Goal: Information Seeking & Learning: Check status

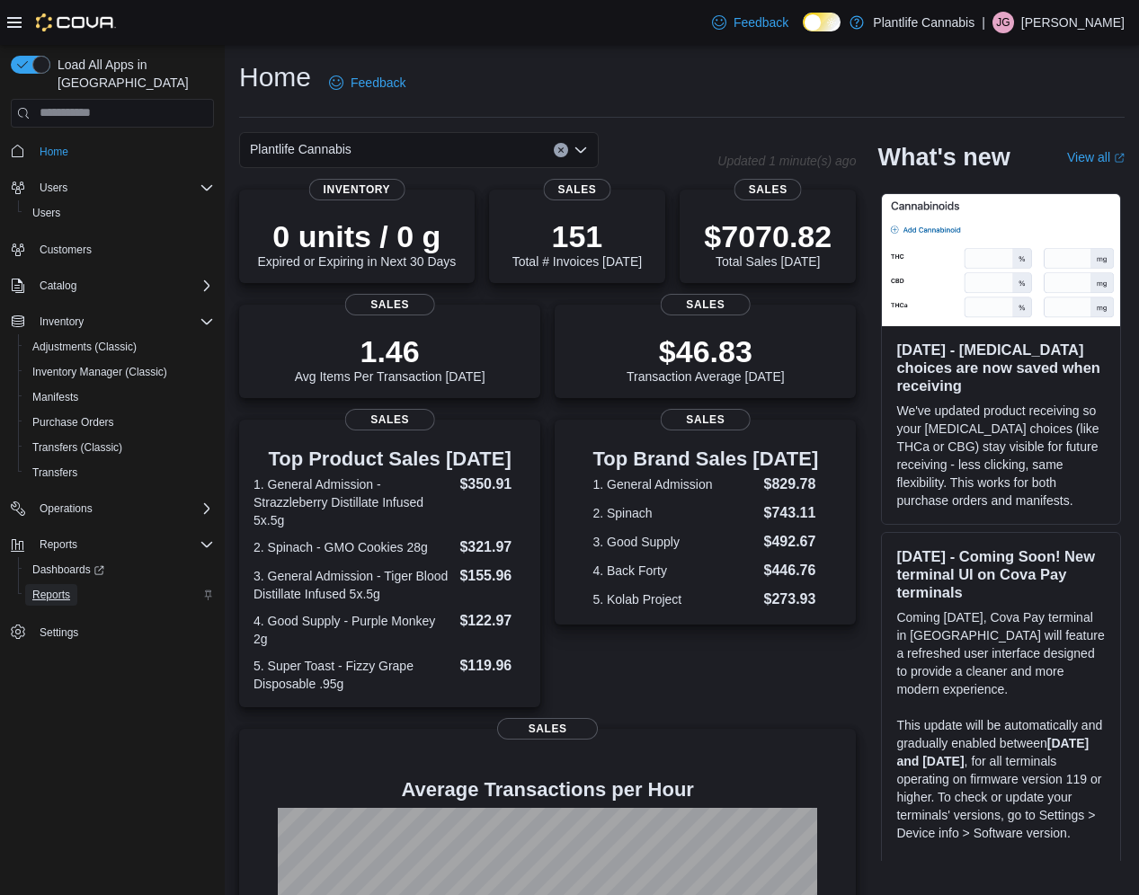
click at [52, 588] on span "Reports" at bounding box center [51, 595] width 38 height 14
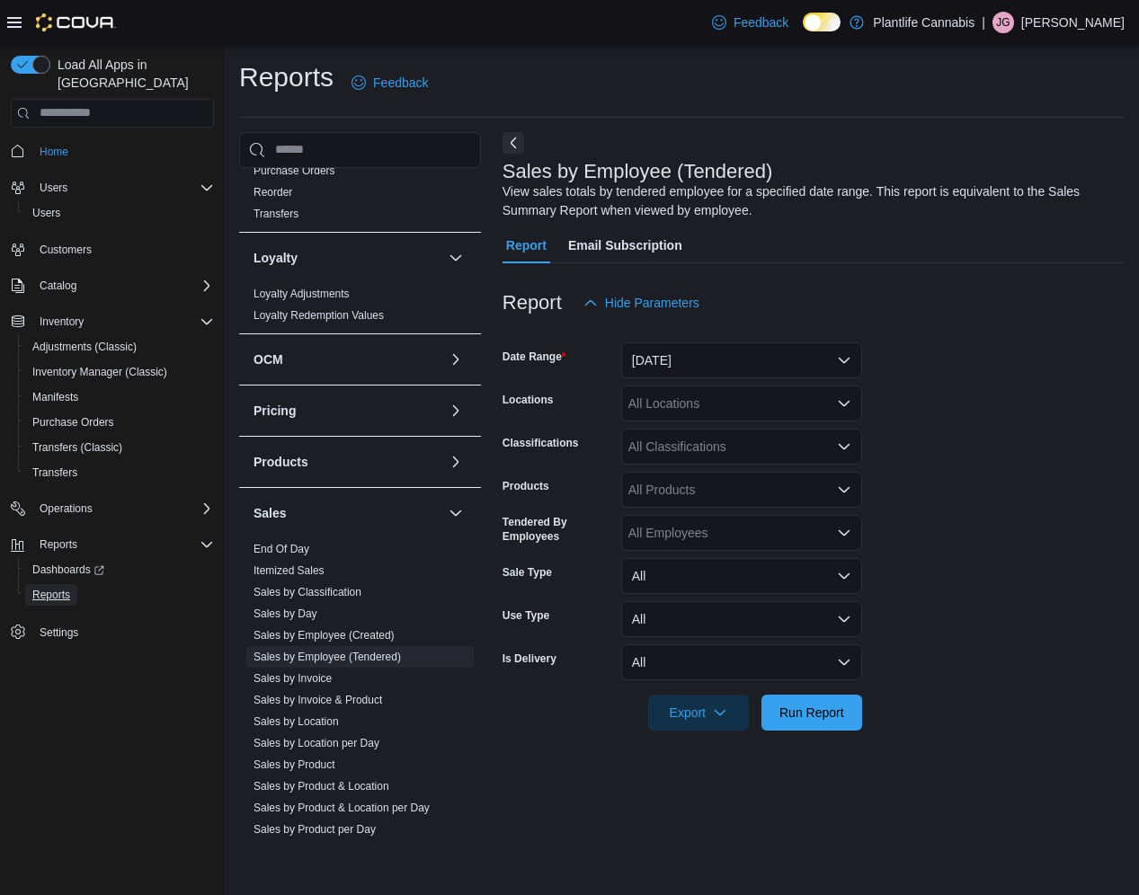
scroll to position [513, 0]
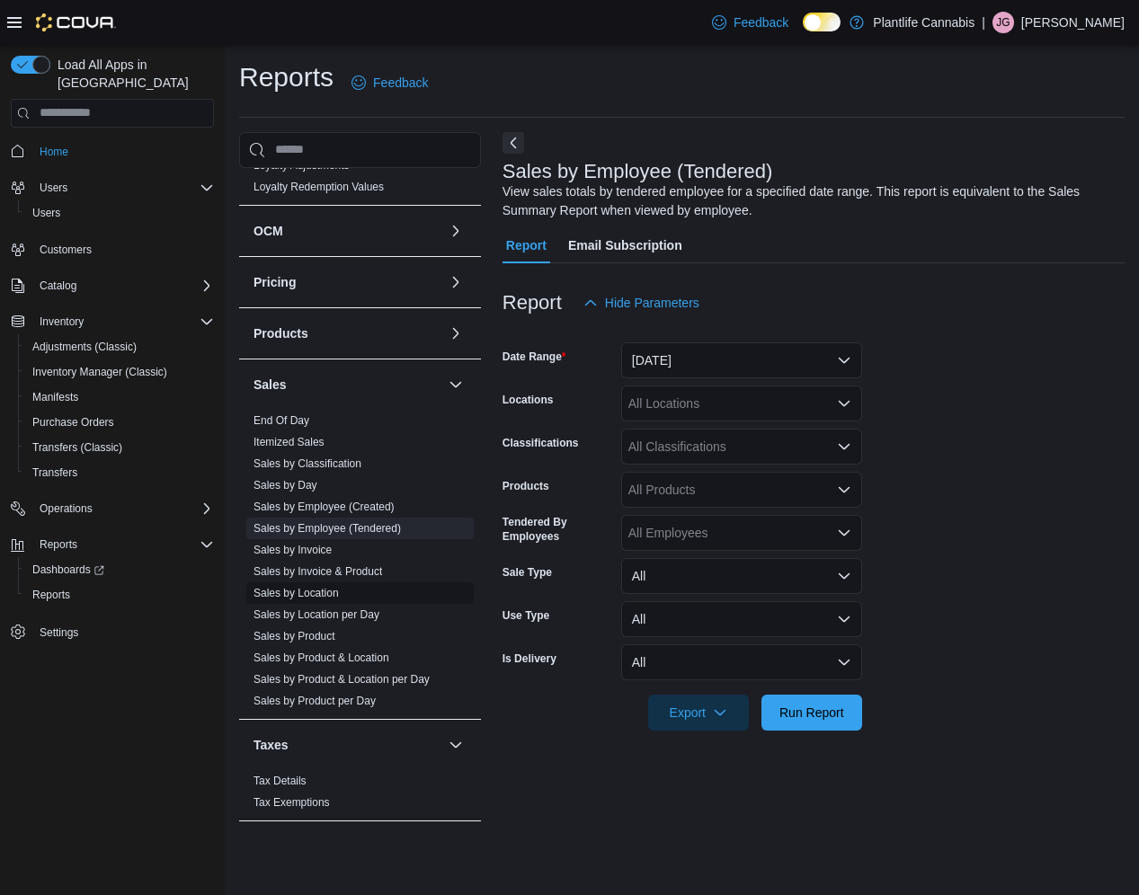
click at [271, 596] on link "Sales by Location" at bounding box center [295, 593] width 85 height 13
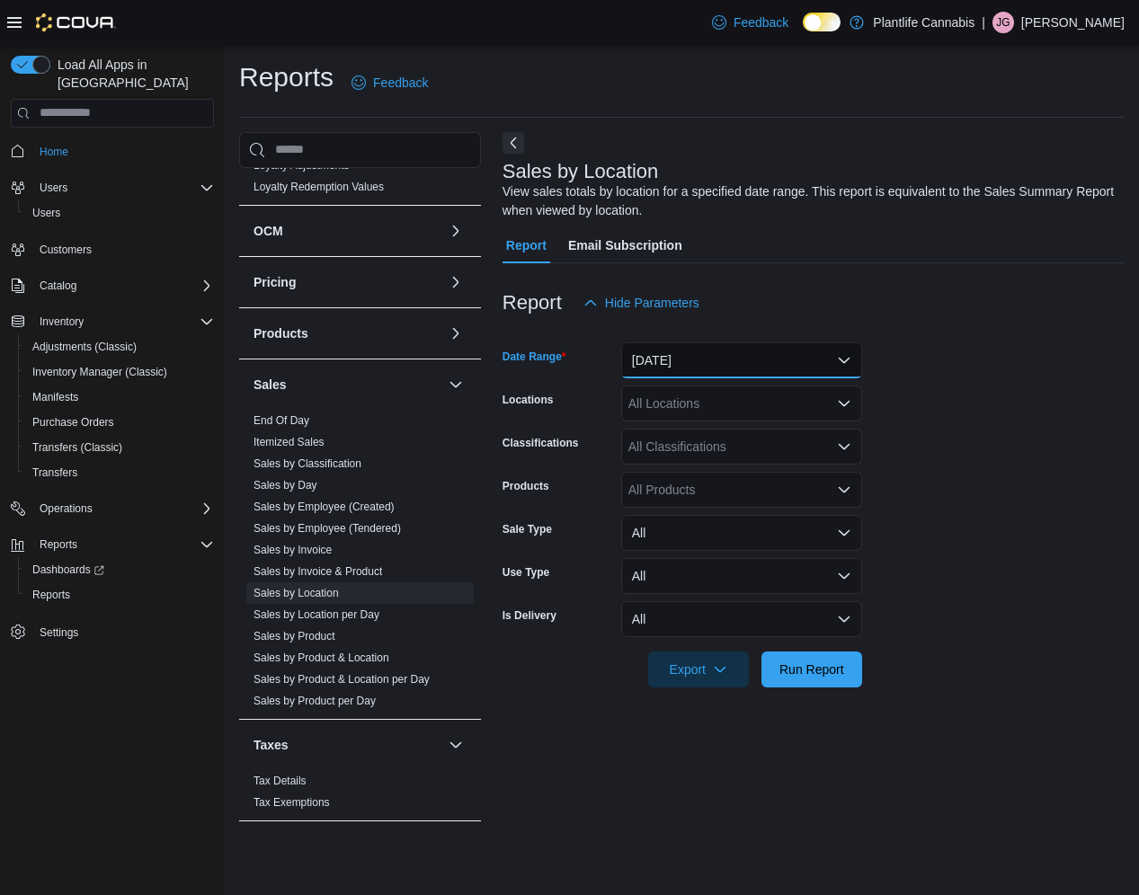
click at [655, 347] on button "[DATE]" at bounding box center [741, 360] width 241 height 36
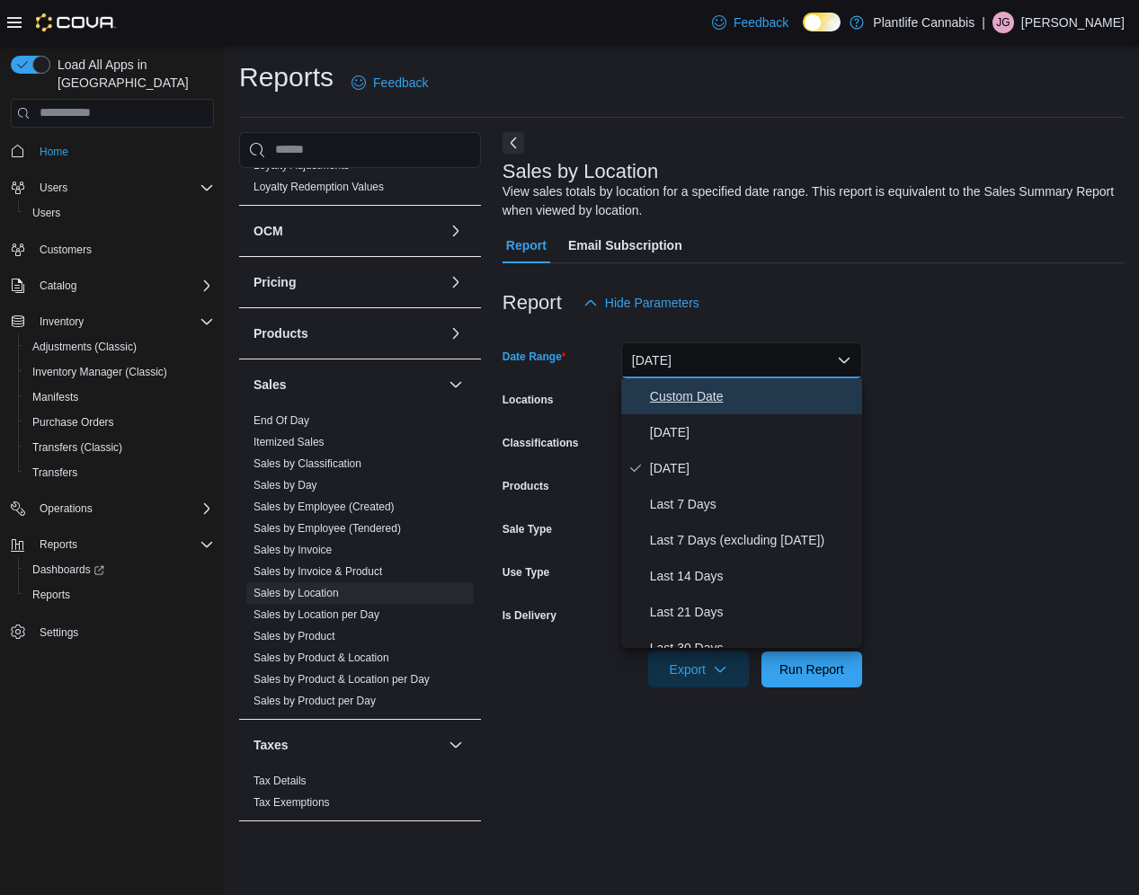
click at [661, 397] on span "Custom Date" at bounding box center [752, 397] width 205 height 22
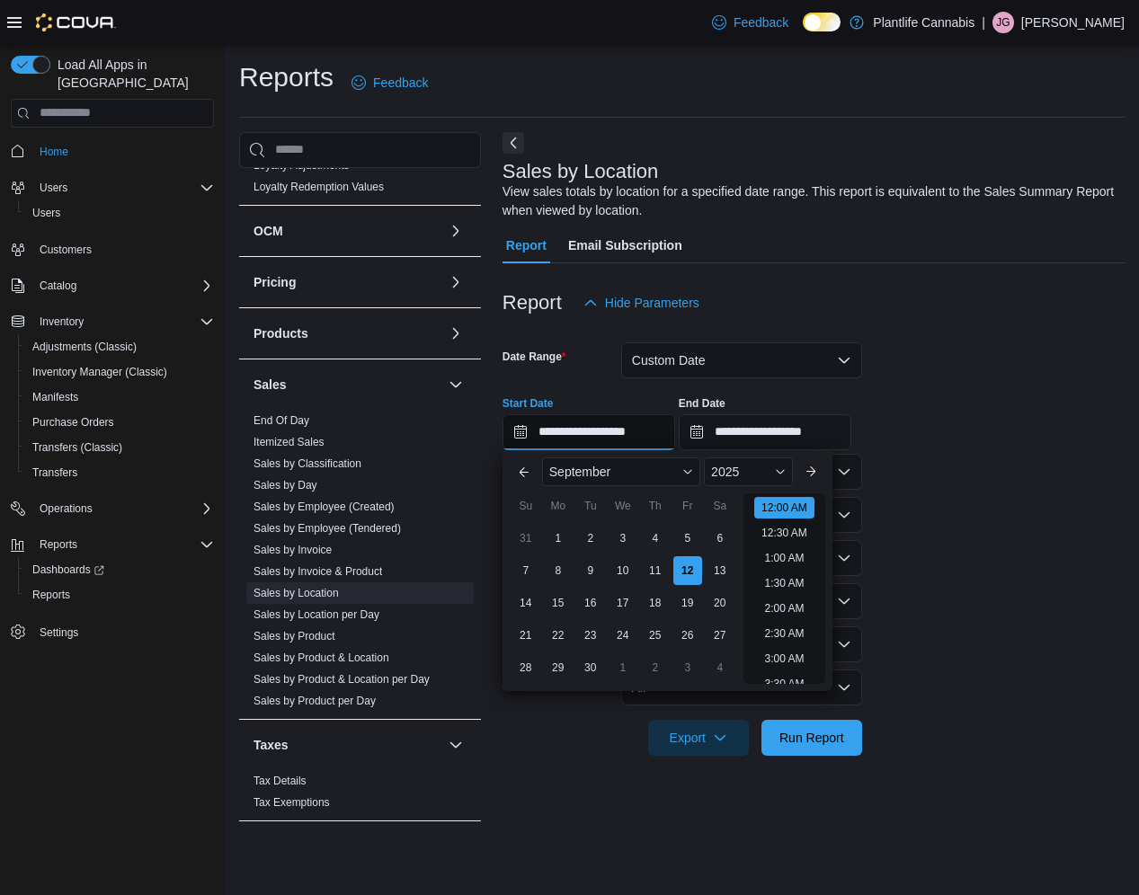
click at [577, 435] on input "**********" at bounding box center [588, 432] width 173 height 36
click at [585, 470] on span "September" at bounding box center [579, 472] width 61 height 14
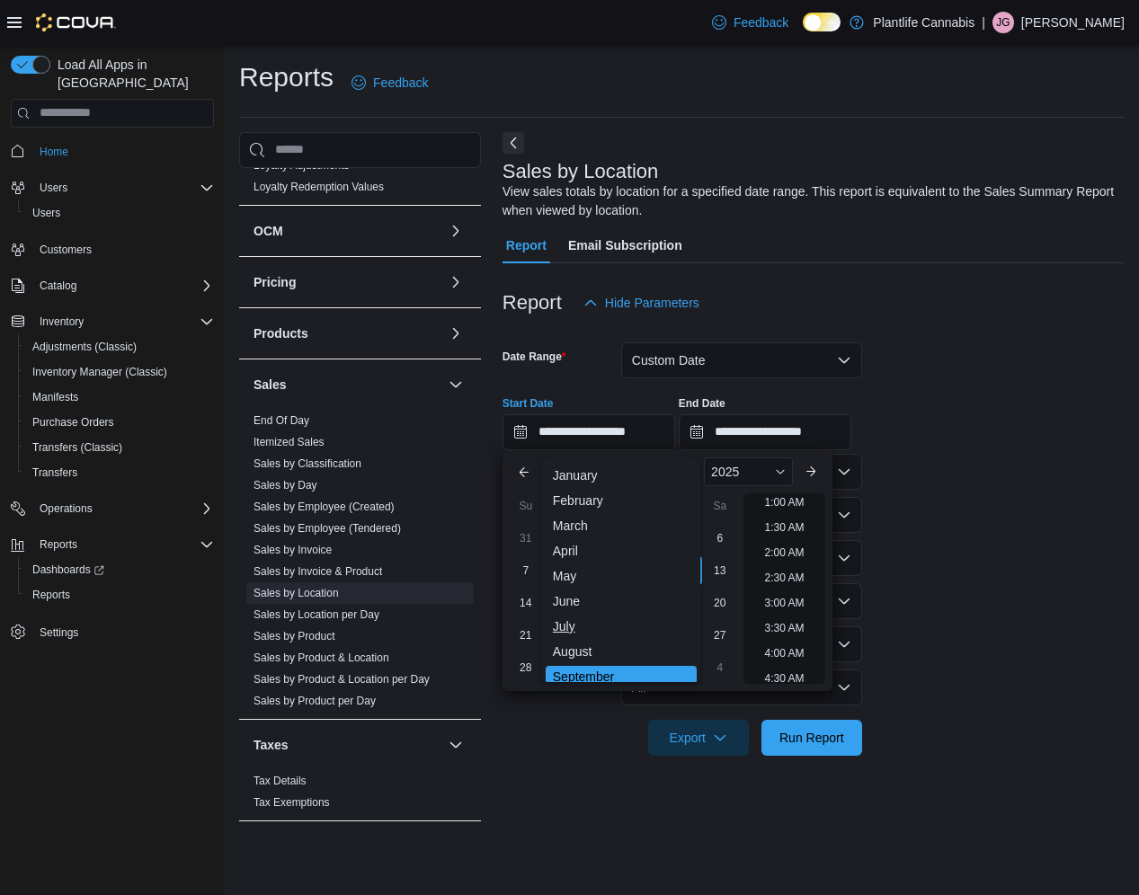
click at [569, 629] on div "July" at bounding box center [621, 627] width 151 height 22
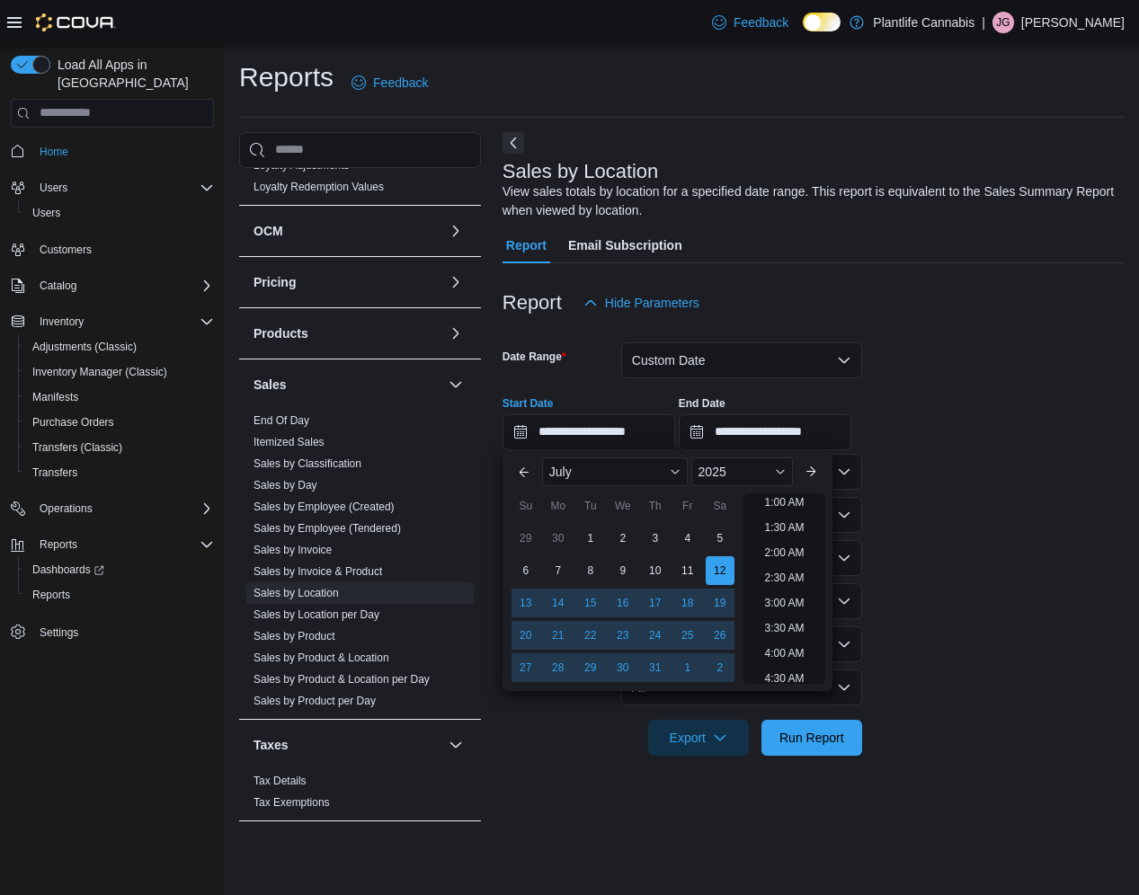
scroll to position [4, 0]
click at [582, 599] on div "15" at bounding box center [589, 602] width 31 height 31
click at [665, 427] on input "**********" at bounding box center [588, 432] width 173 height 36
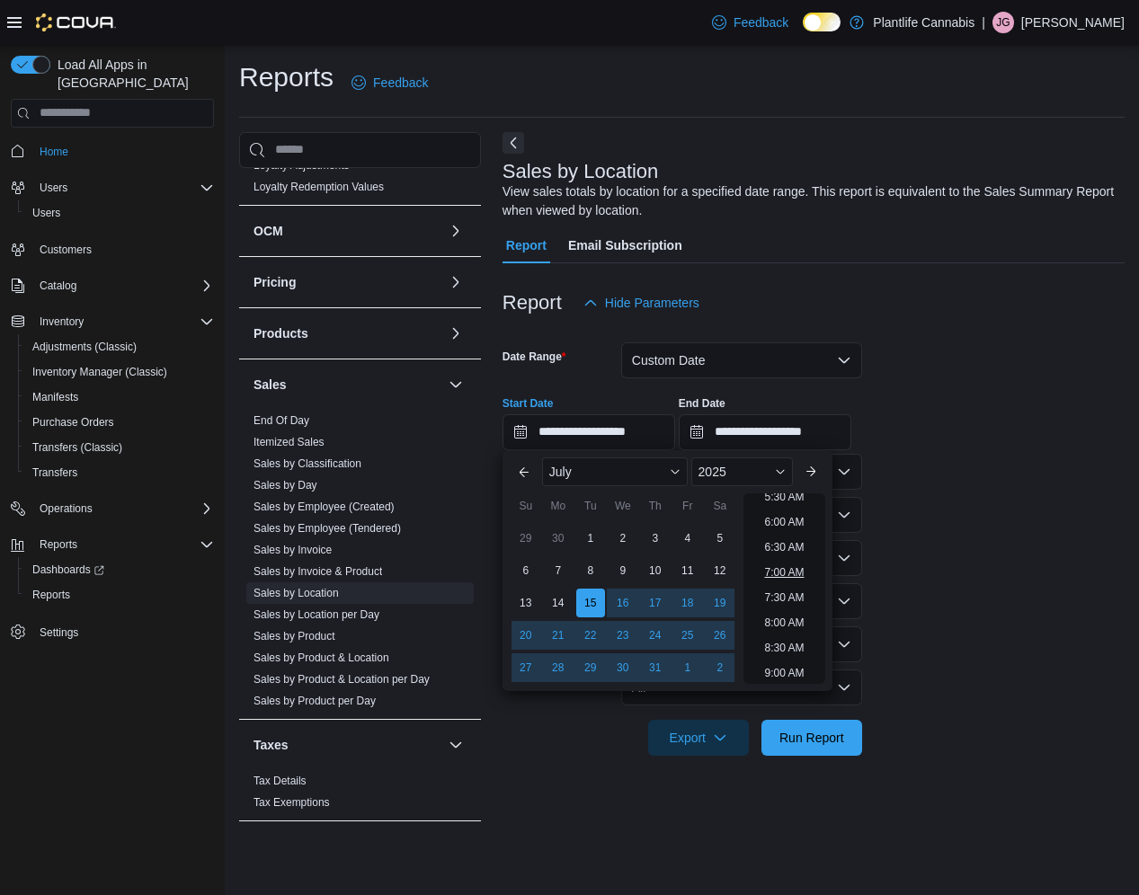
click at [781, 567] on li "7:00 AM" at bounding box center [784, 573] width 54 height 22
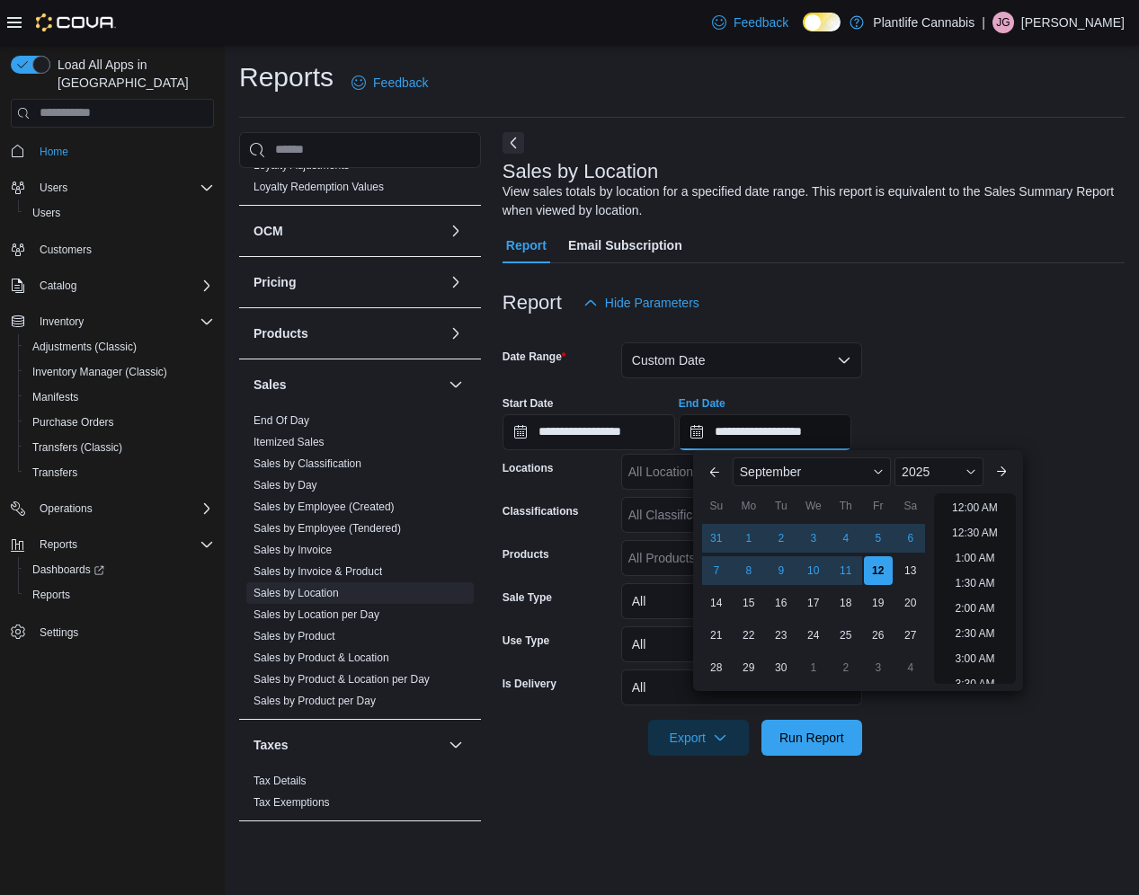
scroll to position [1021, 0]
click at [797, 426] on input "**********" at bounding box center [765, 432] width 173 height 36
click at [775, 472] on span "September" at bounding box center [770, 472] width 61 height 14
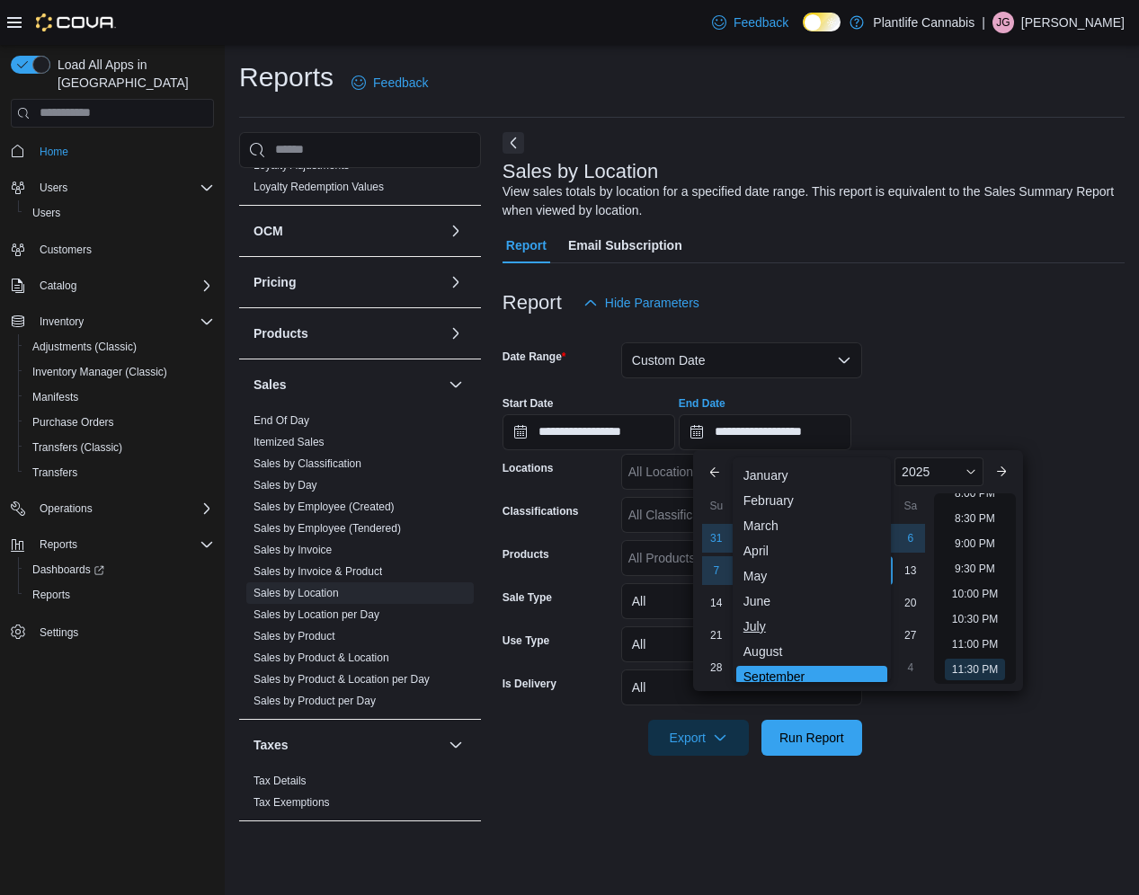
click at [753, 628] on div "July" at bounding box center [811, 627] width 151 height 22
type input "**********"
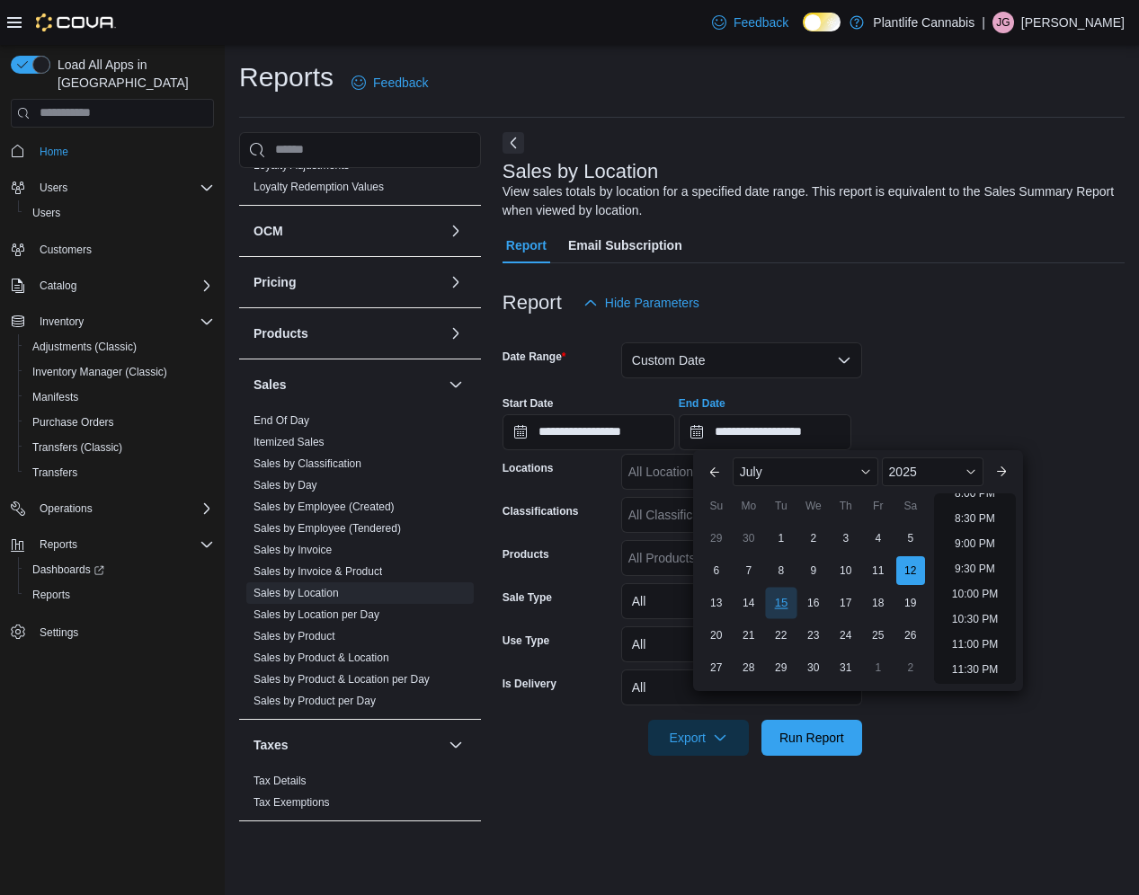
click at [776, 602] on div "15" at bounding box center [780, 602] width 31 height 31
click at [980, 511] on li "12:00 PM" at bounding box center [975, 508] width 60 height 22
type input "**********"
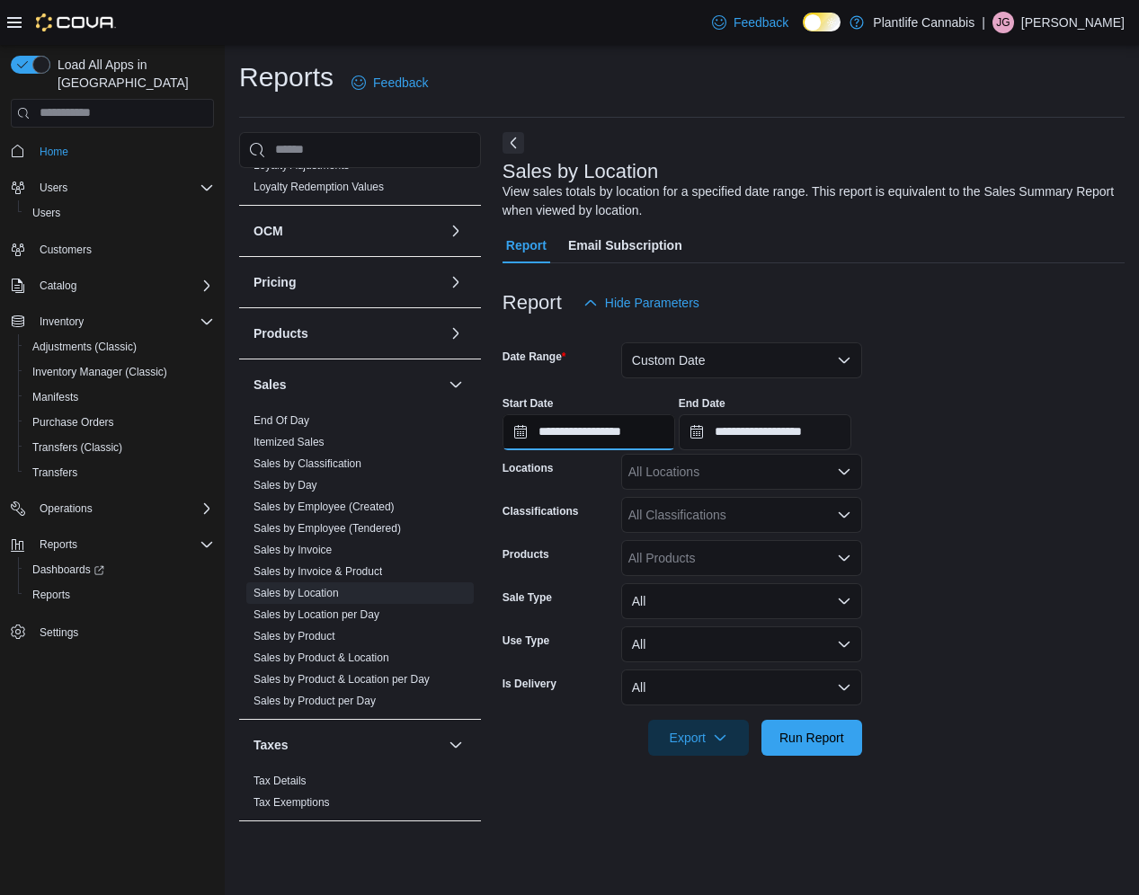
click at [582, 437] on input "**********" at bounding box center [588, 432] width 173 height 36
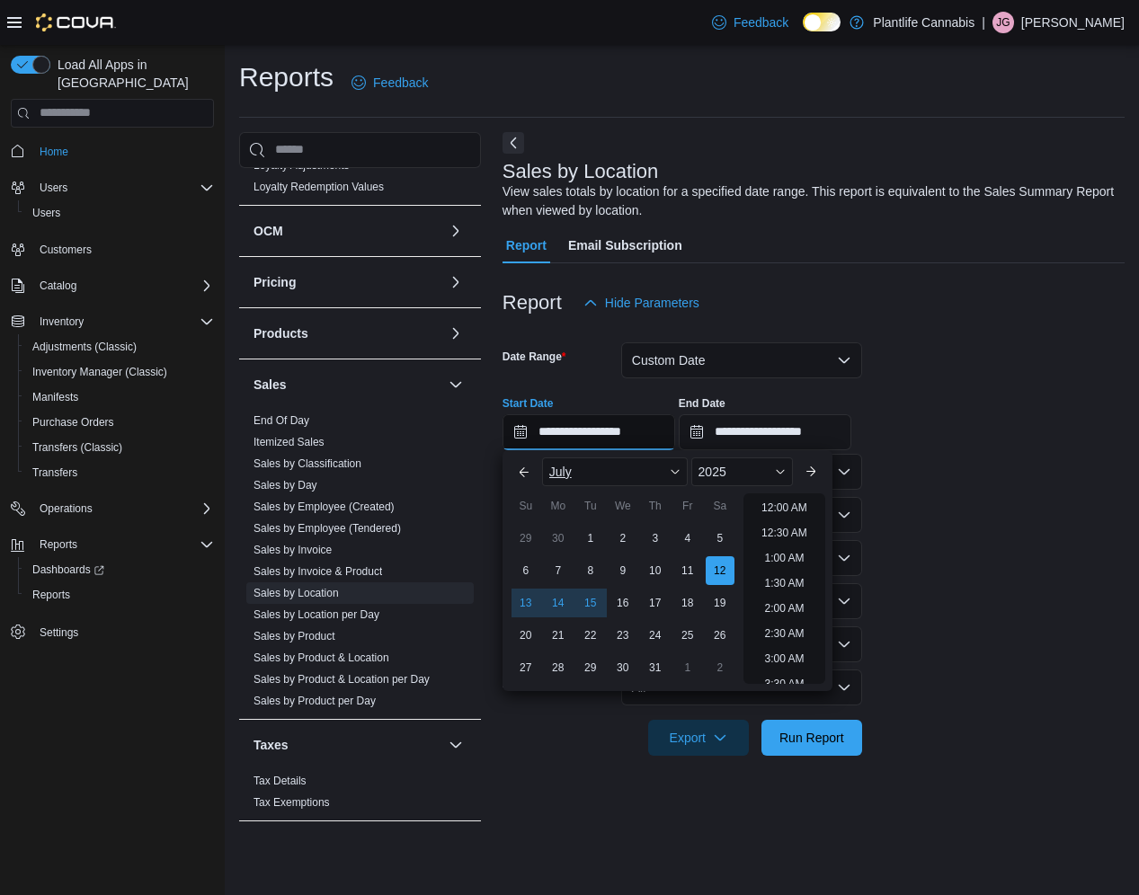
scroll to position [408, 0]
click at [595, 602] on div "15" at bounding box center [589, 602] width 31 height 31
type input "**********"
click at [926, 428] on div "**********" at bounding box center [813, 416] width 622 height 68
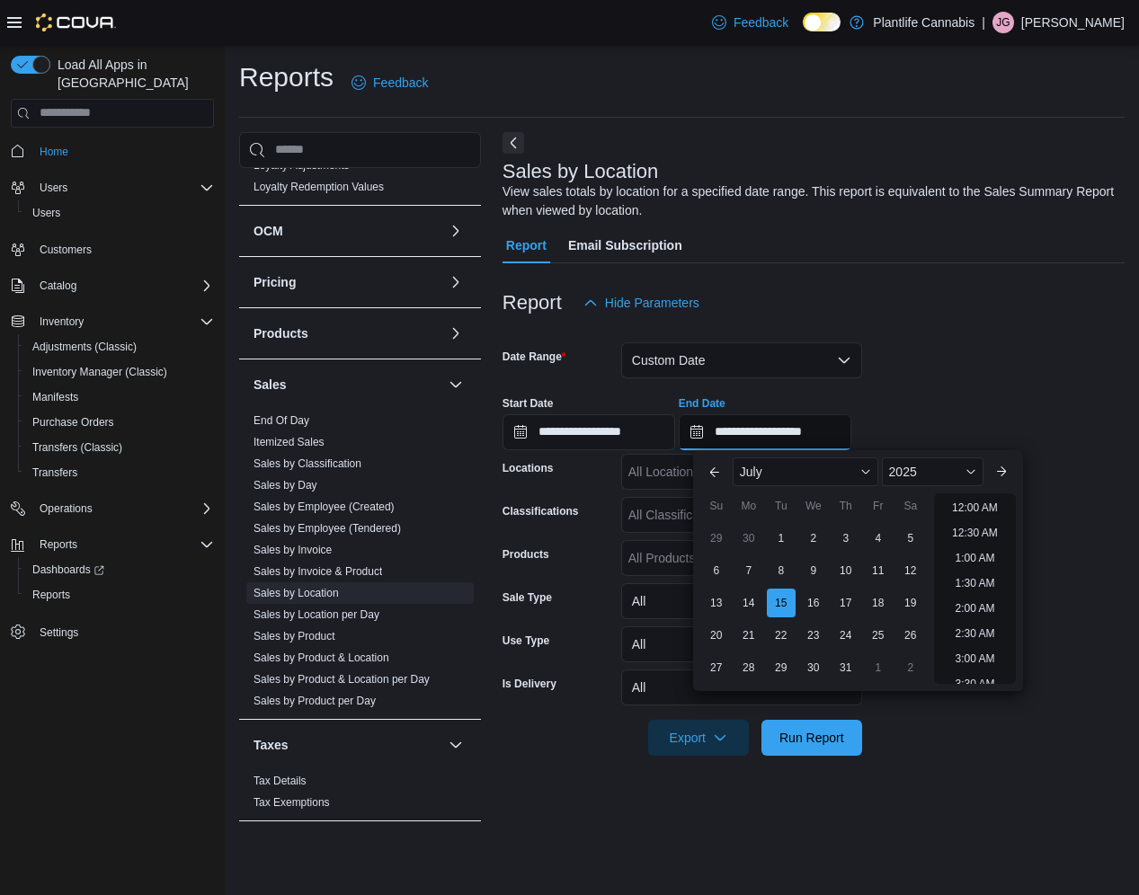
click at [815, 429] on input "**********" at bounding box center [765, 432] width 173 height 36
click at [966, 568] on li "10:00 AM" at bounding box center [975, 563] width 60 height 22
type input "**********"
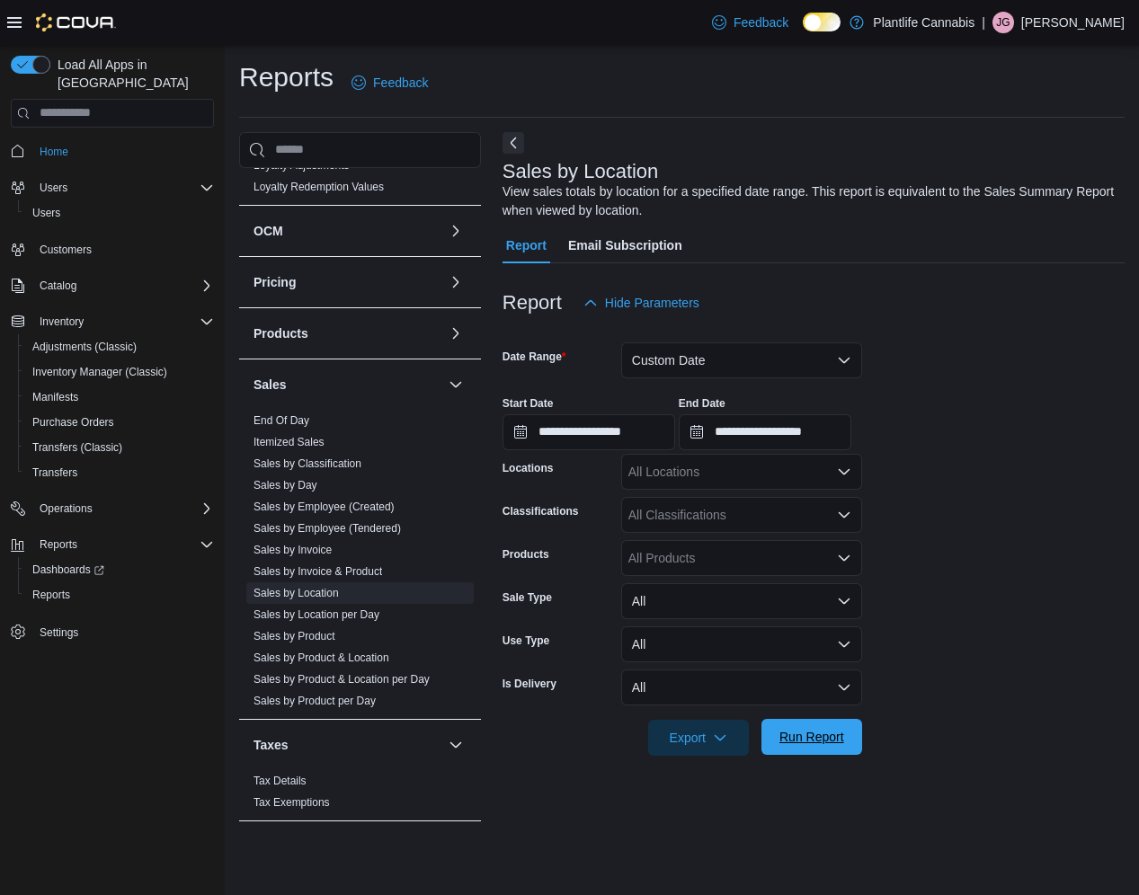
click at [808, 744] on span "Run Report" at bounding box center [811, 737] width 65 height 18
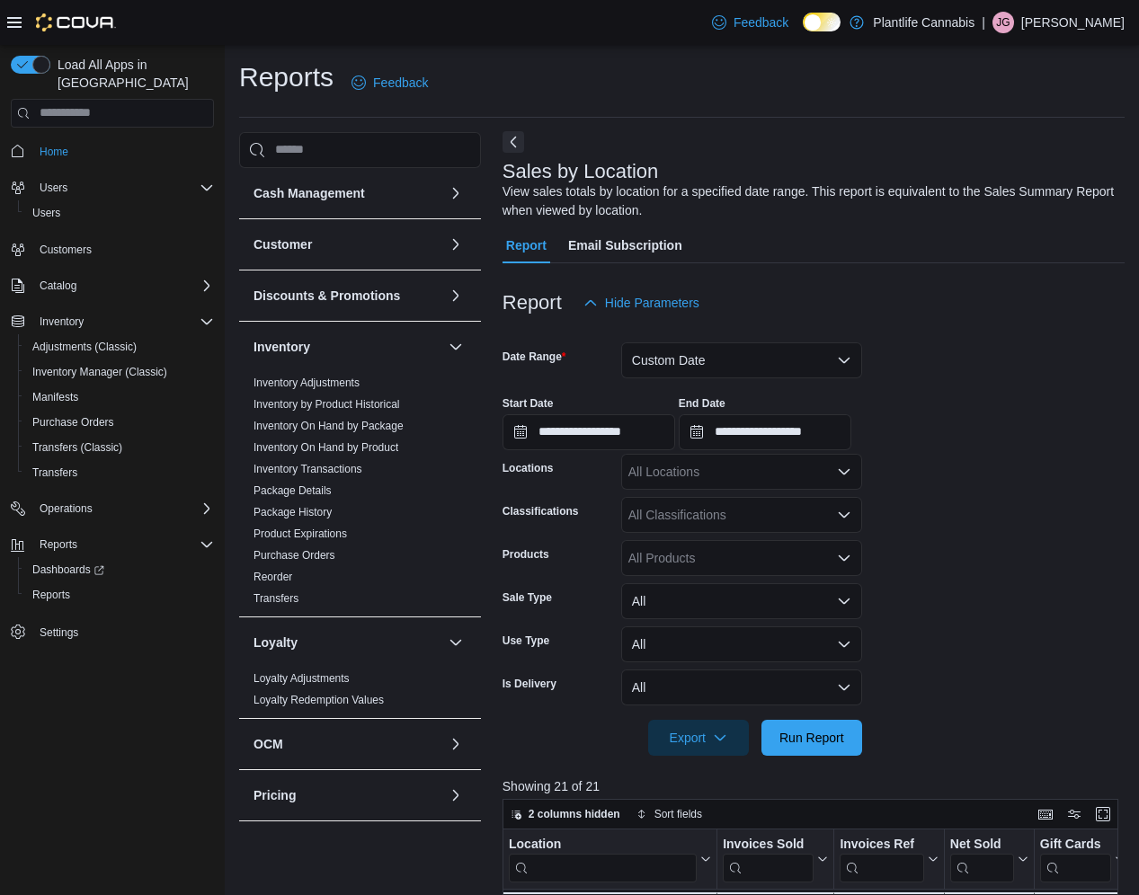
click at [515, 146] on button "Next" at bounding box center [513, 142] width 22 height 22
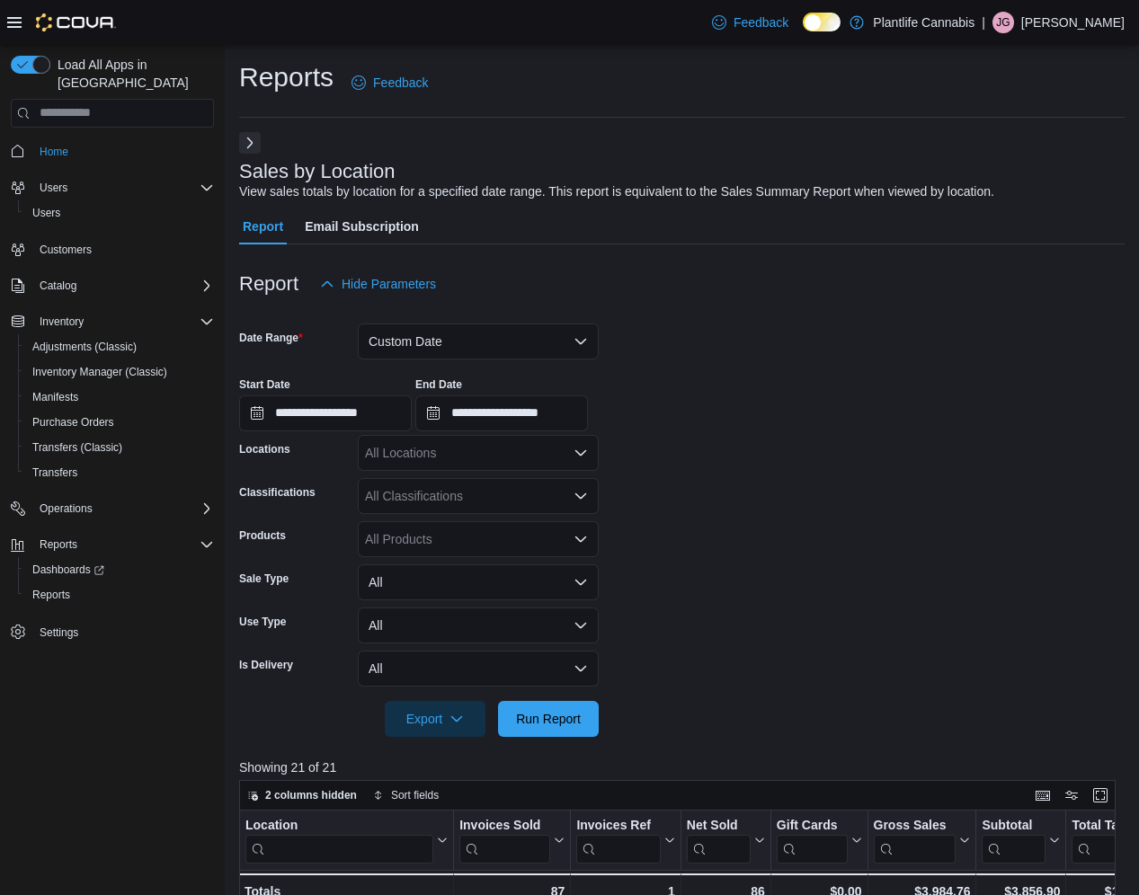
click at [15, 25] on icon at bounding box center [14, 22] width 14 height 14
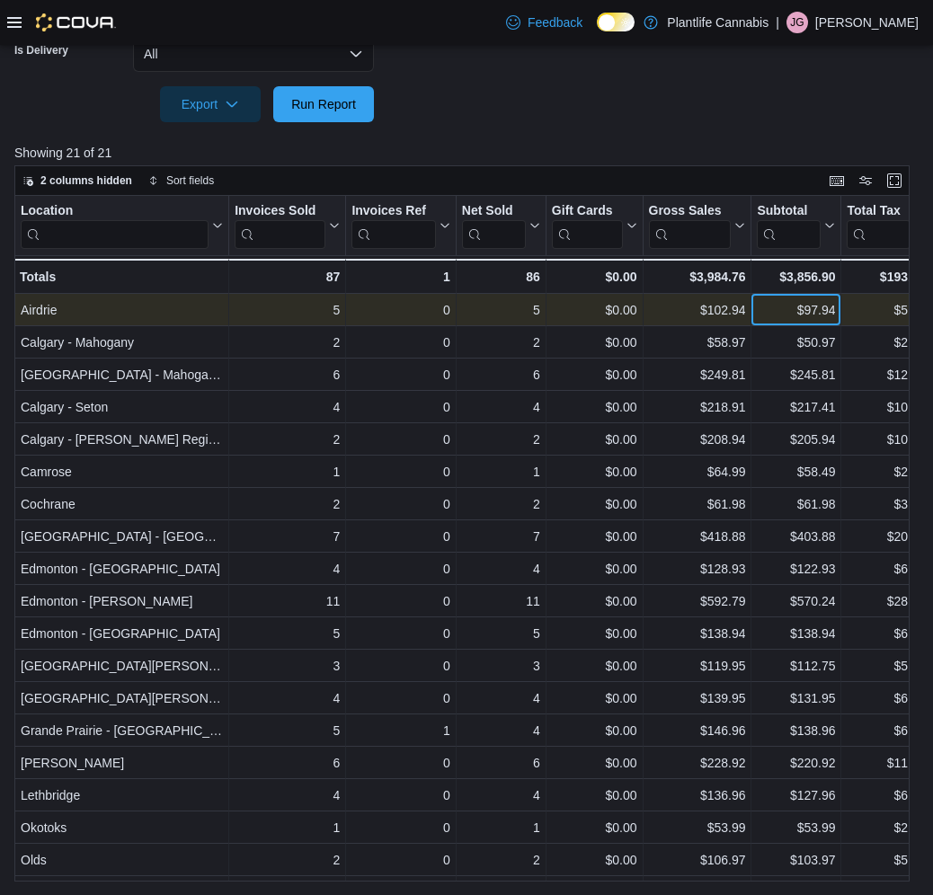
click at [786, 309] on div "$97.94" at bounding box center [796, 310] width 78 height 22
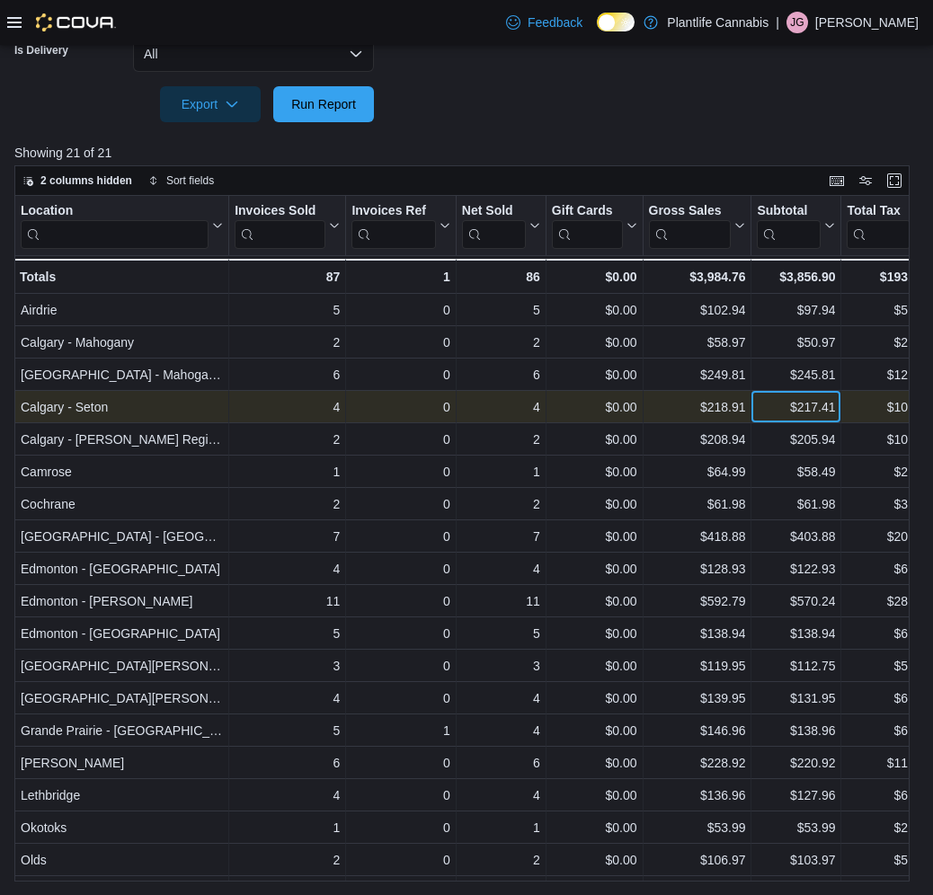
click at [768, 409] on div "$217.41" at bounding box center [796, 407] width 78 height 22
copy div "$217.41"
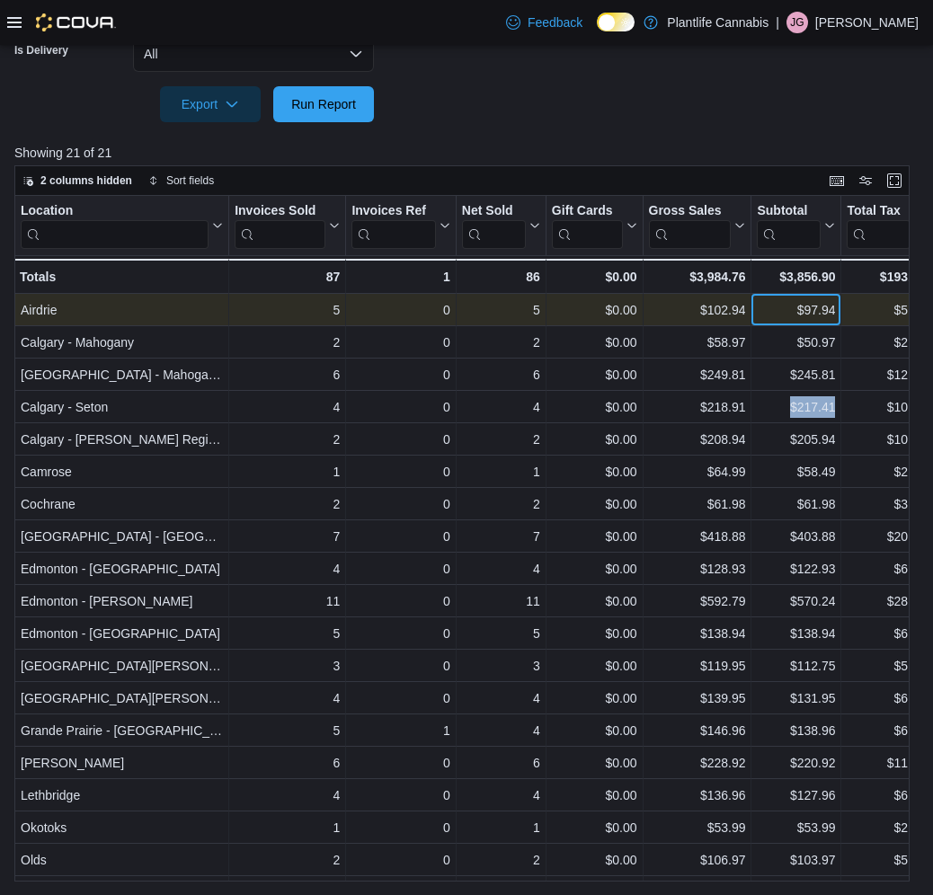
click at [778, 308] on div "$97.94" at bounding box center [796, 310] width 78 height 22
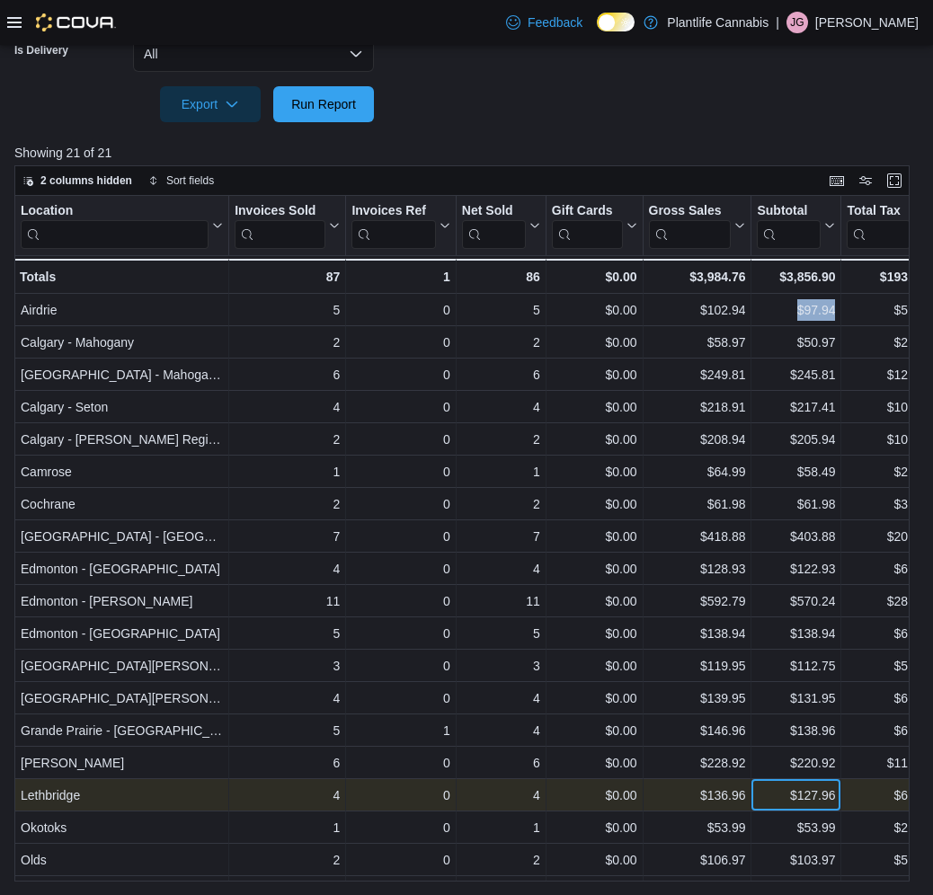
click at [778, 798] on div "$127.96" at bounding box center [796, 796] width 78 height 22
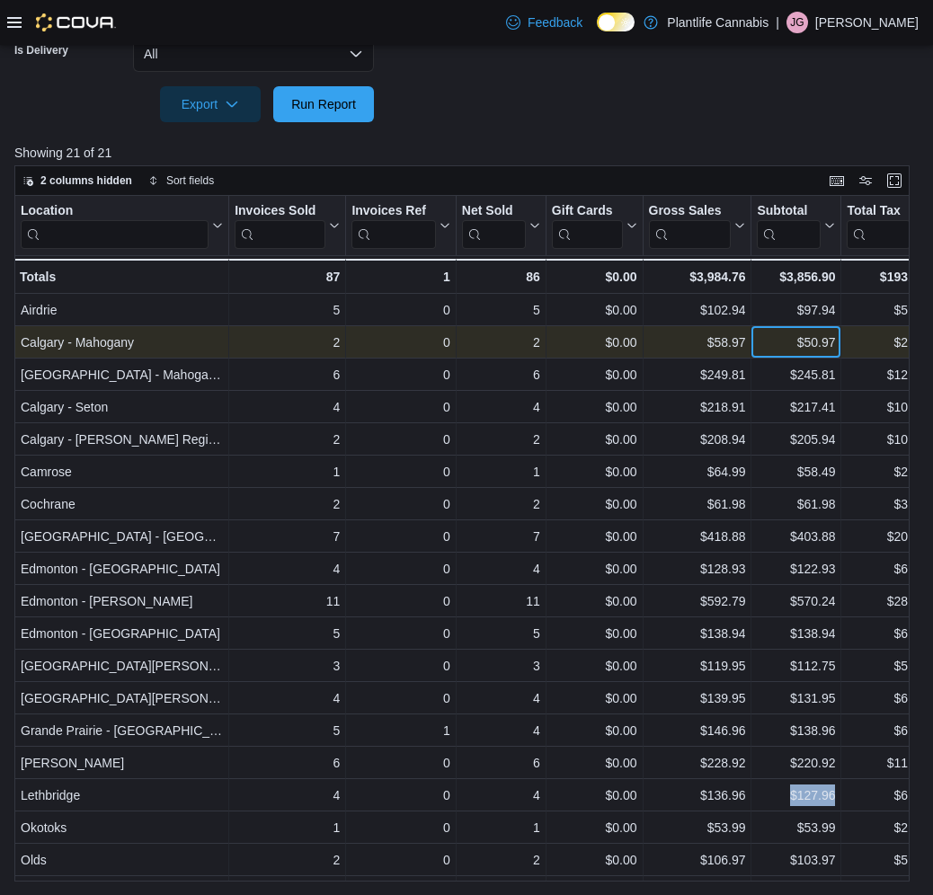
click at [789, 348] on div "$50.97" at bounding box center [796, 343] width 78 height 22
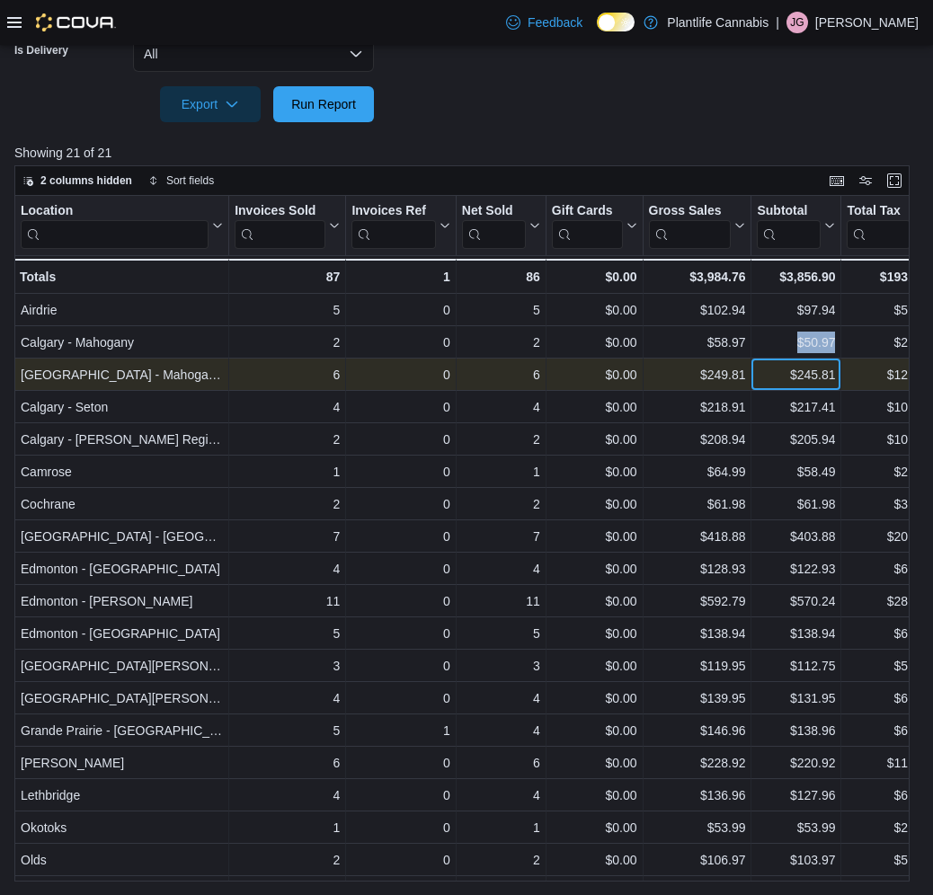
click at [774, 376] on div "$245.81" at bounding box center [796, 375] width 78 height 22
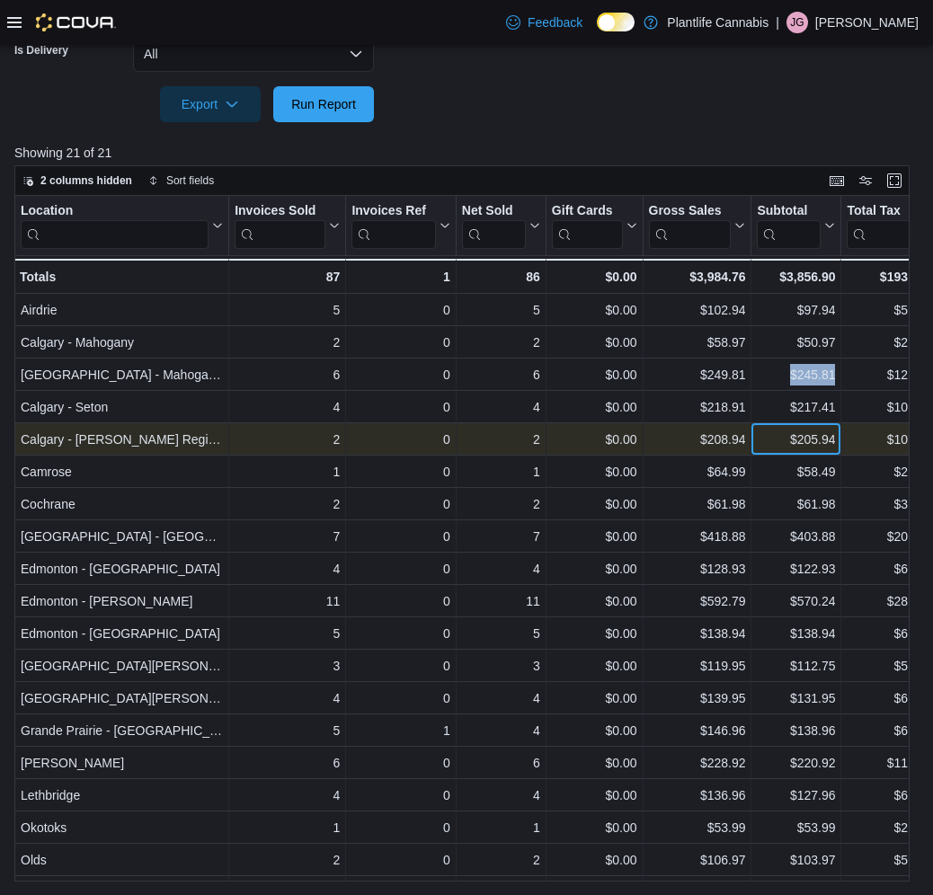
click at [775, 441] on div "$205.94" at bounding box center [796, 440] width 78 height 22
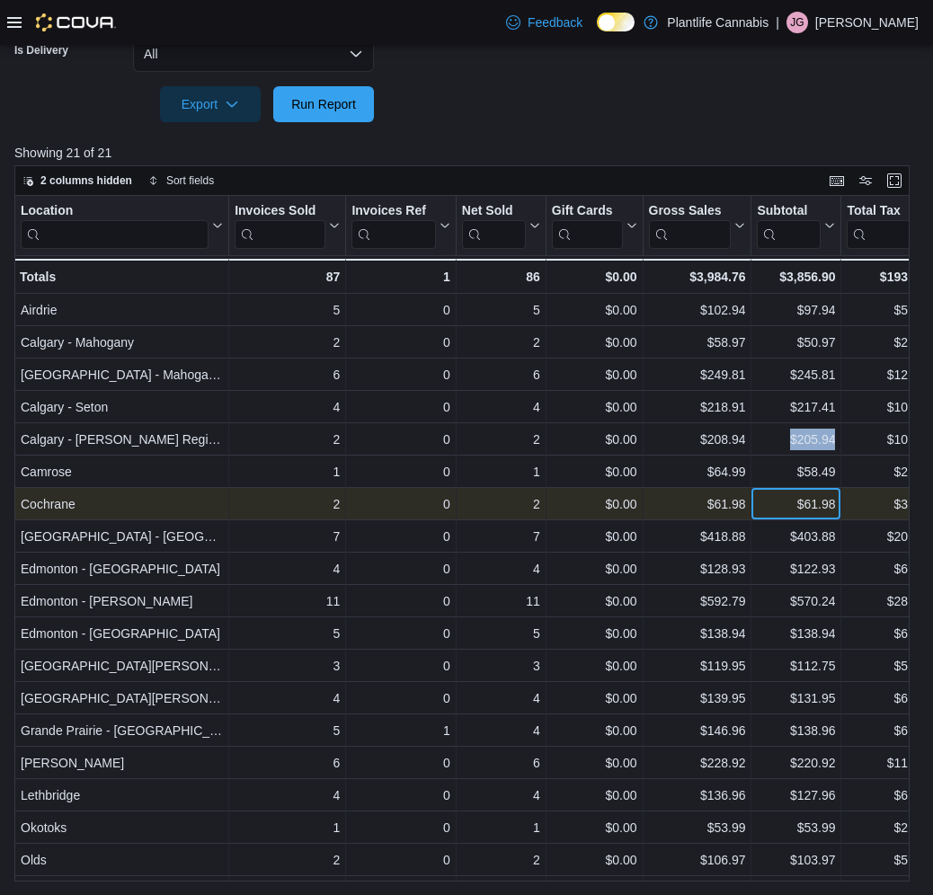
click at [777, 508] on div "$61.98" at bounding box center [796, 504] width 78 height 22
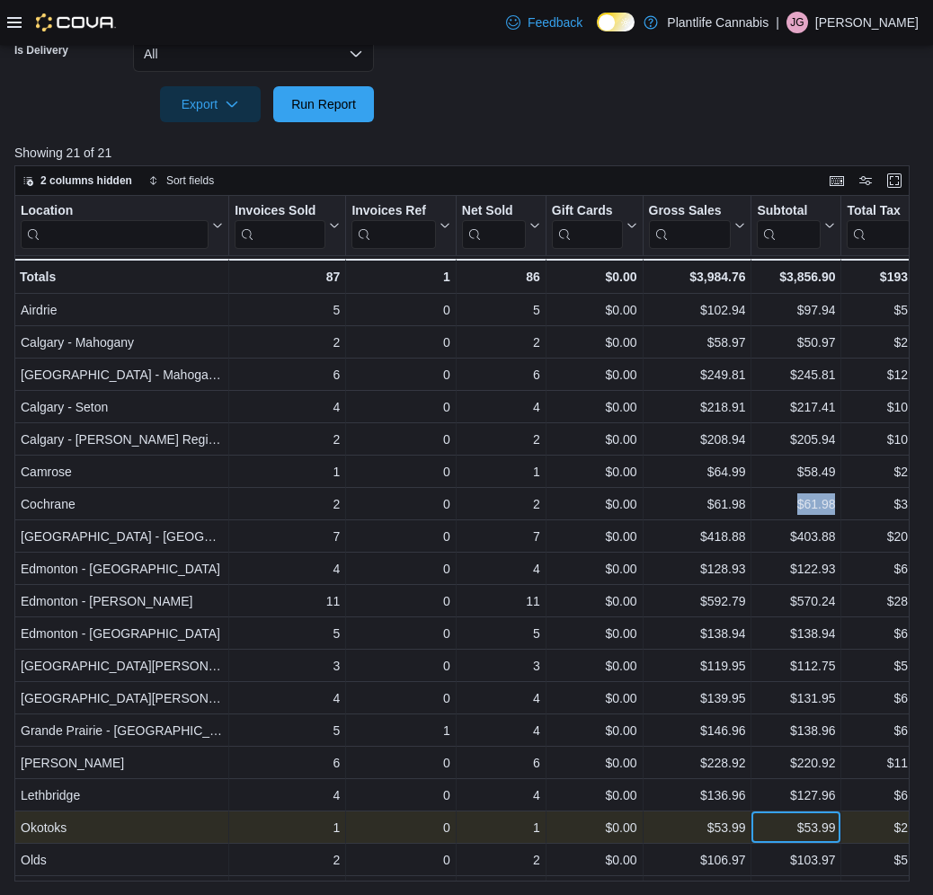
click at [795, 831] on div "$53.99" at bounding box center [796, 828] width 78 height 22
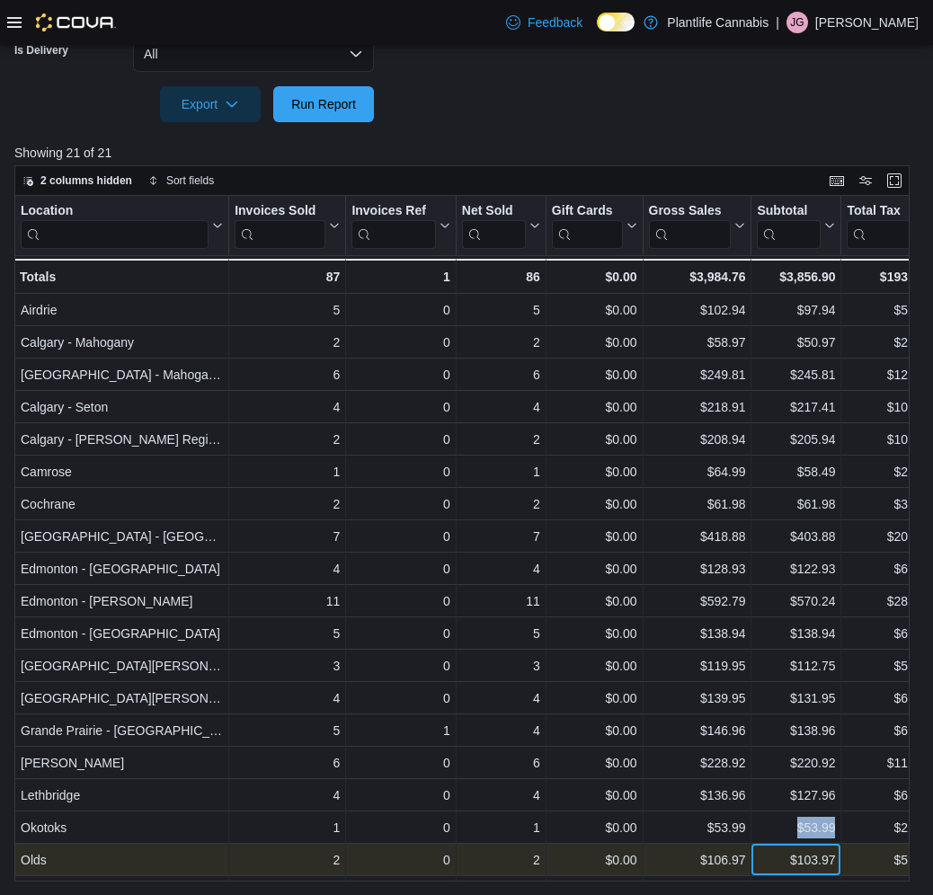
click at [776, 858] on div "$103.97" at bounding box center [796, 860] width 78 height 22
click at [776, 858] on div "Location Click to view column header actions Invoices Sold Click to view column…" at bounding box center [949, 584] width 1871 height 777
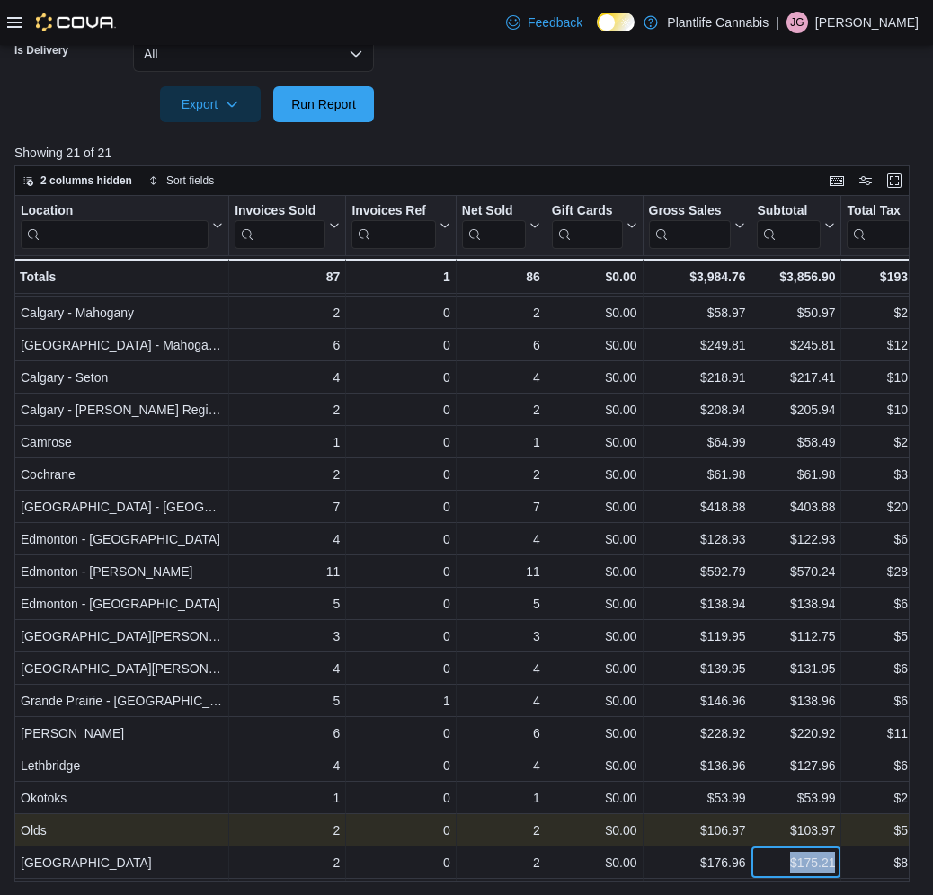
click at [776, 858] on div "Location Click to view column header actions Invoices Sold Click to view column…" at bounding box center [949, 554] width 1871 height 777
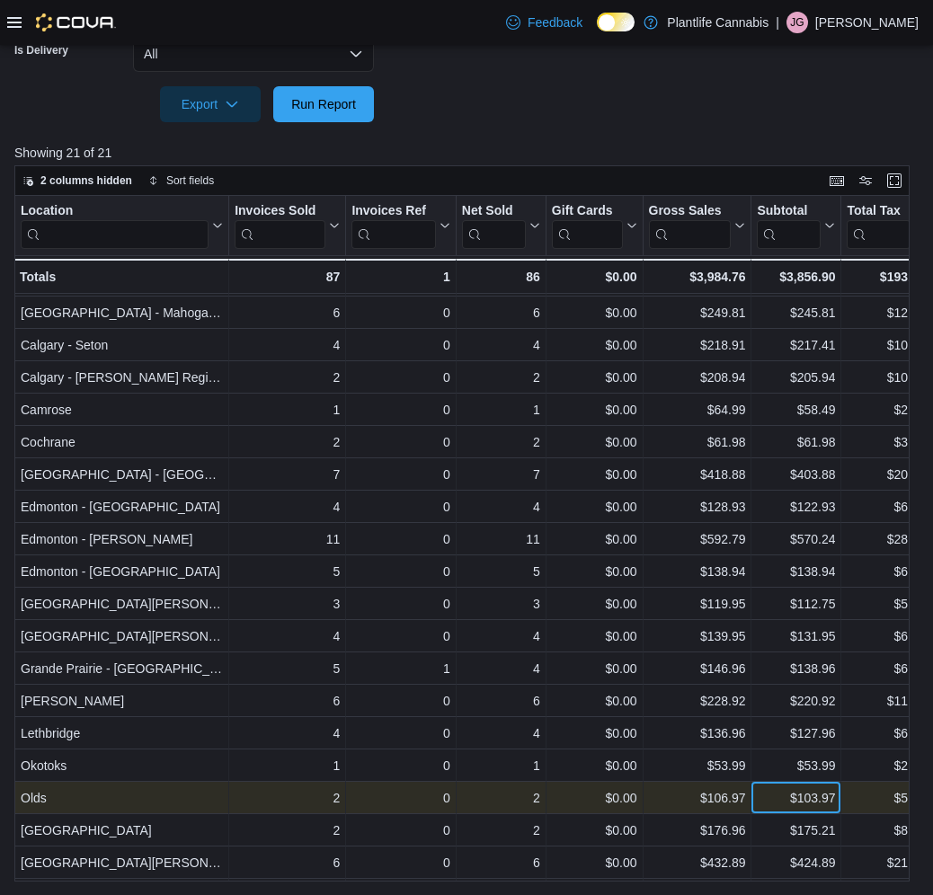
click at [775, 797] on div "$103.97" at bounding box center [796, 798] width 78 height 22
copy div "$103.97"
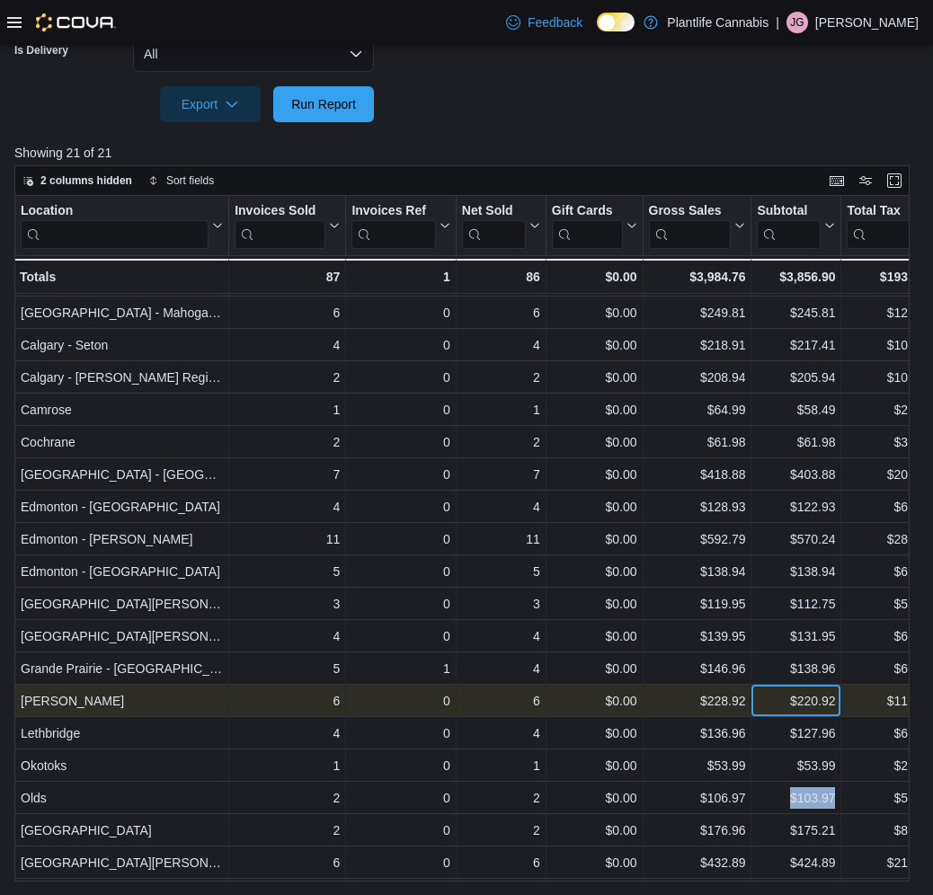
click at [777, 705] on div "$220.92" at bounding box center [796, 701] width 78 height 22
copy div "$220.92"
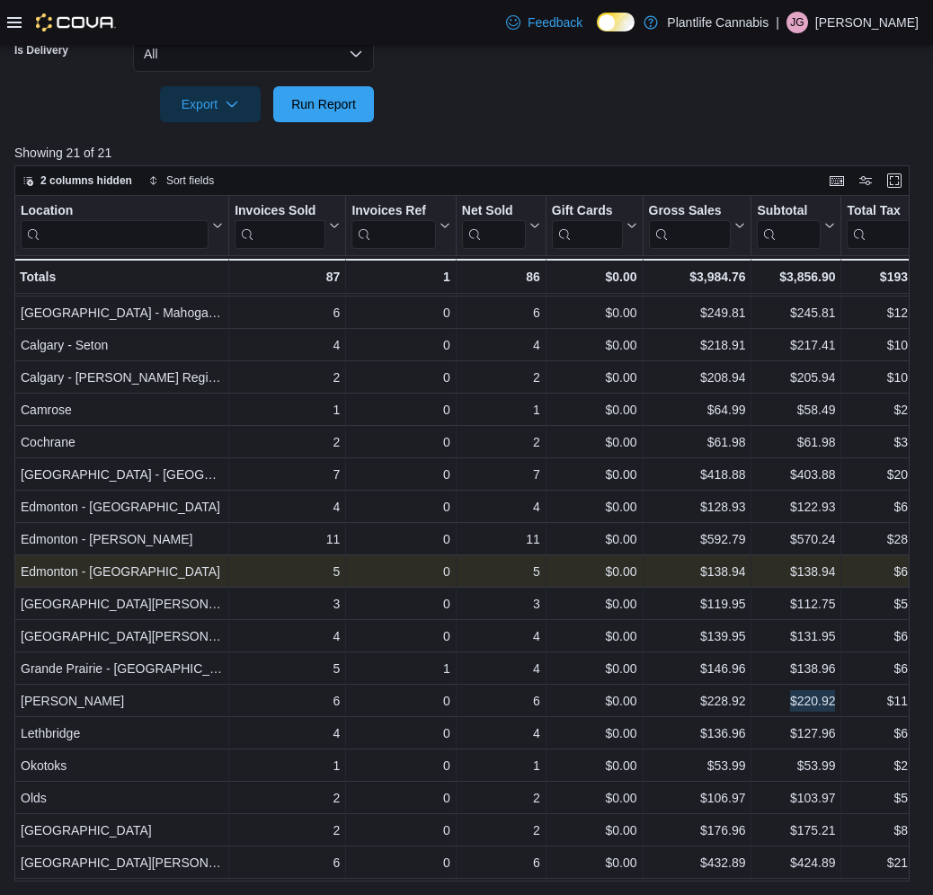
scroll to position [92, 0]
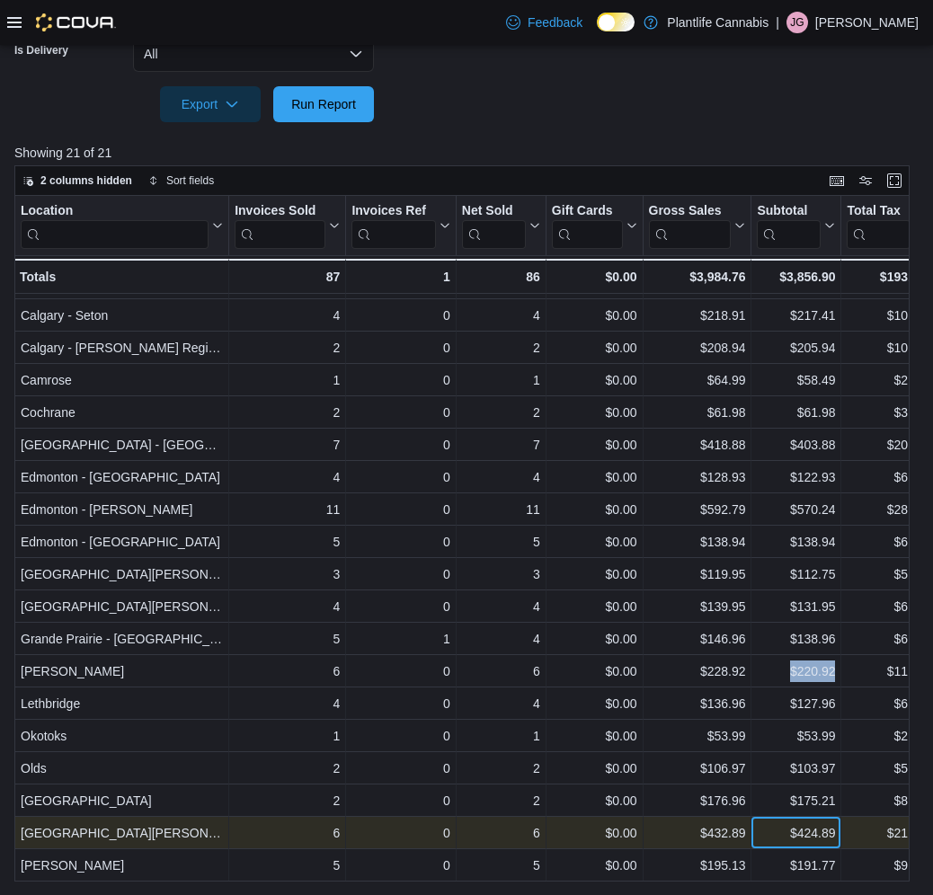
click at [780, 840] on div "$424.89" at bounding box center [796, 833] width 78 height 22
copy div "$424.89"
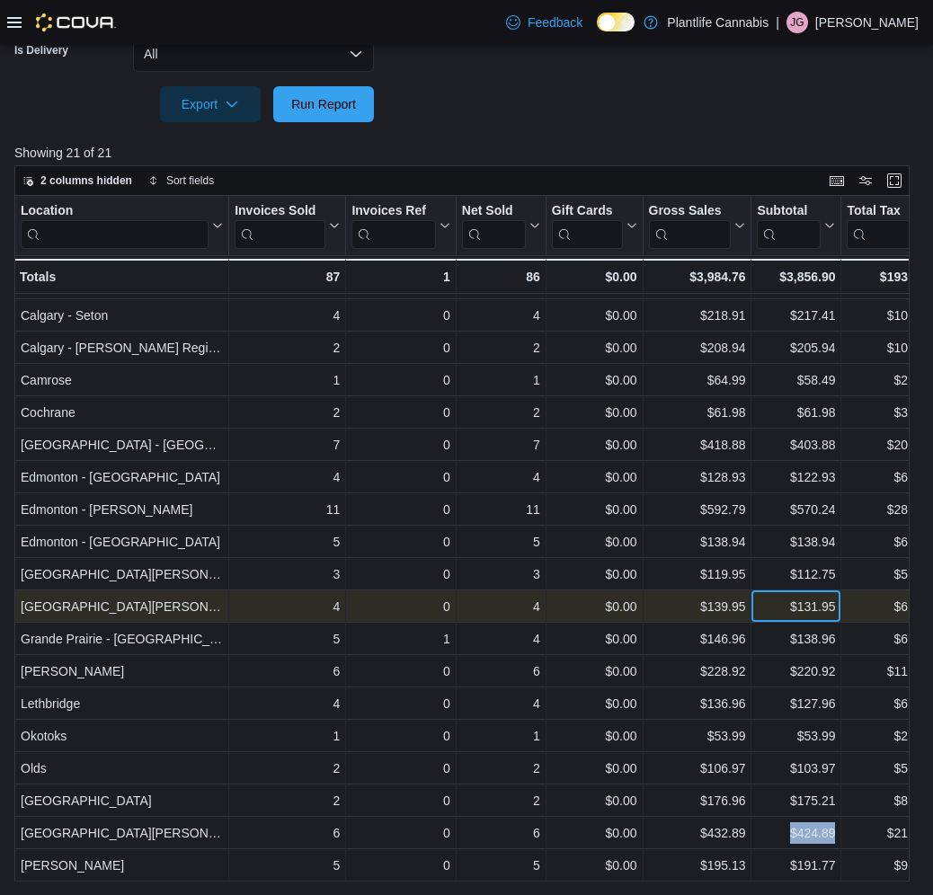
click at [774, 607] on div "$131.95" at bounding box center [796, 607] width 78 height 22
copy div "$131.95"
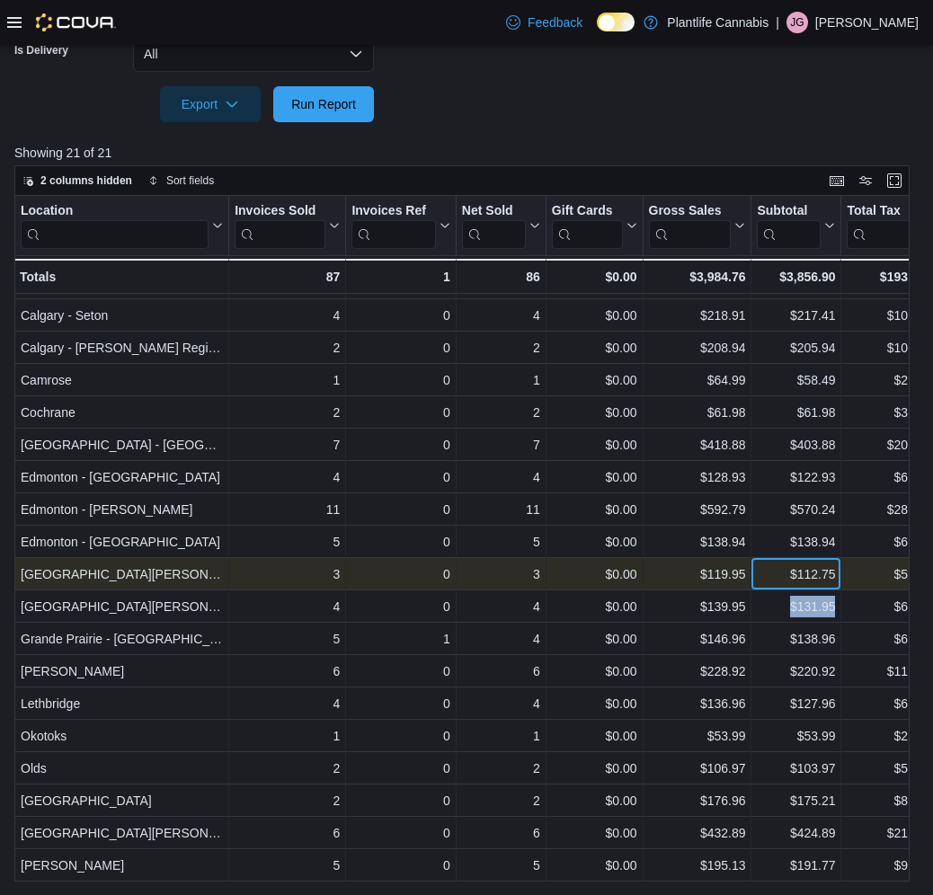
click at [765, 575] on div "$112.75" at bounding box center [796, 575] width 78 height 22
copy div "$112.75"
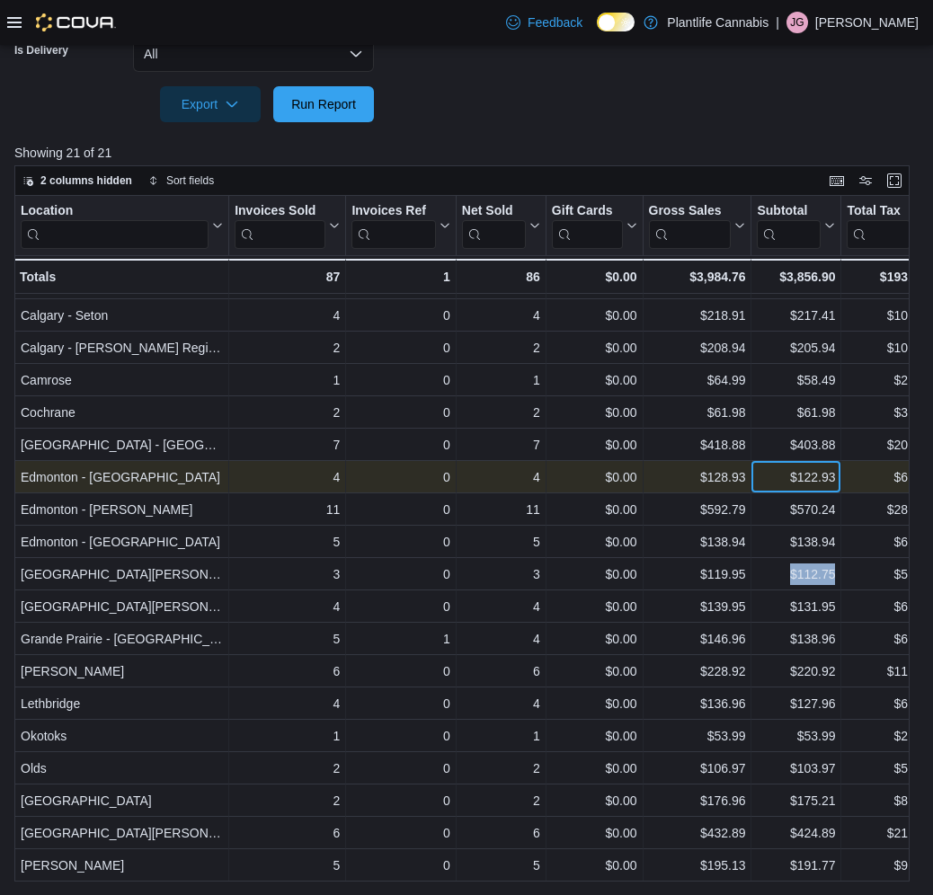
click at [780, 484] on div "$122.93" at bounding box center [796, 477] width 78 height 22
copy div "$122.93"
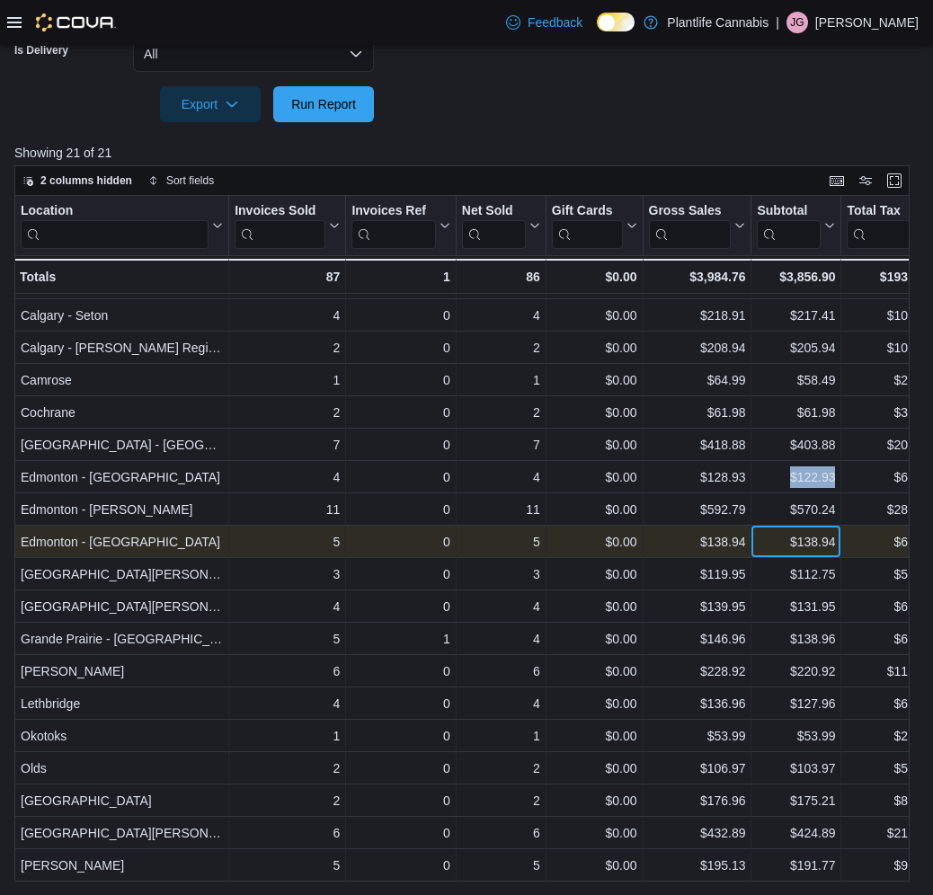
click at [770, 551] on div "$138.94" at bounding box center [796, 542] width 78 height 22
copy div "$138.94"
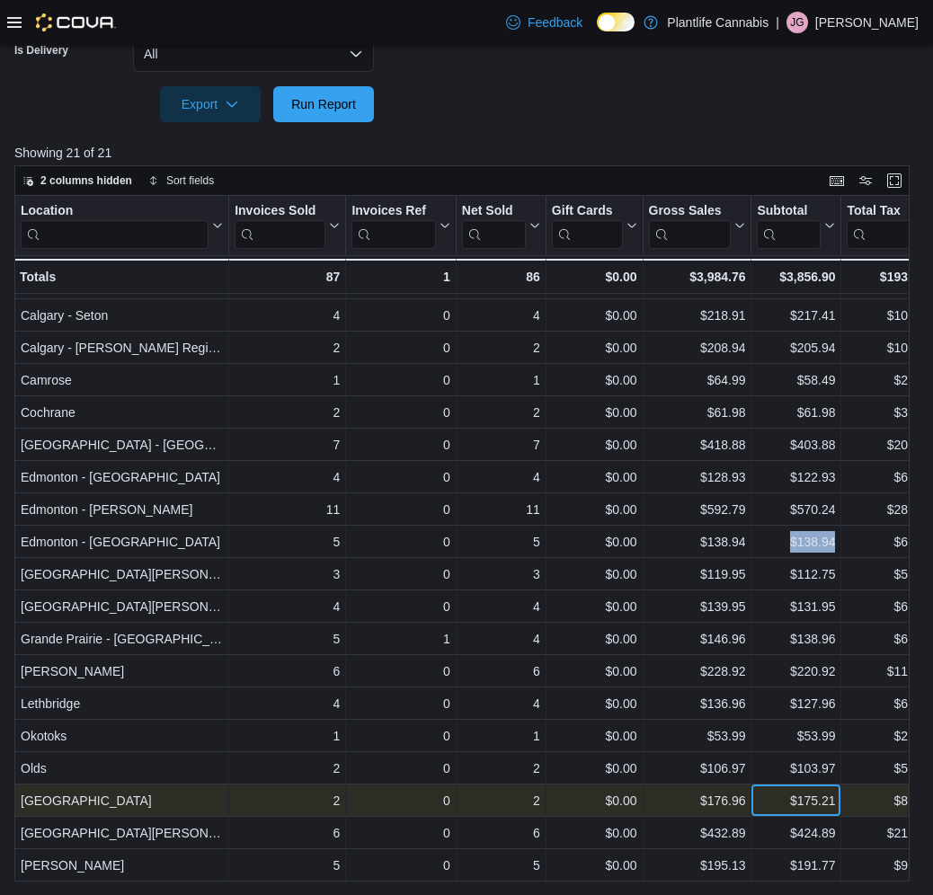
click at [777, 805] on div "$175.21" at bounding box center [796, 801] width 78 height 22
copy div "$175.21"
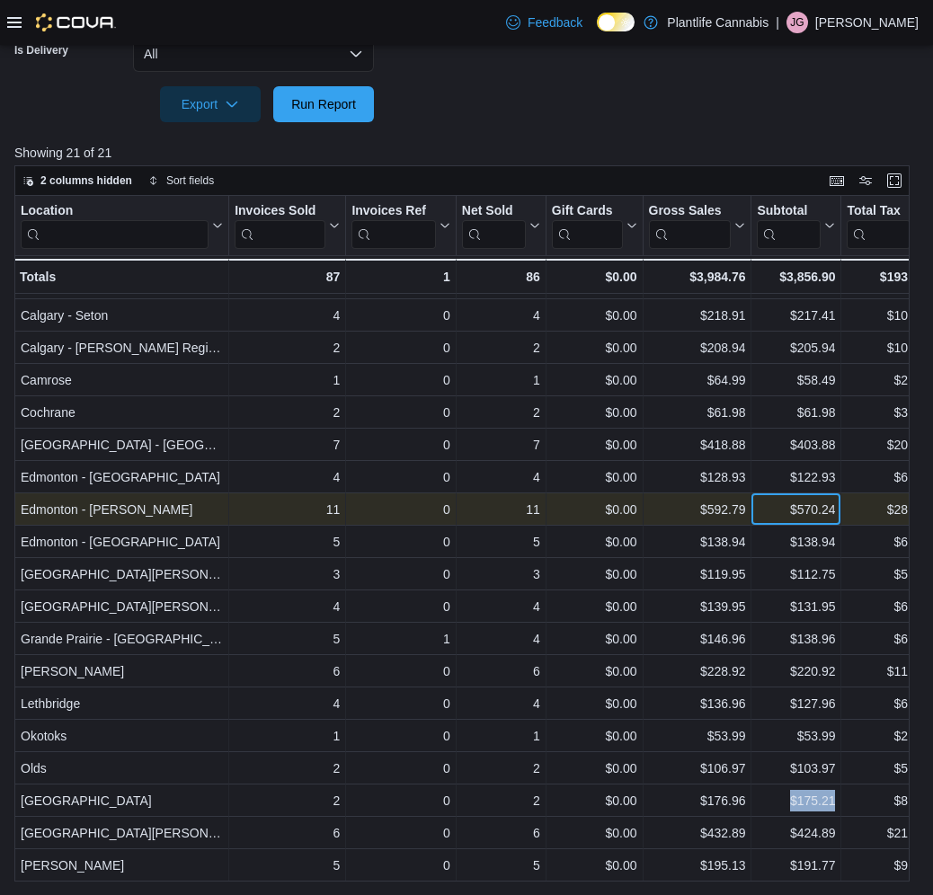
click at [771, 512] on div "$570.24" at bounding box center [796, 510] width 78 height 22
copy div "$570.24"
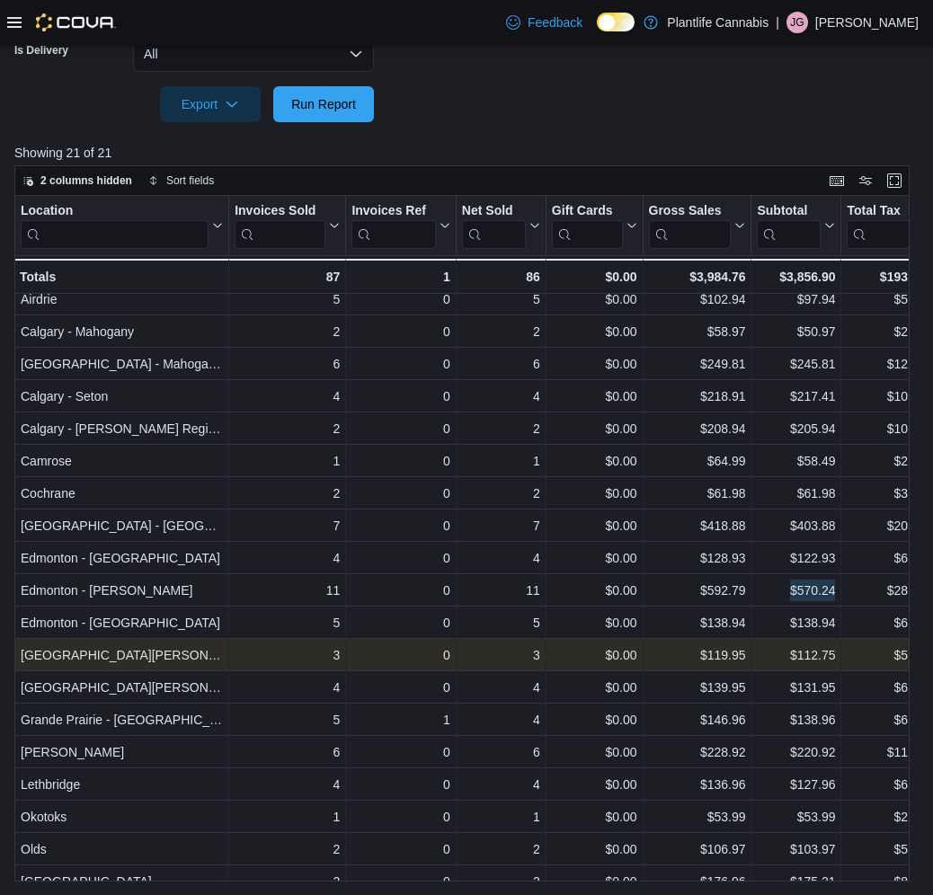
scroll to position [0, 0]
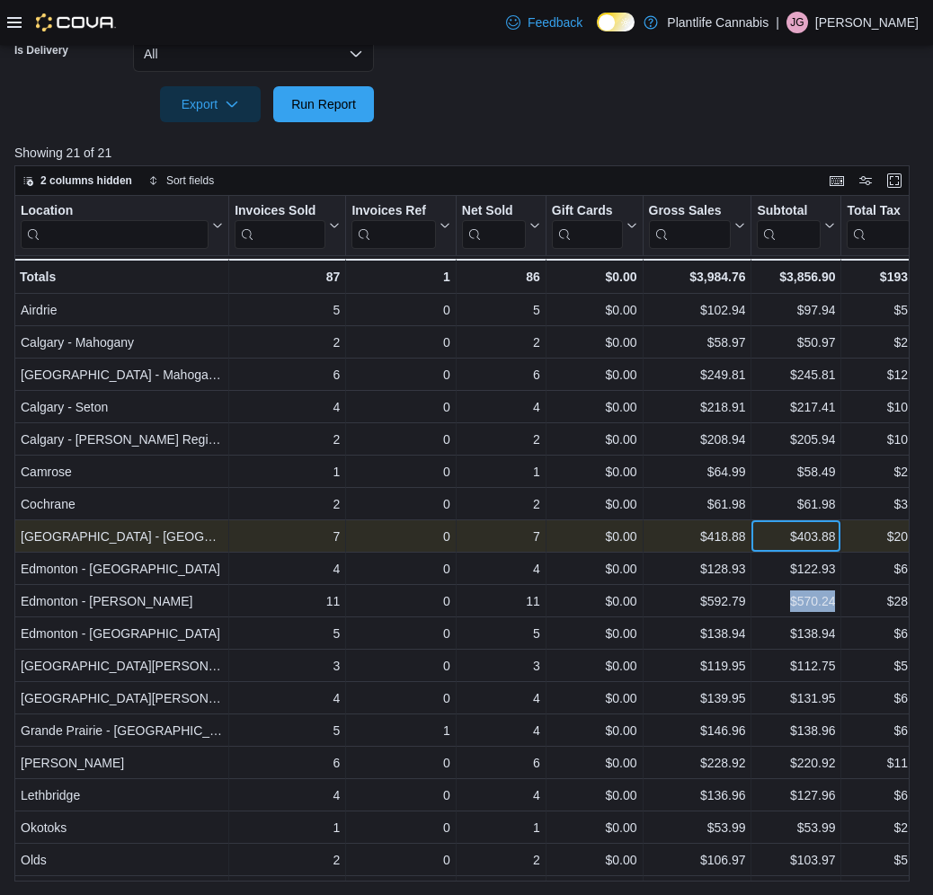
click at [786, 543] on div "$403.88" at bounding box center [796, 537] width 78 height 22
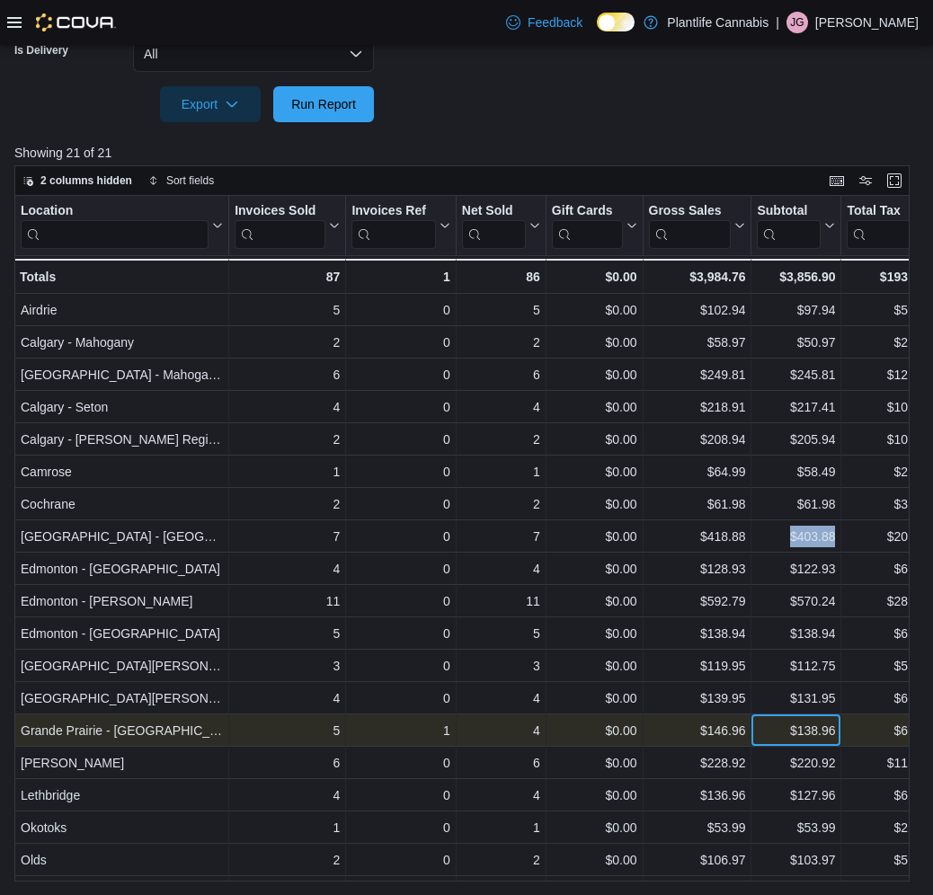
click at [775, 732] on div "$138.96" at bounding box center [796, 731] width 78 height 22
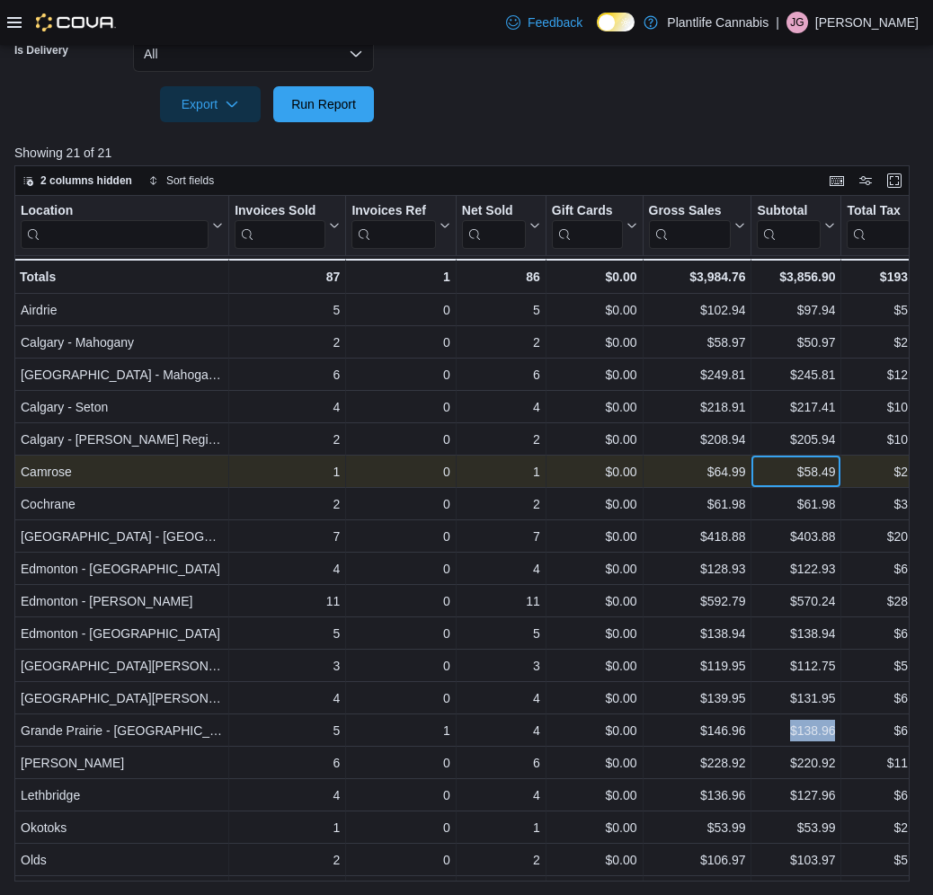
click at [789, 474] on div "$58.49" at bounding box center [796, 472] width 78 height 22
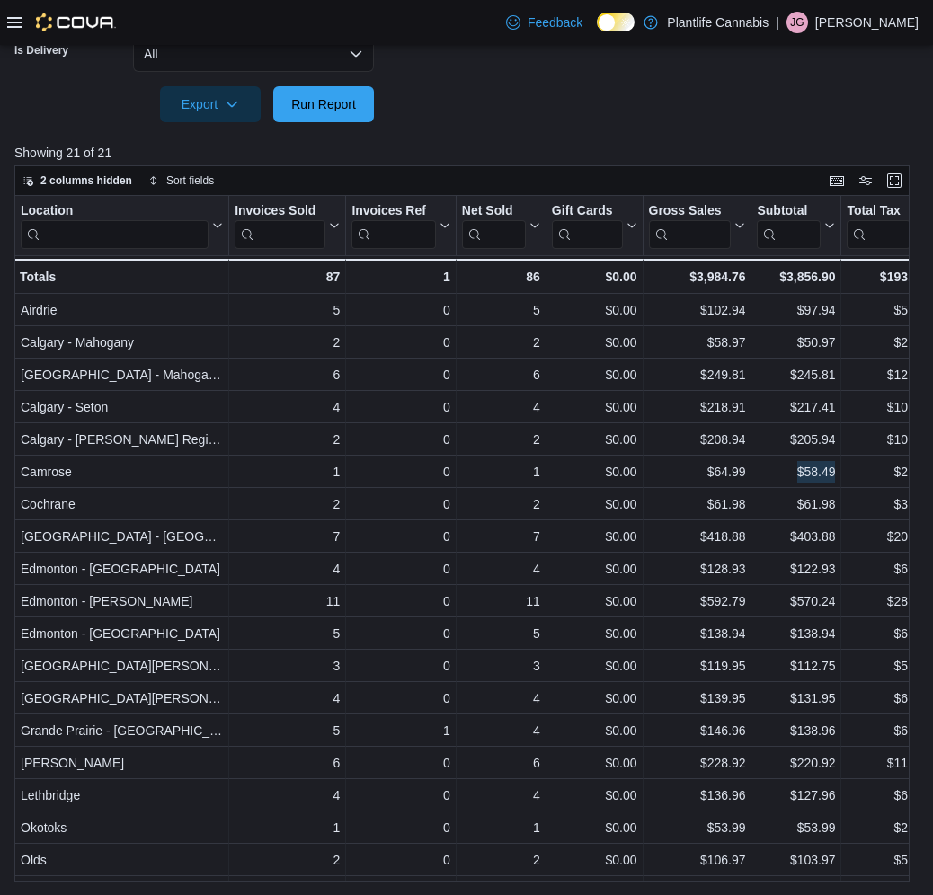
scroll to position [92, 0]
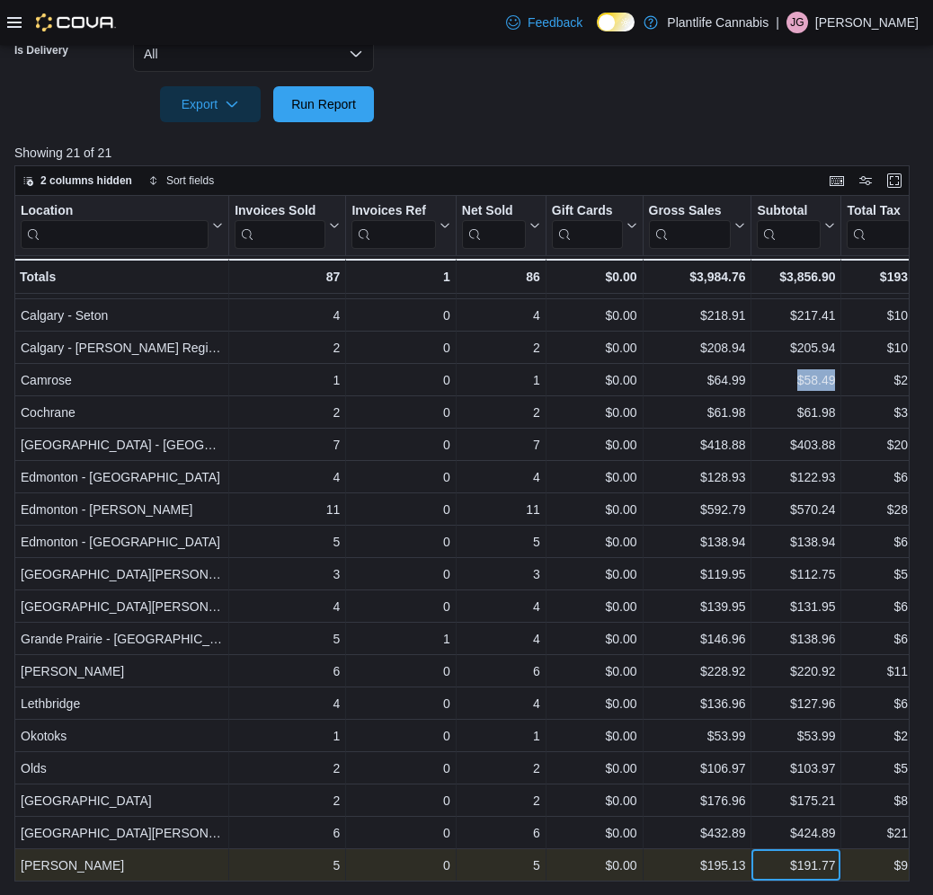
click at [781, 870] on div "$191.77" at bounding box center [796, 866] width 78 height 22
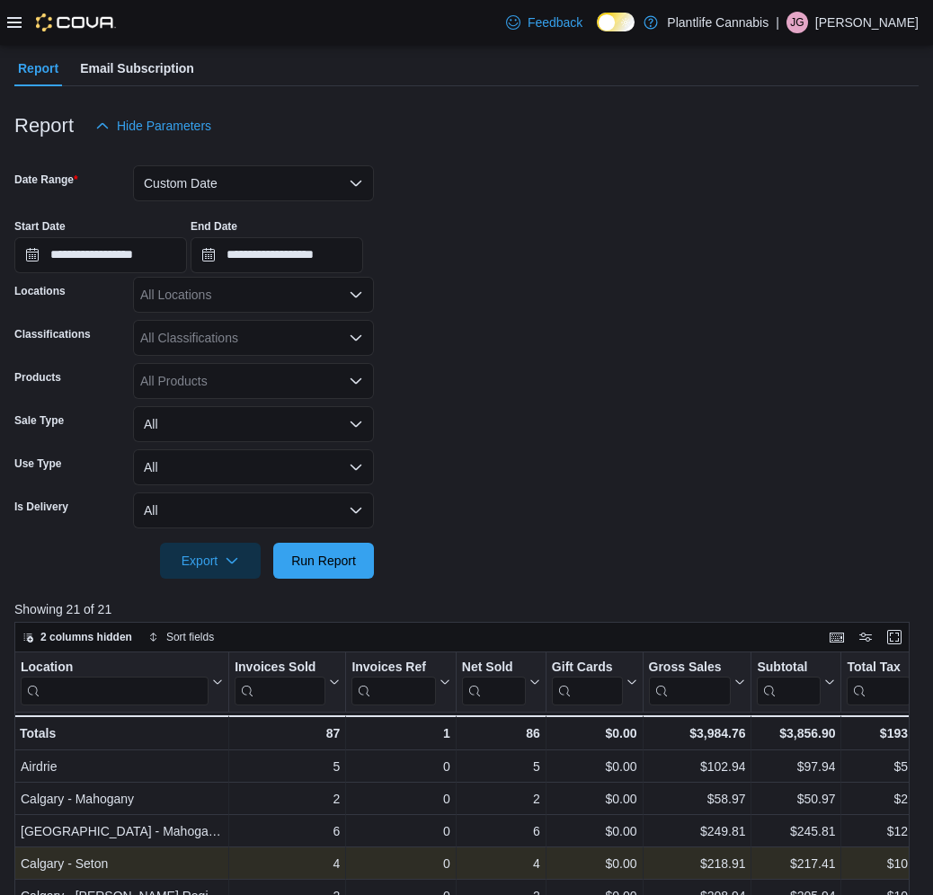
scroll to position [156, 0]
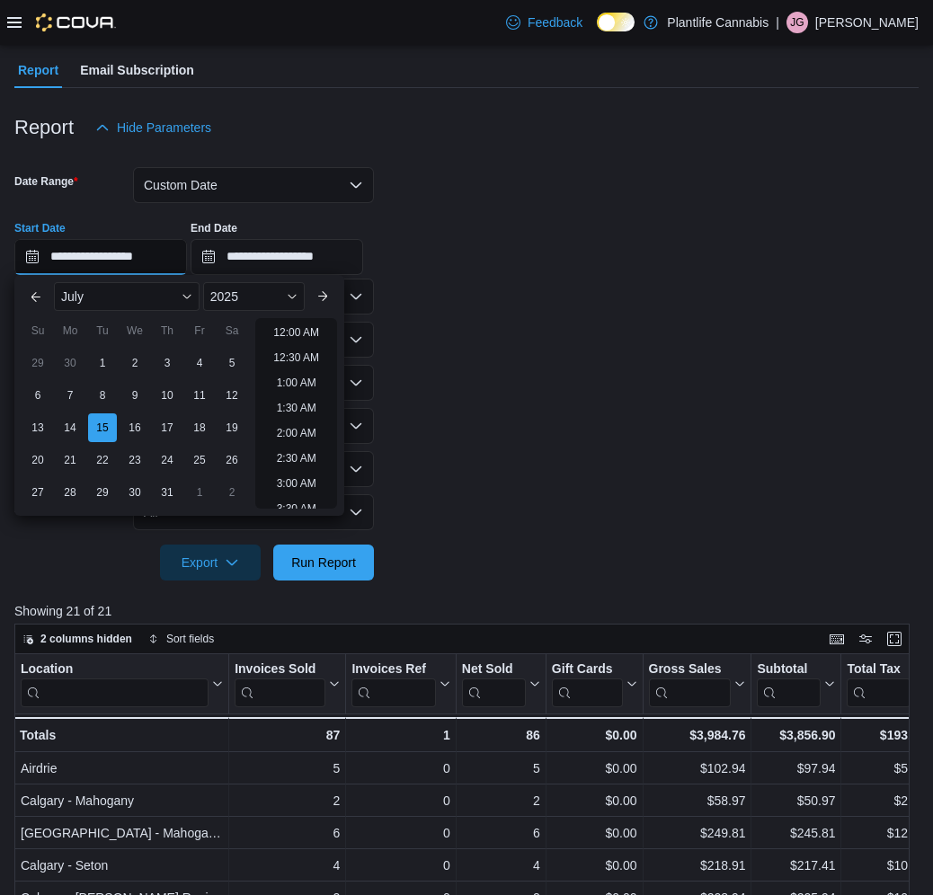
click at [99, 250] on input "**********" at bounding box center [100, 257] width 173 height 36
click at [138, 424] on div "16" at bounding box center [134, 427] width 31 height 31
type input "**********"
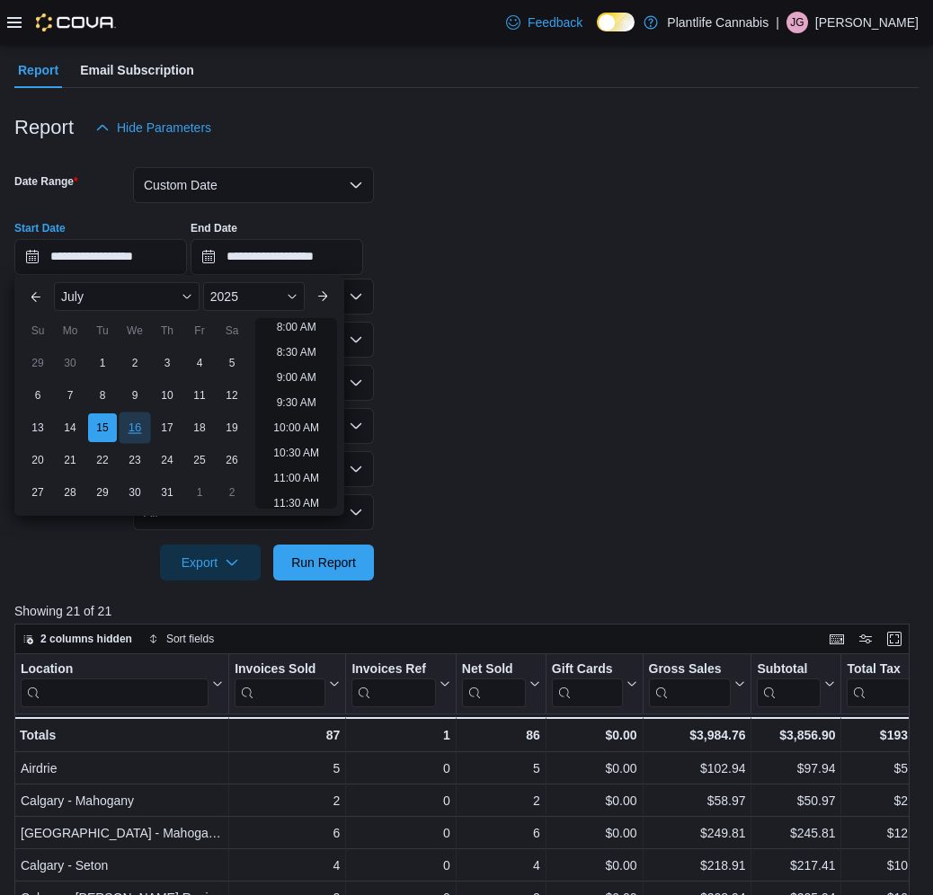
scroll to position [356, 0]
click at [286, 258] on input "**********" at bounding box center [277, 257] width 173 height 36
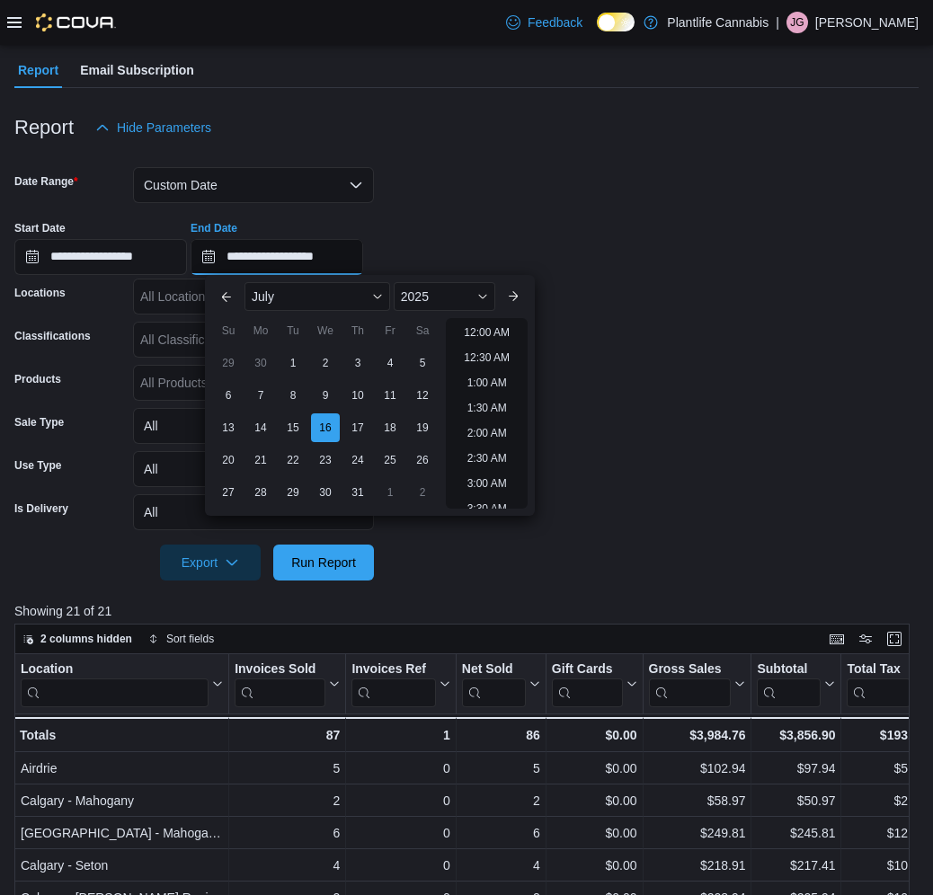
scroll to position [559, 0]
click at [326, 428] on div "16" at bounding box center [324, 427] width 31 height 31
click at [527, 212] on div "**********" at bounding box center [466, 241] width 904 height 68
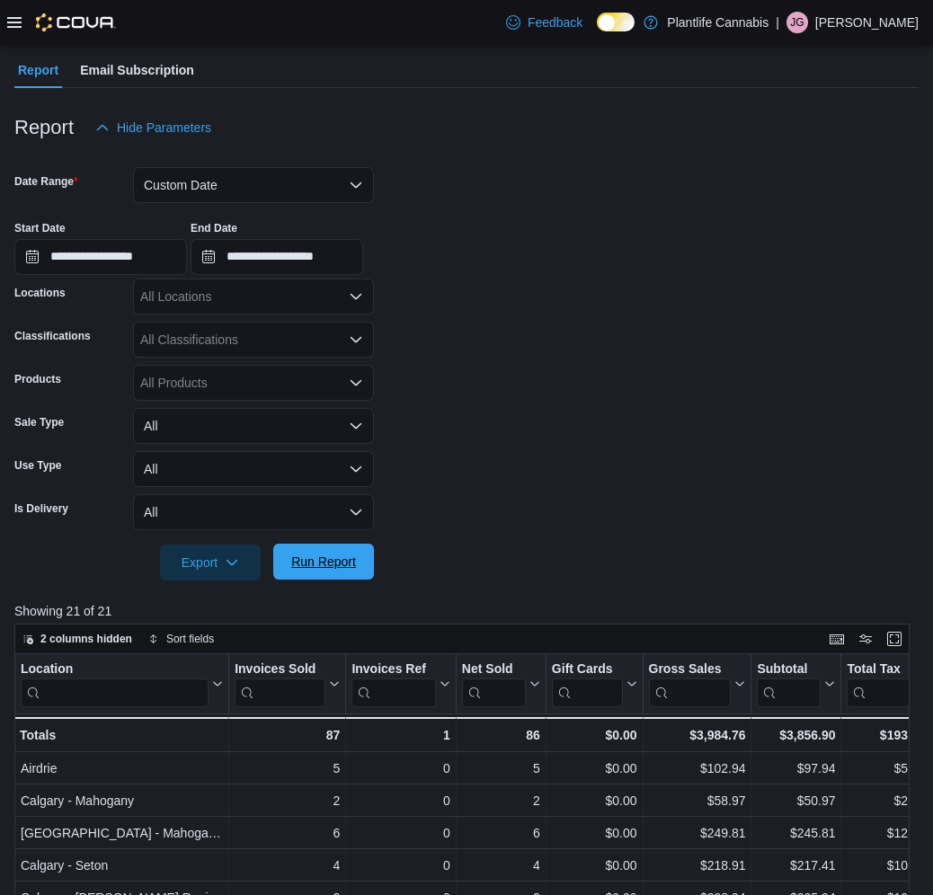
click at [315, 552] on span "Run Report" at bounding box center [323, 562] width 79 height 36
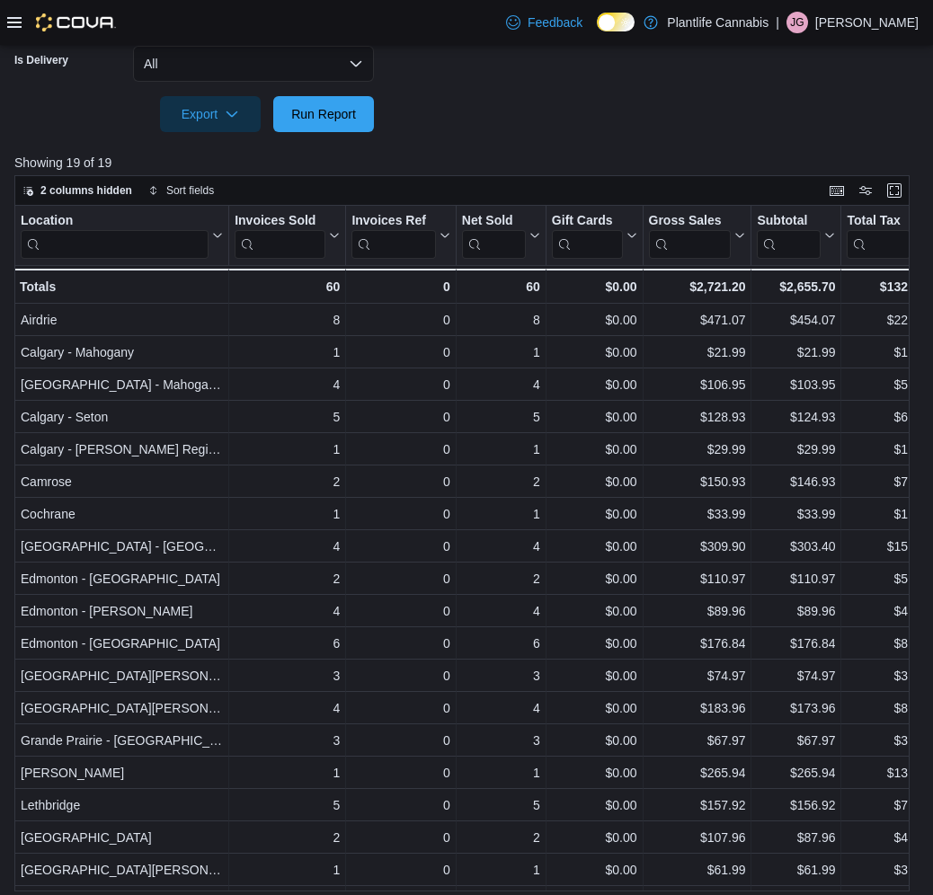
scroll to position [615, 0]
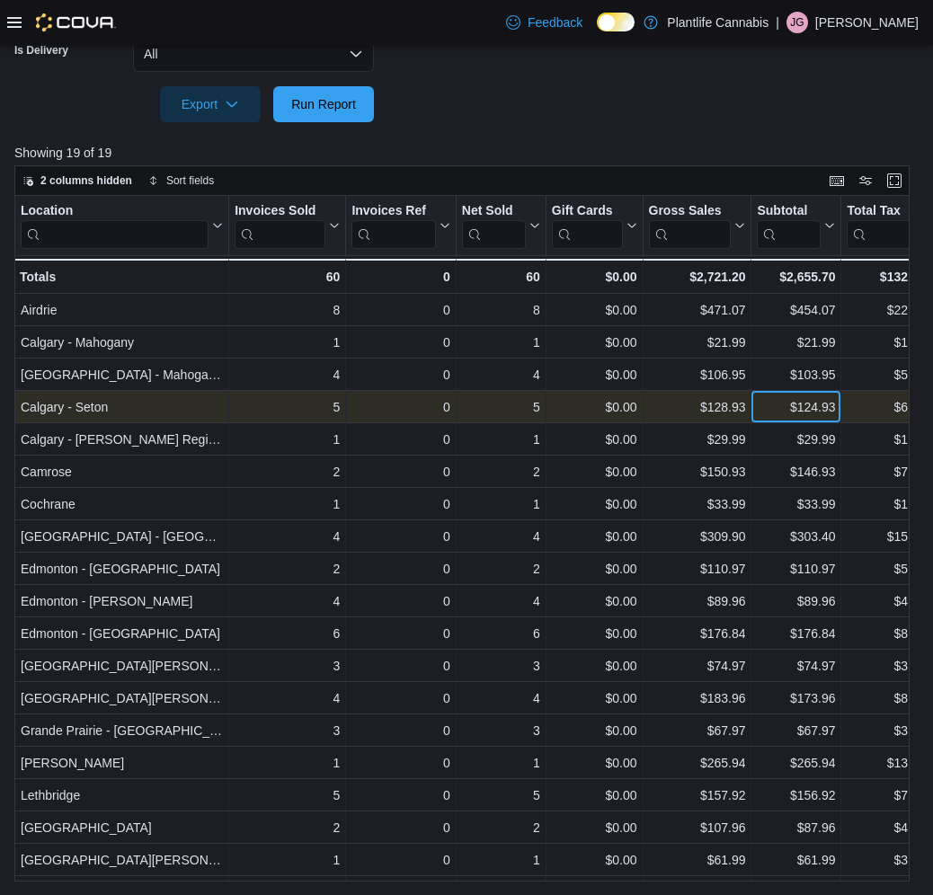
click at [770, 410] on div "$124.93" at bounding box center [796, 407] width 78 height 22
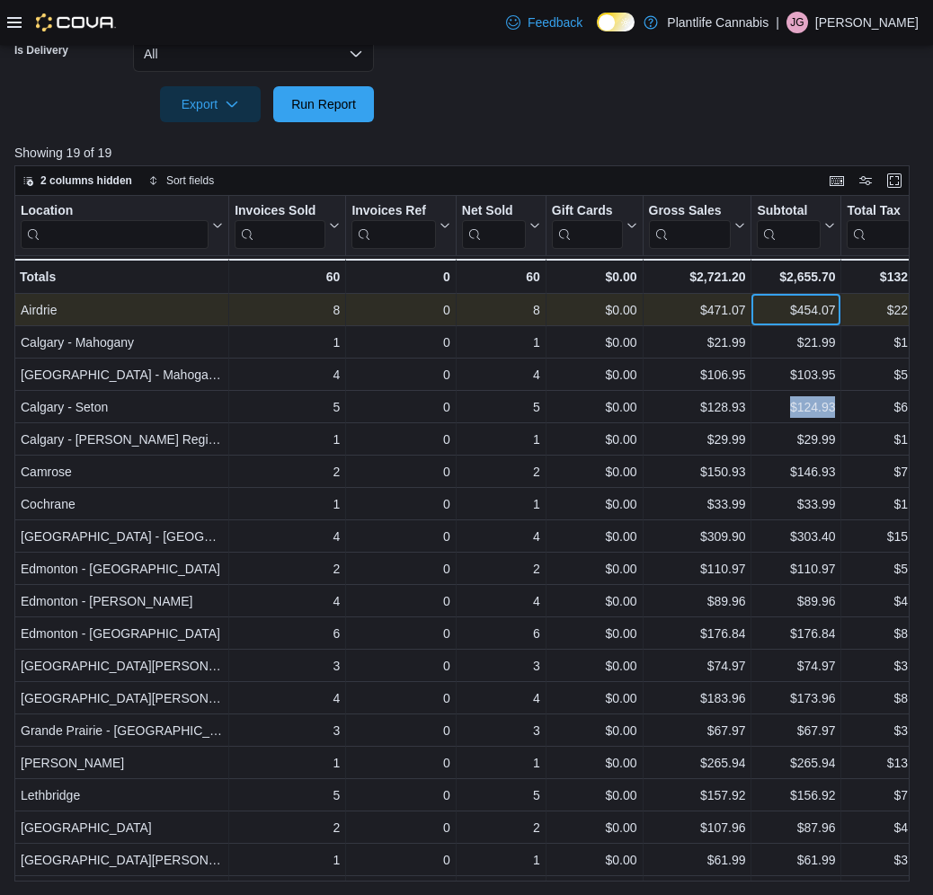
click at [763, 311] on div "$454.07" at bounding box center [796, 310] width 78 height 22
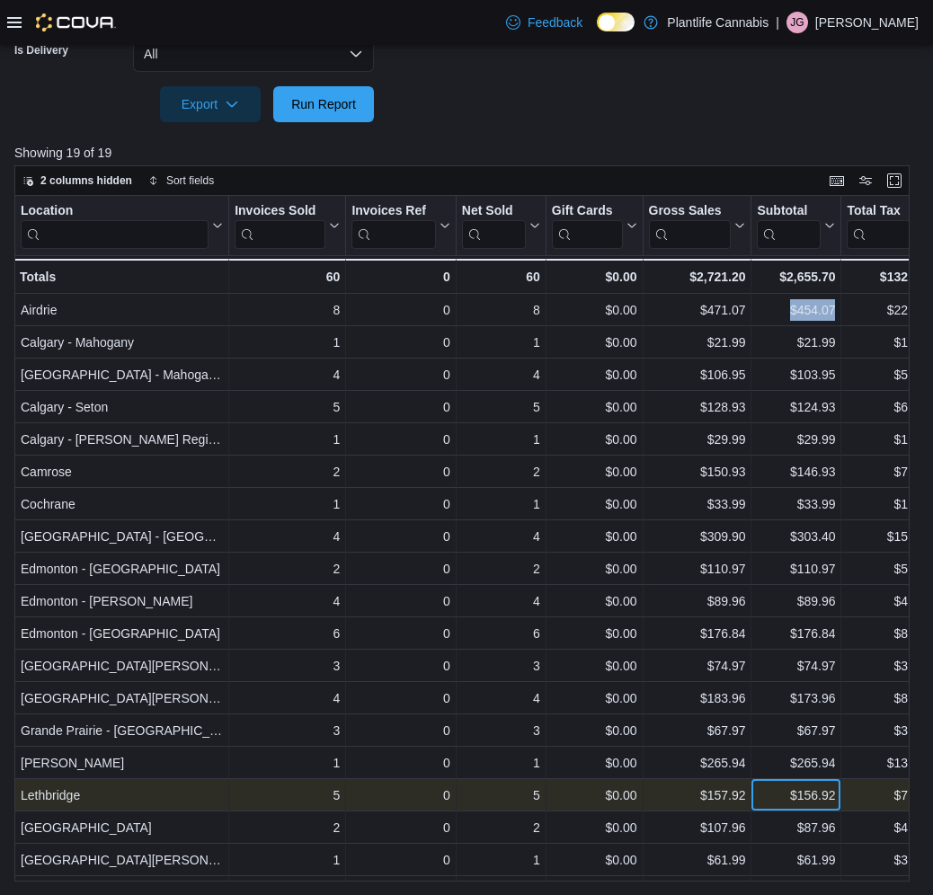
click at [780, 802] on div "$156.92" at bounding box center [796, 796] width 78 height 22
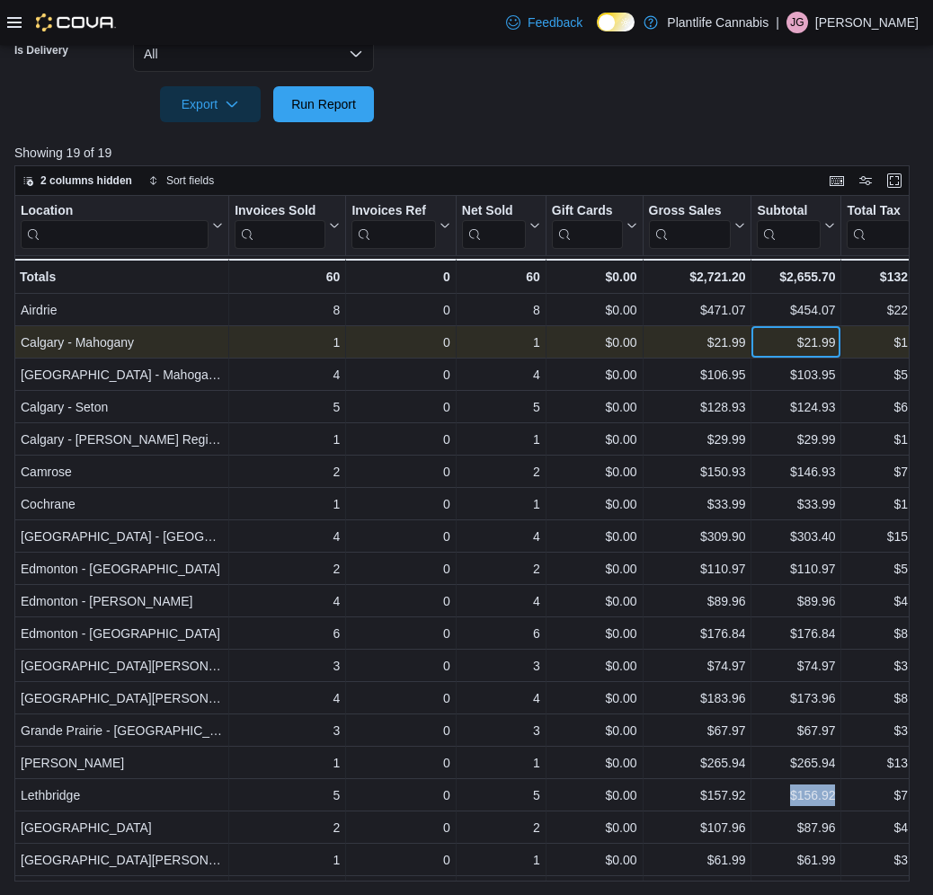
click at [783, 341] on div "$21.99" at bounding box center [796, 343] width 78 height 22
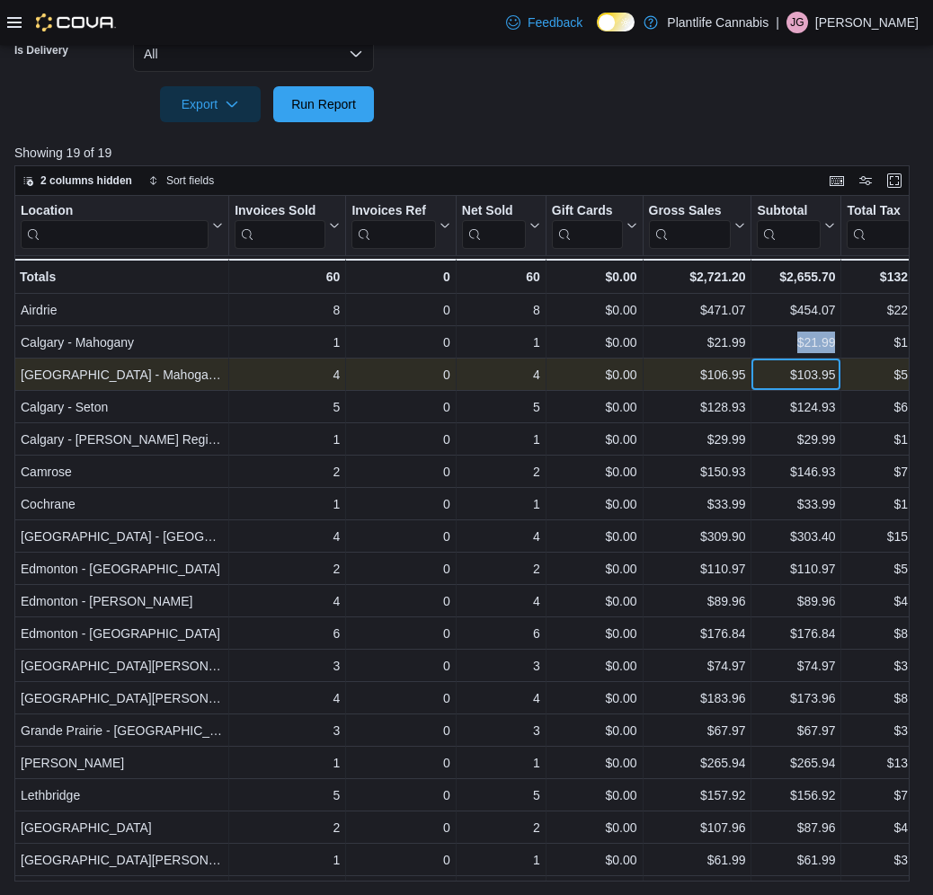
click at [777, 377] on div "$103.95" at bounding box center [796, 375] width 78 height 22
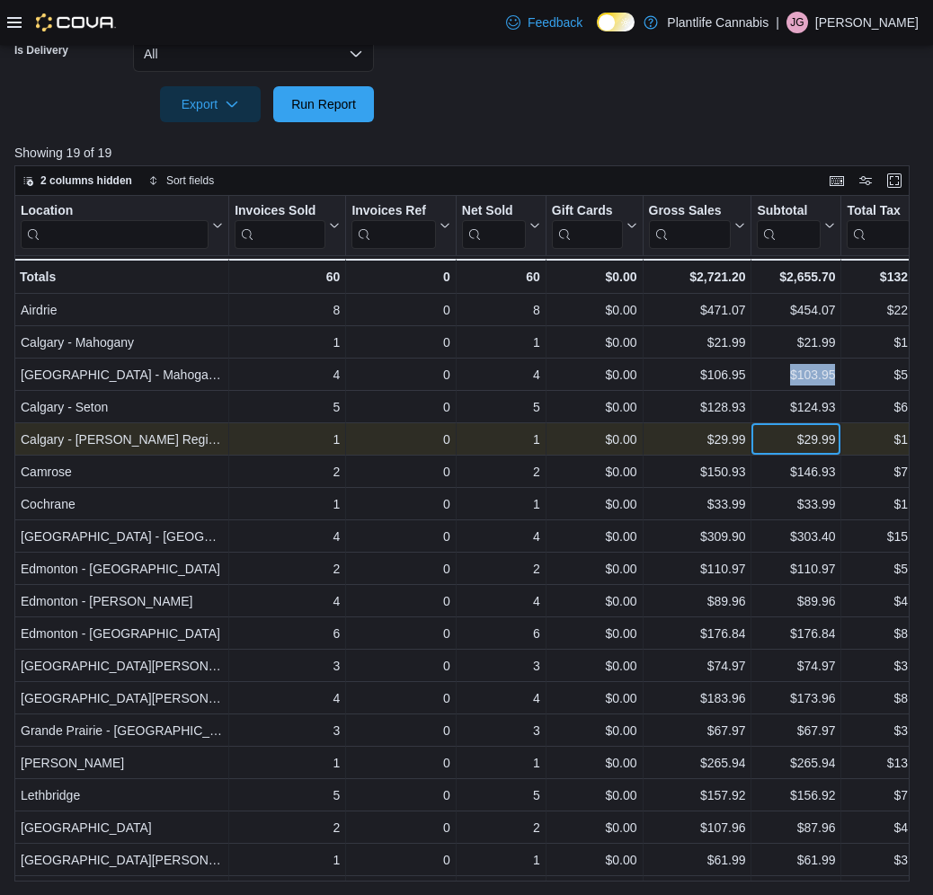
click at [794, 443] on div "$29.99" at bounding box center [796, 440] width 78 height 22
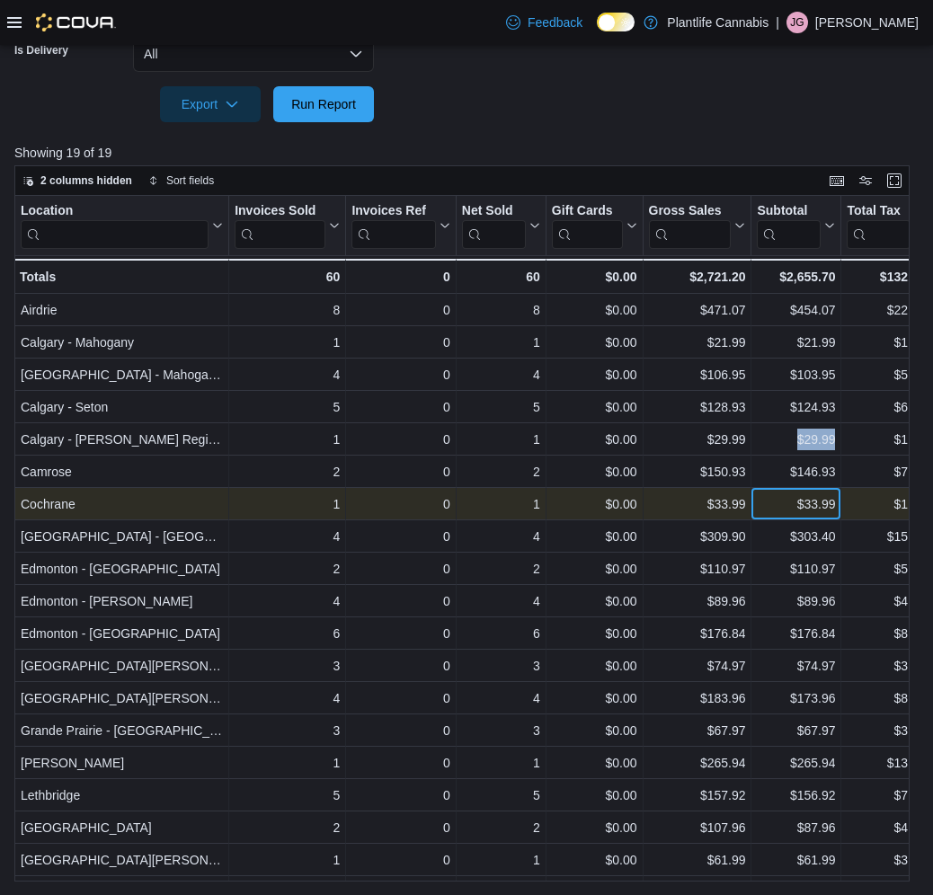
click at [787, 503] on div "$33.99" at bounding box center [796, 504] width 78 height 22
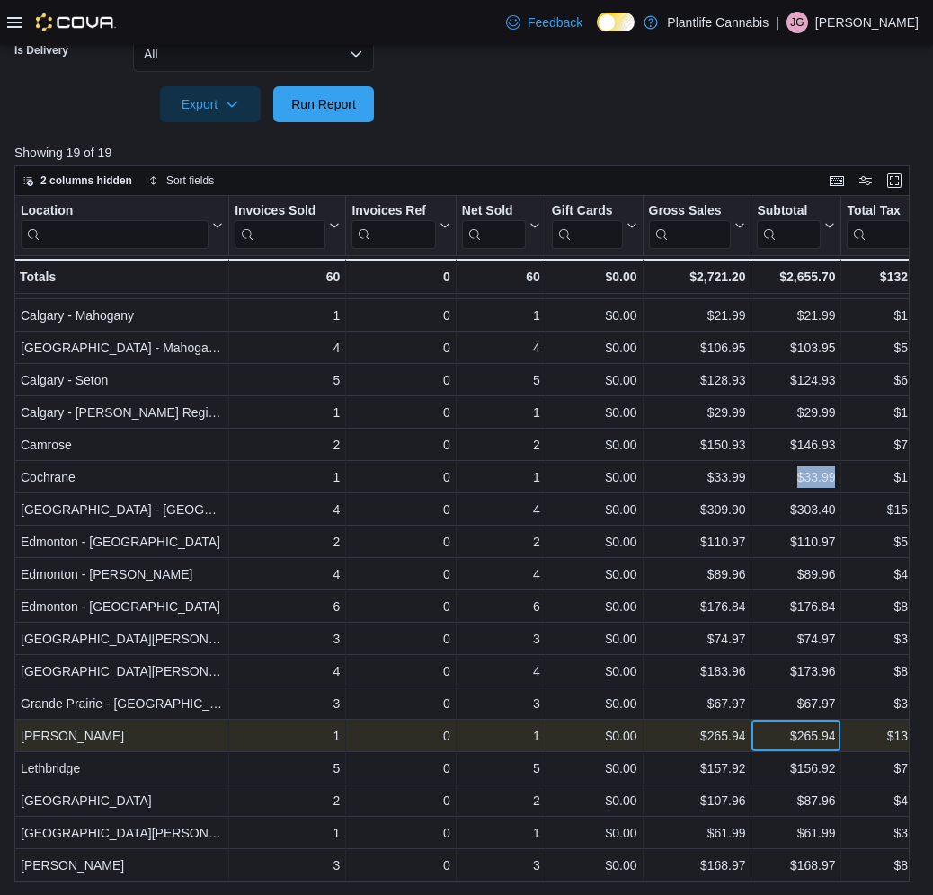
click at [783, 741] on div "$265.94" at bounding box center [796, 736] width 78 height 22
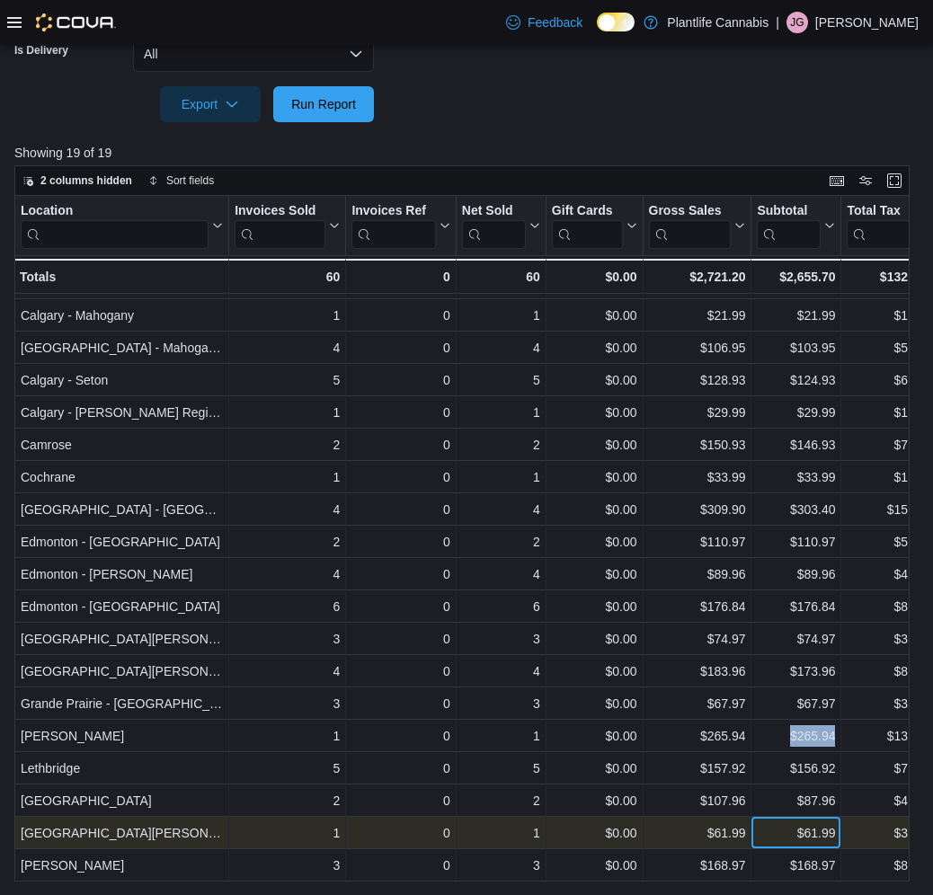
click at [769, 836] on div "$61.99" at bounding box center [796, 833] width 78 height 22
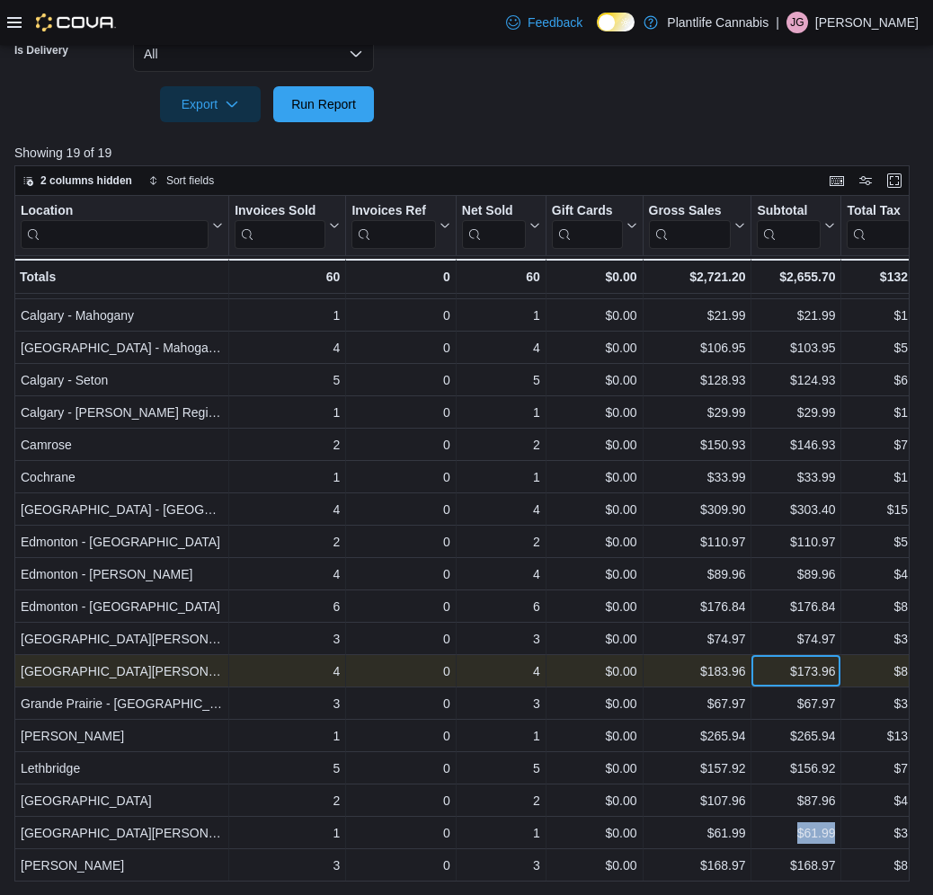
click at [763, 672] on div "$173.96" at bounding box center [796, 672] width 78 height 22
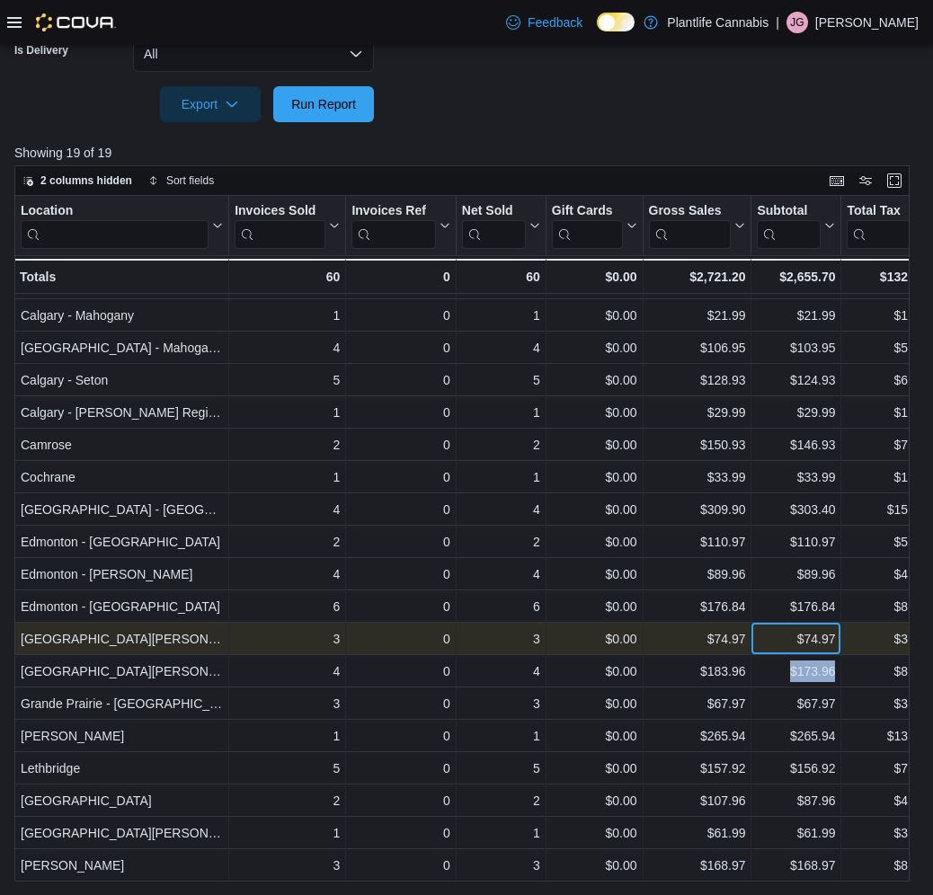
click at [779, 638] on div "$74.97" at bounding box center [796, 639] width 78 height 22
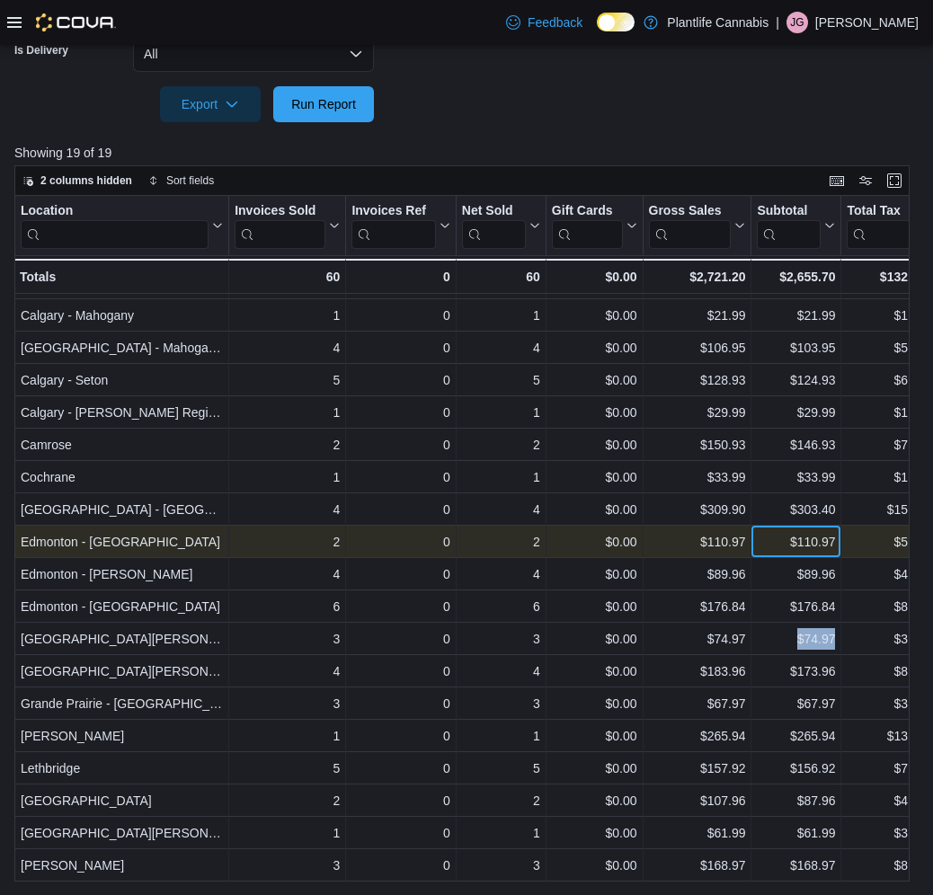
click at [783, 543] on div "$110.97" at bounding box center [796, 542] width 78 height 22
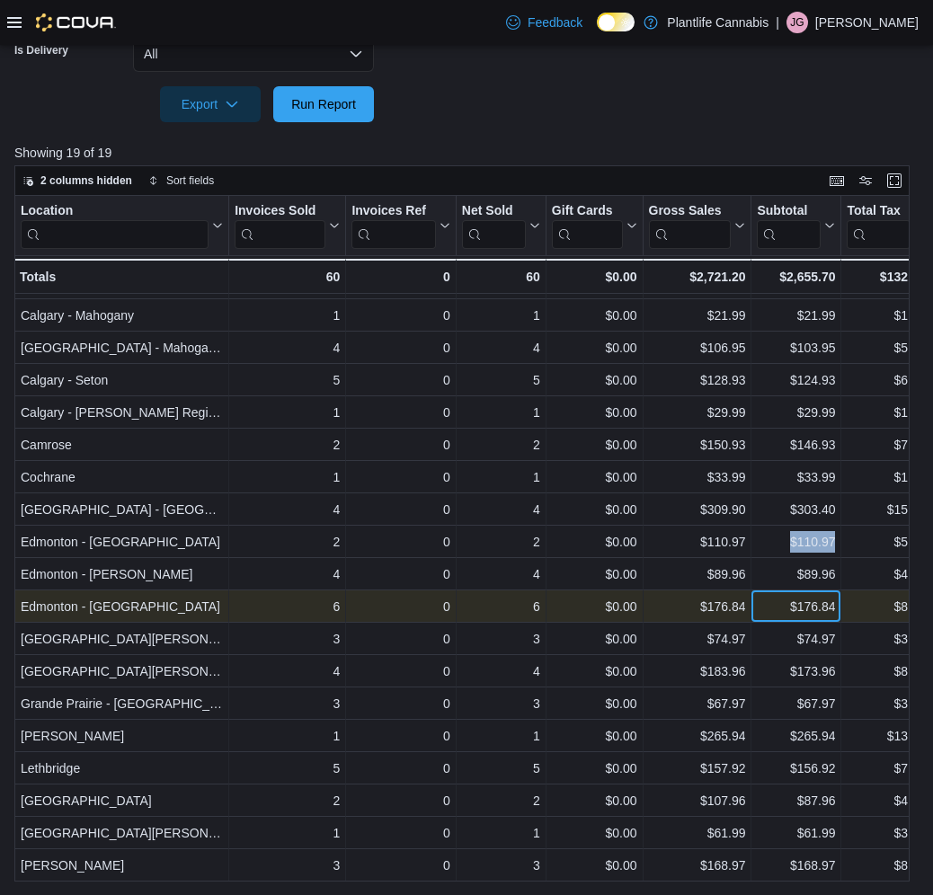
click at [775, 607] on div "$176.84" at bounding box center [796, 607] width 78 height 22
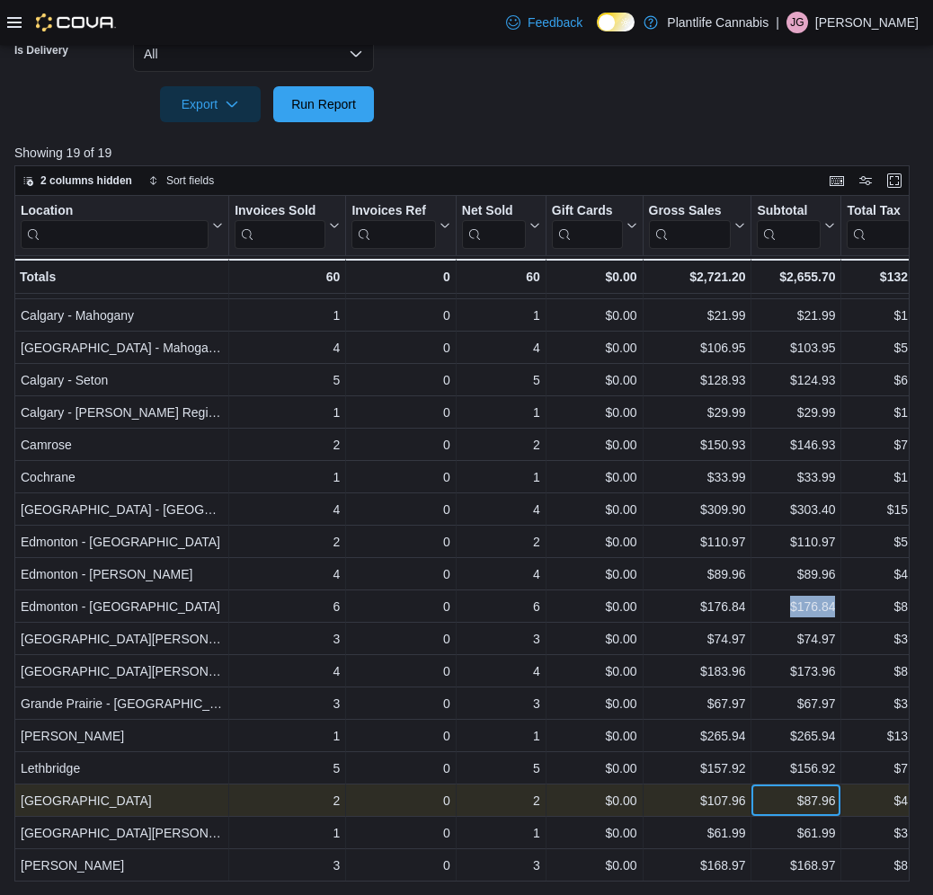
click at [785, 803] on div "$87.96" at bounding box center [796, 801] width 78 height 22
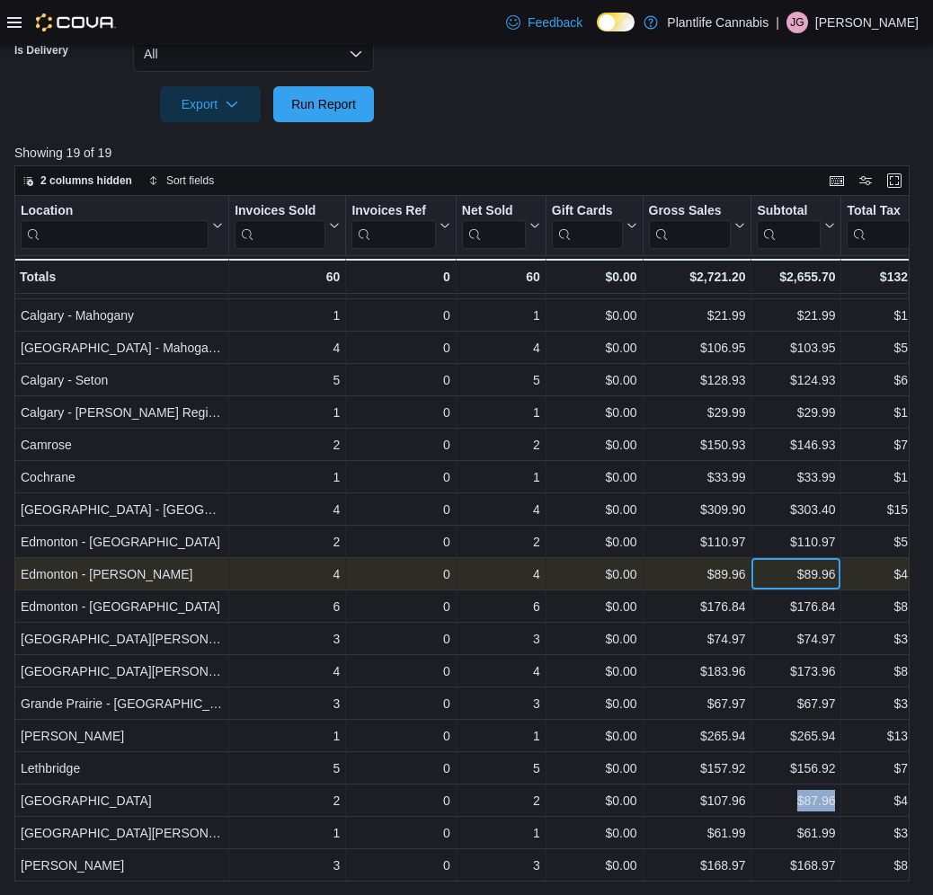
click at [786, 582] on div "$89.96" at bounding box center [796, 575] width 78 height 22
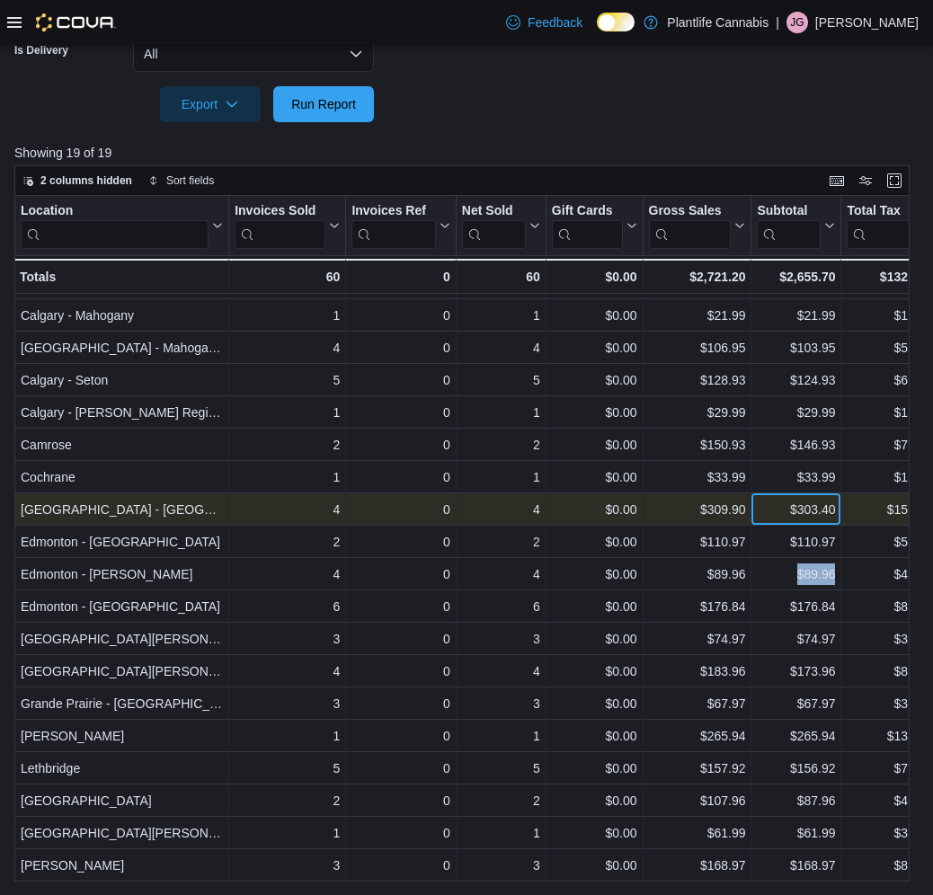
click at [774, 507] on div "$303.40" at bounding box center [796, 510] width 78 height 22
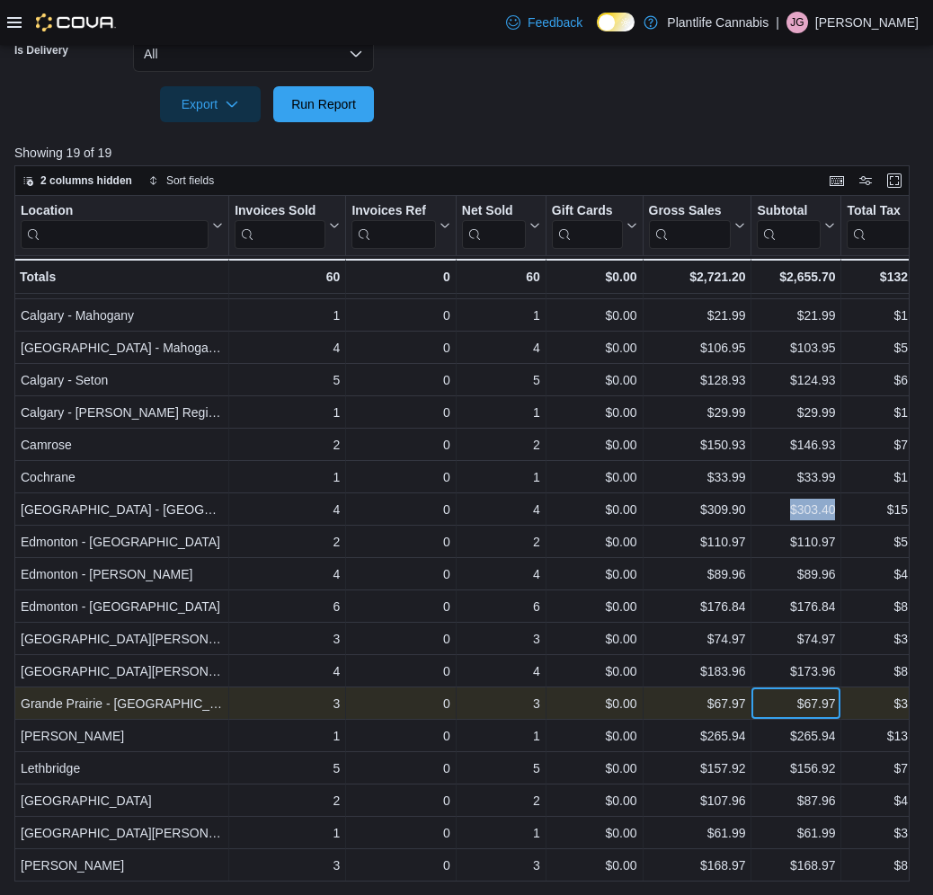
click at [783, 706] on div "$67.97" at bounding box center [796, 704] width 78 height 22
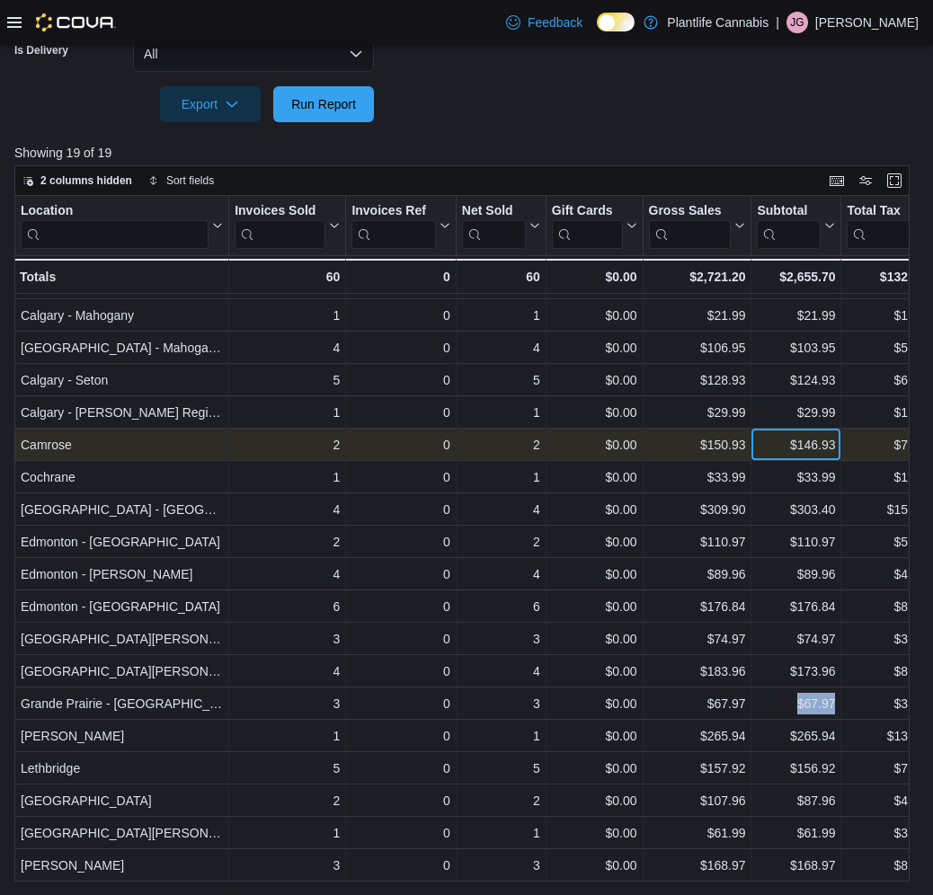
click at [768, 444] on div "$146.93" at bounding box center [796, 445] width 78 height 22
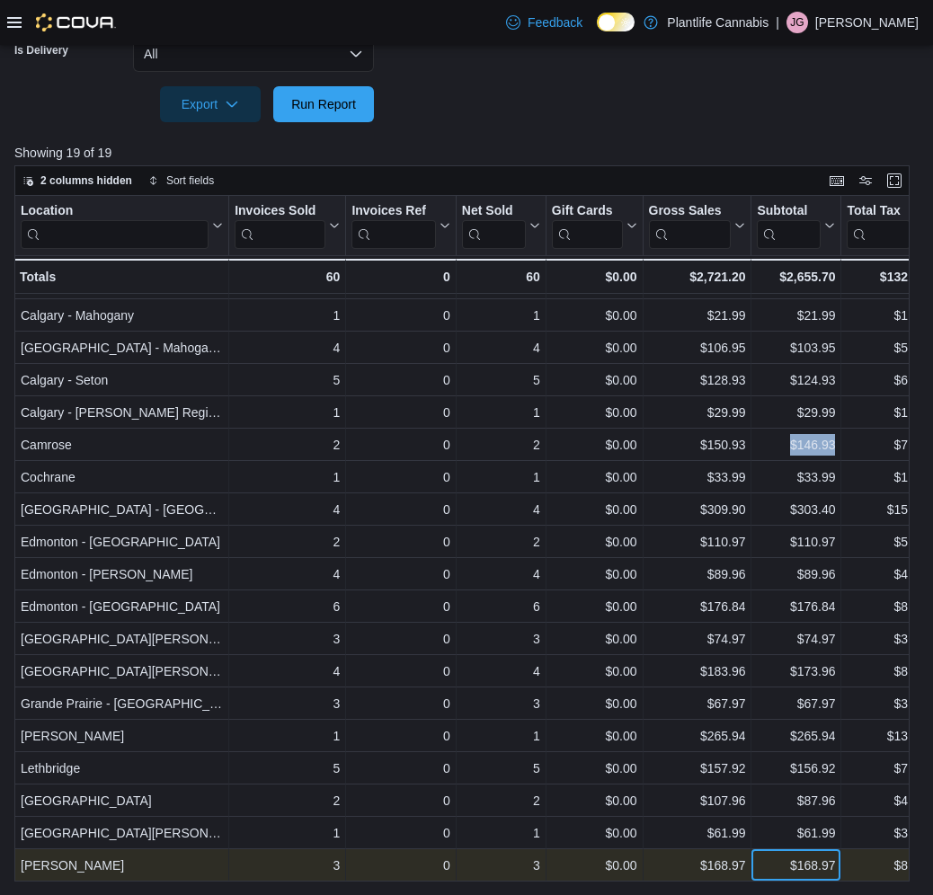
click at [786, 864] on div "$168.97" at bounding box center [796, 866] width 78 height 22
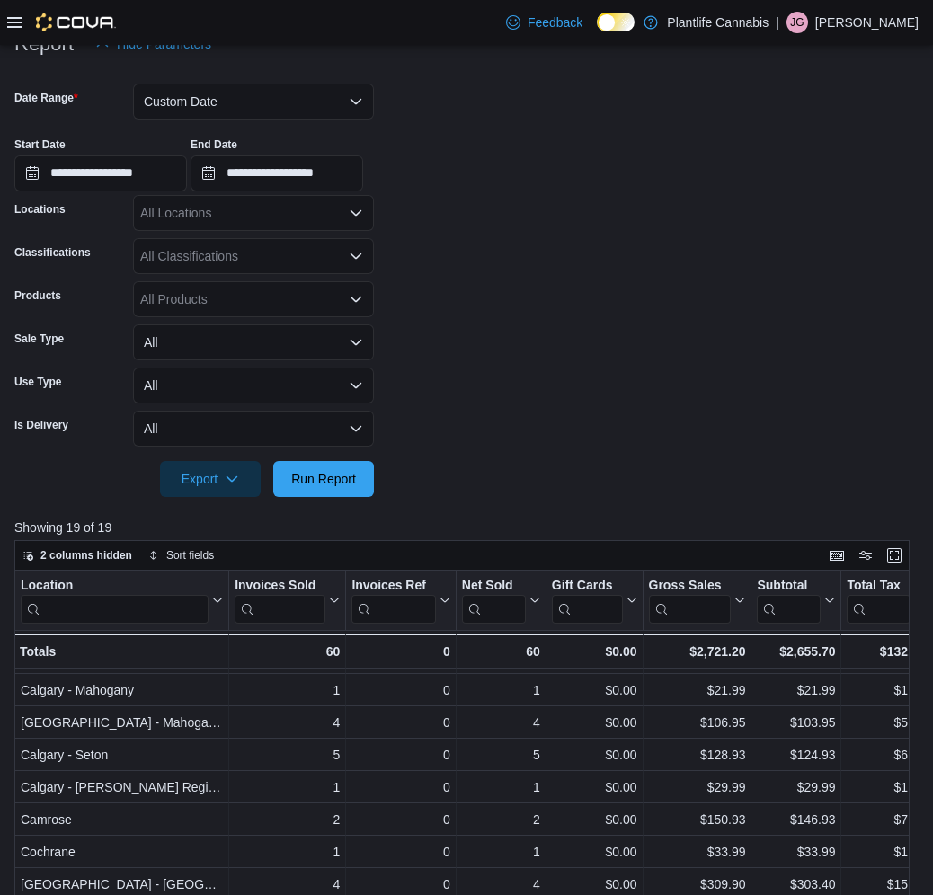
scroll to position [194, 0]
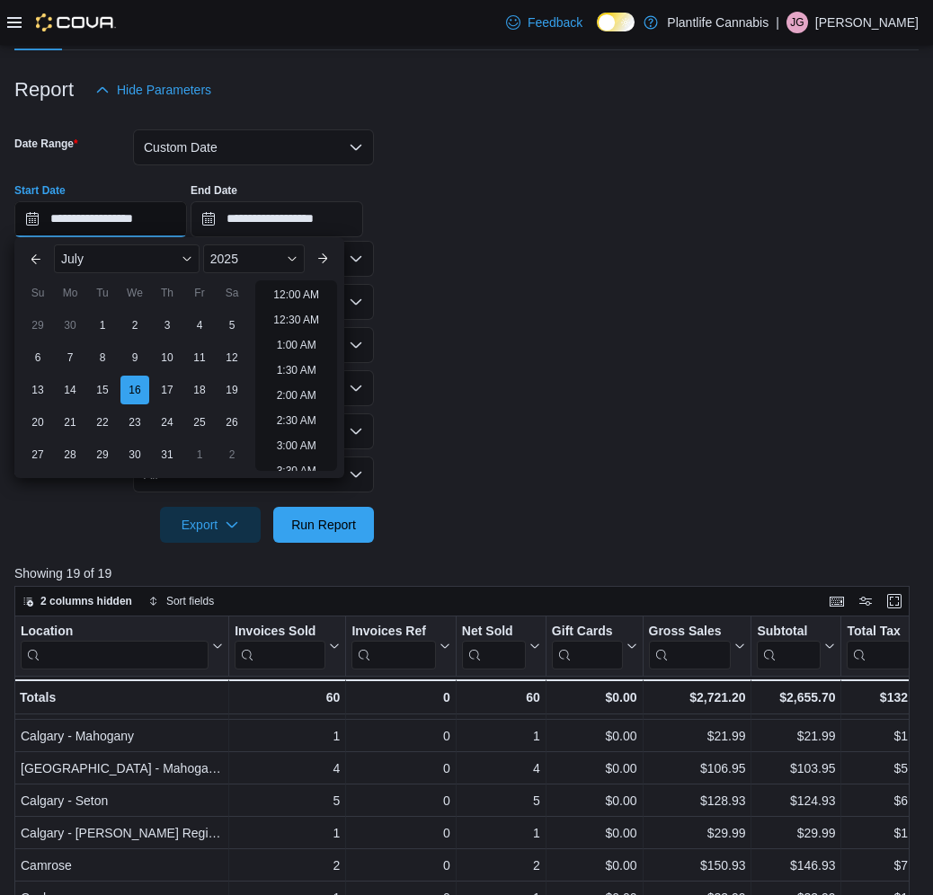
click at [68, 218] on input "**********" at bounding box center [100, 219] width 173 height 36
click at [165, 388] on div "17" at bounding box center [166, 389] width 31 height 31
type input "**********"
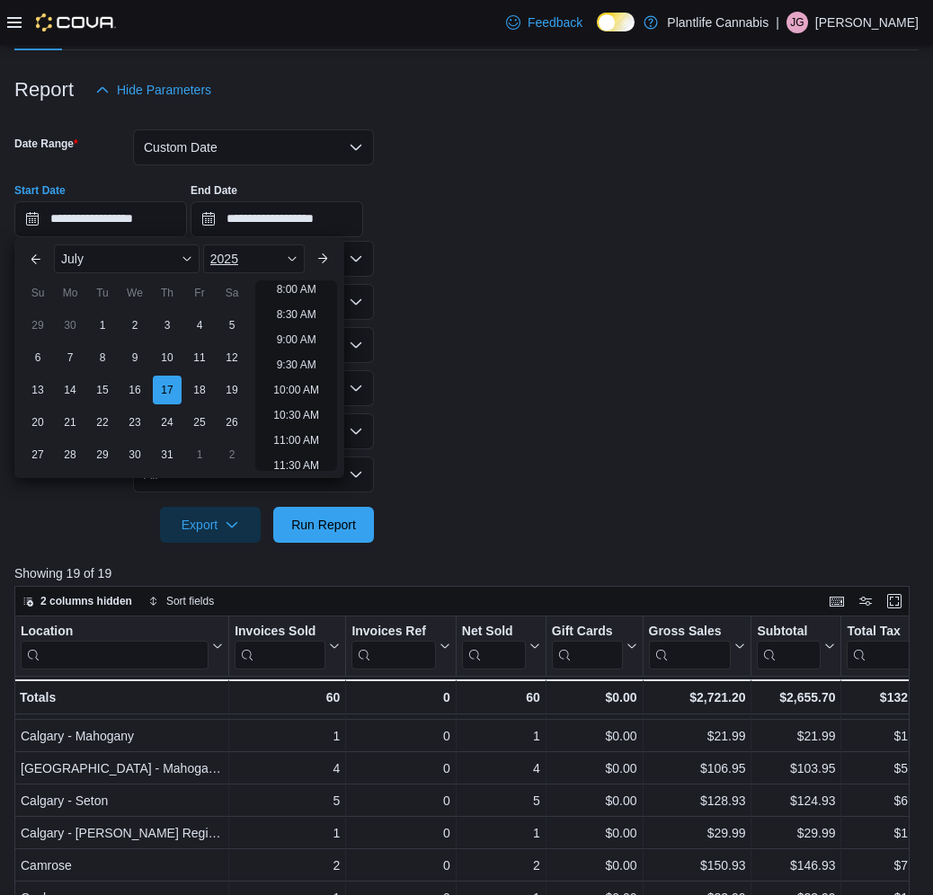
scroll to position [356, 0]
drag, startPoint x: 580, startPoint y: 328, endPoint x: 429, endPoint y: 412, distance: 172.6
click at [578, 330] on form "**********" at bounding box center [466, 325] width 904 height 435
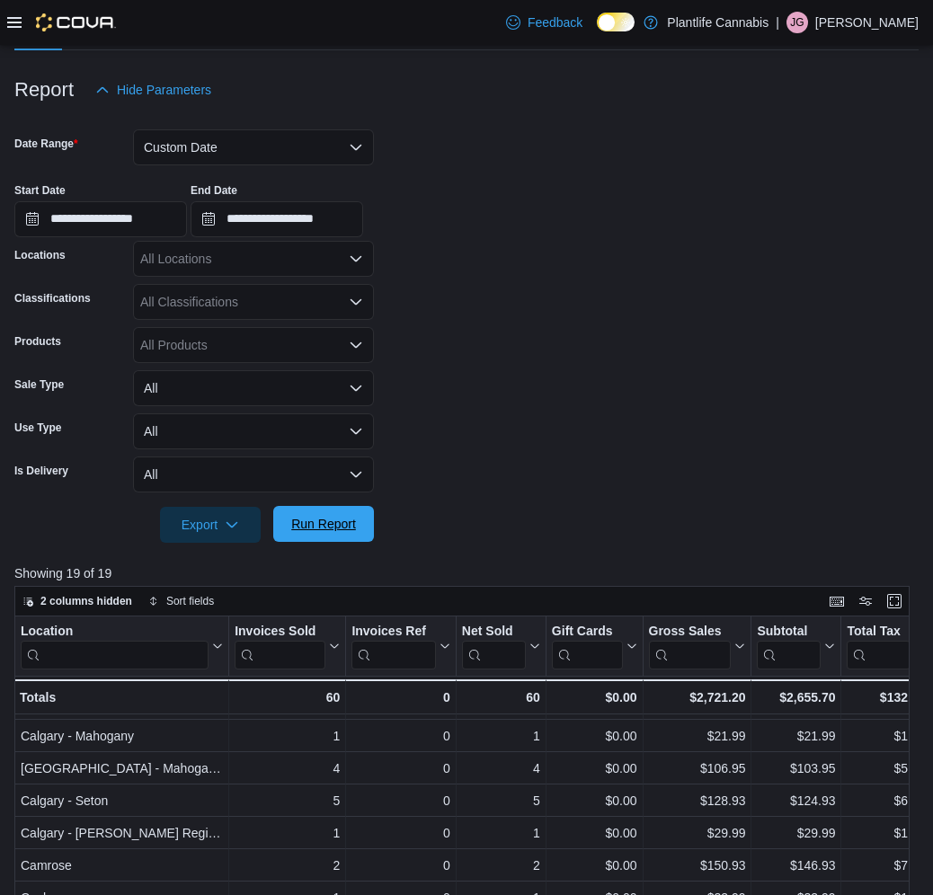
click at [333, 530] on span "Run Report" at bounding box center [323, 524] width 65 height 18
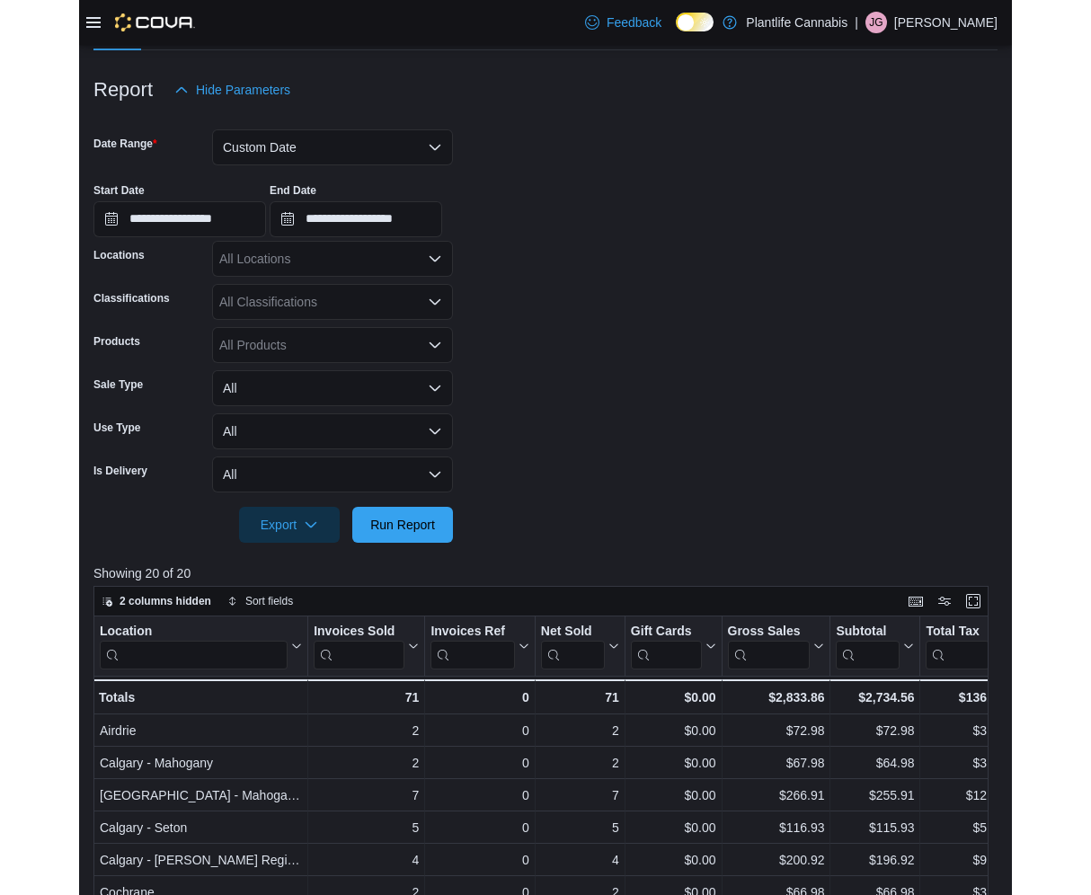
scroll to position [615, 0]
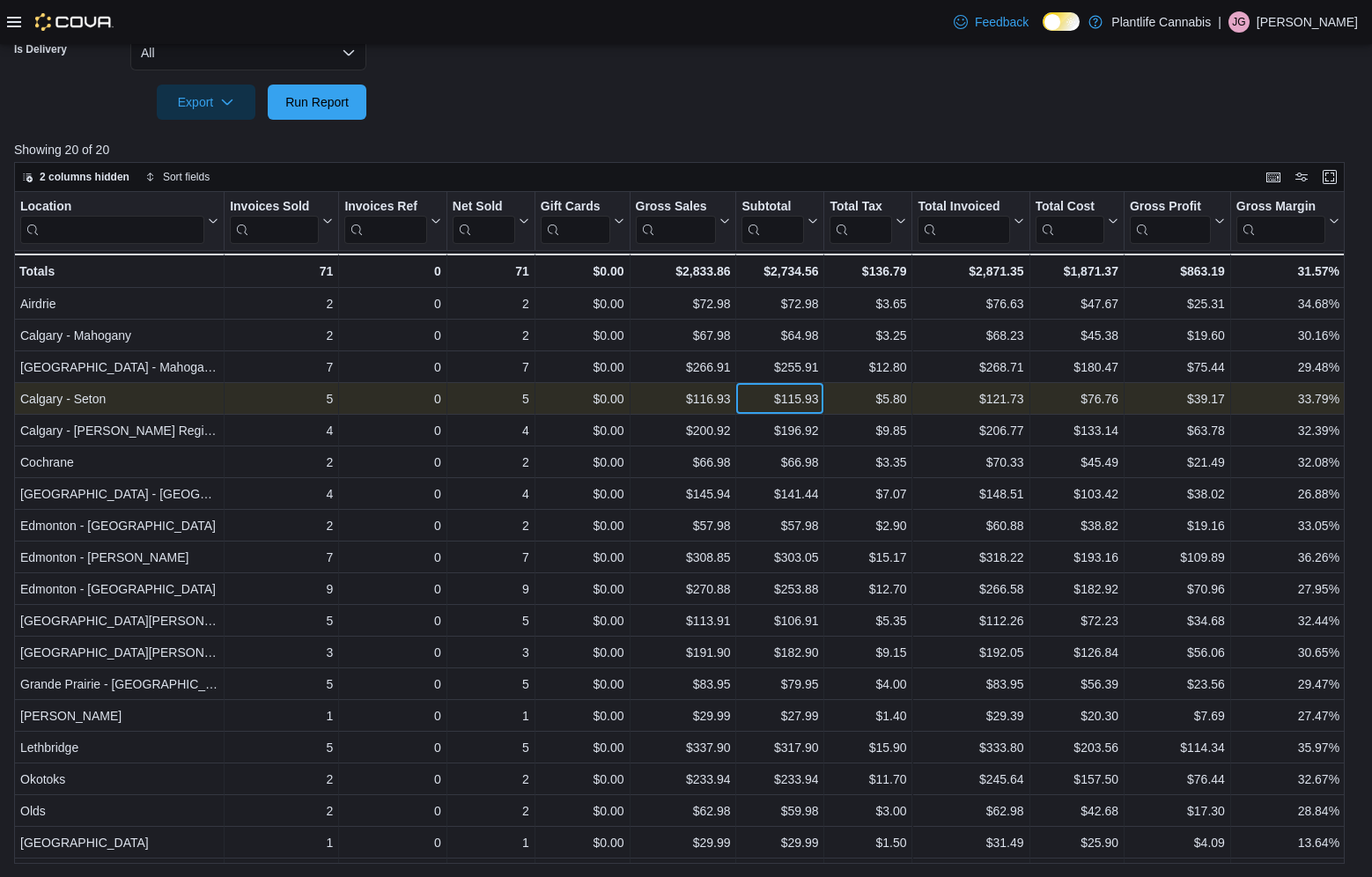
click at [759, 402] on div "$115.93" at bounding box center [780, 399] width 76 height 22
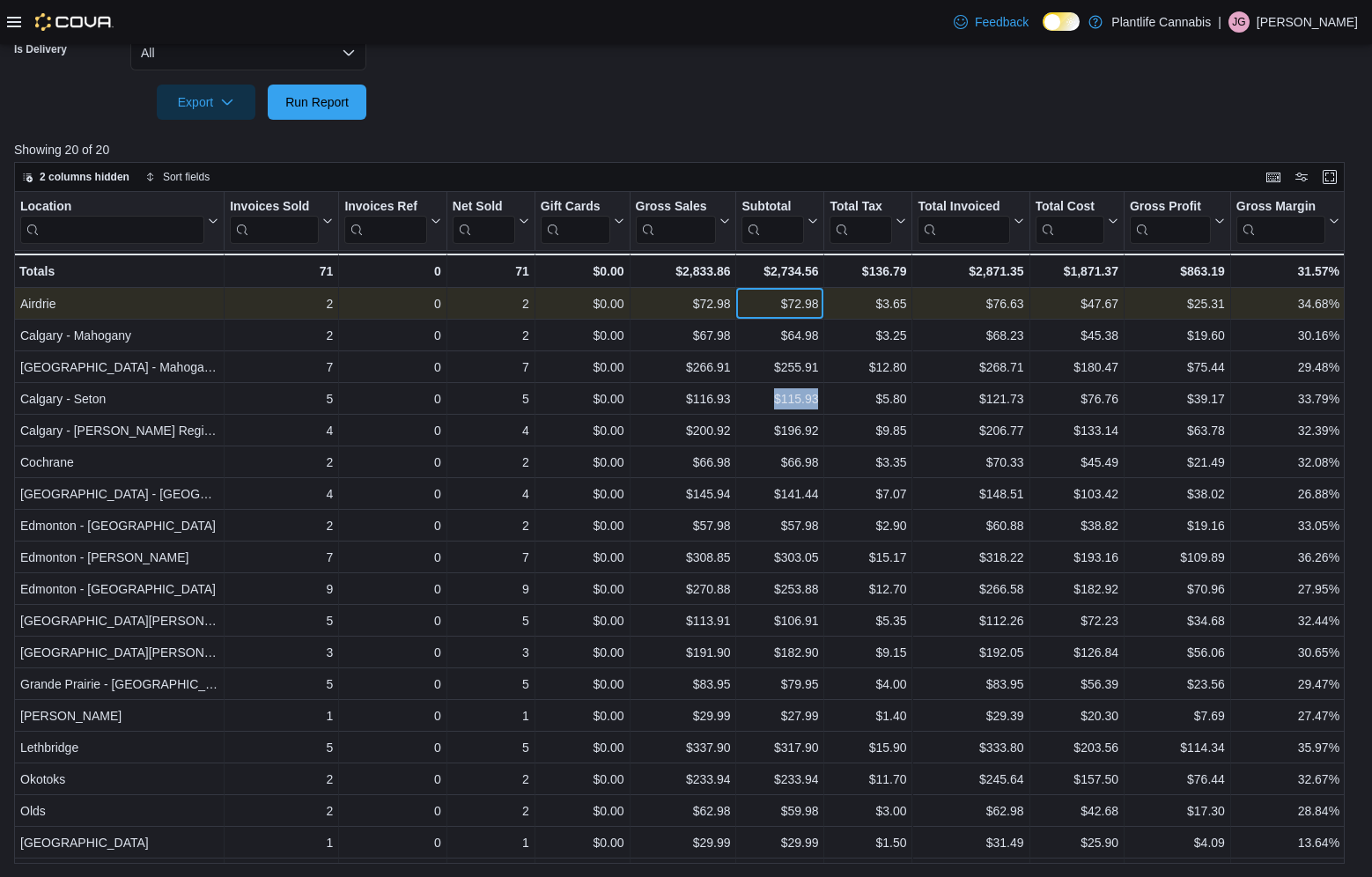
click at [766, 310] on div "$72.98" at bounding box center [780, 304] width 76 height 22
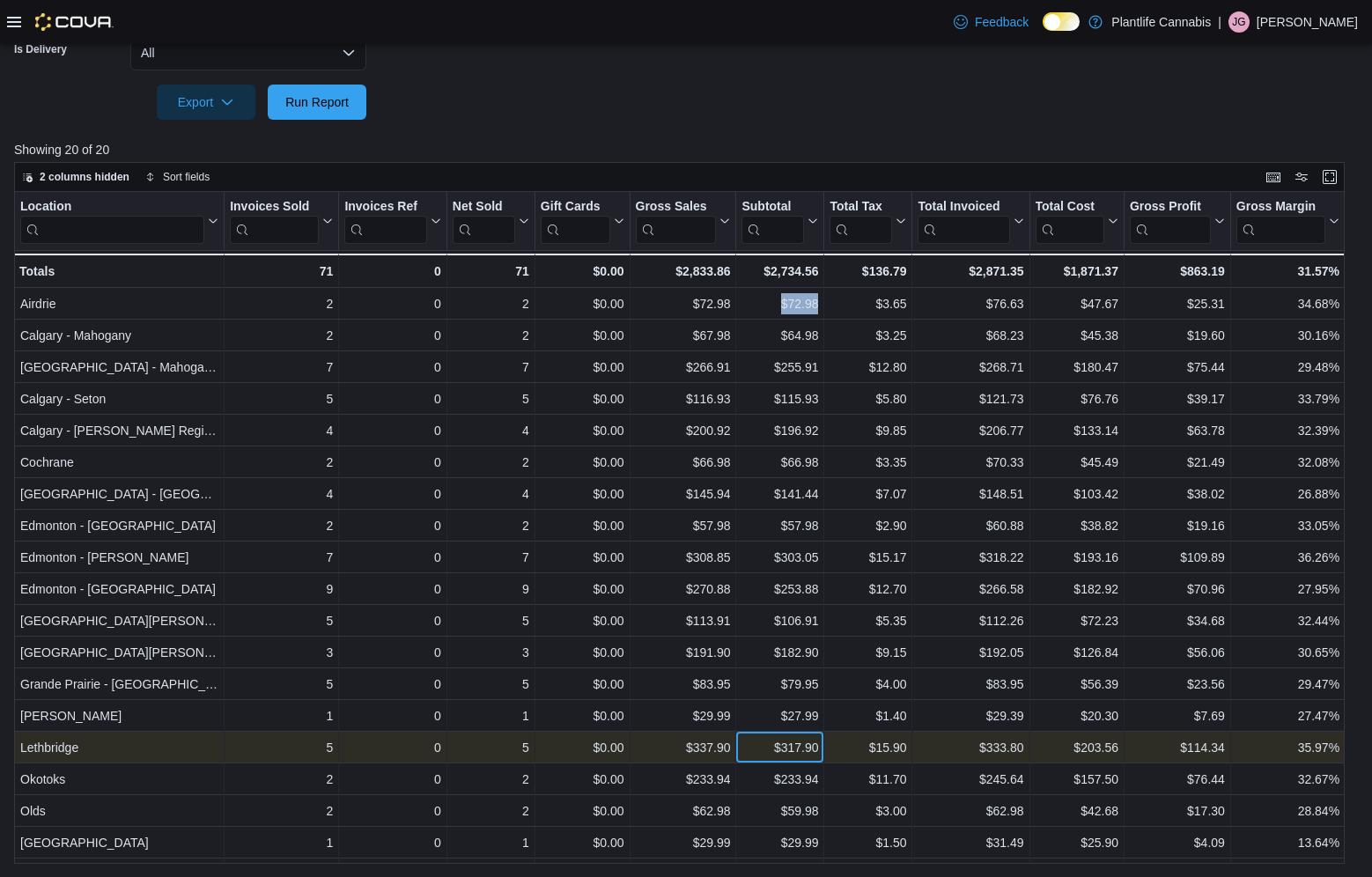
click at [758, 752] on div "$317.90" at bounding box center [780, 748] width 76 height 22
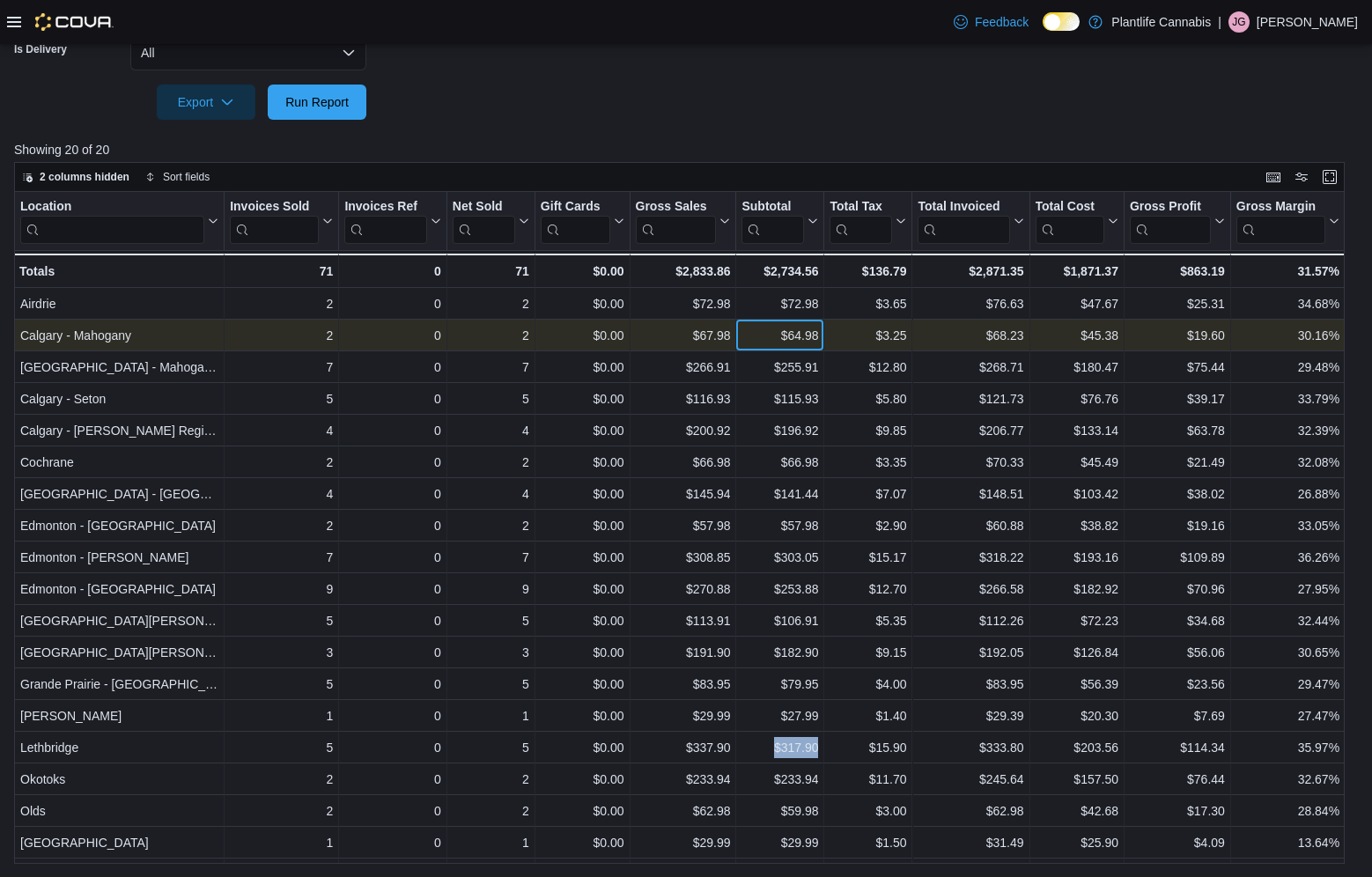
click at [753, 332] on div "$64.98" at bounding box center [780, 336] width 76 height 22
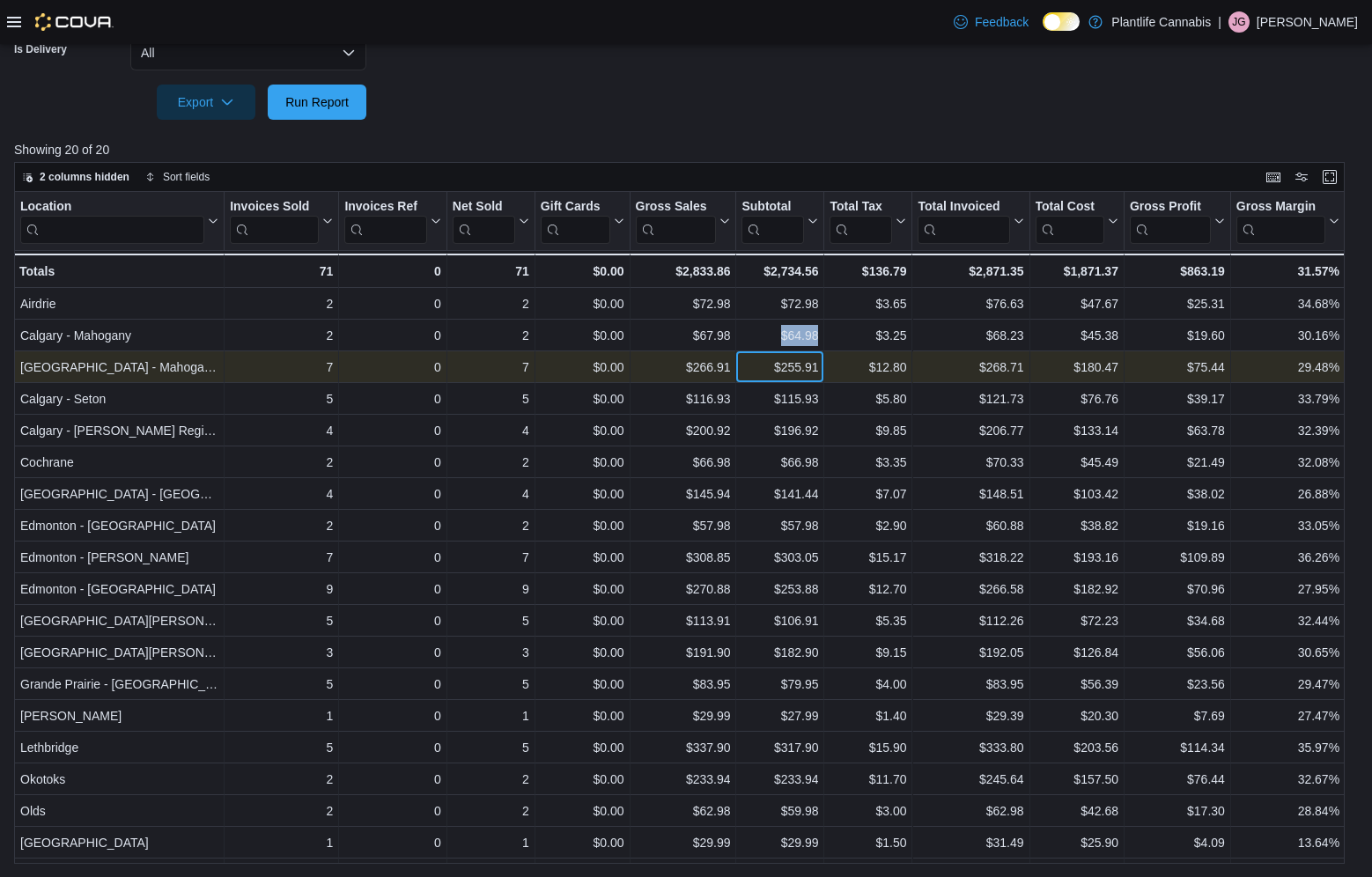
click at [753, 367] on div "$255.91" at bounding box center [780, 367] width 76 height 22
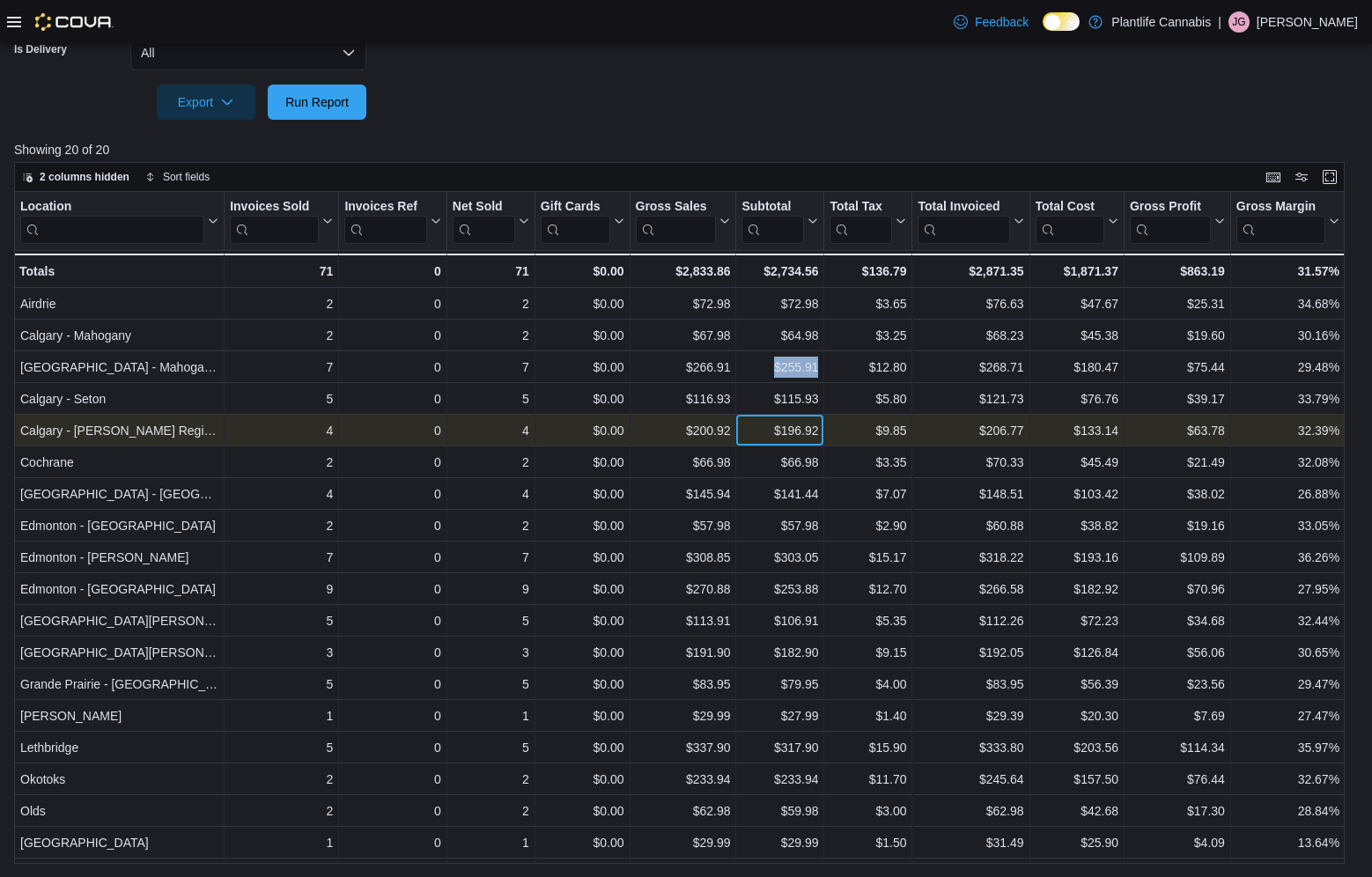
click at [764, 435] on div "$196.92" at bounding box center [780, 431] width 76 height 22
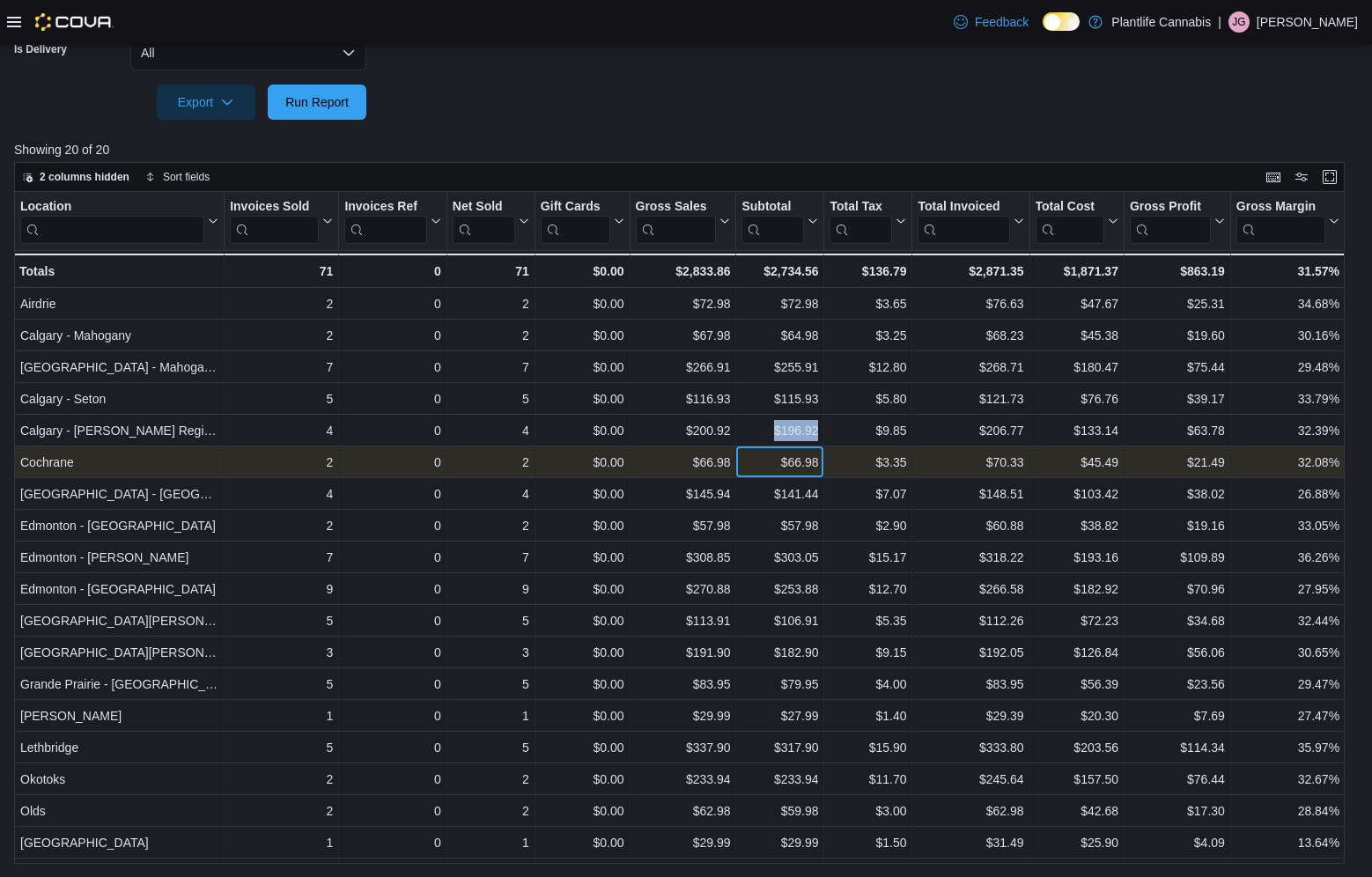
click at [758, 467] on div "$66.98" at bounding box center [780, 463] width 76 height 22
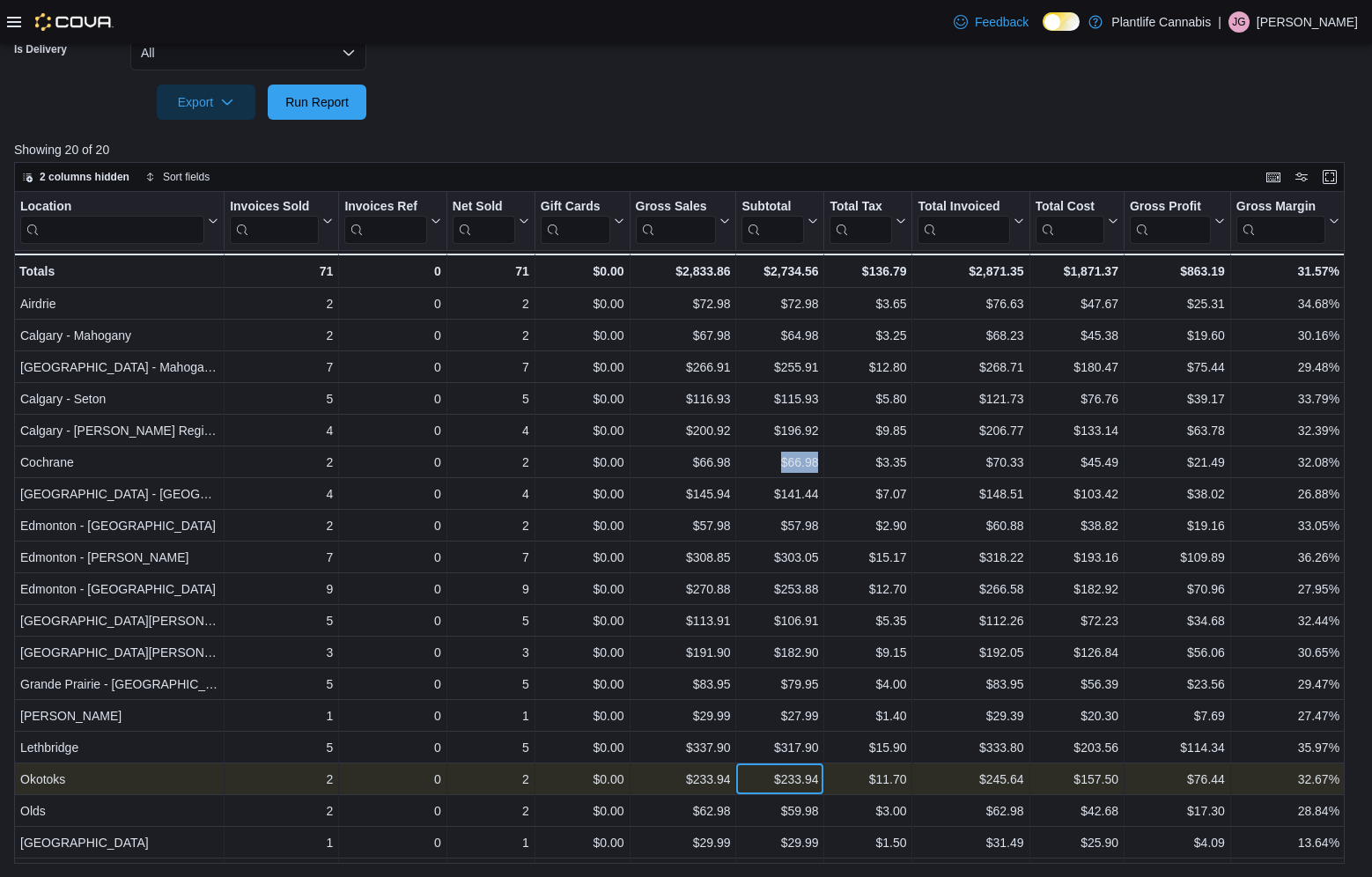
click at [760, 782] on div "$233.94" at bounding box center [780, 780] width 76 height 22
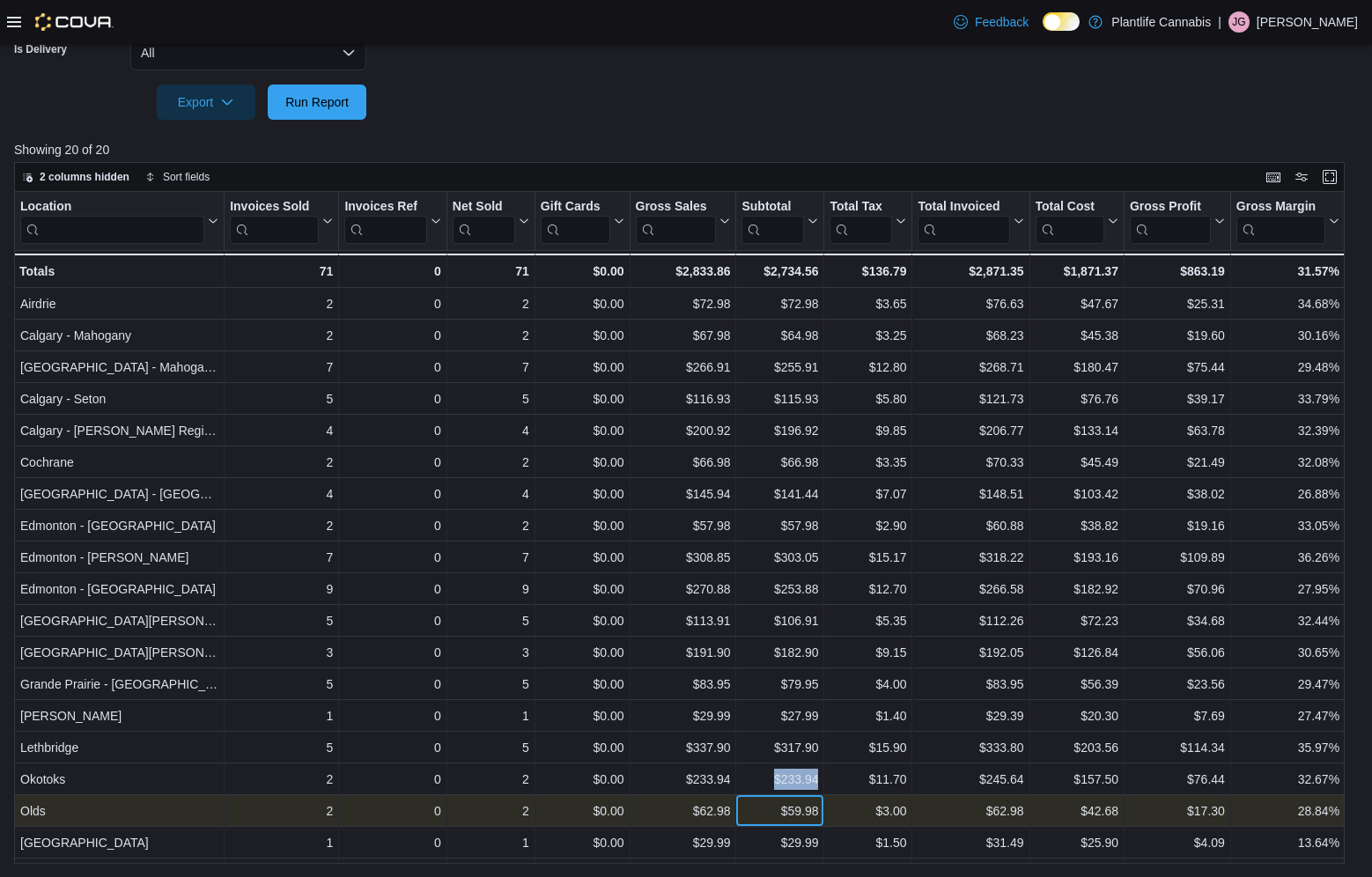
click at [781, 819] on div "$59.98" at bounding box center [780, 811] width 76 height 22
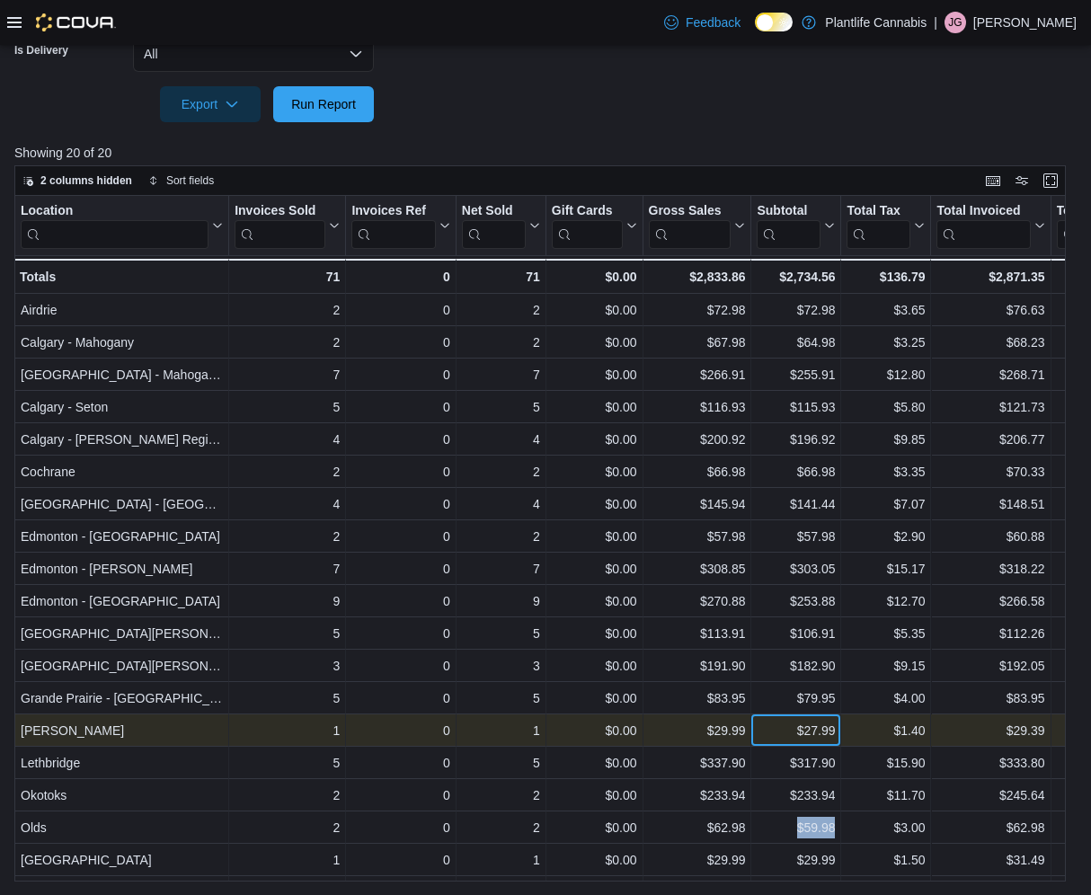
click at [779, 736] on div "$27.99" at bounding box center [796, 731] width 78 height 22
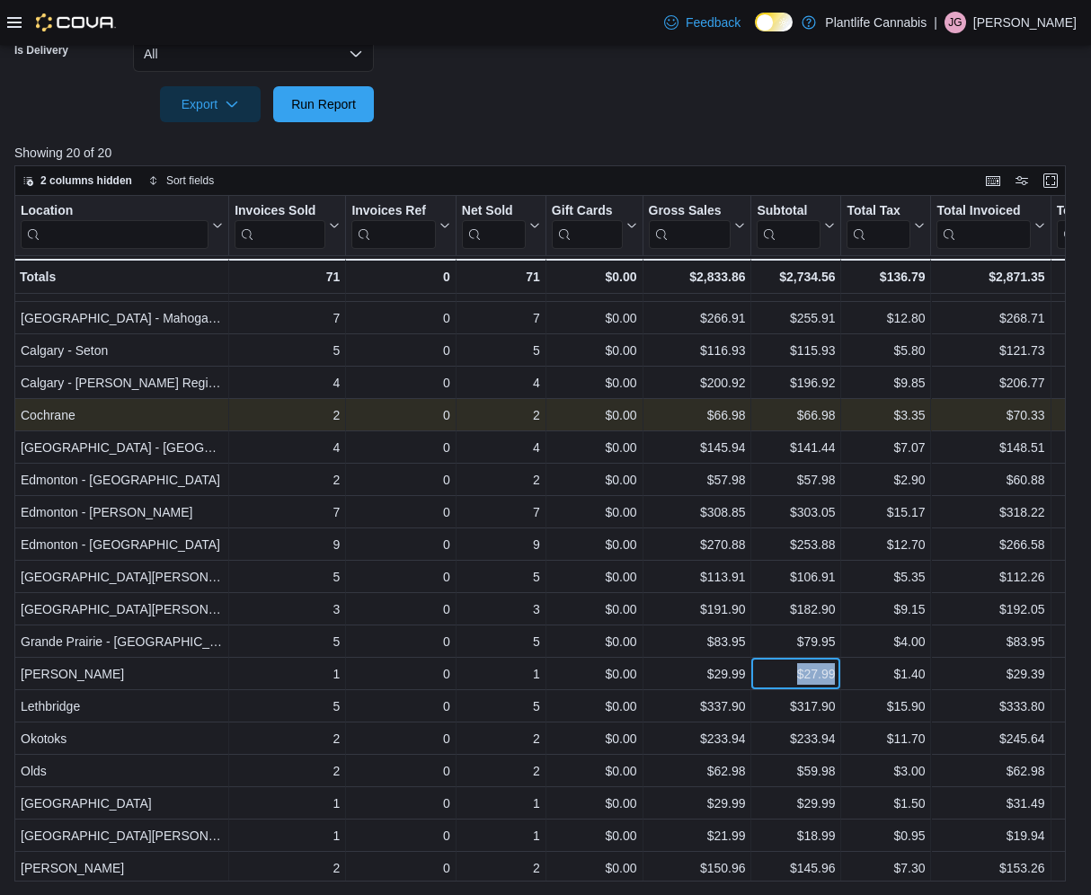
scroll to position [59, 0]
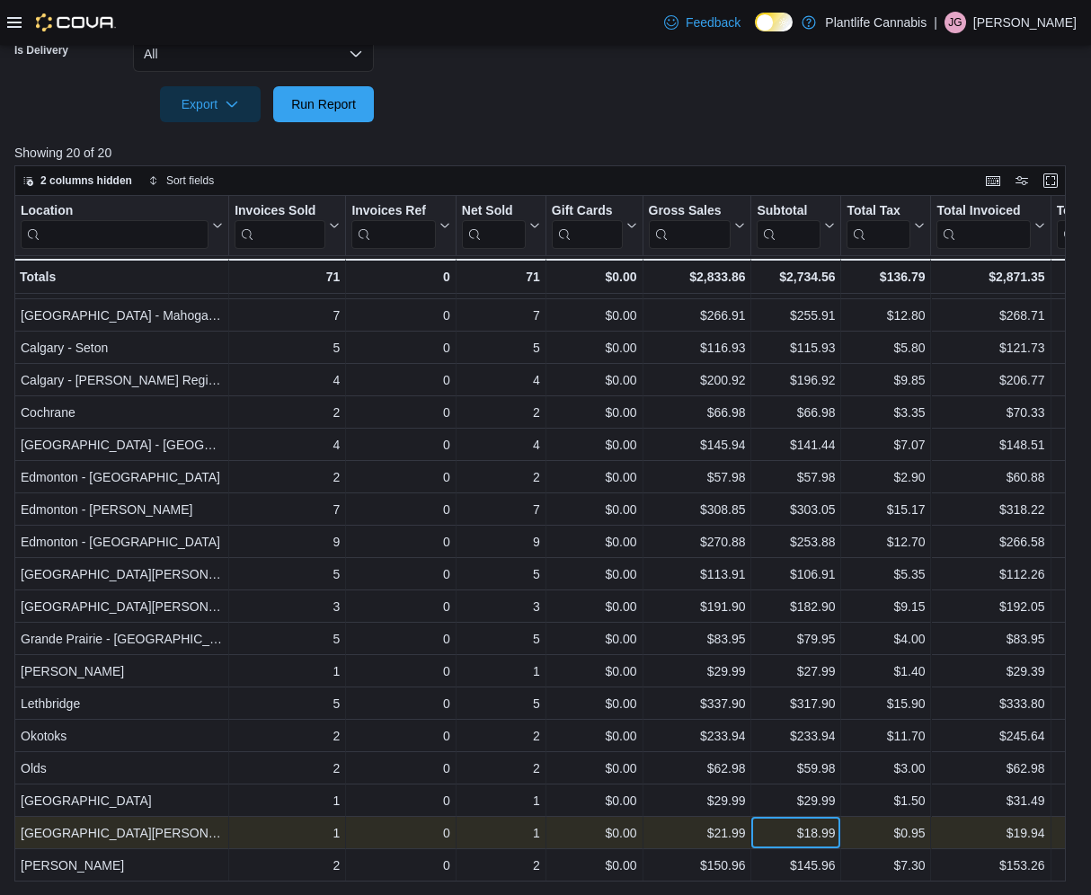
click at [783, 835] on div "$18.99" at bounding box center [796, 833] width 78 height 22
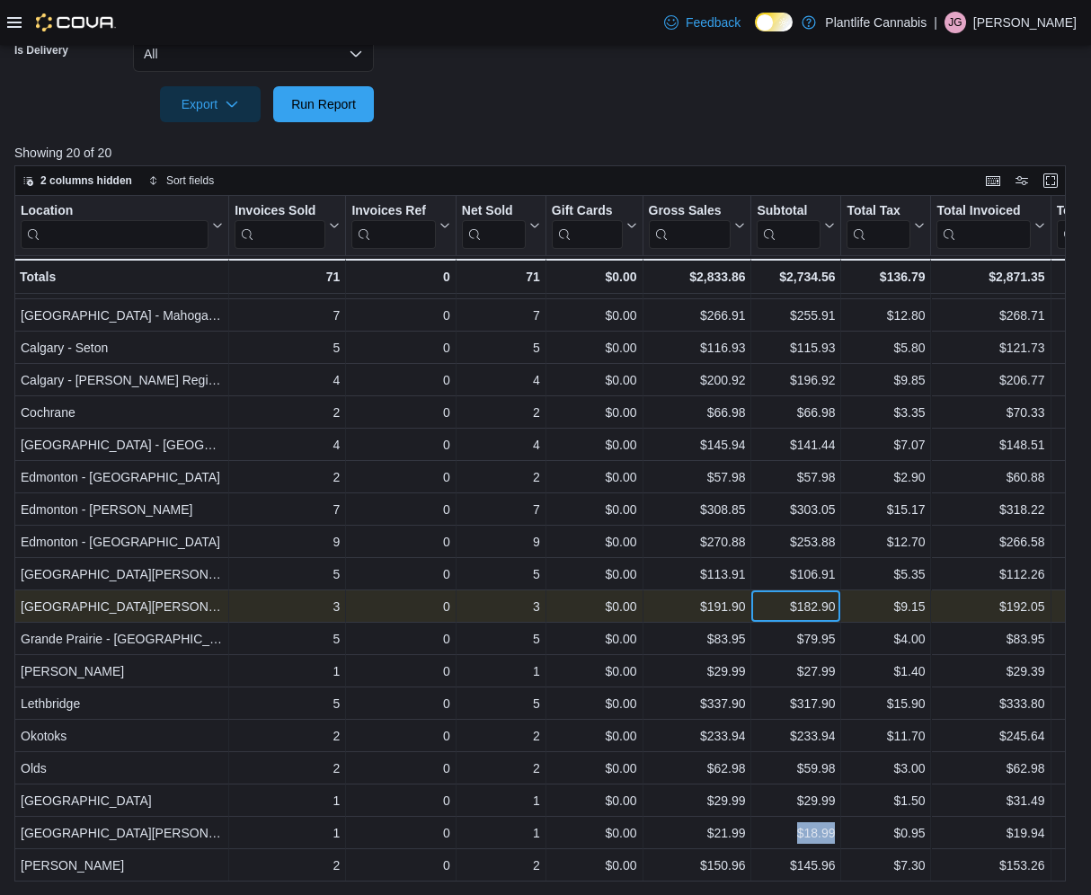
click at [777, 606] on div "$182.90" at bounding box center [796, 607] width 78 height 22
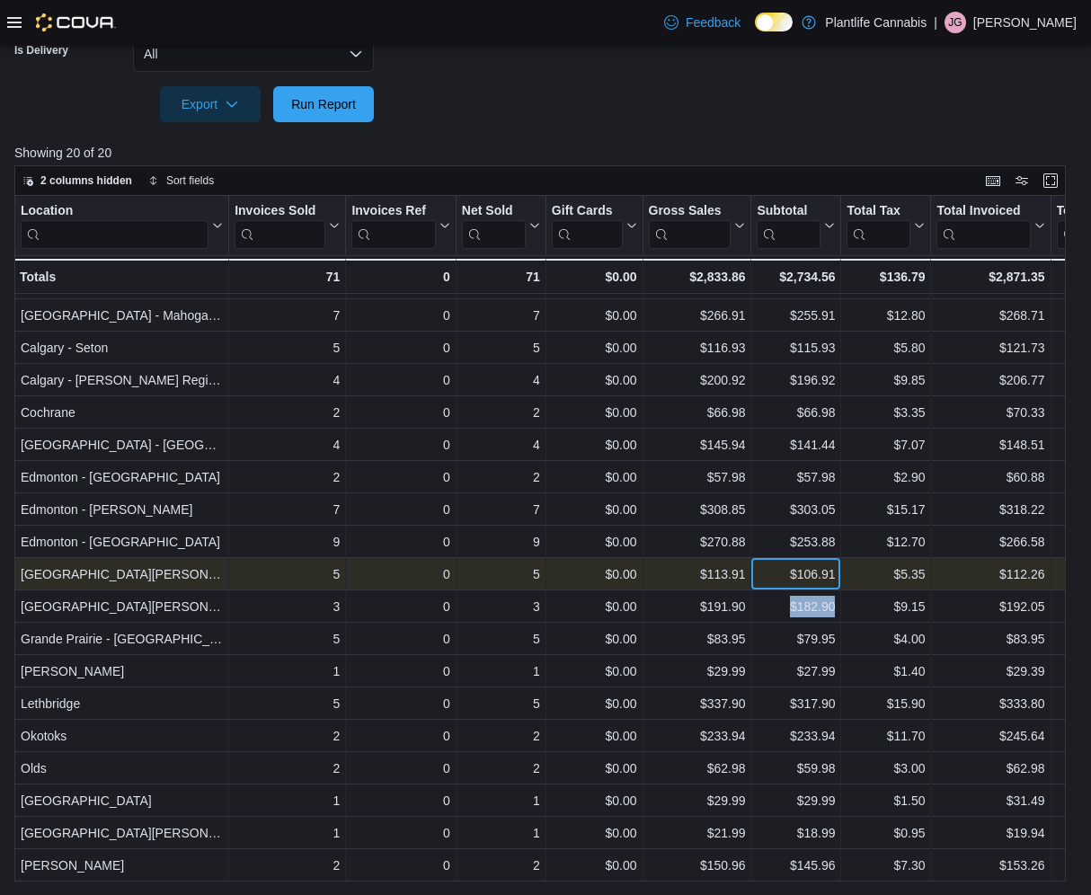
click at [777, 577] on div "$106.91" at bounding box center [796, 575] width 78 height 22
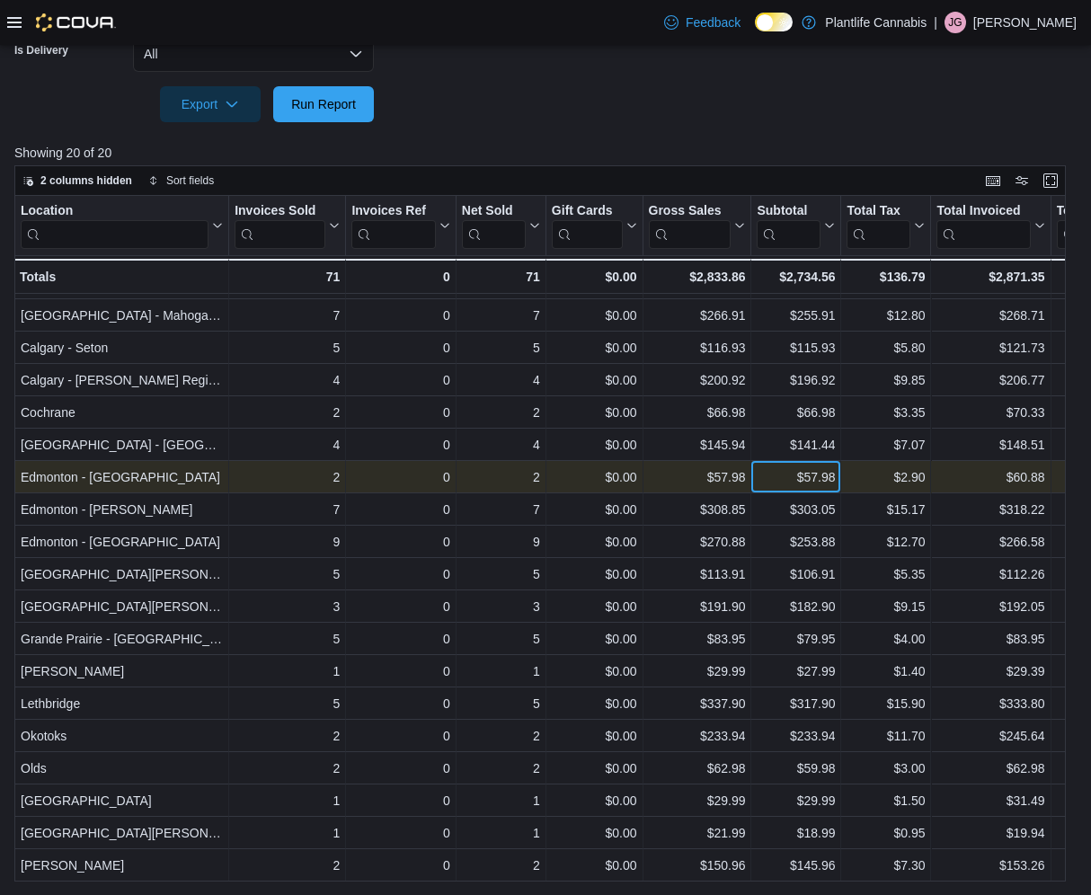
click at [766, 484] on div "$57.98" at bounding box center [796, 477] width 78 height 22
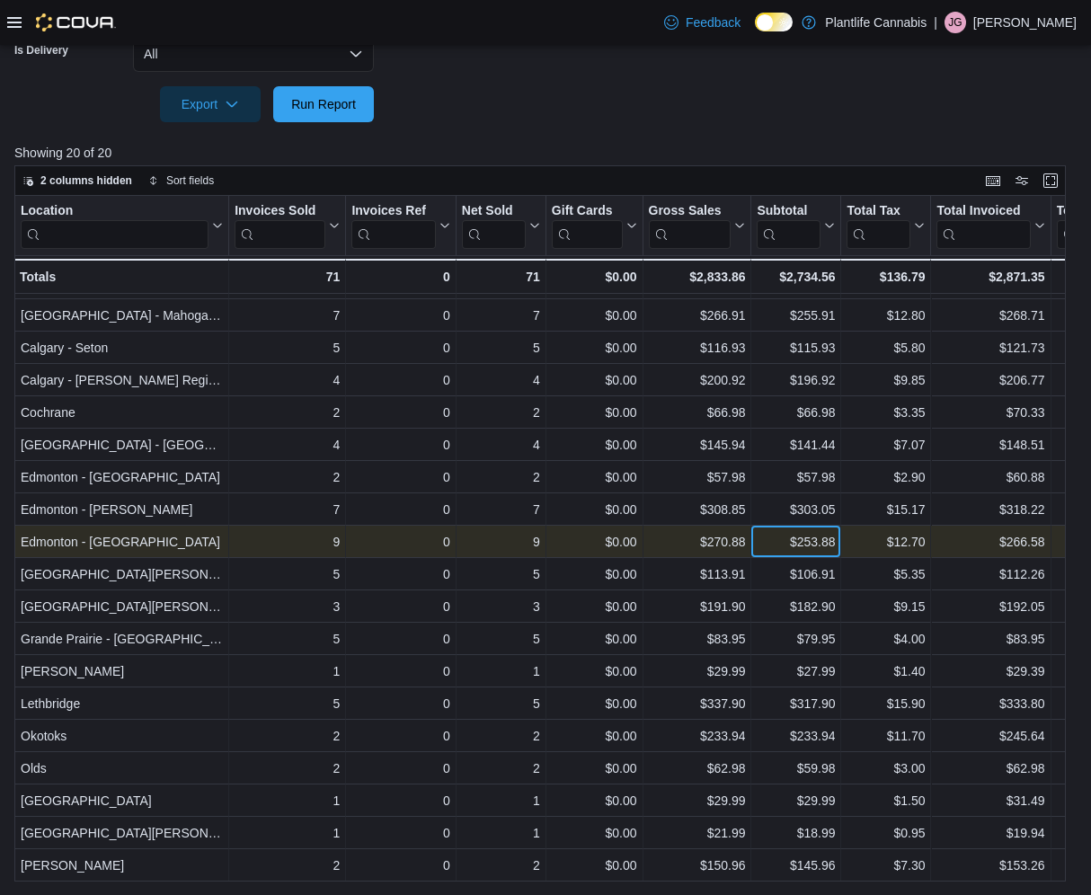
click at [776, 545] on div "$253.88" at bounding box center [796, 542] width 78 height 22
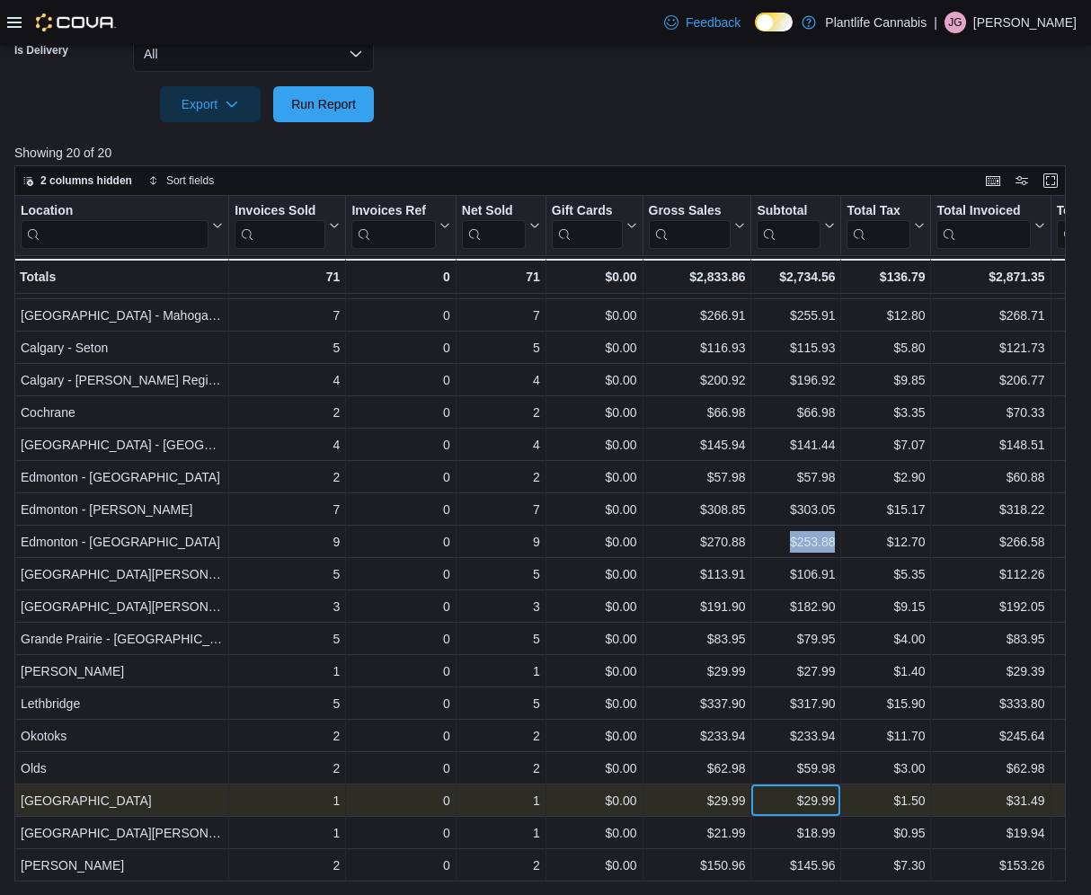
click at [778, 800] on div "$29.99" at bounding box center [796, 801] width 78 height 22
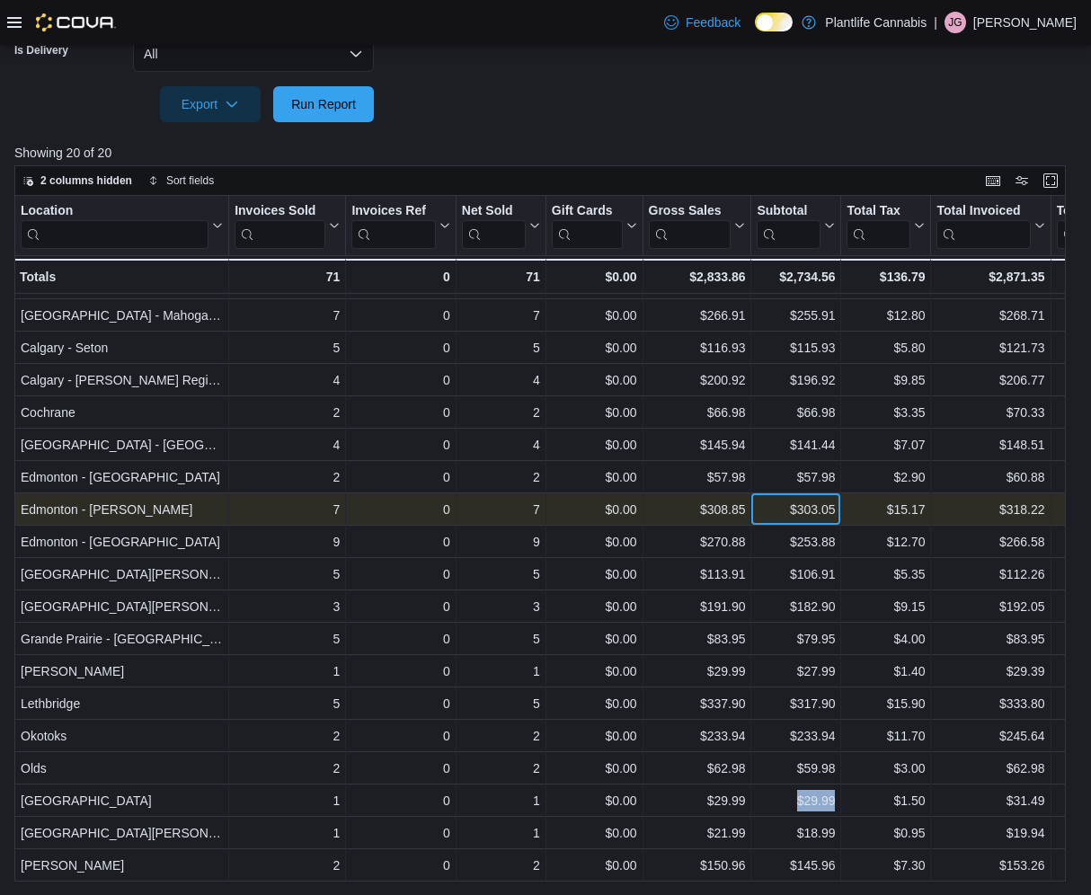
click at [760, 511] on div "$303.05" at bounding box center [796, 510] width 78 height 22
click at [761, 511] on div "$303.05" at bounding box center [796, 510] width 78 height 22
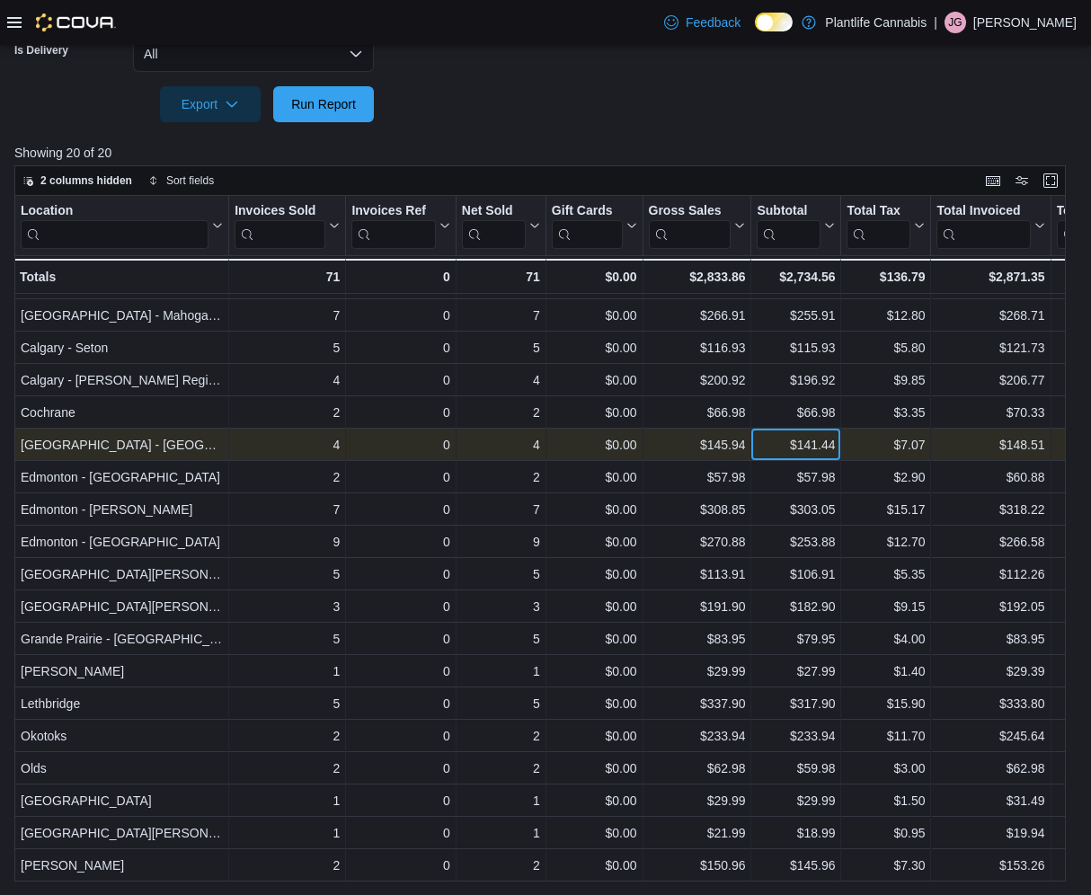
click at [771, 448] on div "$141.44" at bounding box center [796, 445] width 78 height 22
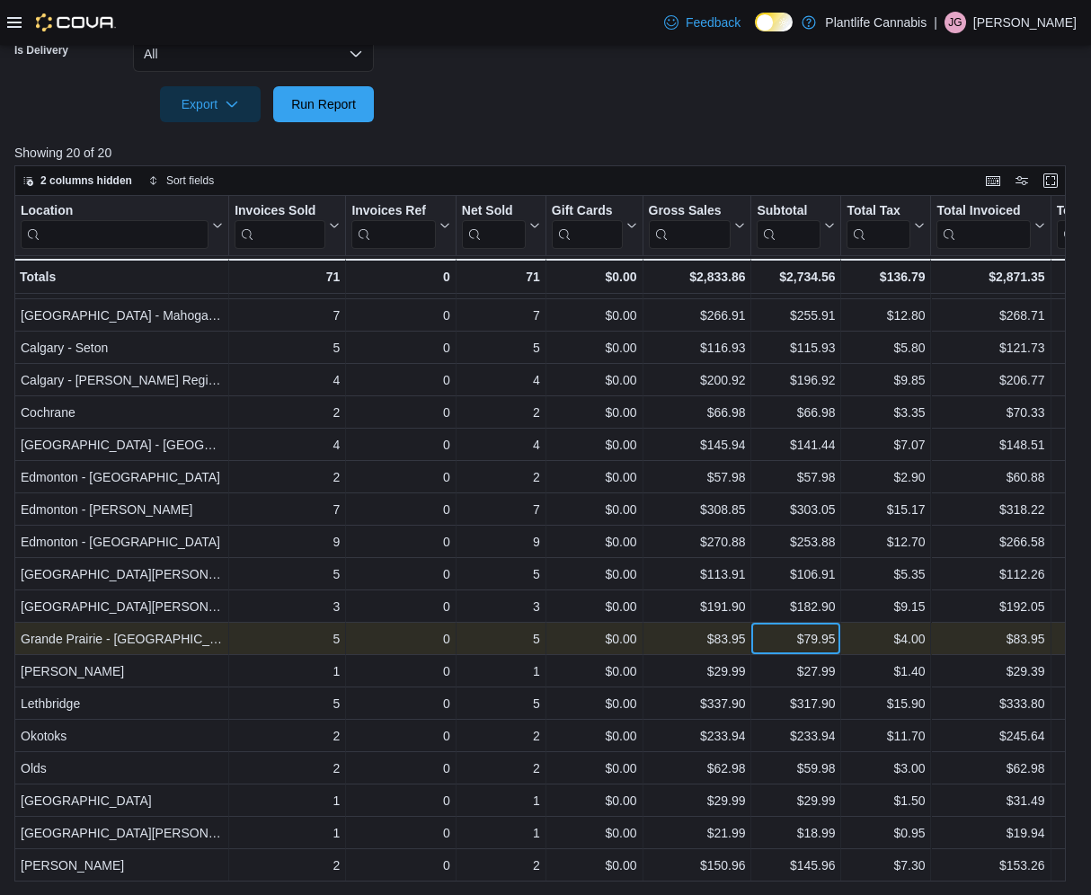
click at [792, 643] on div "$79.95" at bounding box center [796, 639] width 78 height 22
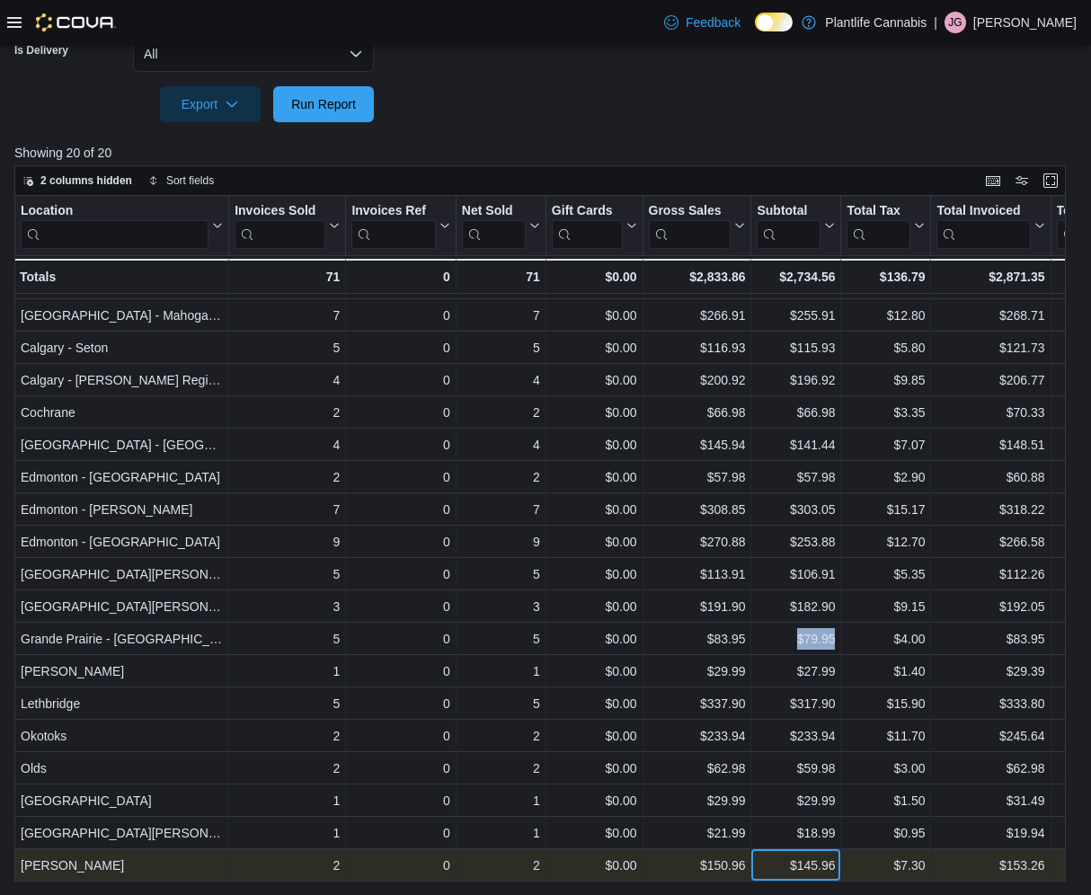
click at [774, 871] on div "$145.96" at bounding box center [796, 866] width 78 height 22
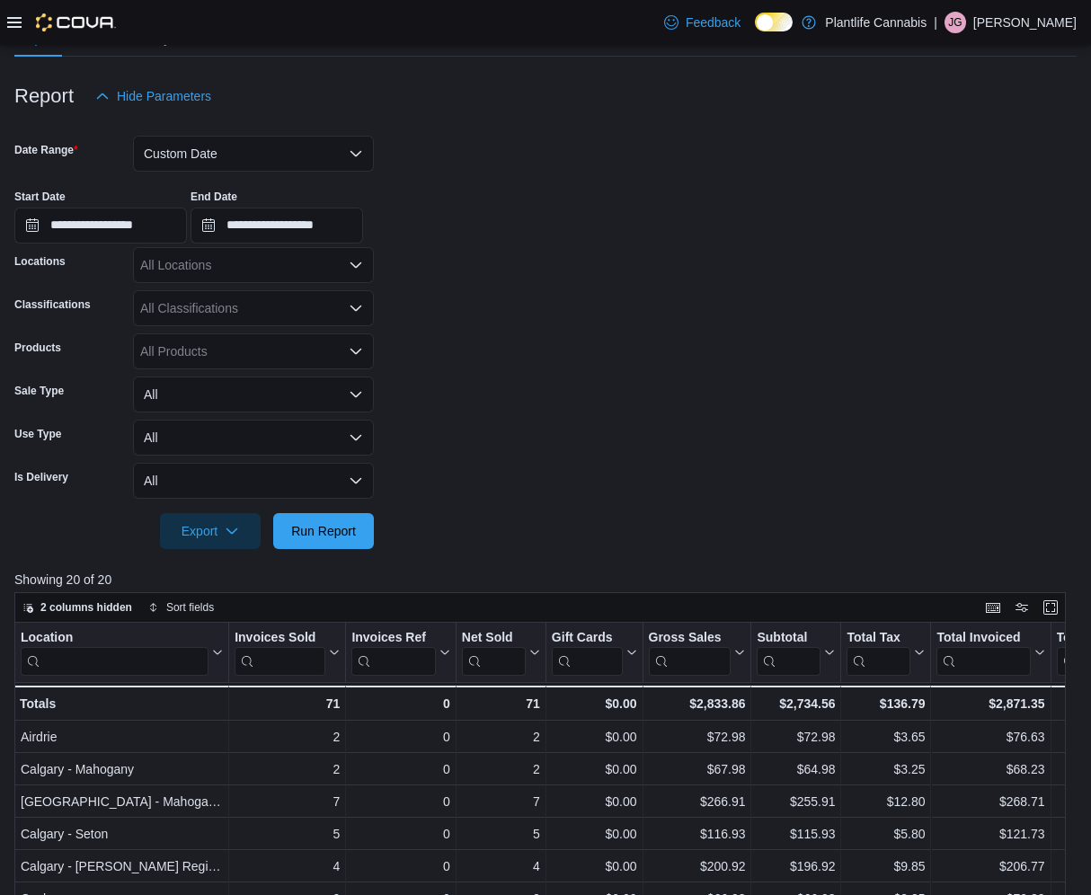
scroll to position [0, 0]
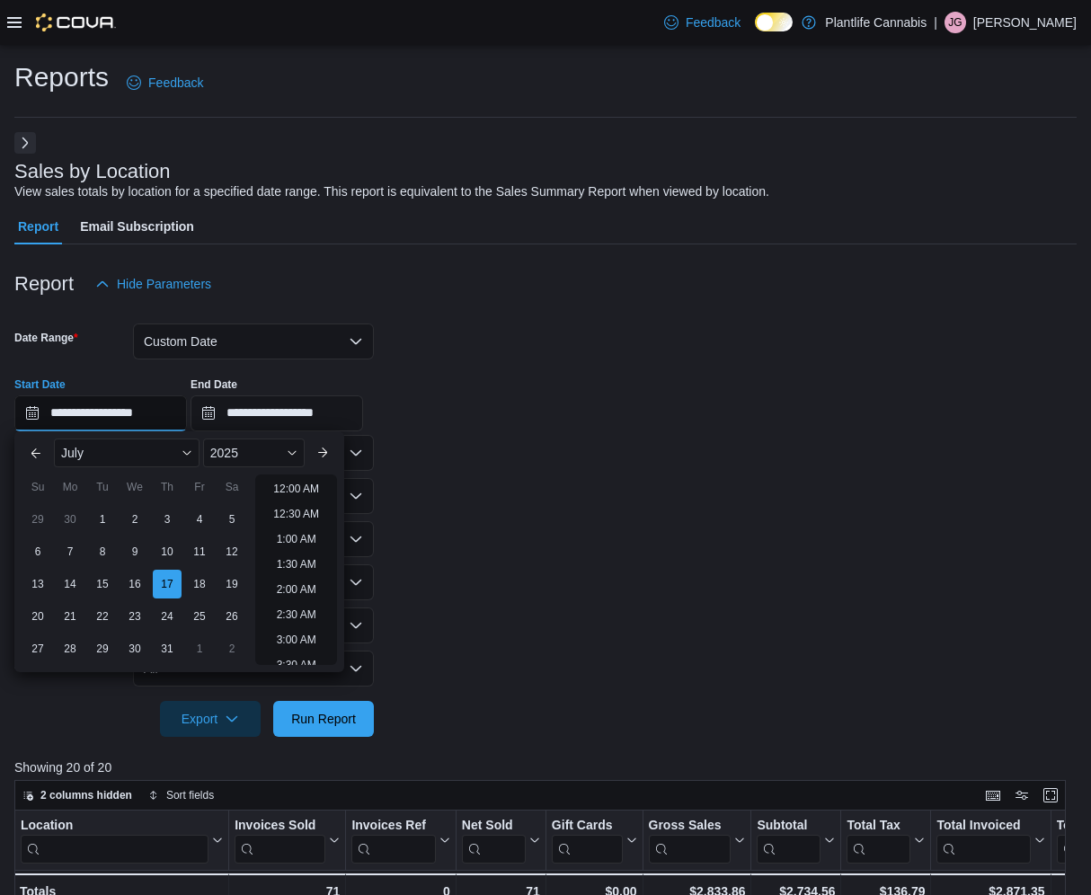
click at [84, 415] on input "**********" at bounding box center [100, 413] width 173 height 36
click at [200, 587] on div "18" at bounding box center [198, 583] width 31 height 31
type input "**********"
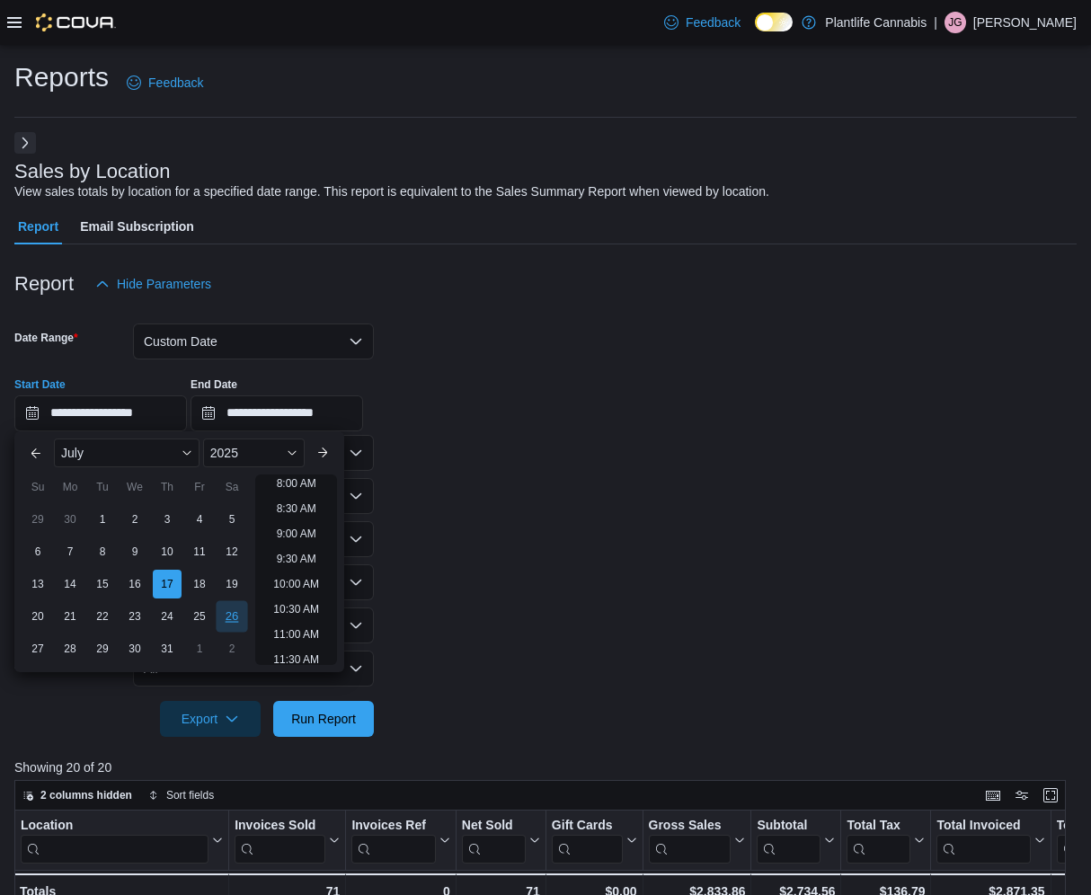
scroll to position [356, 0]
click at [317, 730] on span "Run Report" at bounding box center [323, 718] width 79 height 36
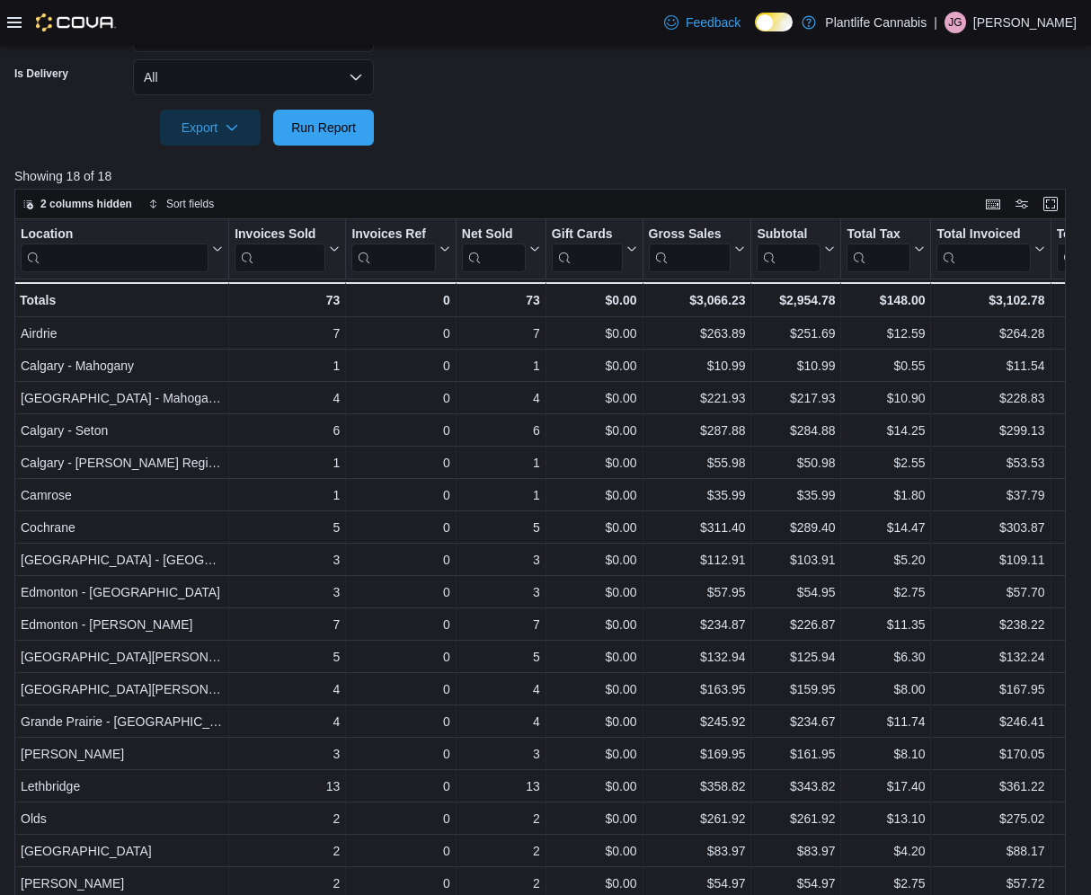
scroll to position [615, 0]
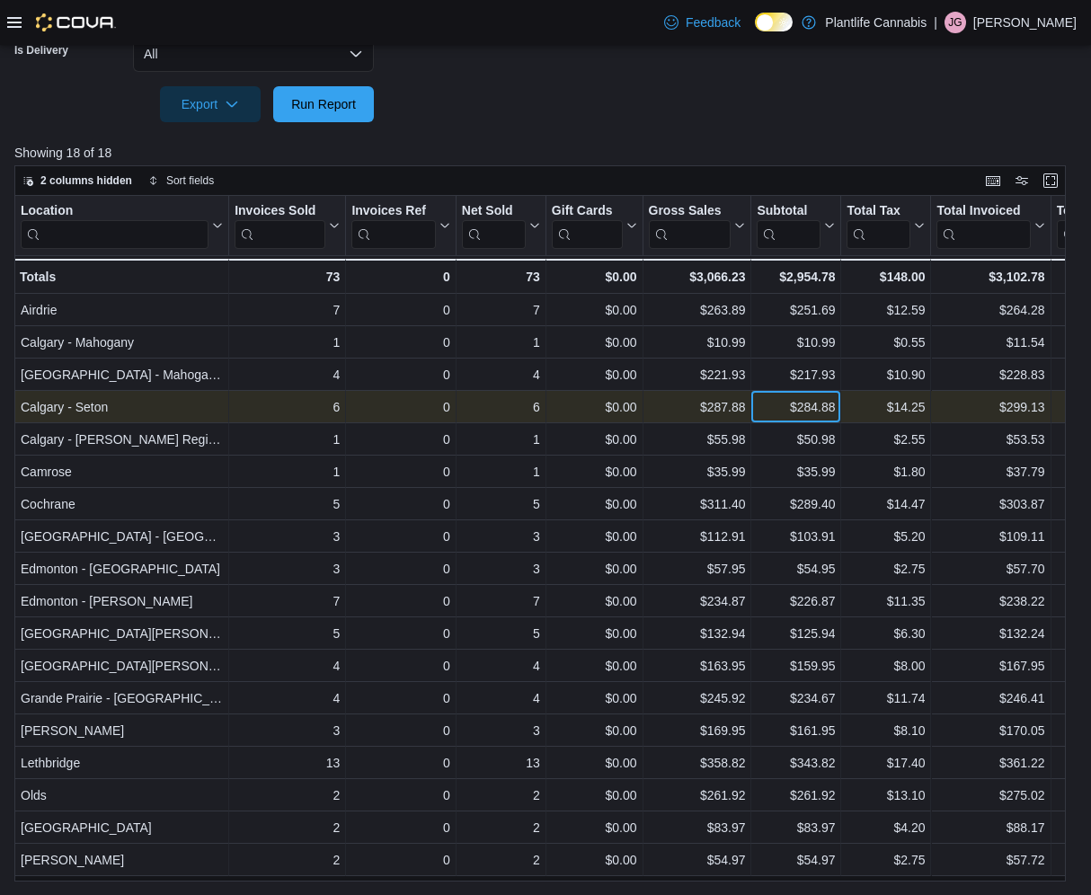
click at [774, 407] on div "$284.88" at bounding box center [796, 407] width 78 height 22
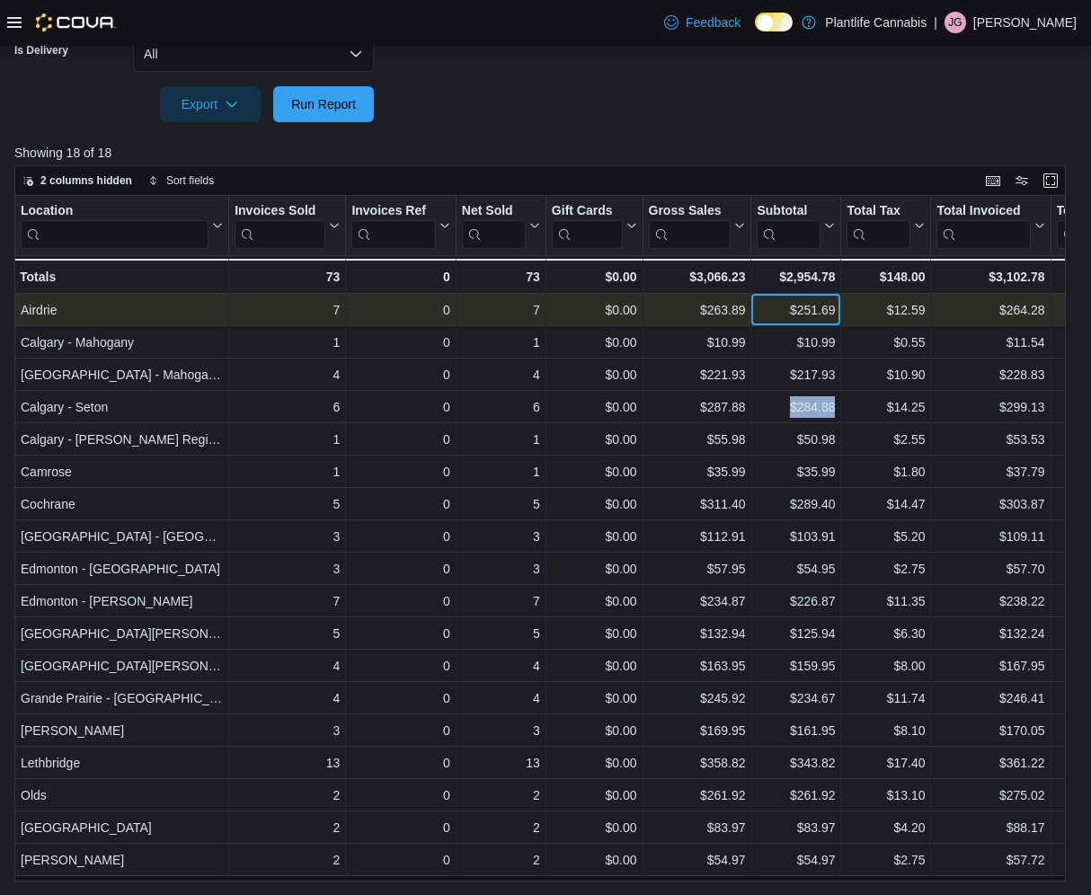
click at [774, 310] on div "$251.69" at bounding box center [796, 310] width 78 height 22
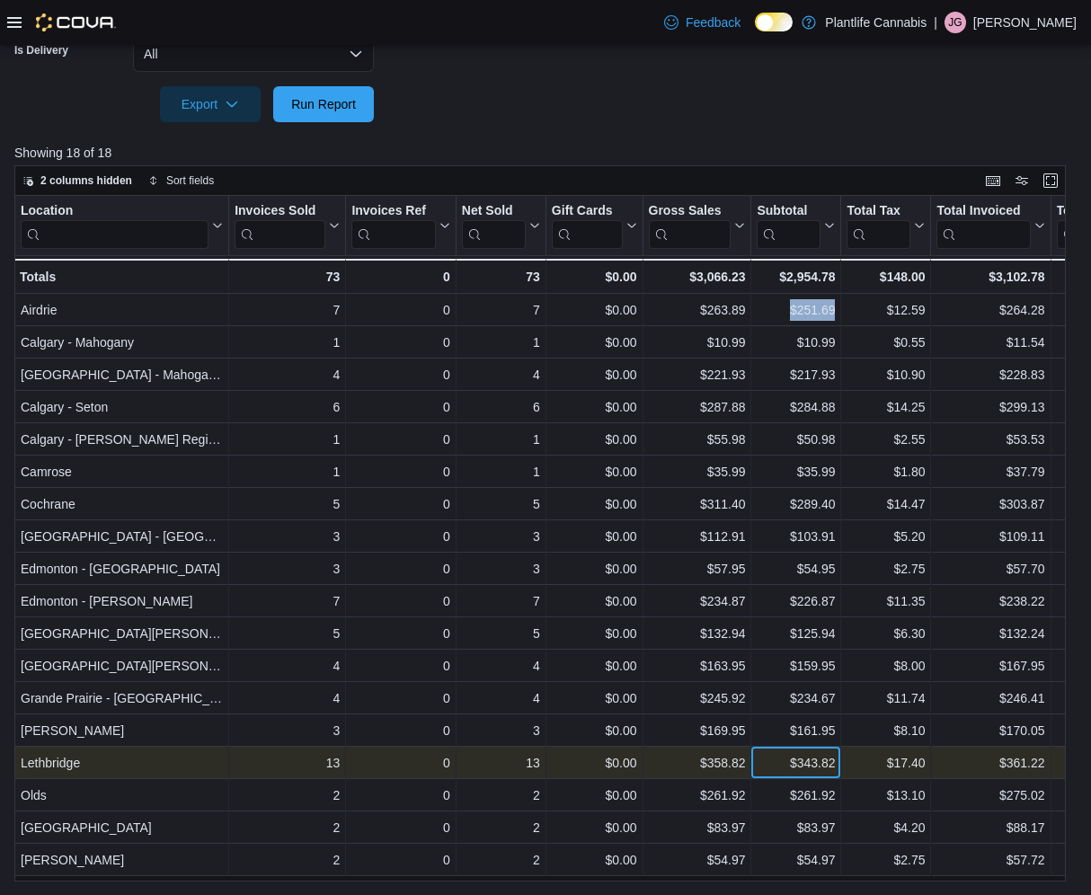
click at [771, 766] on div "$343.82" at bounding box center [796, 763] width 78 height 22
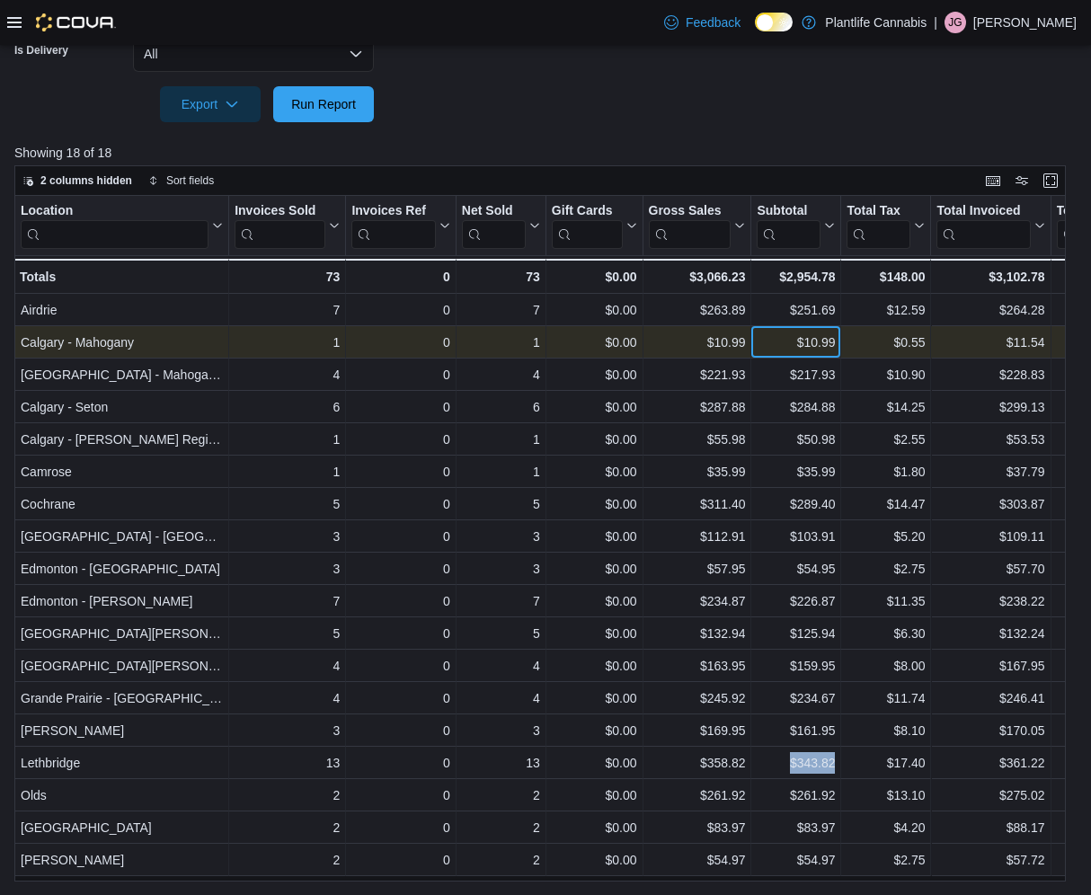
click at [767, 343] on div "$10.99" at bounding box center [796, 343] width 78 height 22
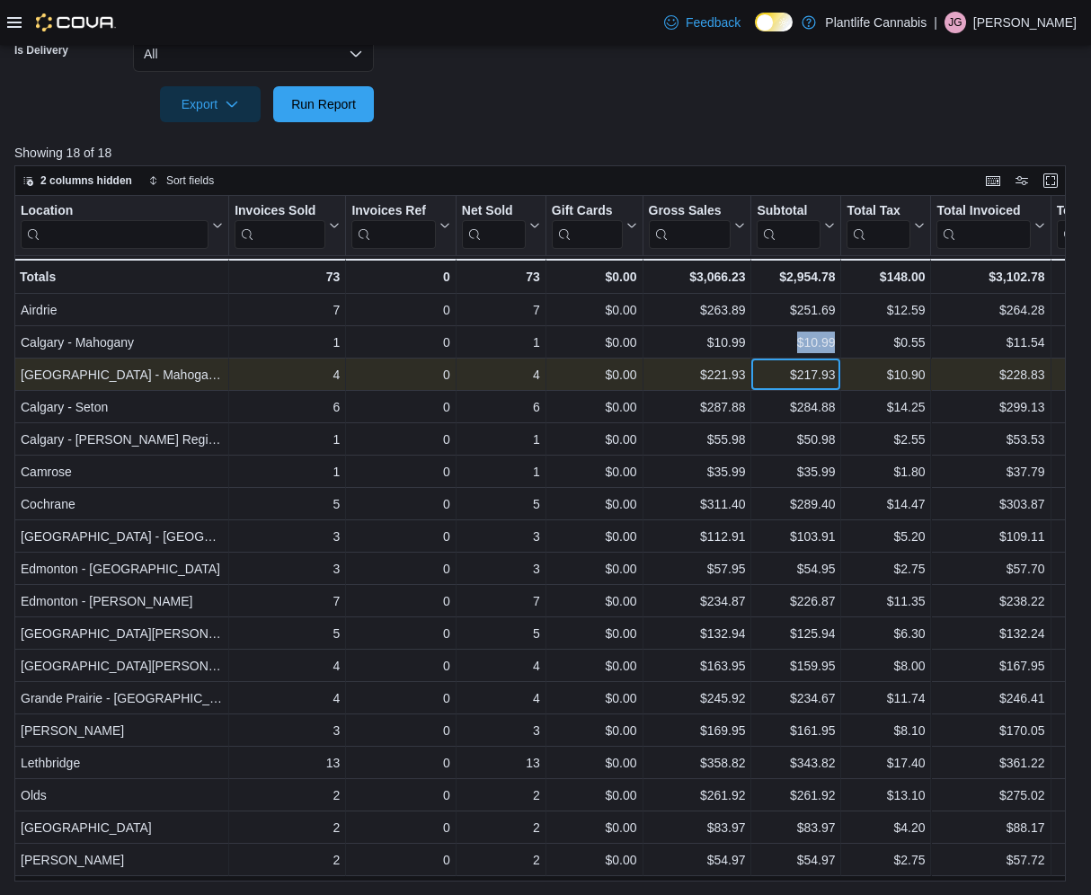
click at [774, 380] on div "$217.93" at bounding box center [796, 375] width 78 height 22
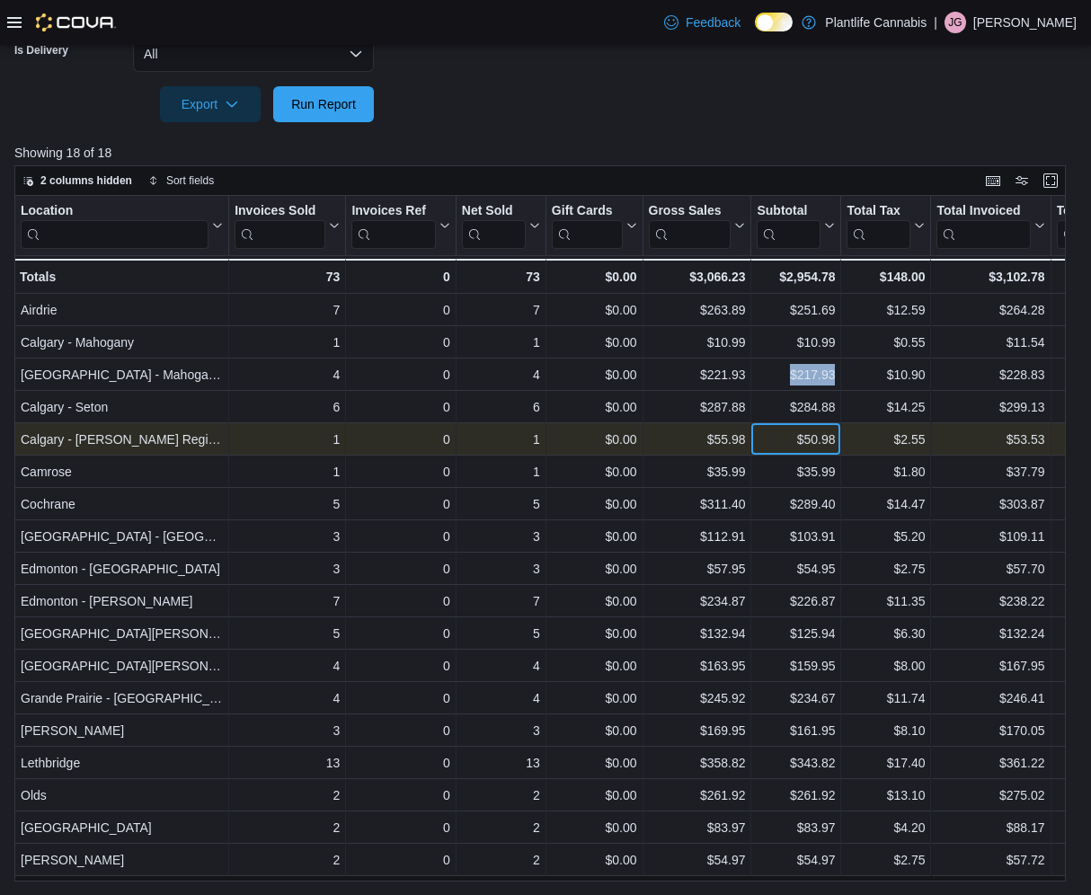
click at [777, 448] on div "$50.98" at bounding box center [796, 440] width 78 height 22
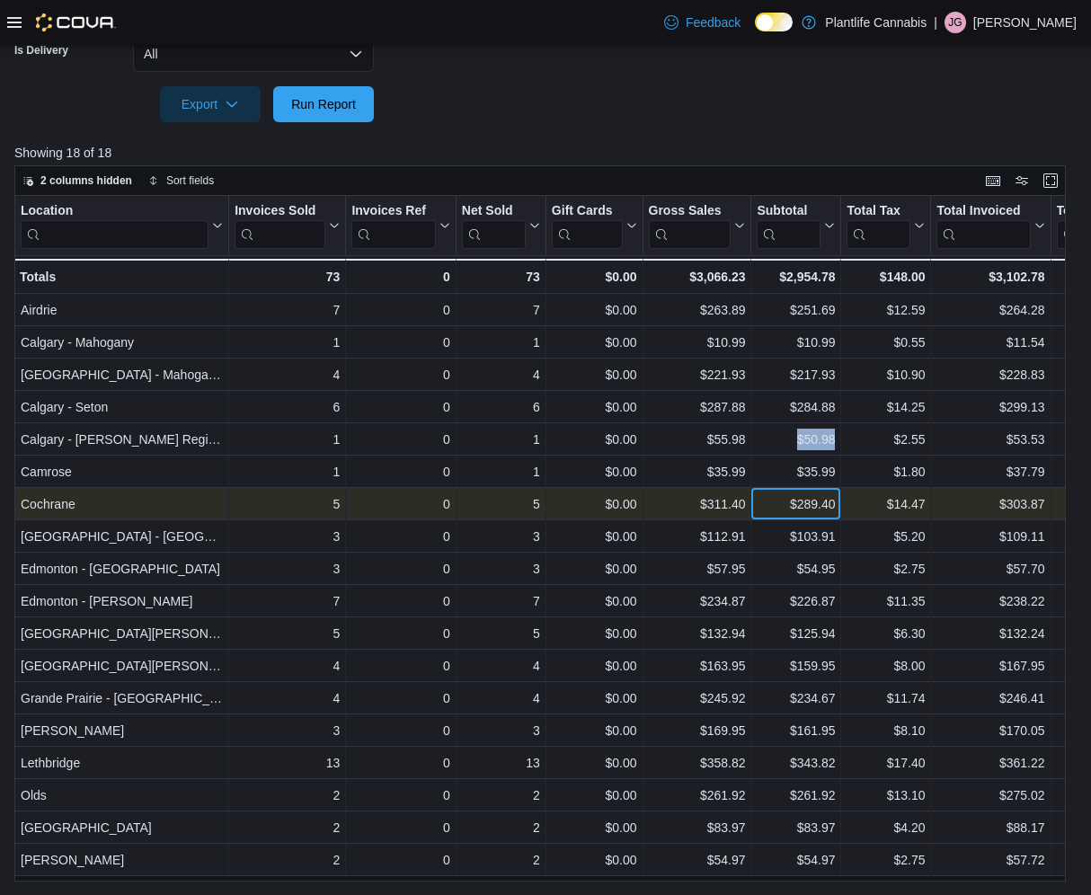
click at [770, 507] on div "$289.40" at bounding box center [796, 504] width 78 height 22
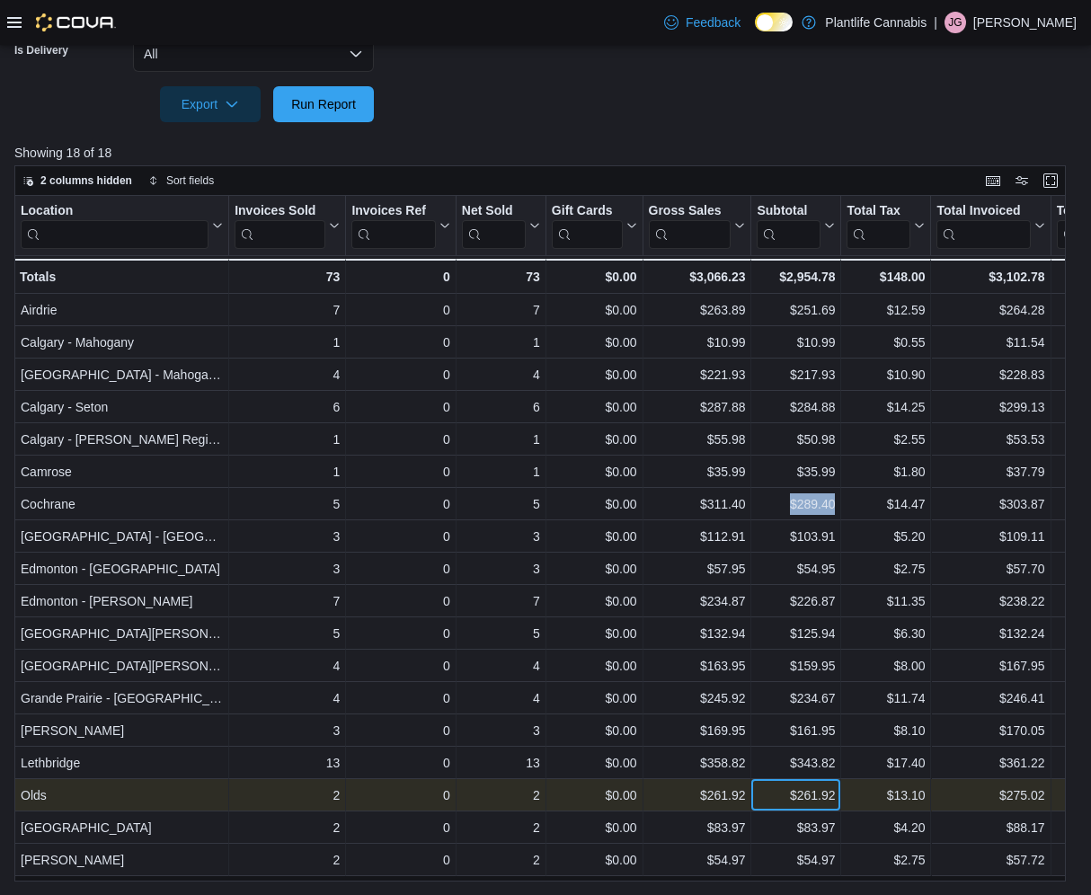
click at [775, 800] on div "$261.92" at bounding box center [796, 796] width 78 height 22
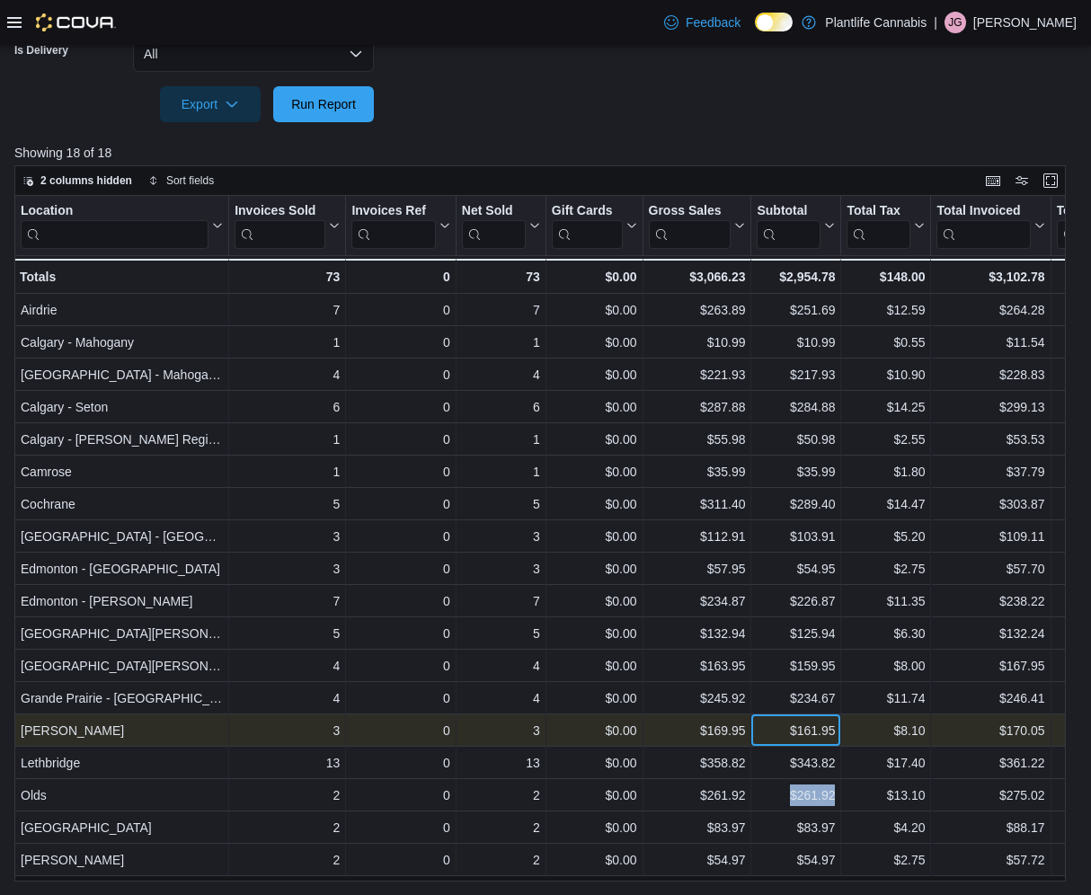
click at [773, 737] on div "$161.95" at bounding box center [796, 731] width 78 height 22
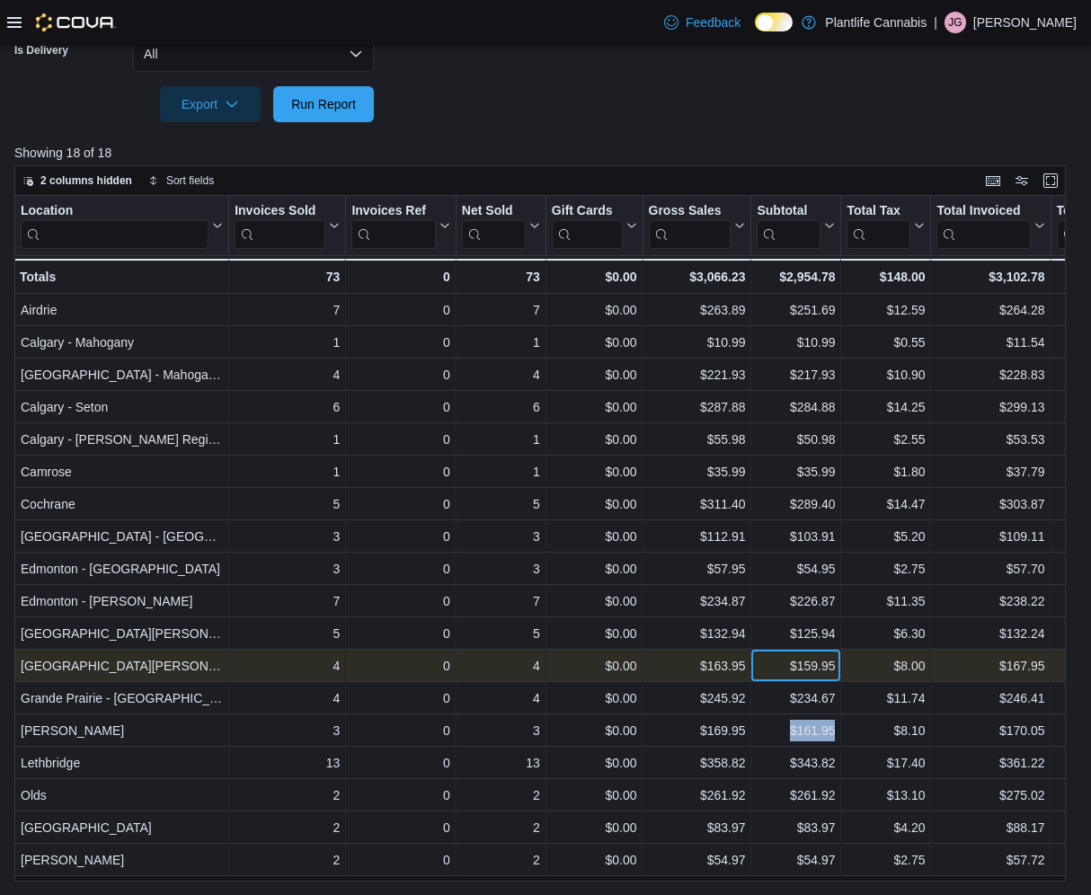
click at [785, 669] on div "$159.95" at bounding box center [796, 666] width 78 height 22
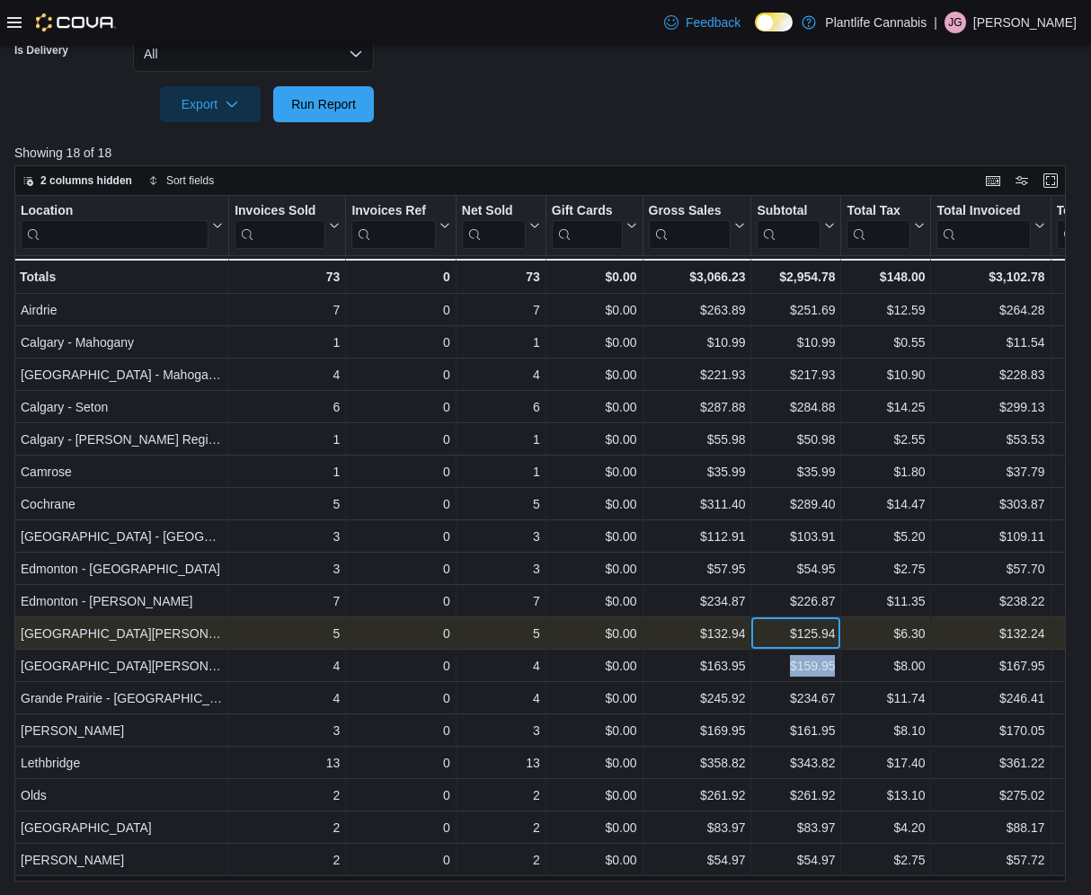
click at [768, 632] on div "$125.94" at bounding box center [796, 634] width 78 height 22
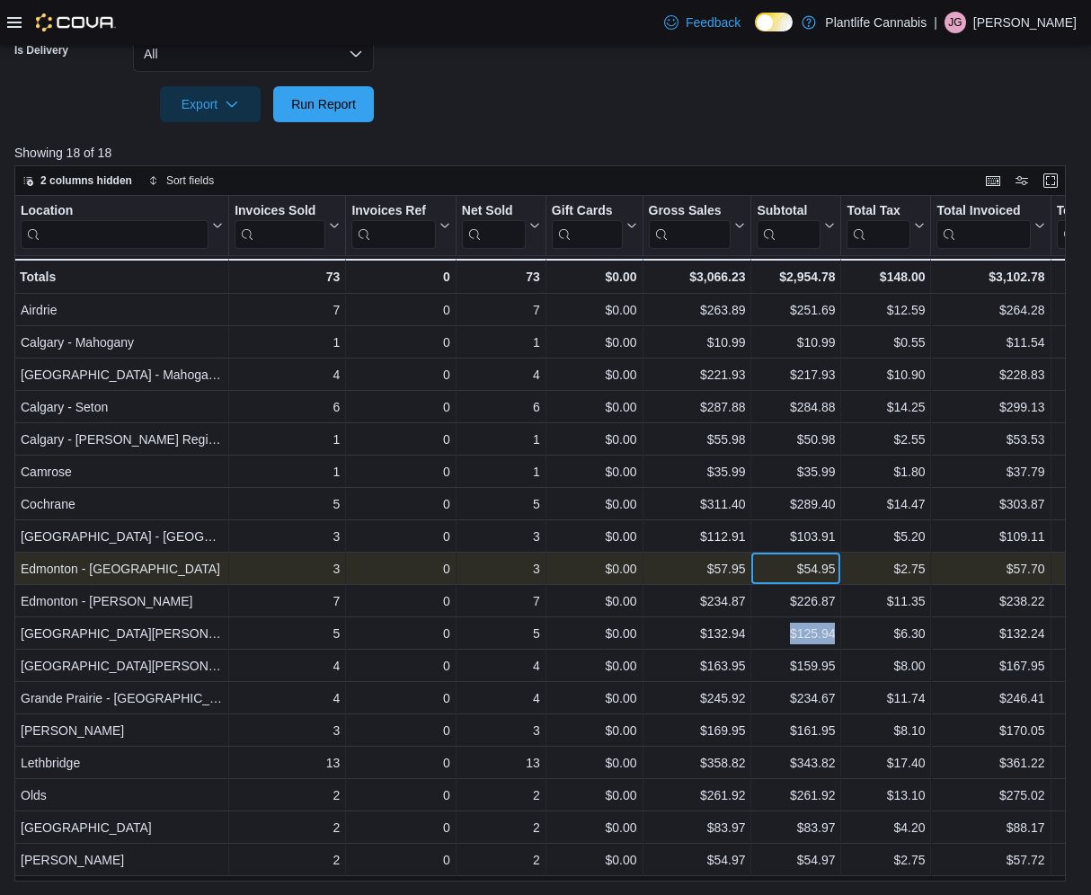
click at [782, 574] on div "$54.95" at bounding box center [796, 569] width 78 height 22
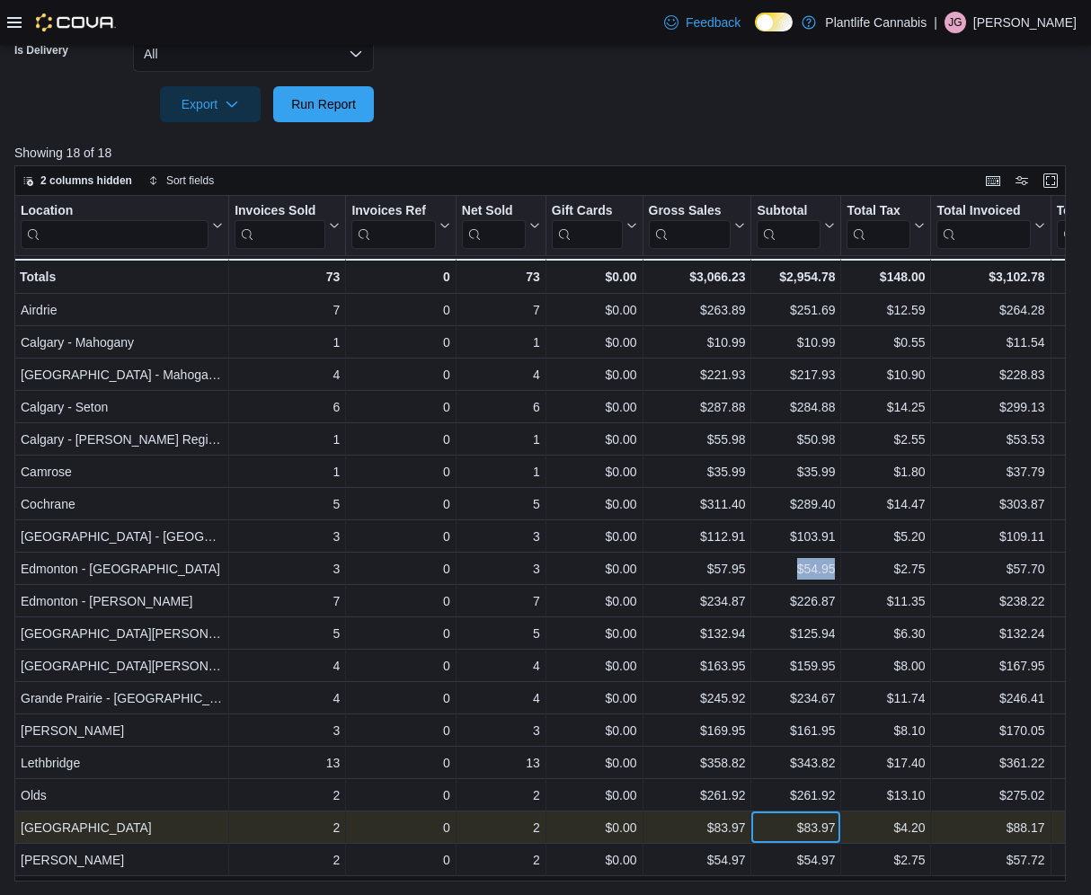
click at [790, 829] on div "$83.97" at bounding box center [796, 828] width 78 height 22
click at [789, 829] on div "$83.97" at bounding box center [796, 828] width 78 height 22
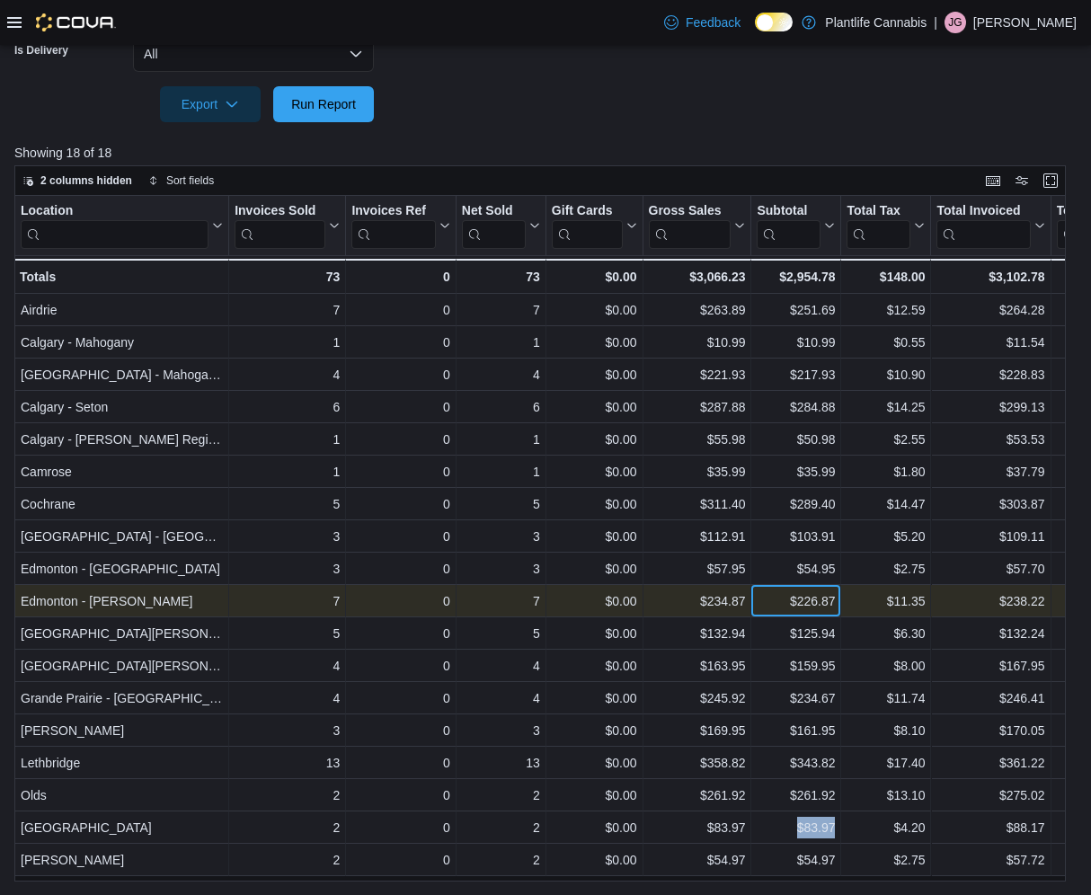
click at [771, 601] on div "$226.87" at bounding box center [796, 601] width 78 height 22
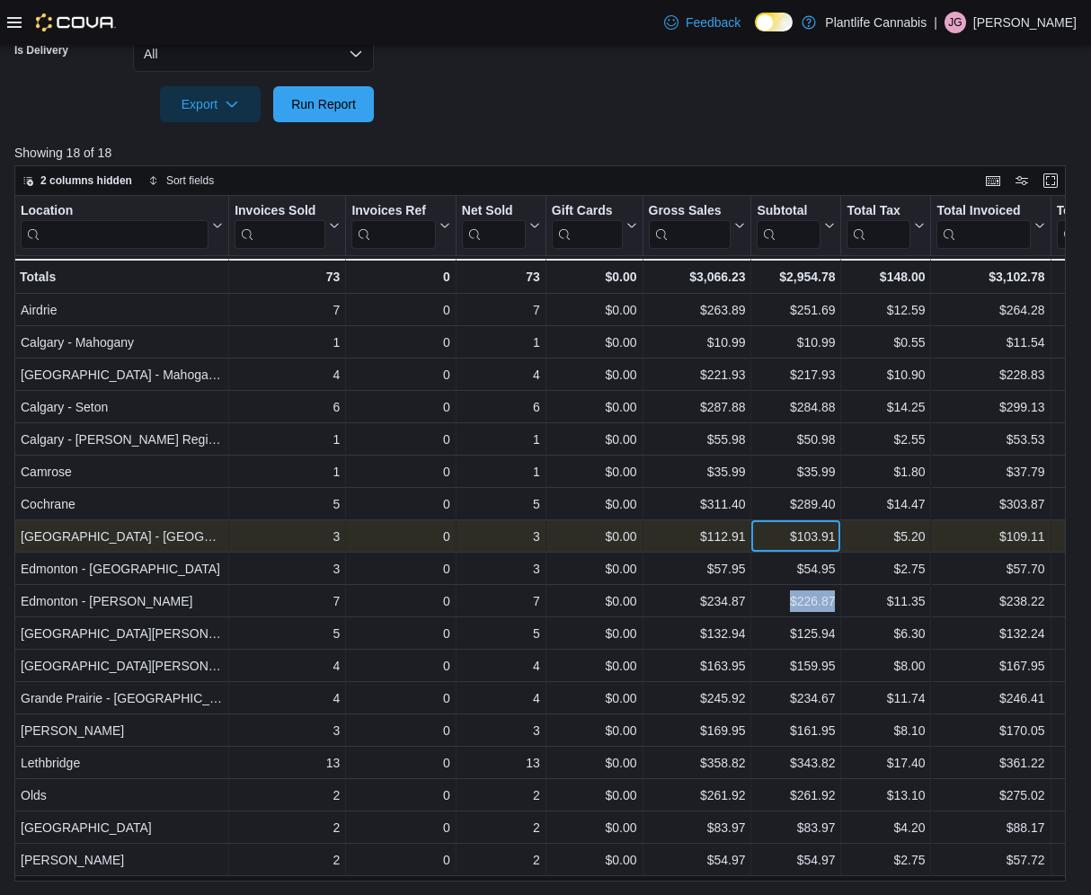
click at [785, 539] on div "$103.91" at bounding box center [796, 537] width 78 height 22
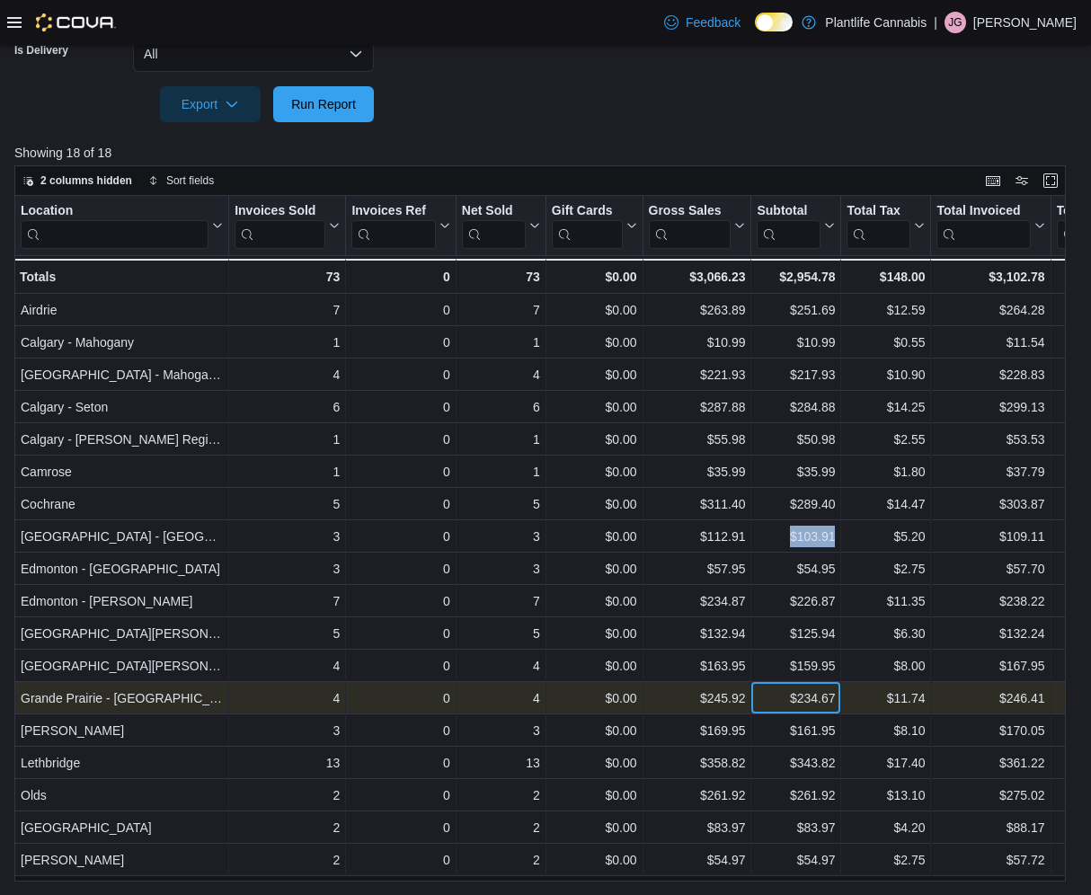
click at [781, 705] on div "$234.67" at bounding box center [796, 699] width 78 height 22
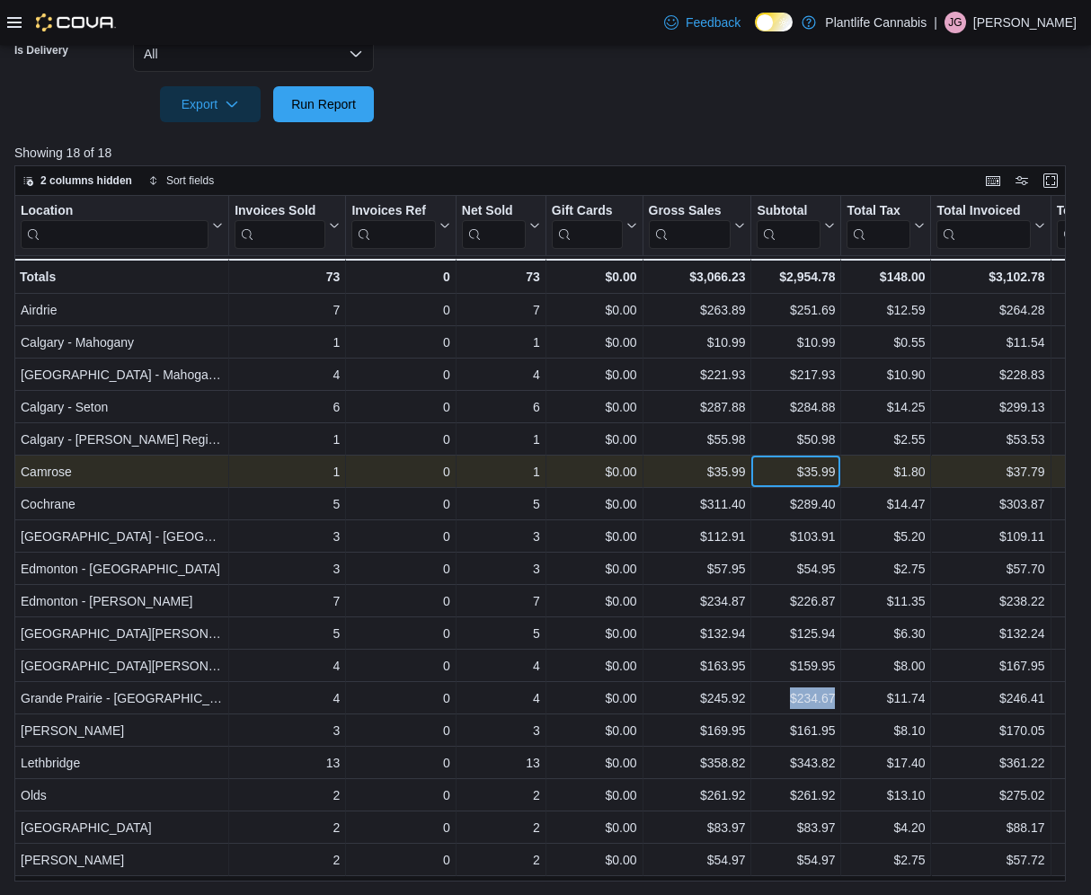
click at [783, 475] on div "$35.99" at bounding box center [796, 472] width 78 height 22
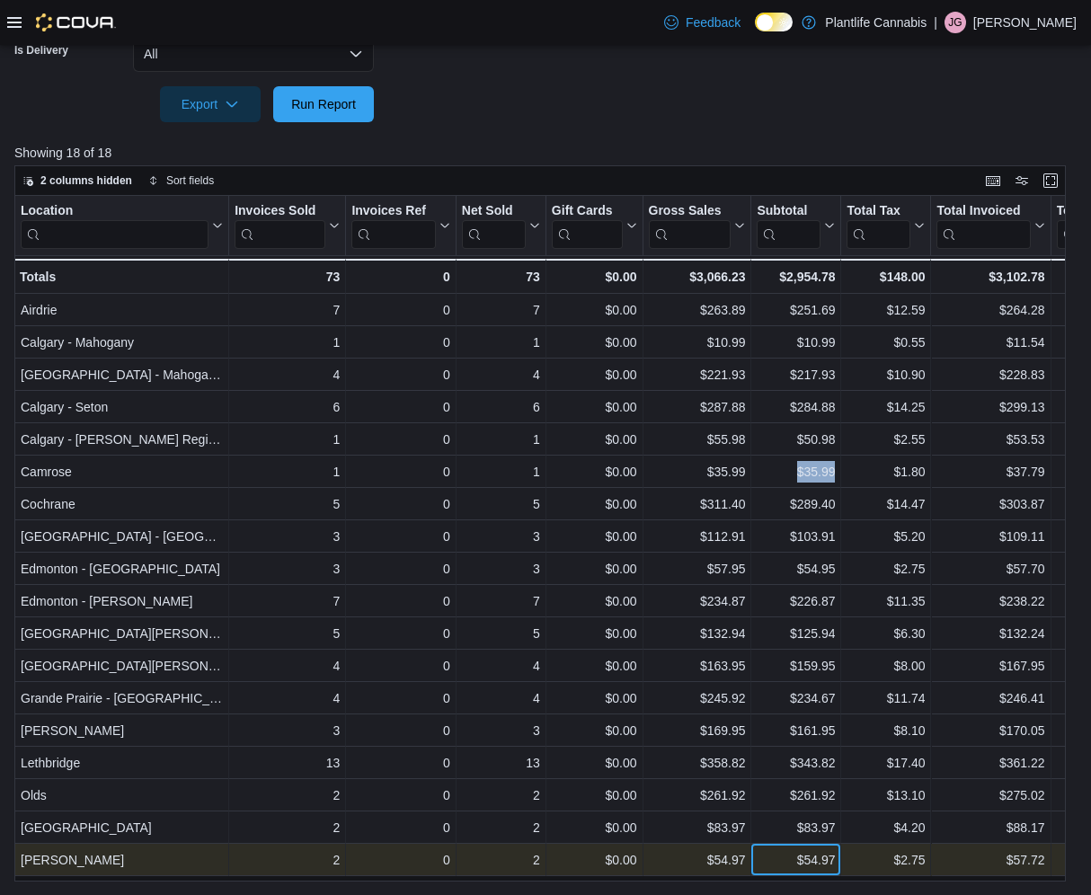
click at [787, 866] on div "$54.97" at bounding box center [796, 860] width 78 height 22
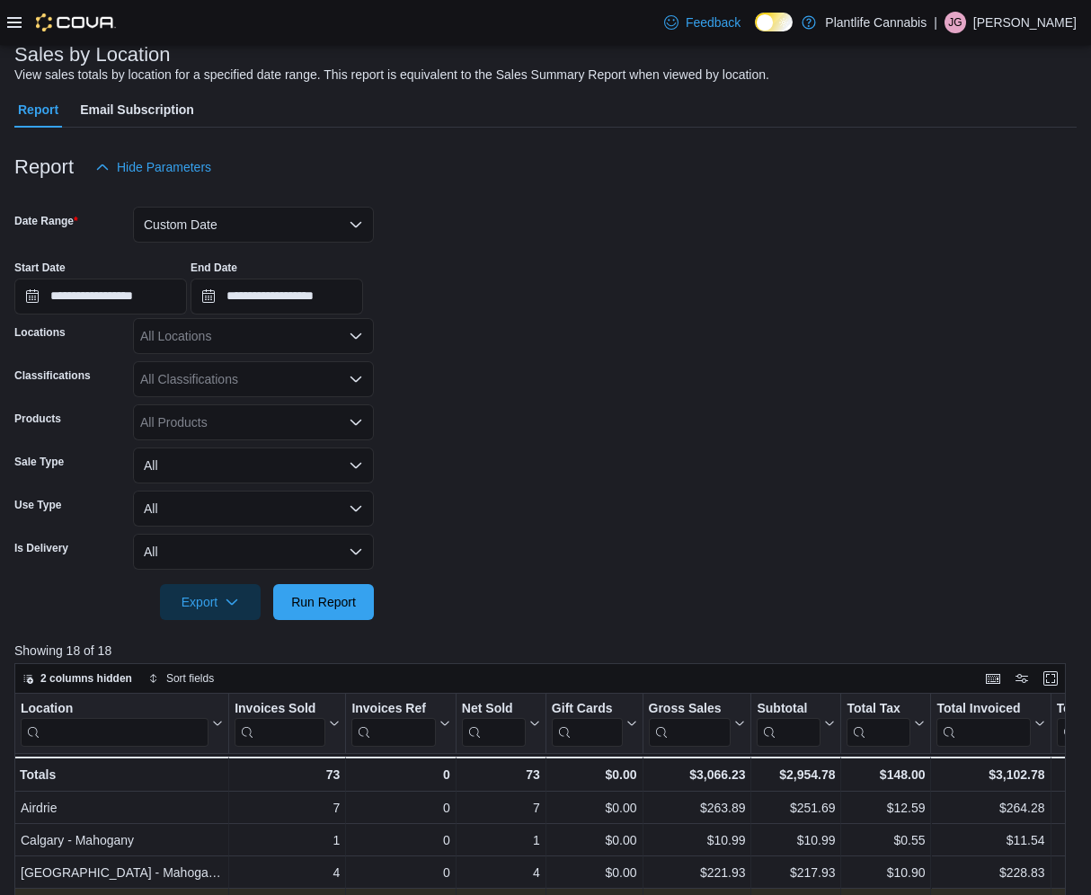
scroll to position [91, 0]
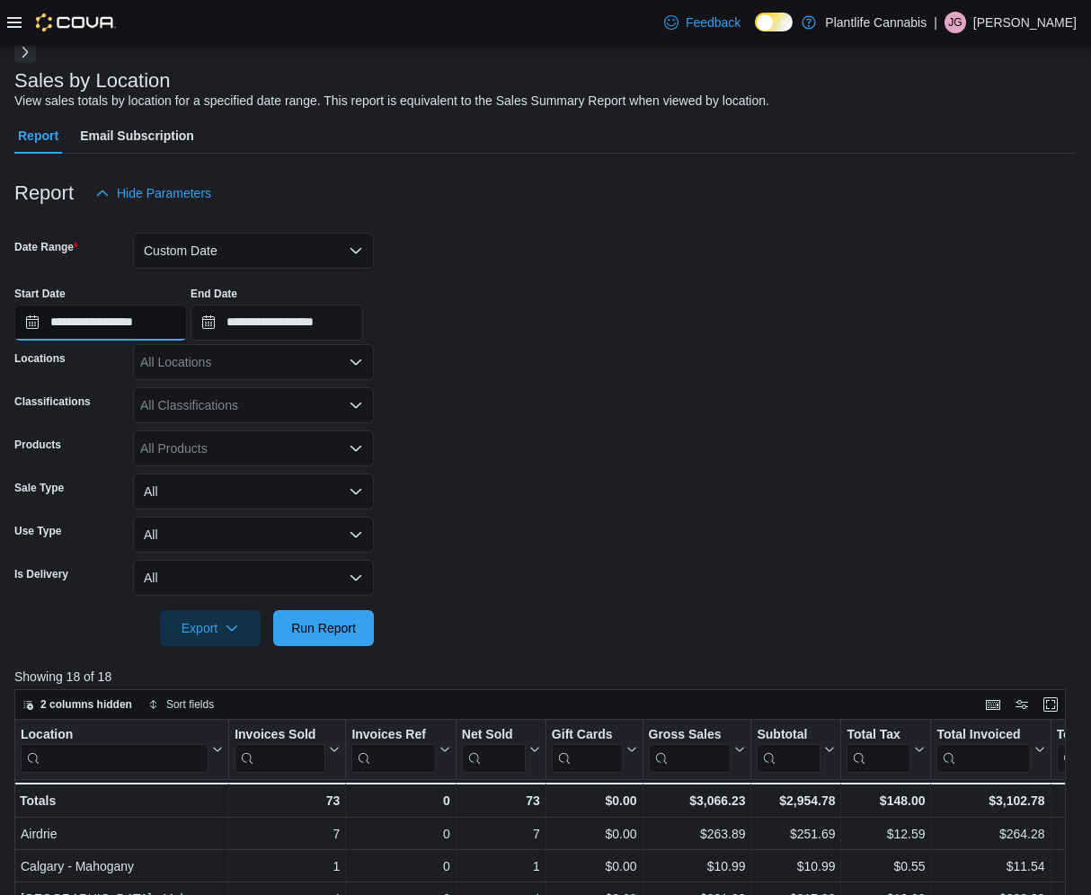
click at [83, 324] on input "**********" at bounding box center [100, 323] width 173 height 36
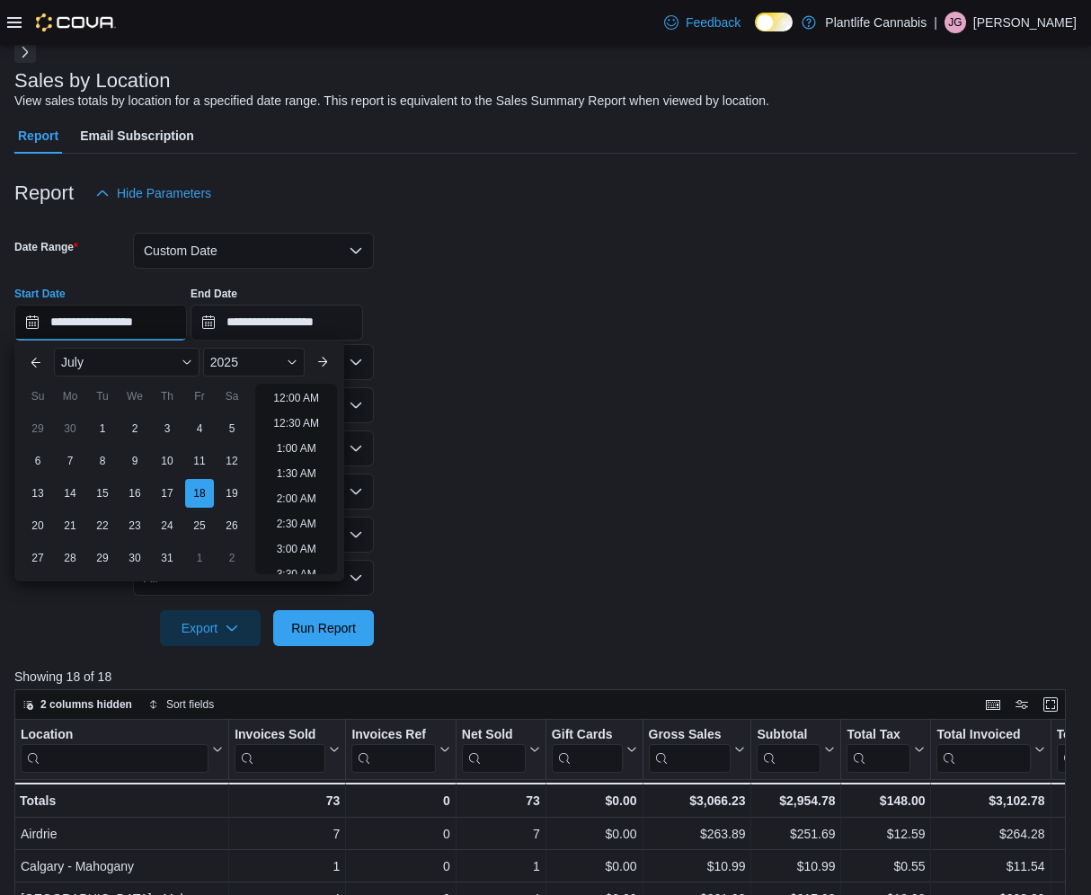
click at [83, 324] on input "**********" at bounding box center [100, 323] width 173 height 36
click at [239, 491] on div "19" at bounding box center [231, 492] width 31 height 31
type input "**********"
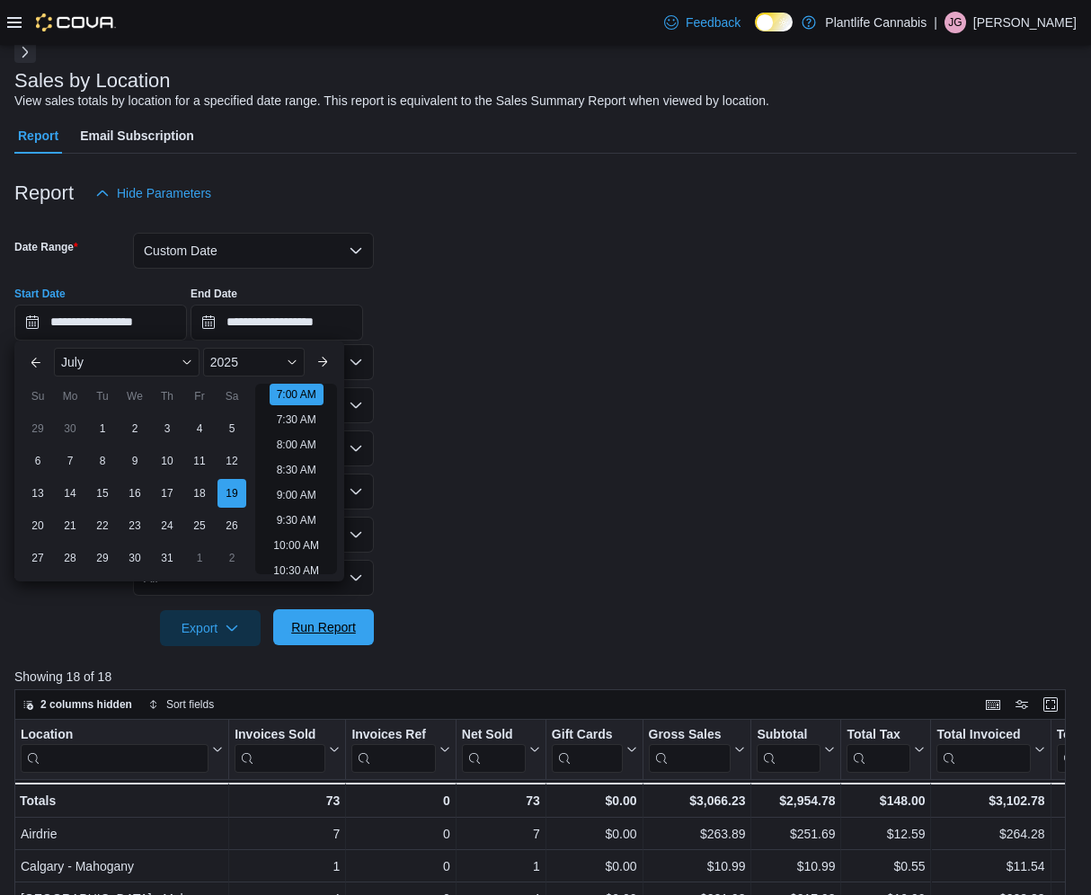
click at [328, 630] on span "Run Report" at bounding box center [323, 627] width 65 height 18
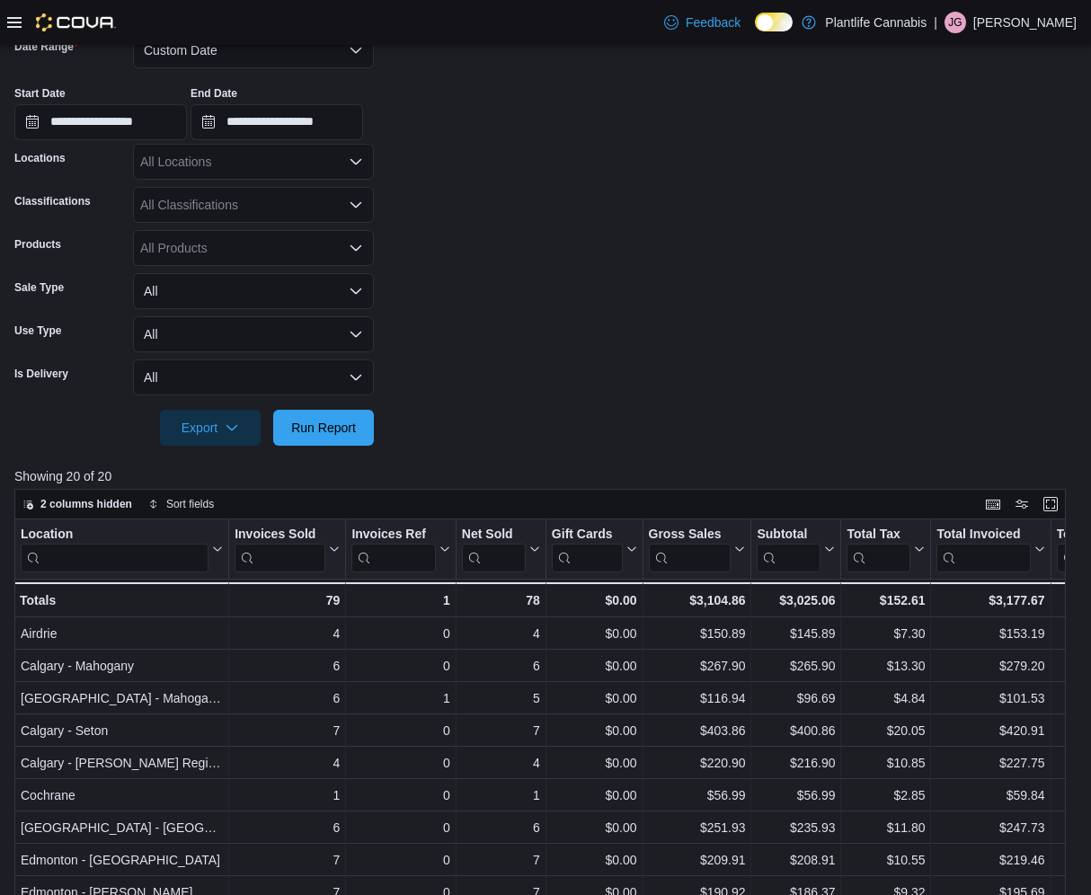
scroll to position [615, 0]
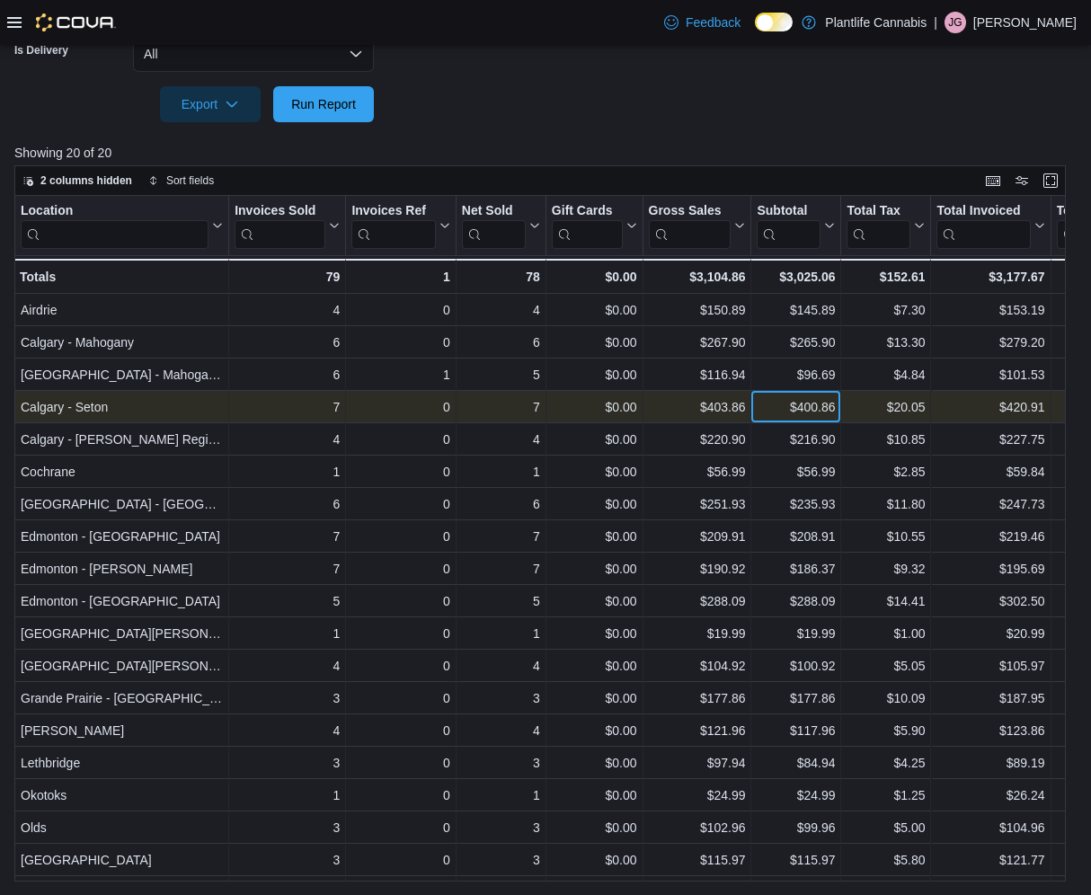
click at [781, 413] on div "$400.86" at bounding box center [796, 407] width 78 height 22
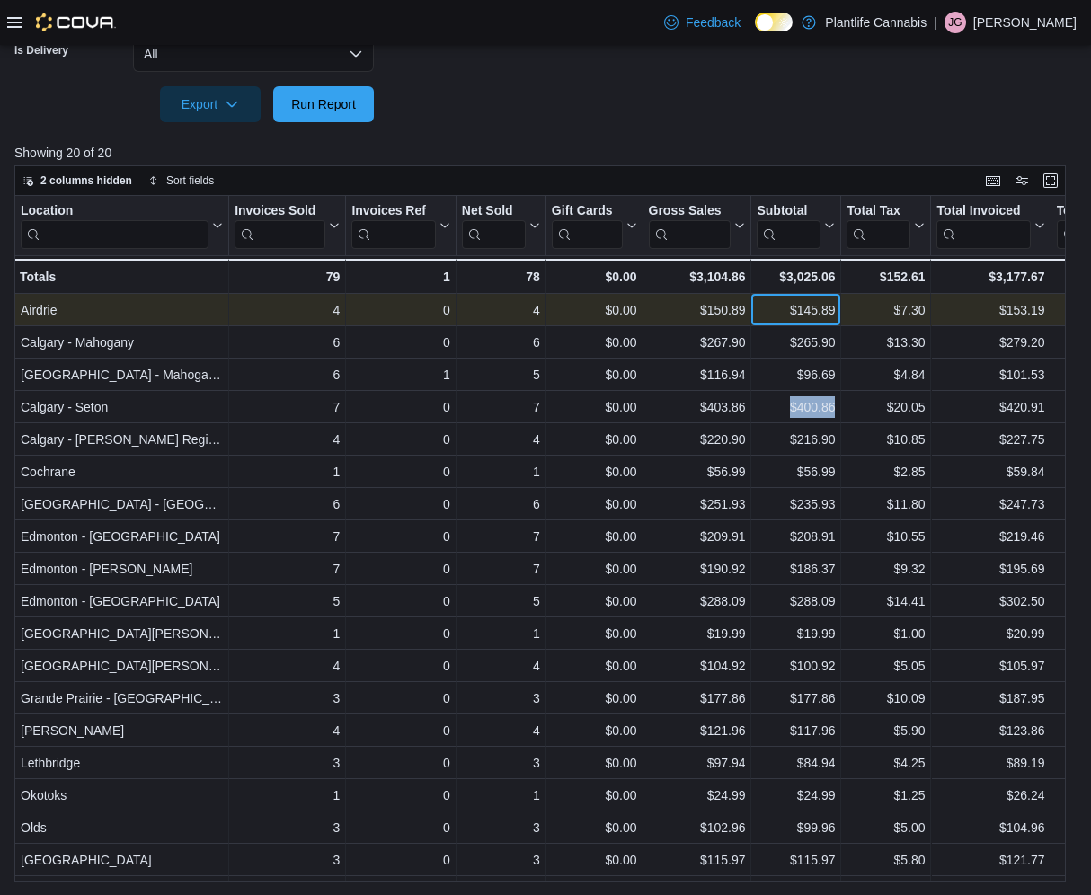
click at [778, 314] on div "$145.89" at bounding box center [796, 310] width 78 height 22
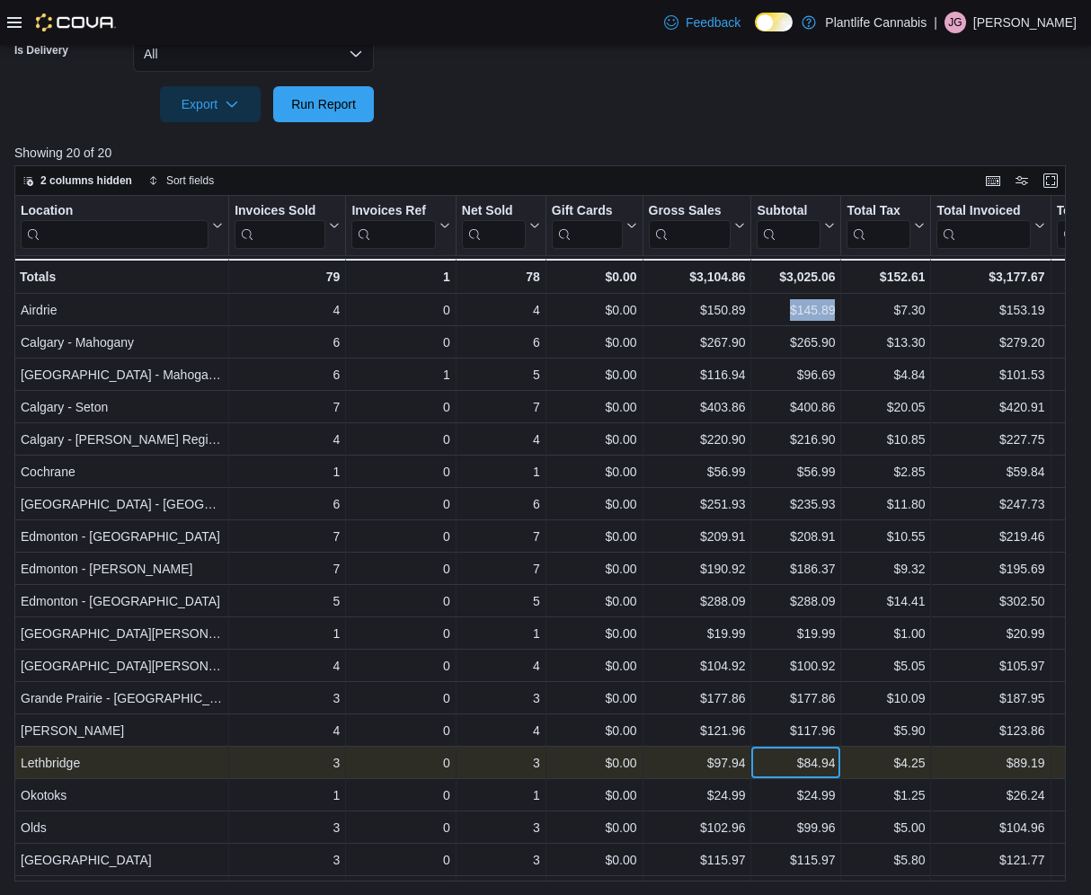
click at [772, 767] on div "$84.94" at bounding box center [796, 763] width 78 height 22
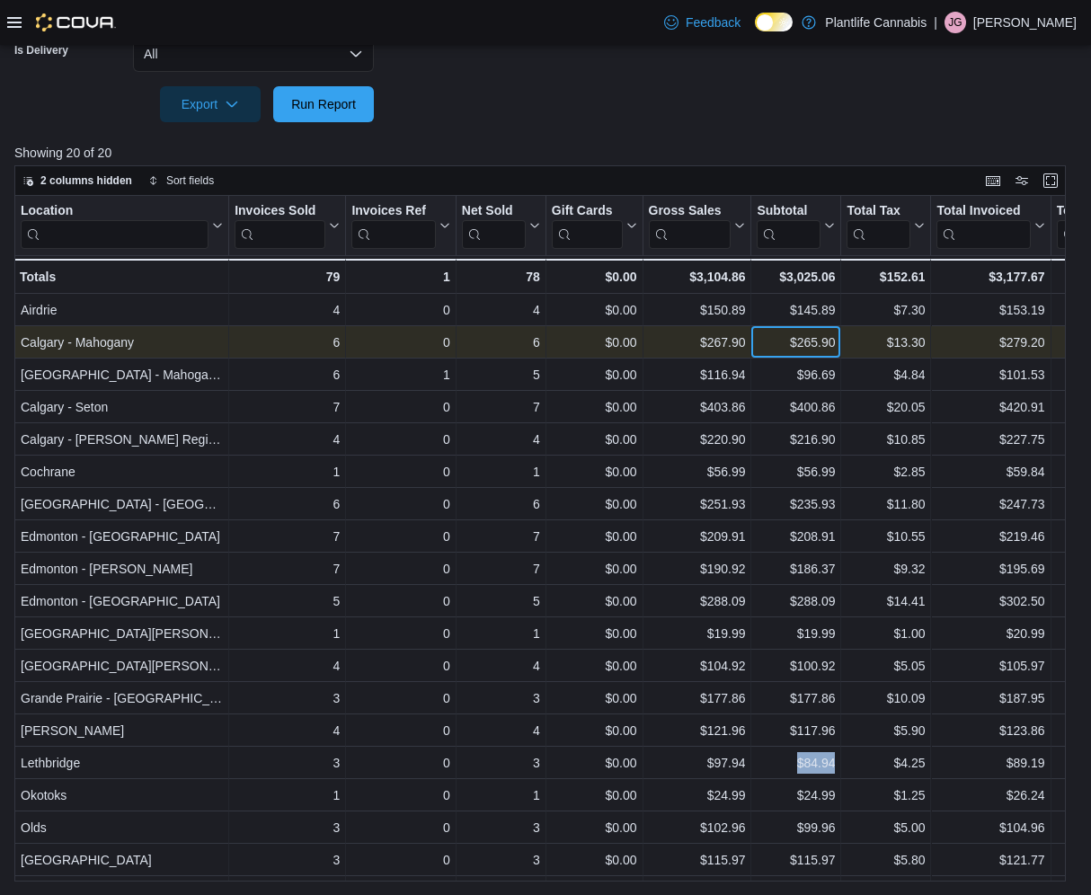
click at [774, 342] on div "$265.90" at bounding box center [796, 343] width 78 height 22
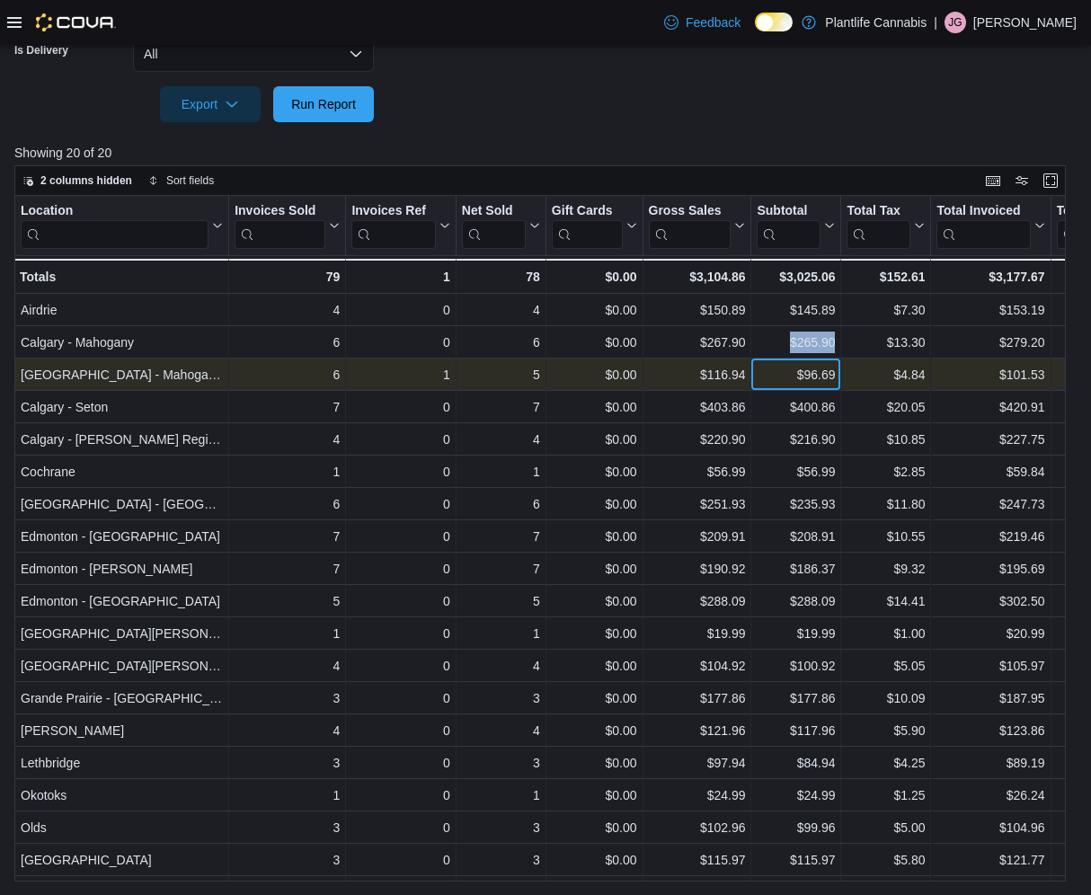
click at [781, 375] on div "$96.69" at bounding box center [796, 375] width 78 height 22
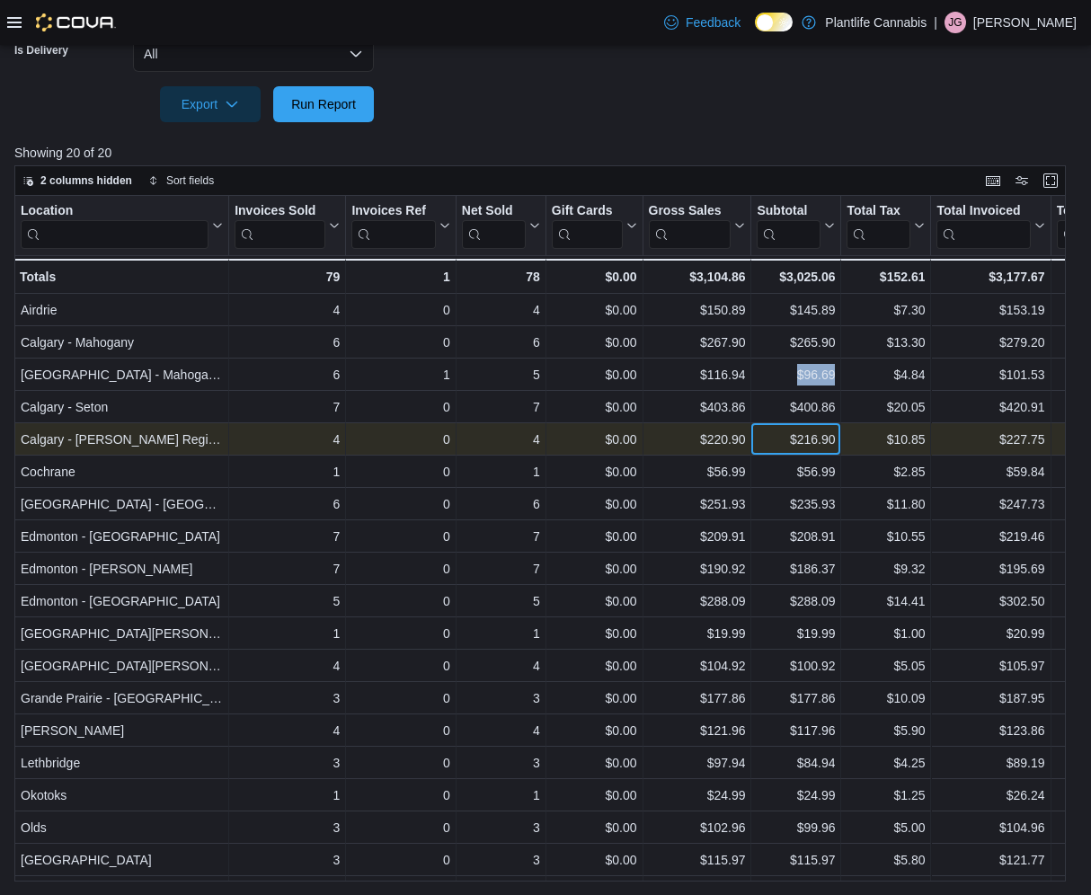
click at [777, 448] on div "$216.90" at bounding box center [796, 440] width 78 height 22
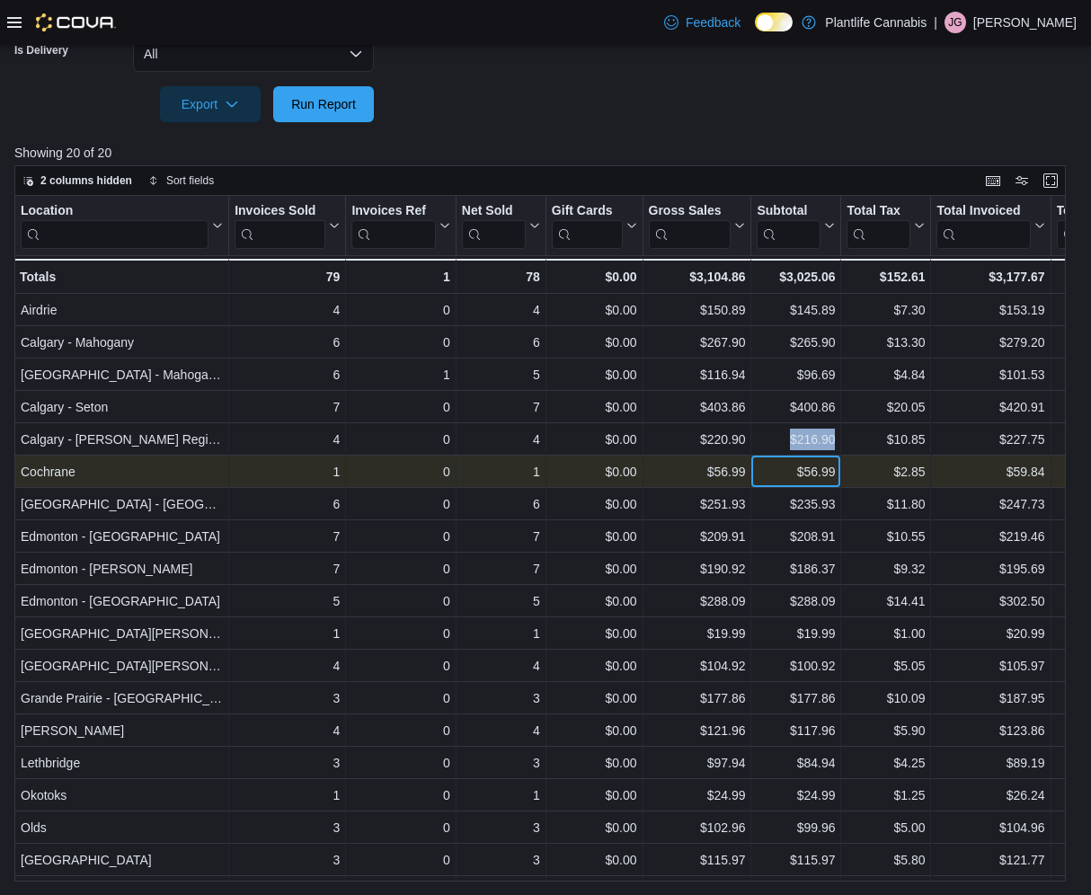
click at [777, 478] on div "$56.99" at bounding box center [796, 472] width 78 height 22
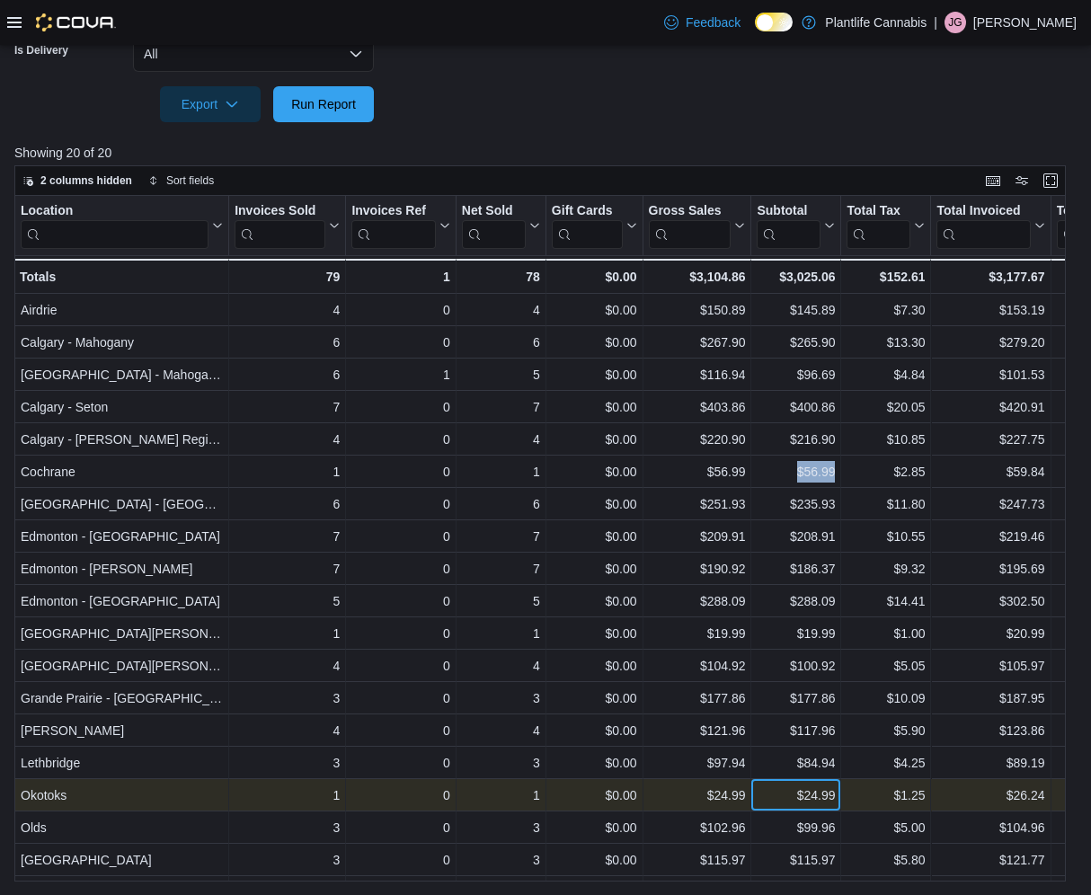
click at [776, 797] on div "$24.99" at bounding box center [796, 796] width 78 height 22
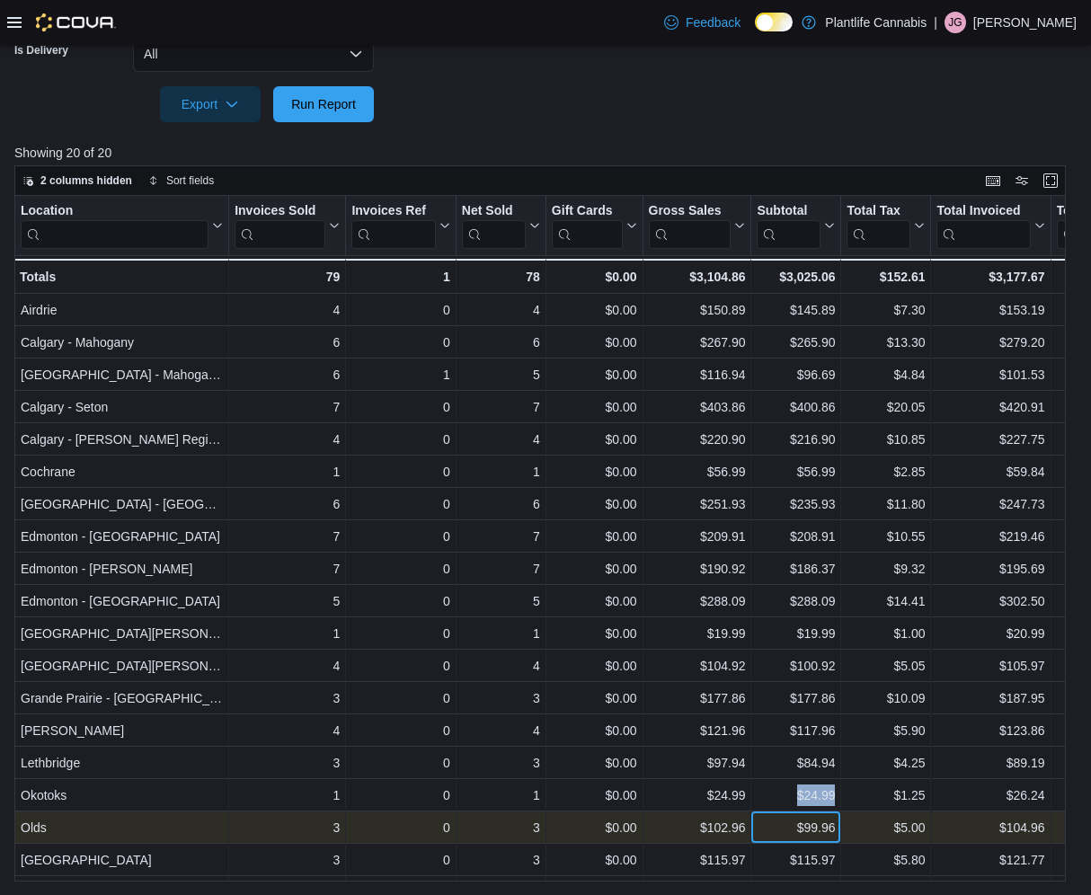
click at [781, 831] on div "$99.96" at bounding box center [796, 828] width 78 height 22
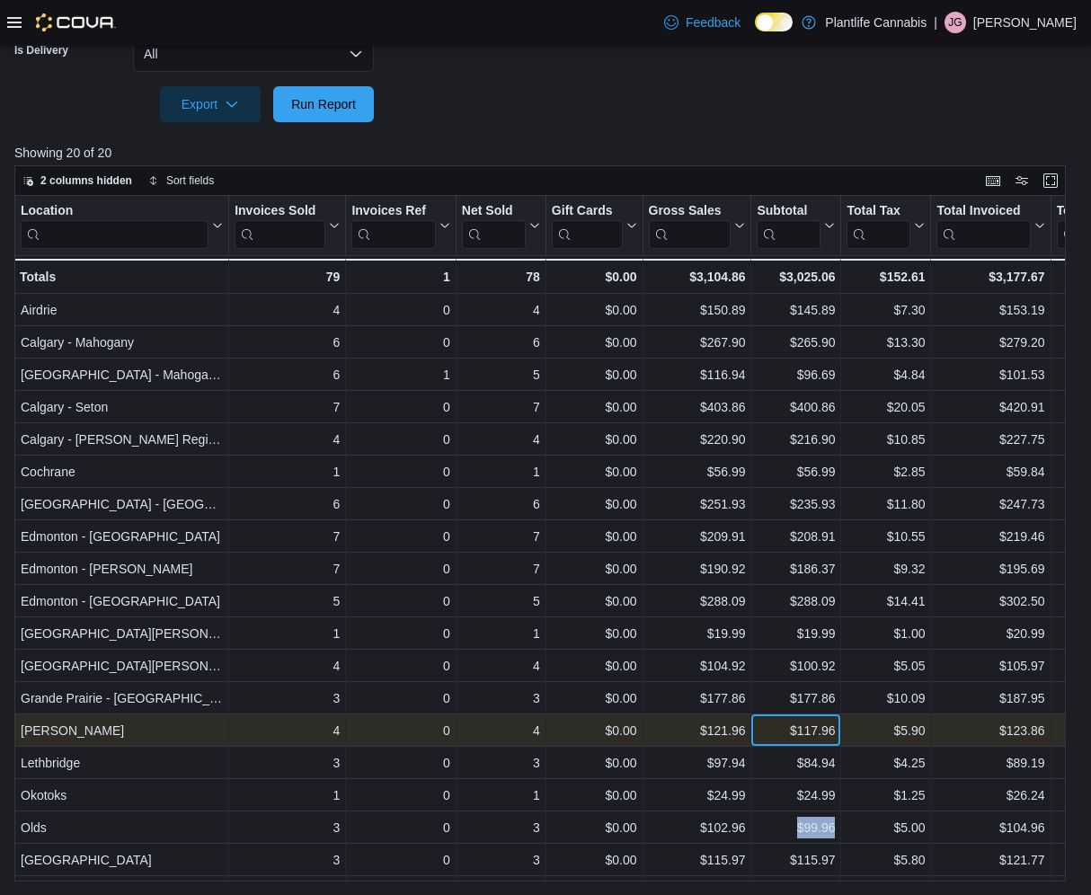
click at [767, 731] on div "$117.96" at bounding box center [796, 731] width 78 height 22
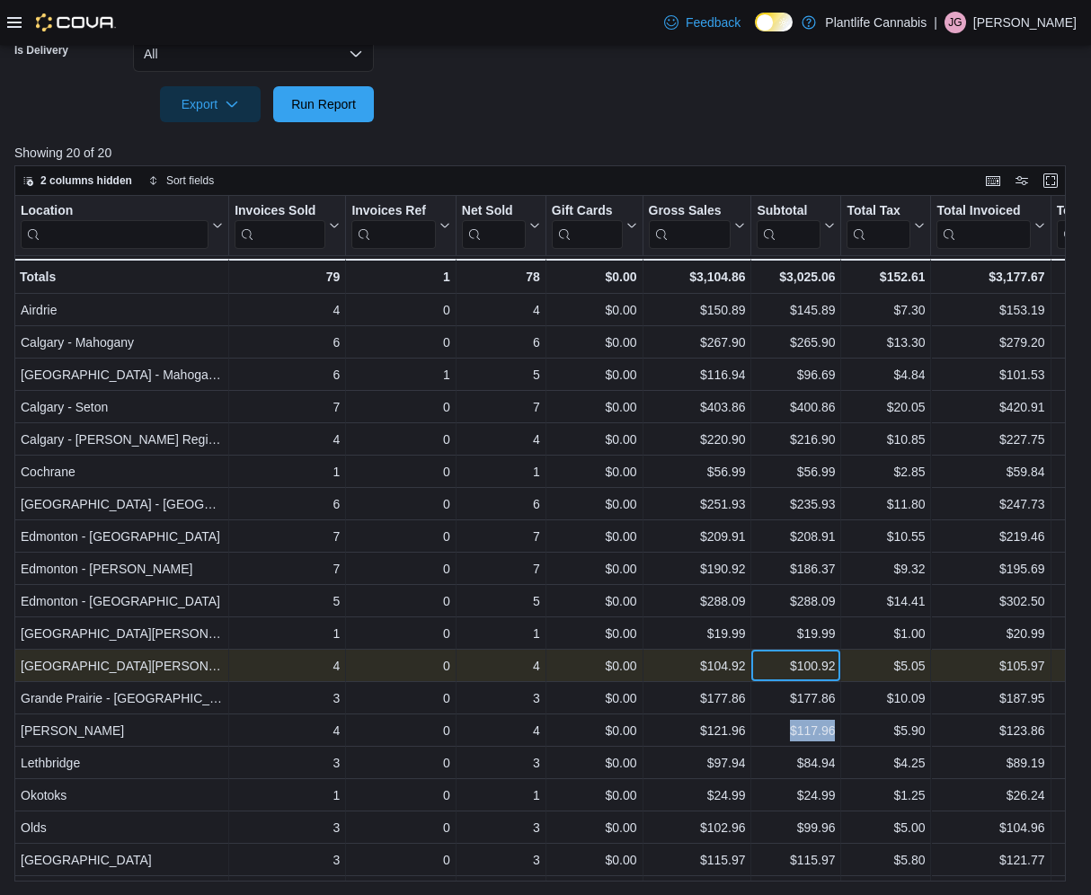
click at [762, 664] on div "$100.92" at bounding box center [796, 666] width 78 height 22
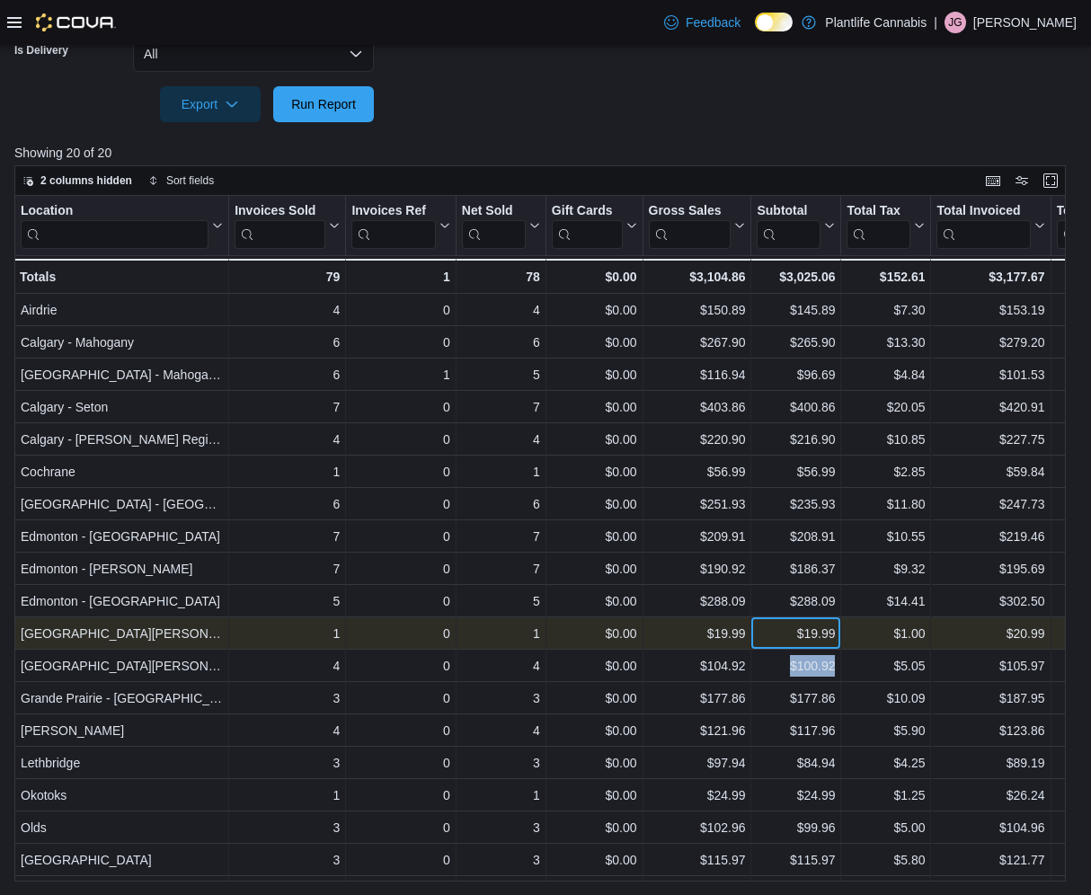
click at [788, 637] on div "$19.99" at bounding box center [796, 634] width 78 height 22
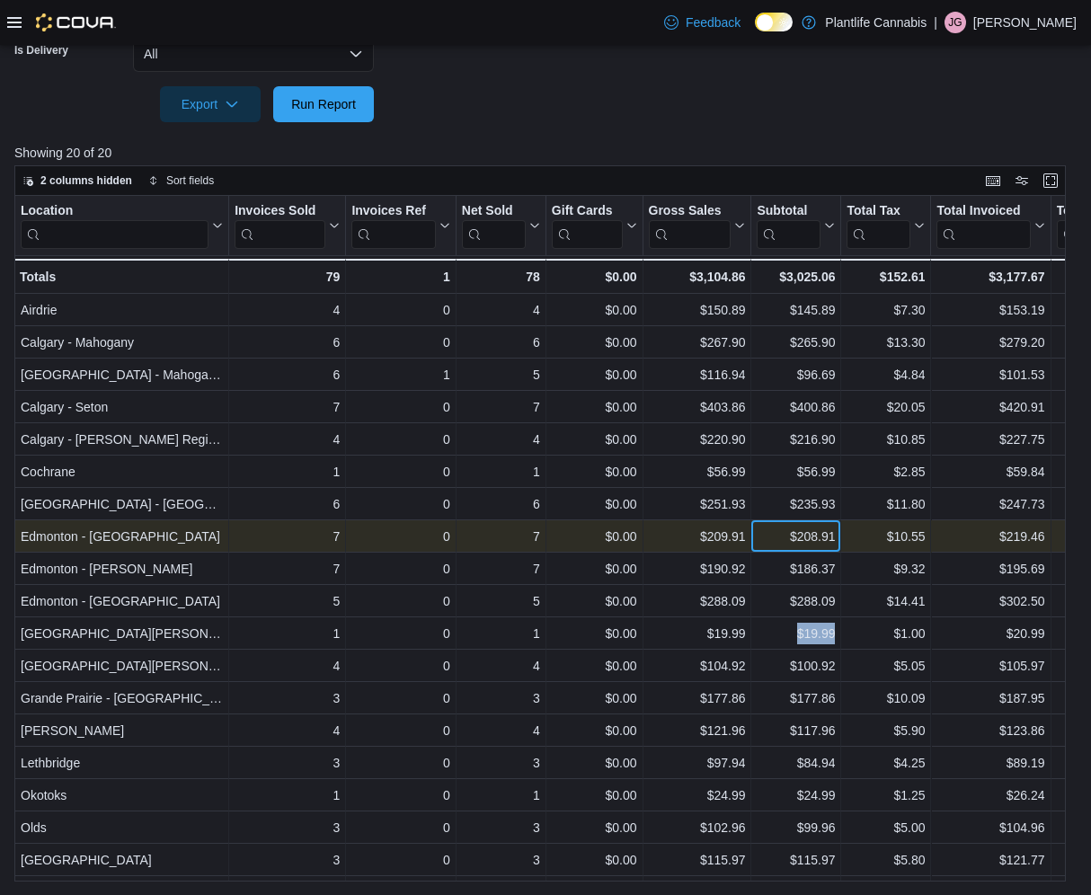
click at [777, 536] on div "$208.91" at bounding box center [796, 537] width 78 height 22
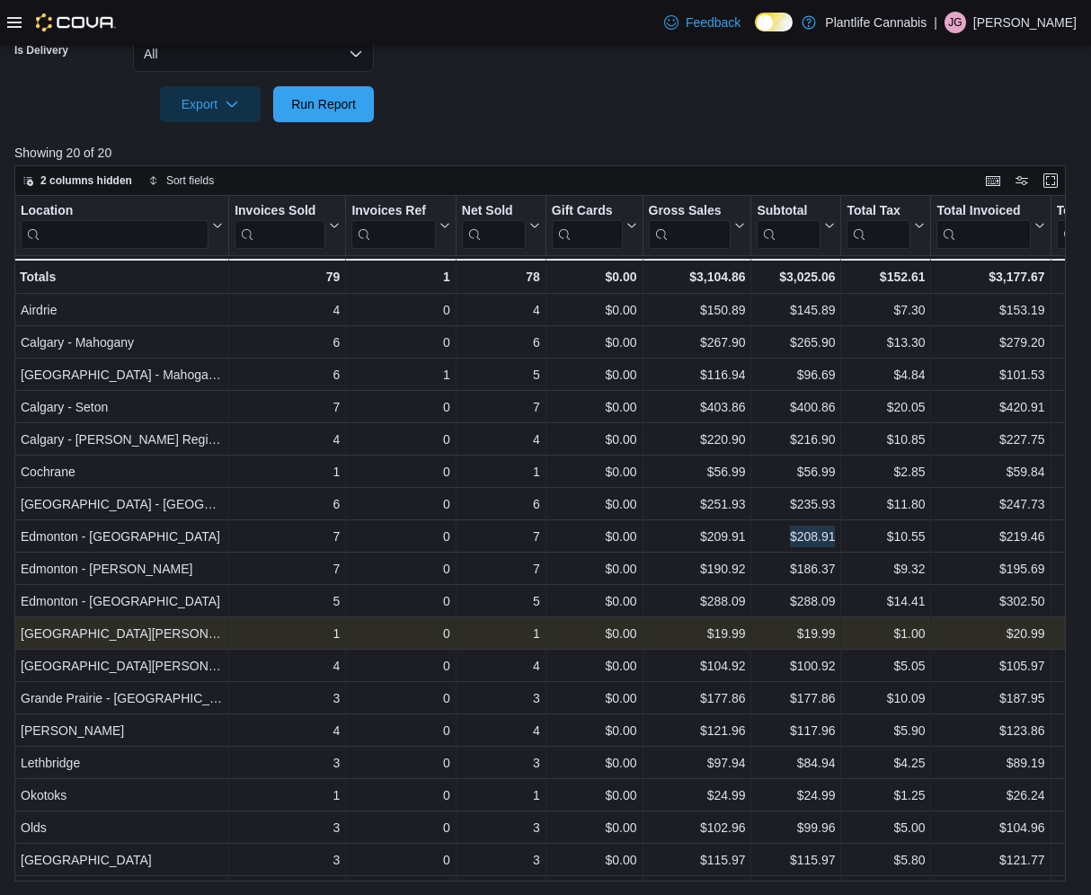
scroll to position [59, 0]
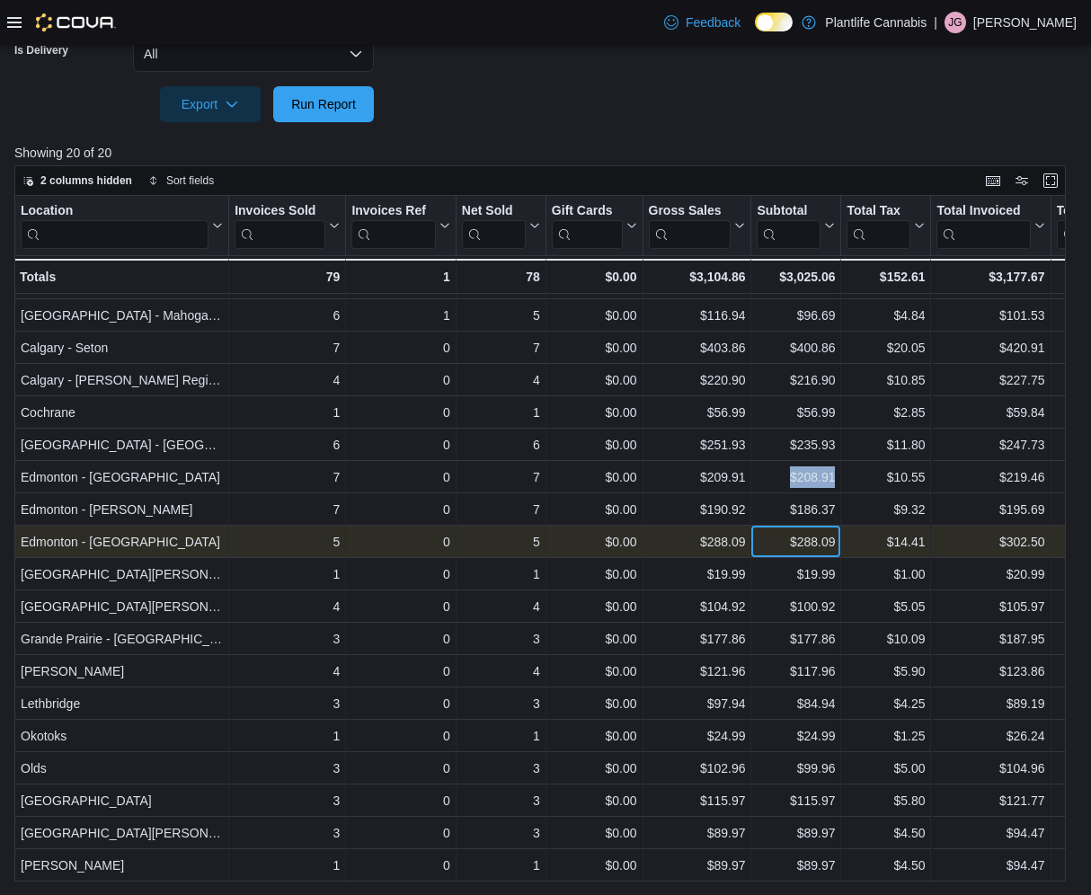
click at [774, 546] on div "$288.09" at bounding box center [796, 542] width 78 height 22
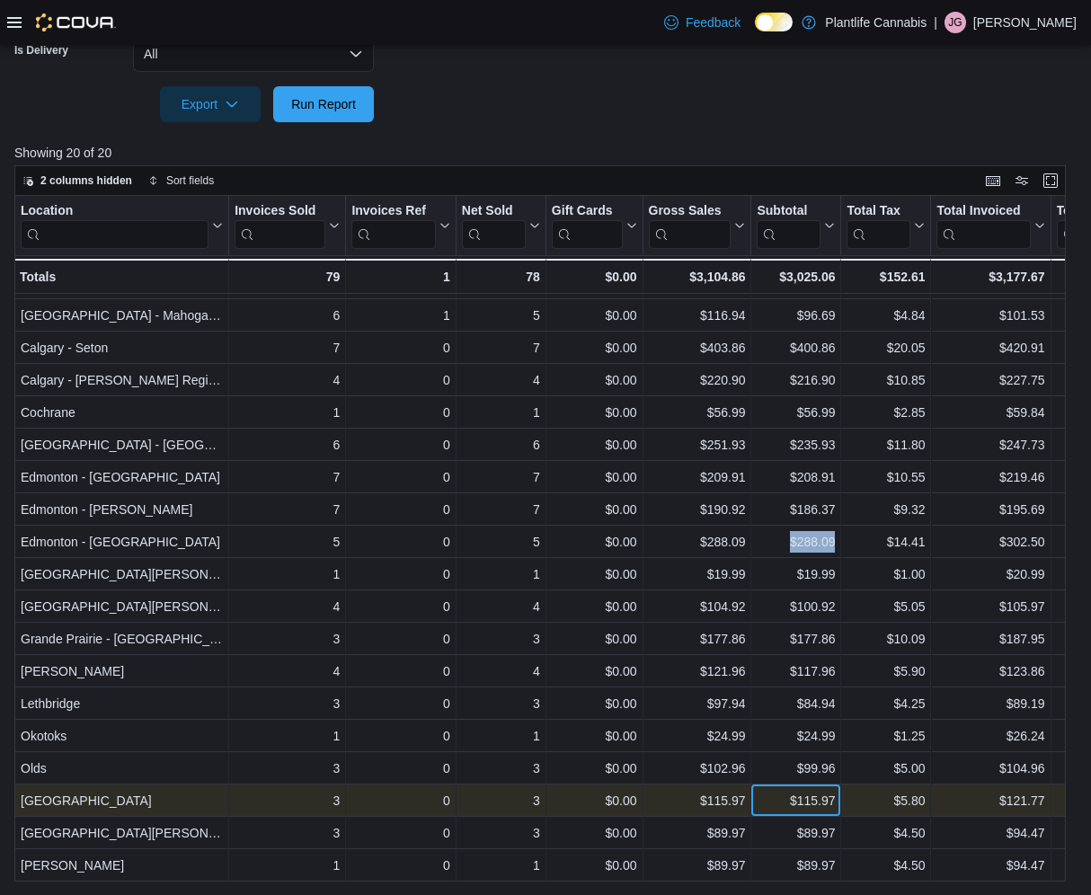
click at [778, 808] on div "$115.97" at bounding box center [796, 801] width 78 height 22
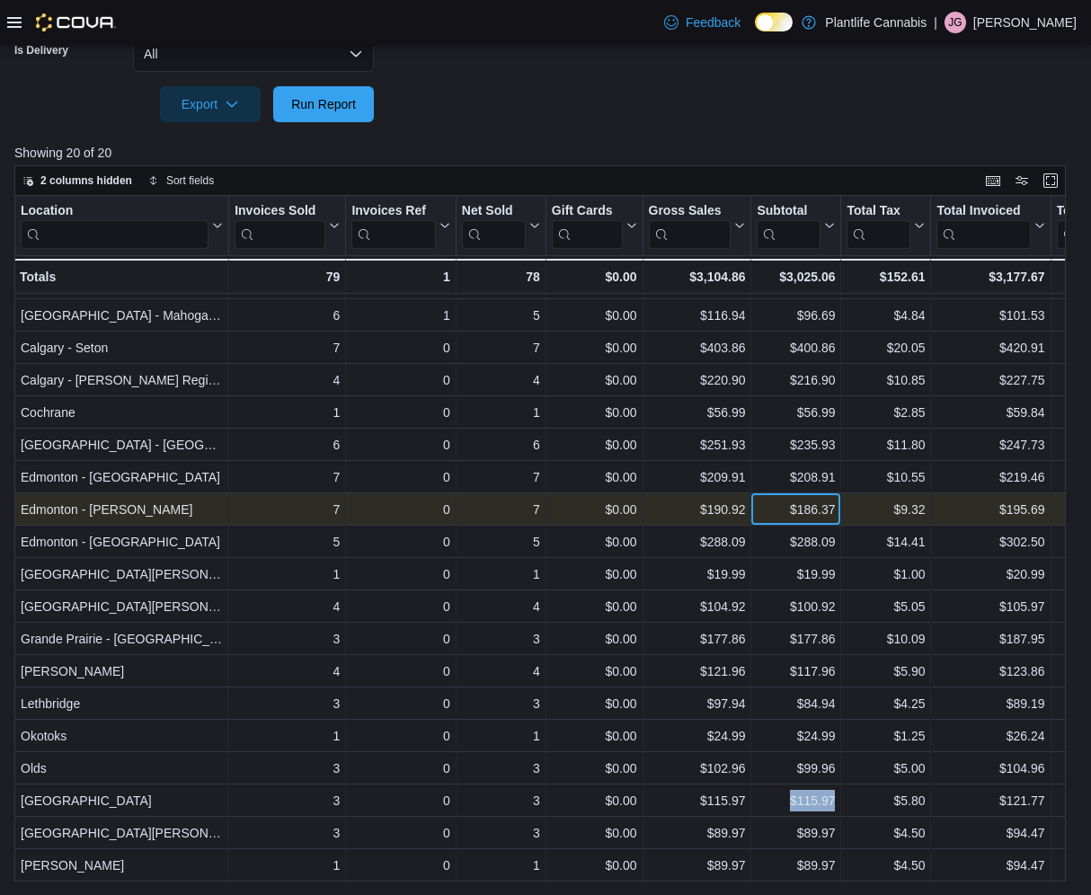
click at [770, 518] on div "$186.37" at bounding box center [796, 510] width 78 height 22
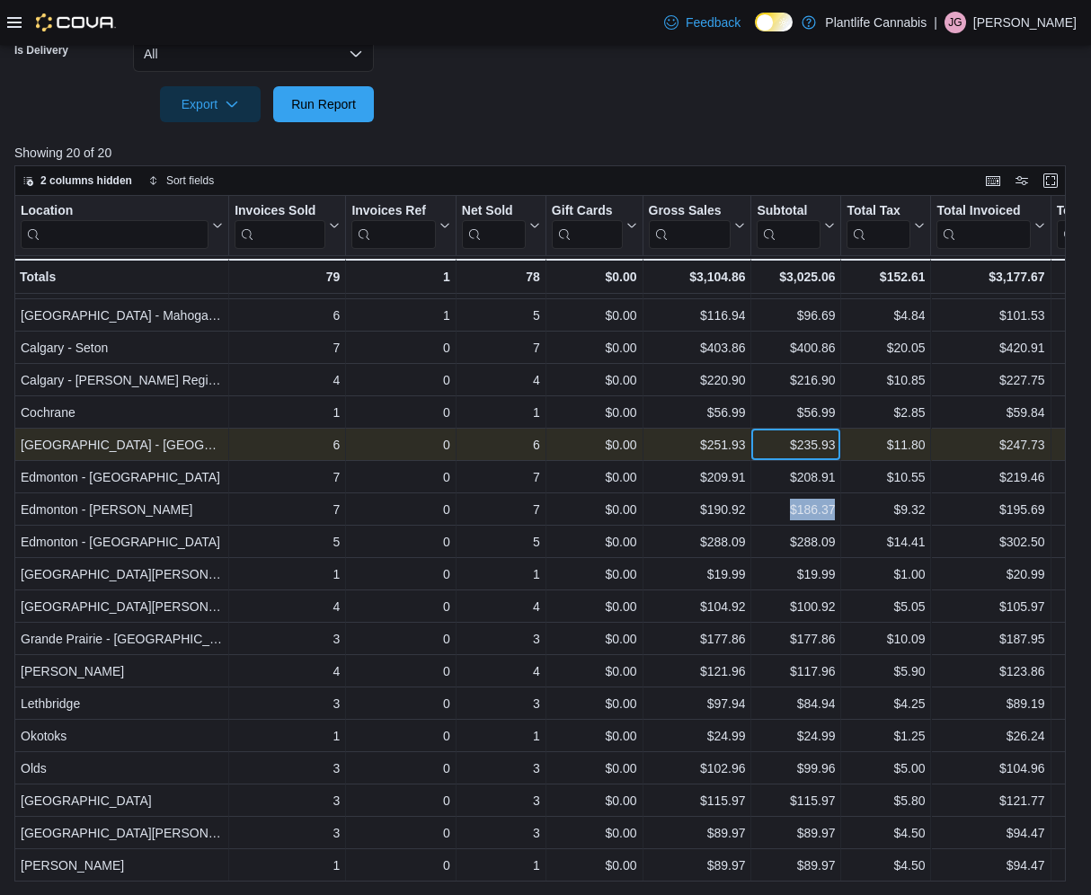
click at [768, 447] on div "$235.93" at bounding box center [796, 445] width 78 height 22
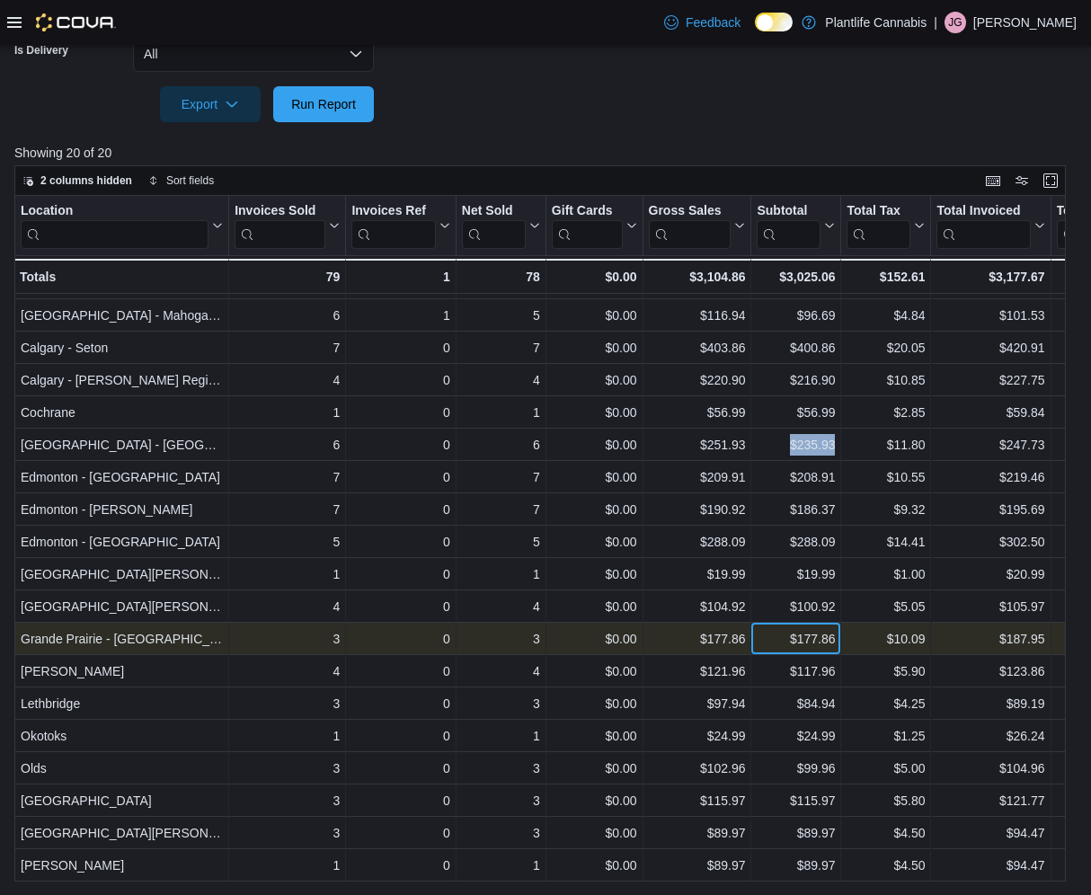
click at [782, 639] on div "$177.86" at bounding box center [796, 639] width 78 height 22
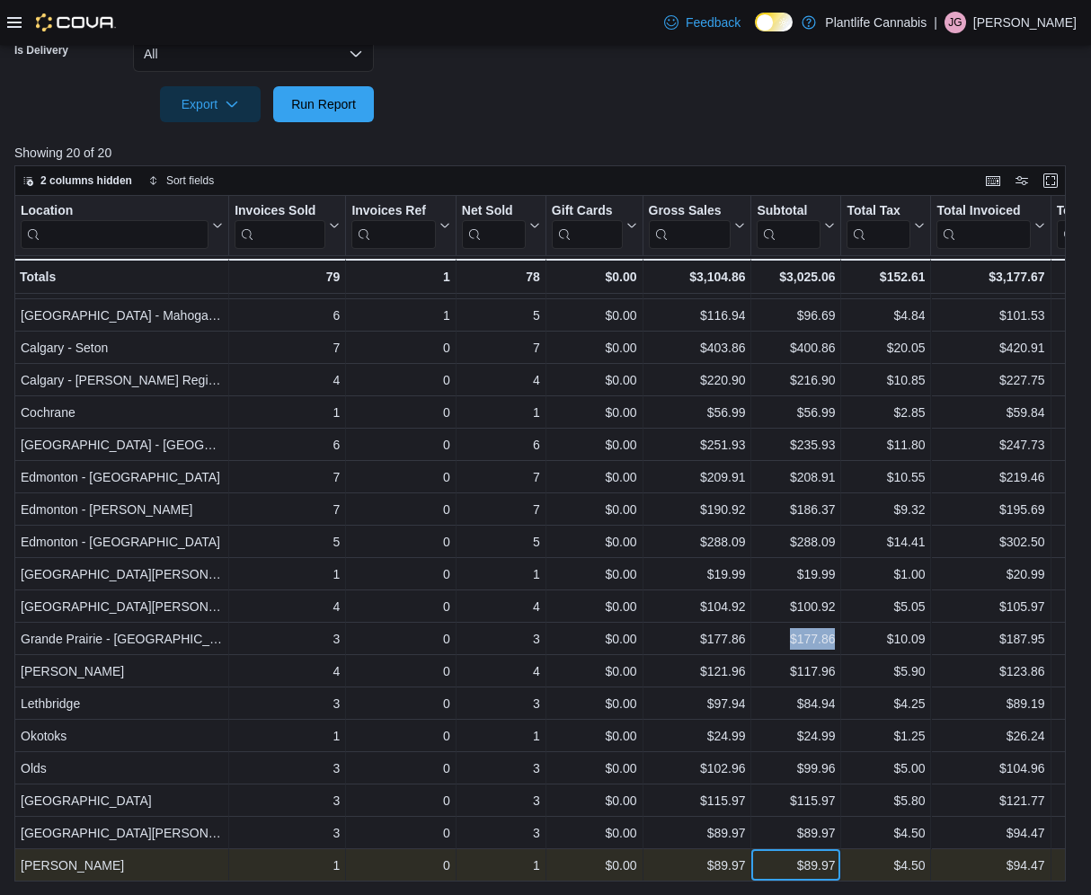
click at [773, 870] on div "$89.97" at bounding box center [796, 866] width 78 height 22
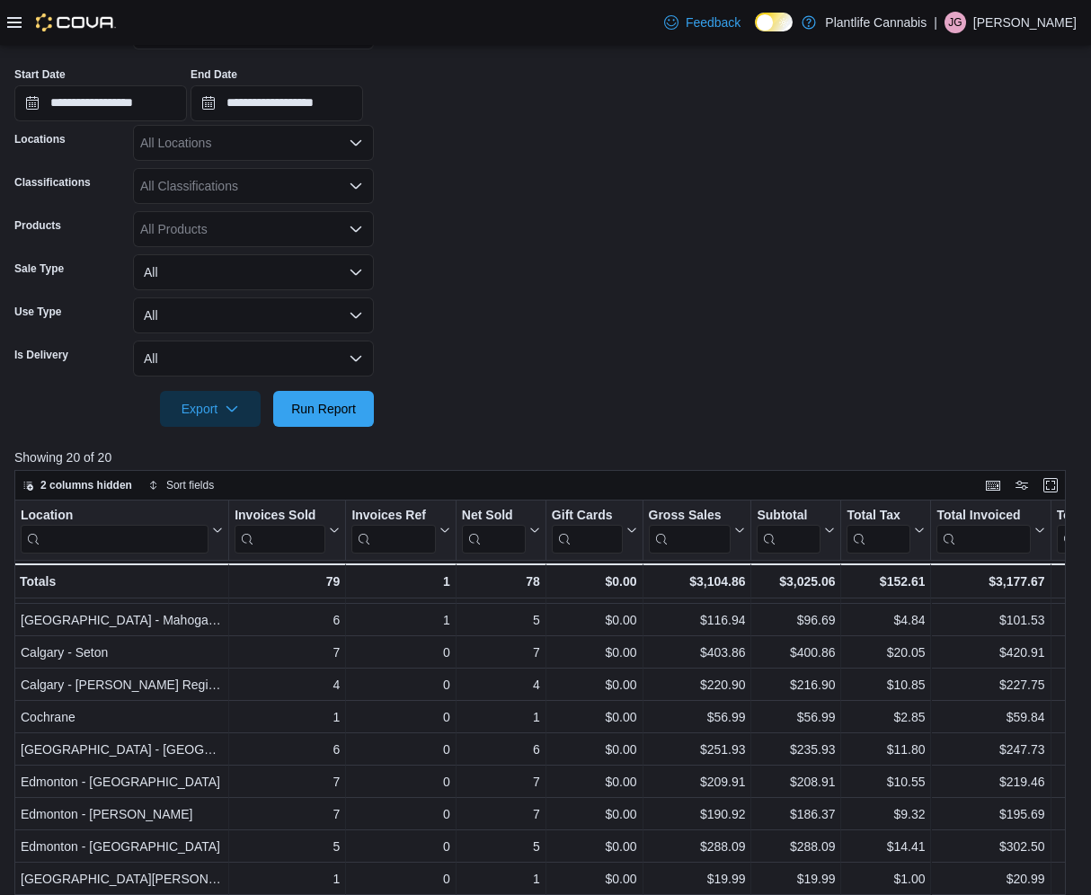
scroll to position [285, 0]
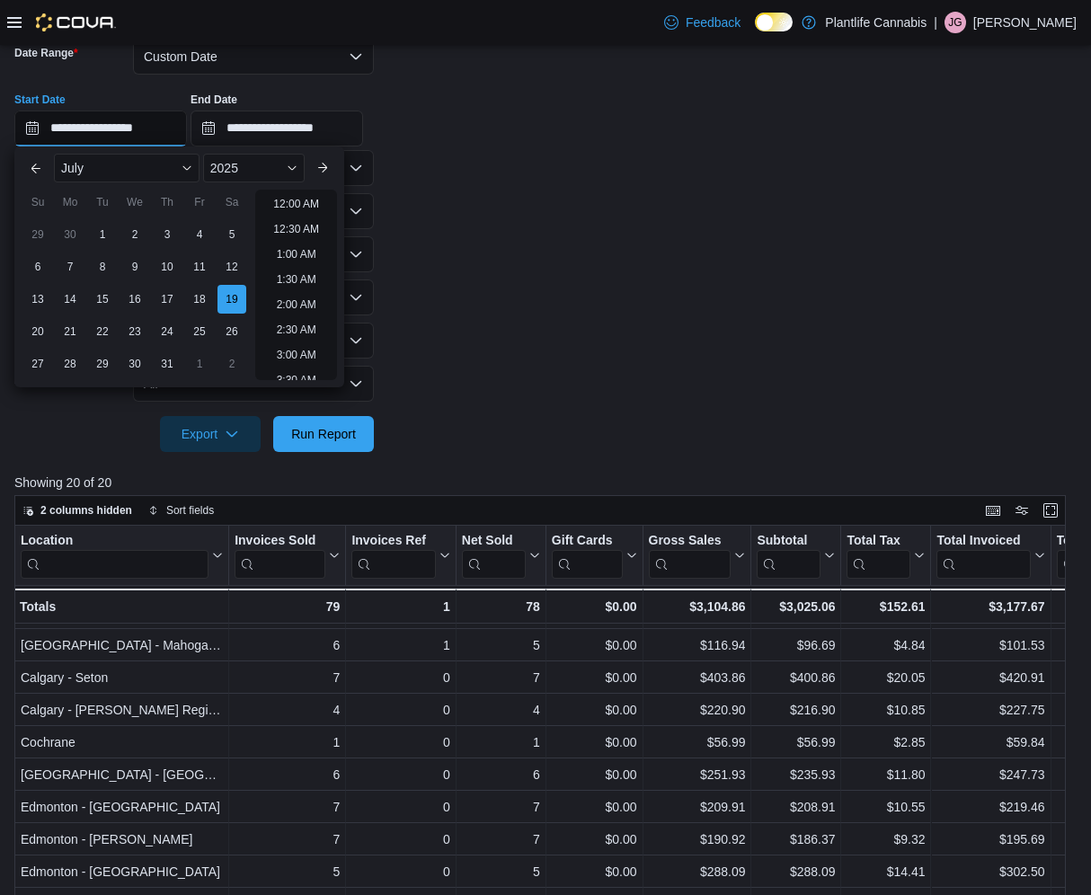
click at [85, 129] on input "**********" at bounding box center [100, 129] width 173 height 36
click at [41, 334] on div "20" at bounding box center [37, 330] width 31 height 31
type input "**********"
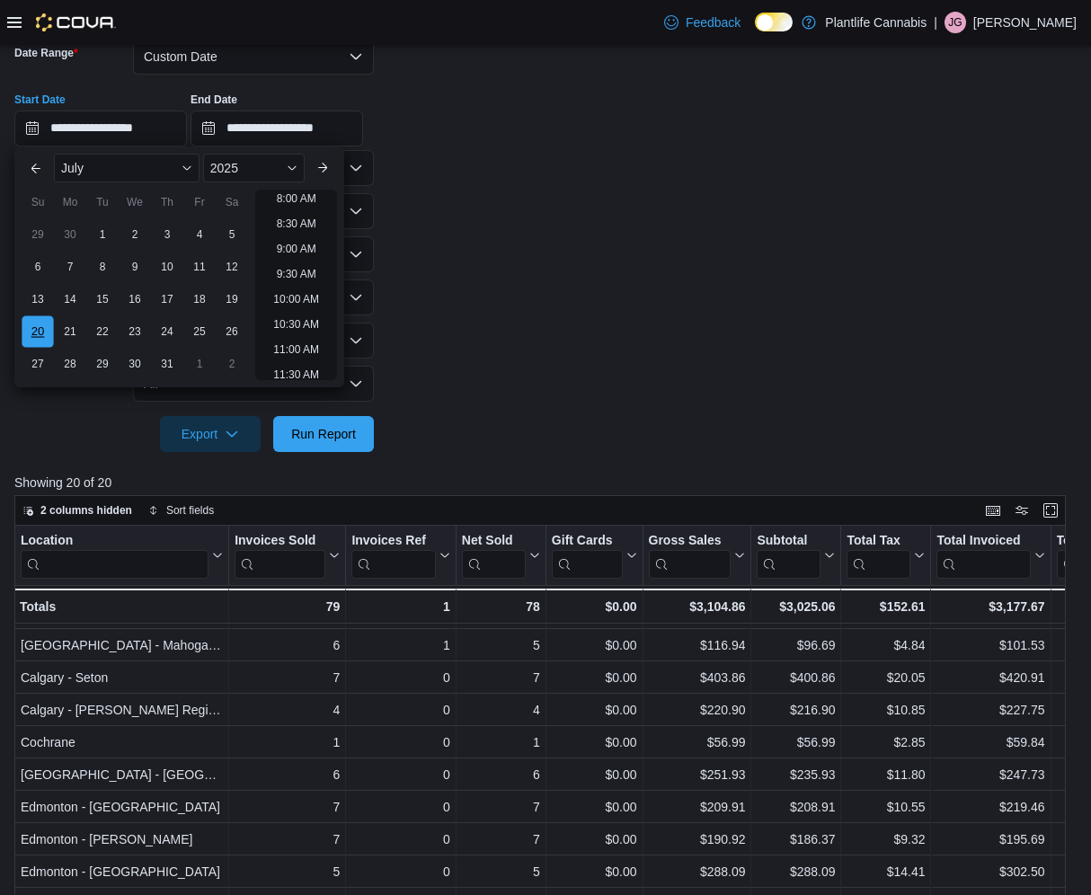
scroll to position [356, 0]
drag, startPoint x: 316, startPoint y: 439, endPoint x: 470, endPoint y: 439, distance: 153.7
click at [317, 438] on span "Run Report" at bounding box center [323, 434] width 65 height 18
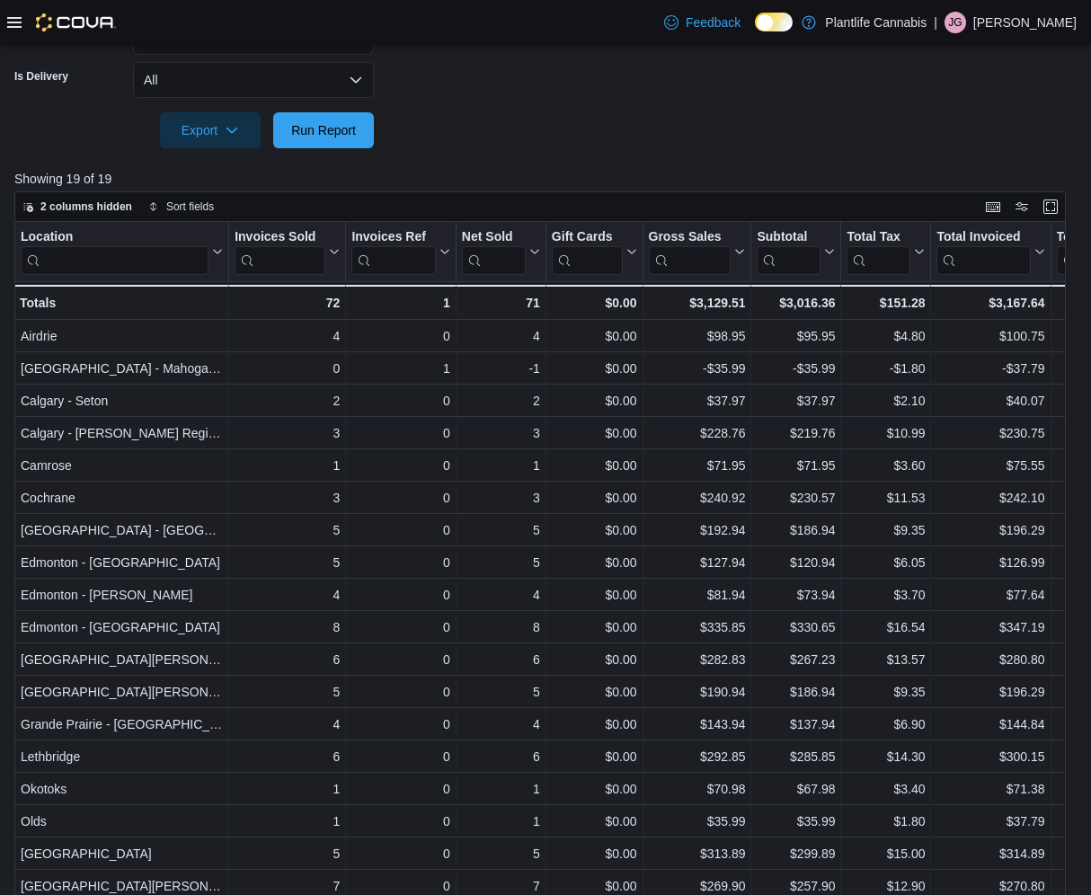
scroll to position [615, 0]
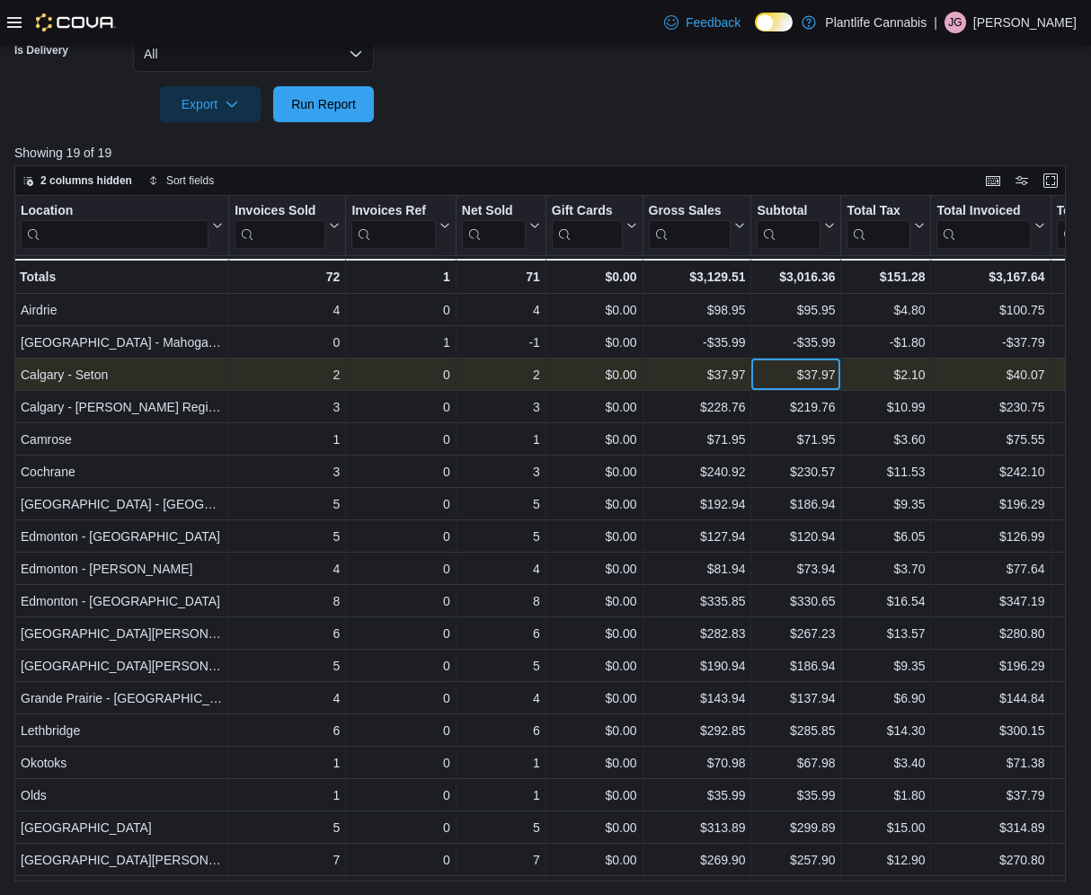
click at [790, 383] on div "$37.97" at bounding box center [796, 375] width 78 height 22
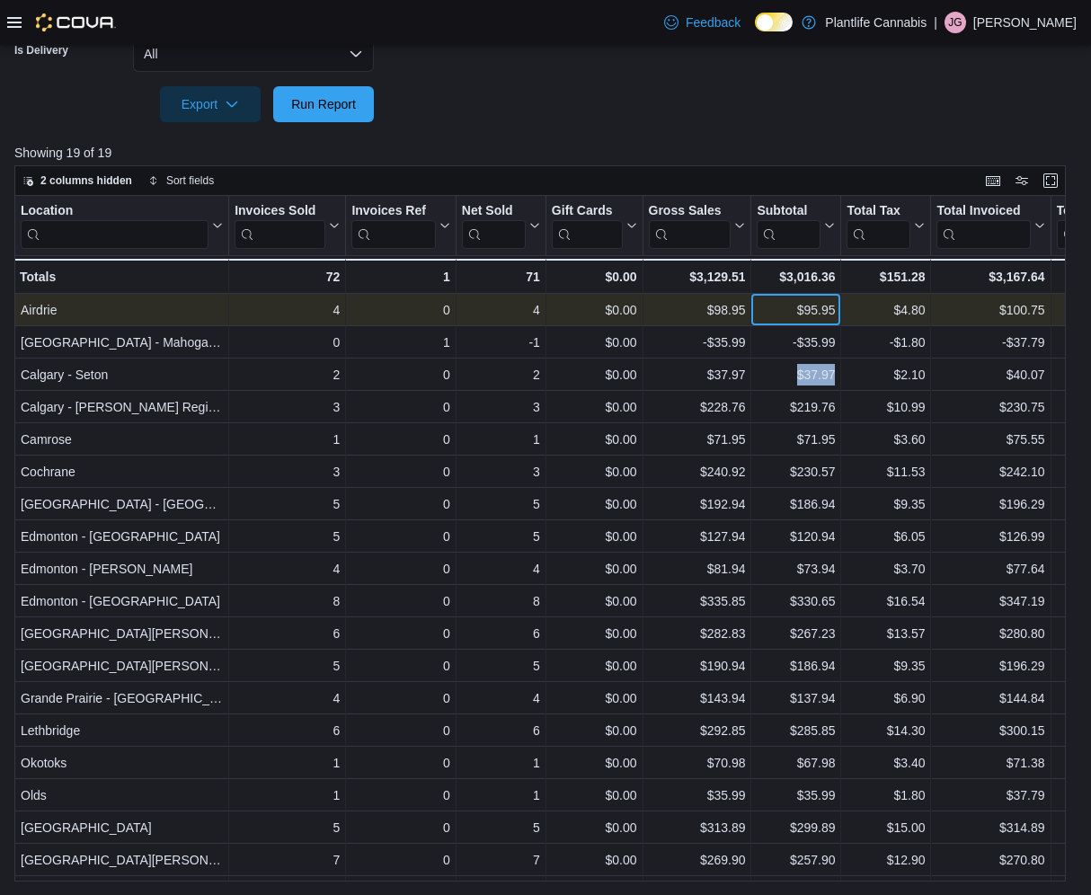
click at [777, 315] on div "$95.95" at bounding box center [796, 310] width 78 height 22
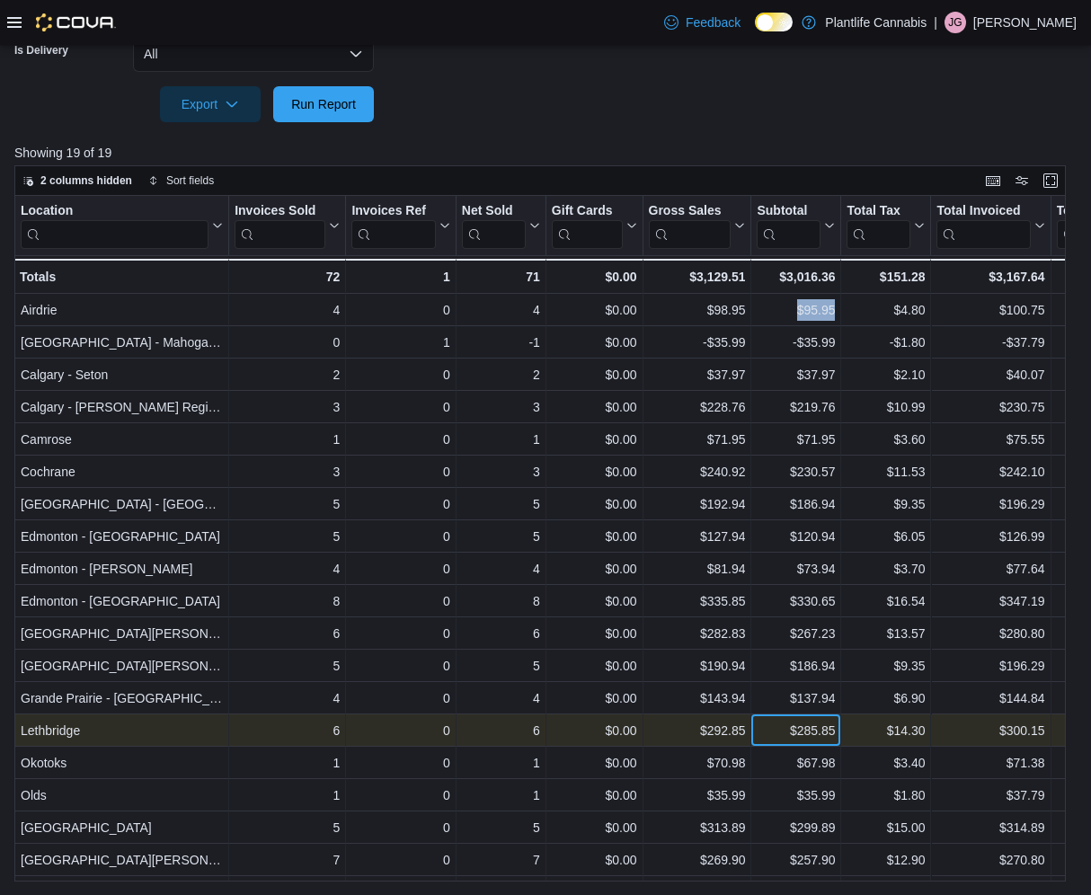
click at [776, 734] on div "$285.85" at bounding box center [796, 731] width 78 height 22
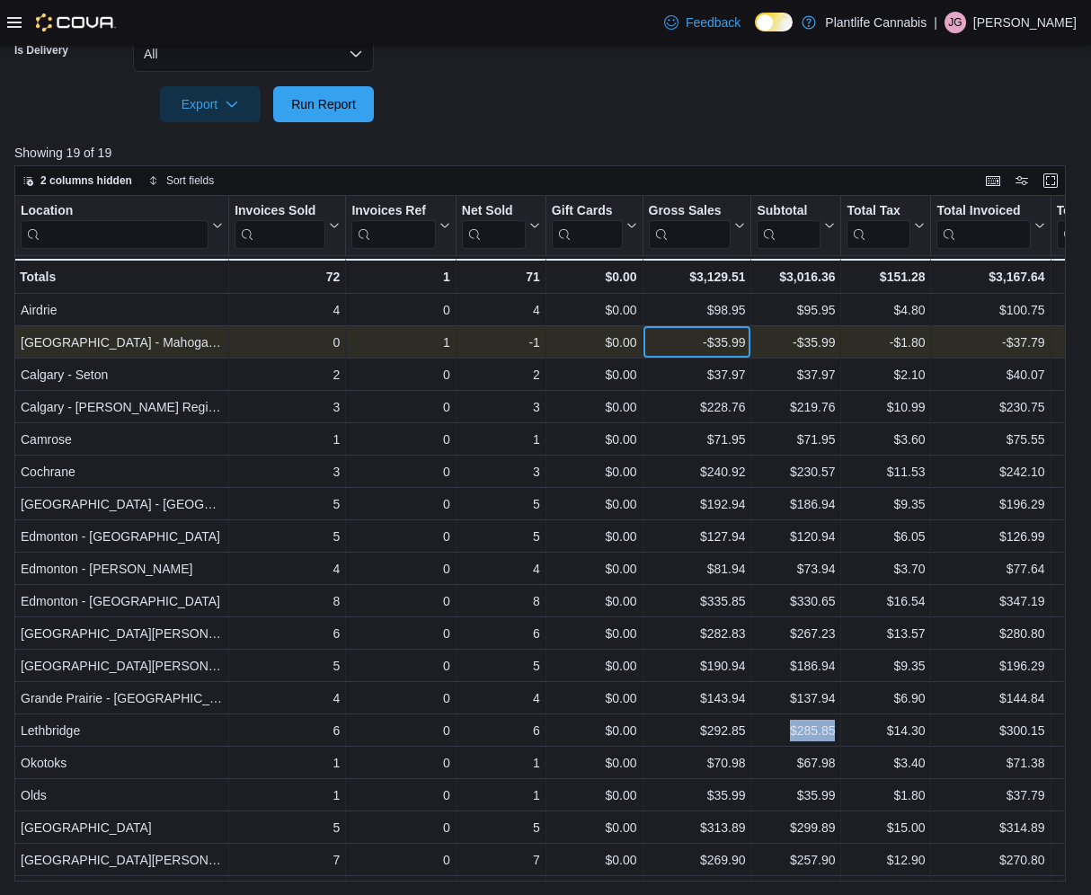
click at [689, 346] on div "-$35.99" at bounding box center [697, 343] width 97 height 22
click at [768, 347] on div "-$35.99" at bounding box center [796, 343] width 78 height 22
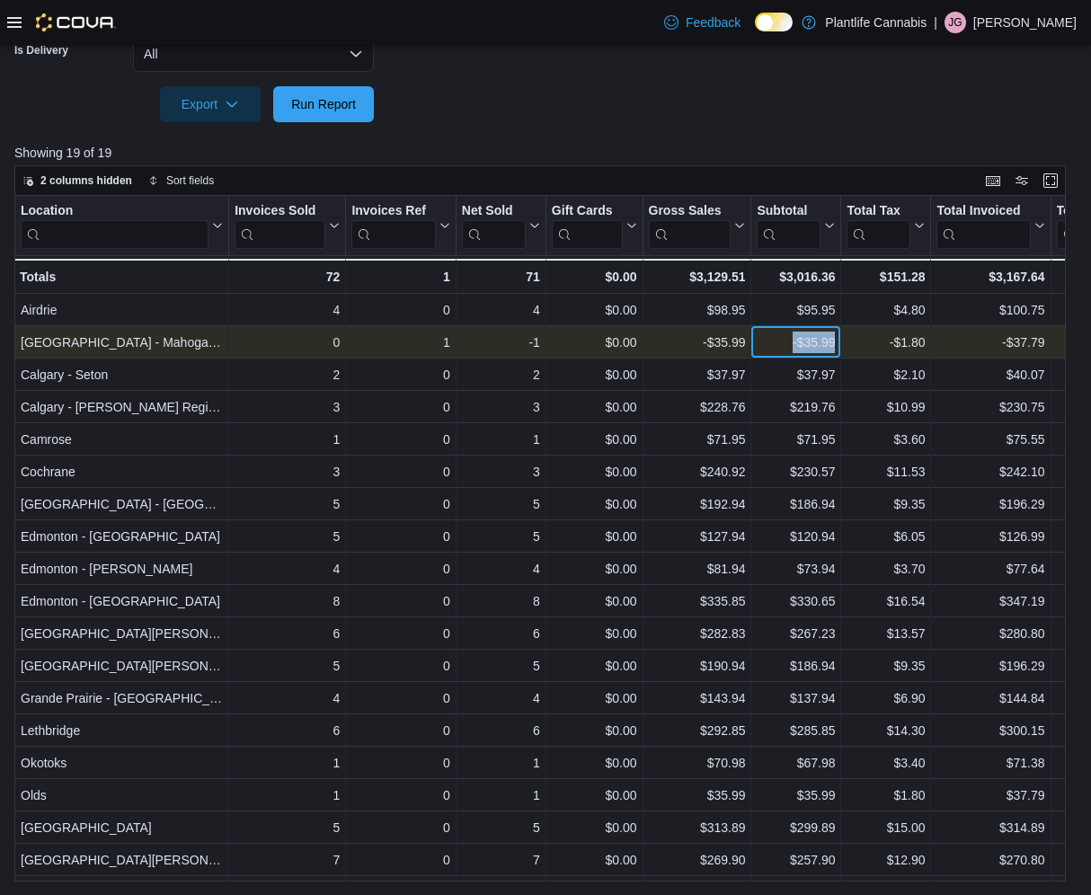
click at [768, 347] on div "-$35.99" at bounding box center [796, 343] width 78 height 22
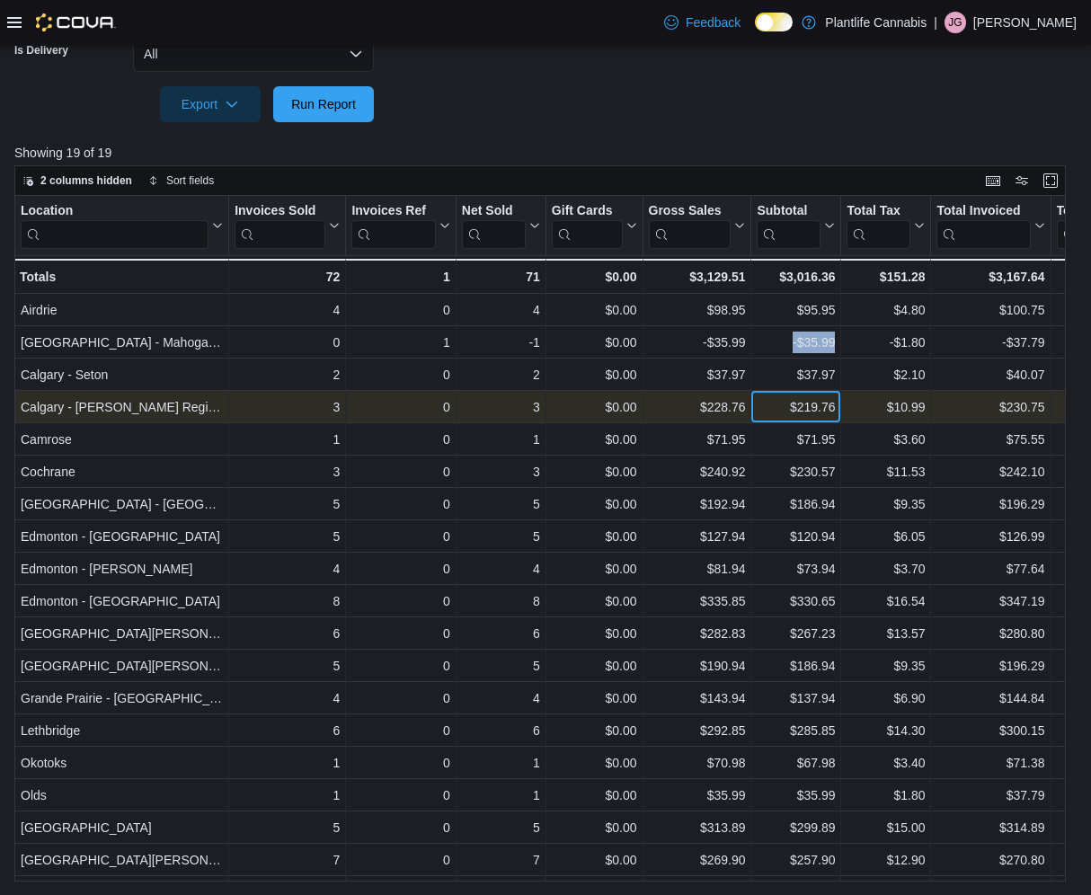
click at [769, 409] on div "$219.76" at bounding box center [796, 407] width 78 height 22
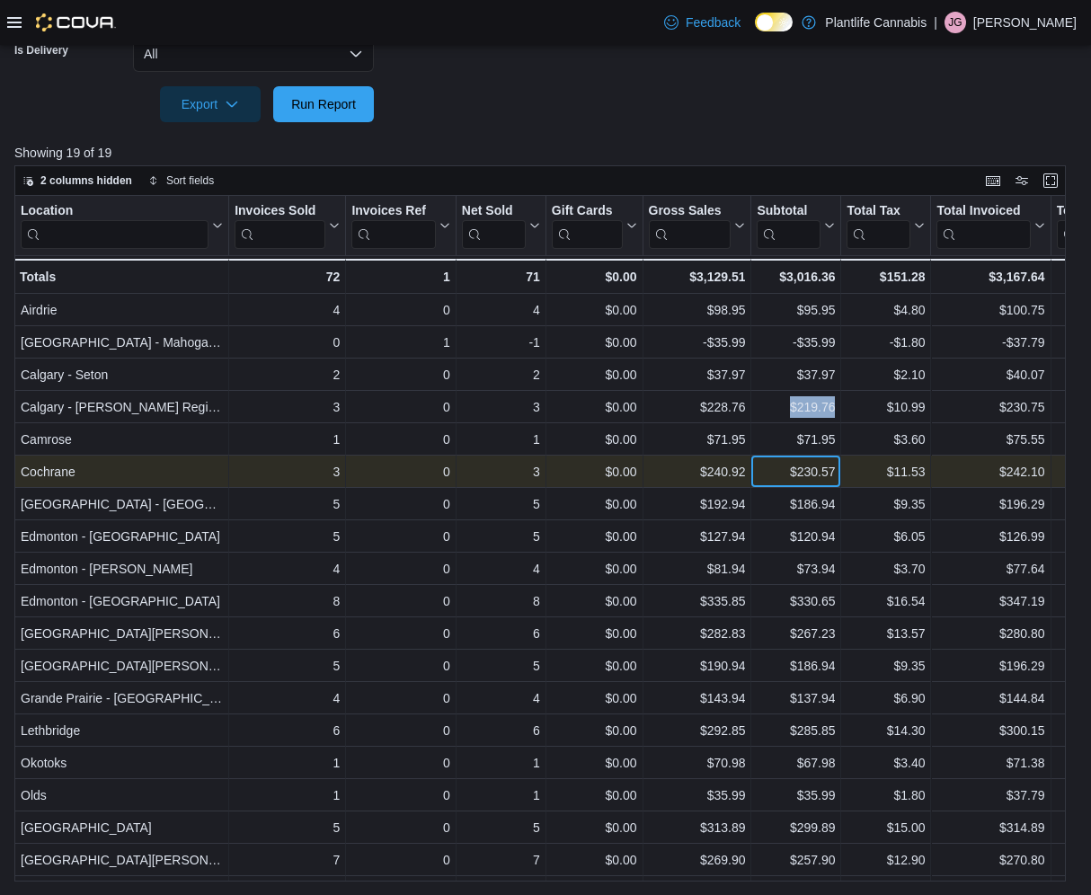
click at [774, 474] on div "$230.57" at bounding box center [796, 472] width 78 height 22
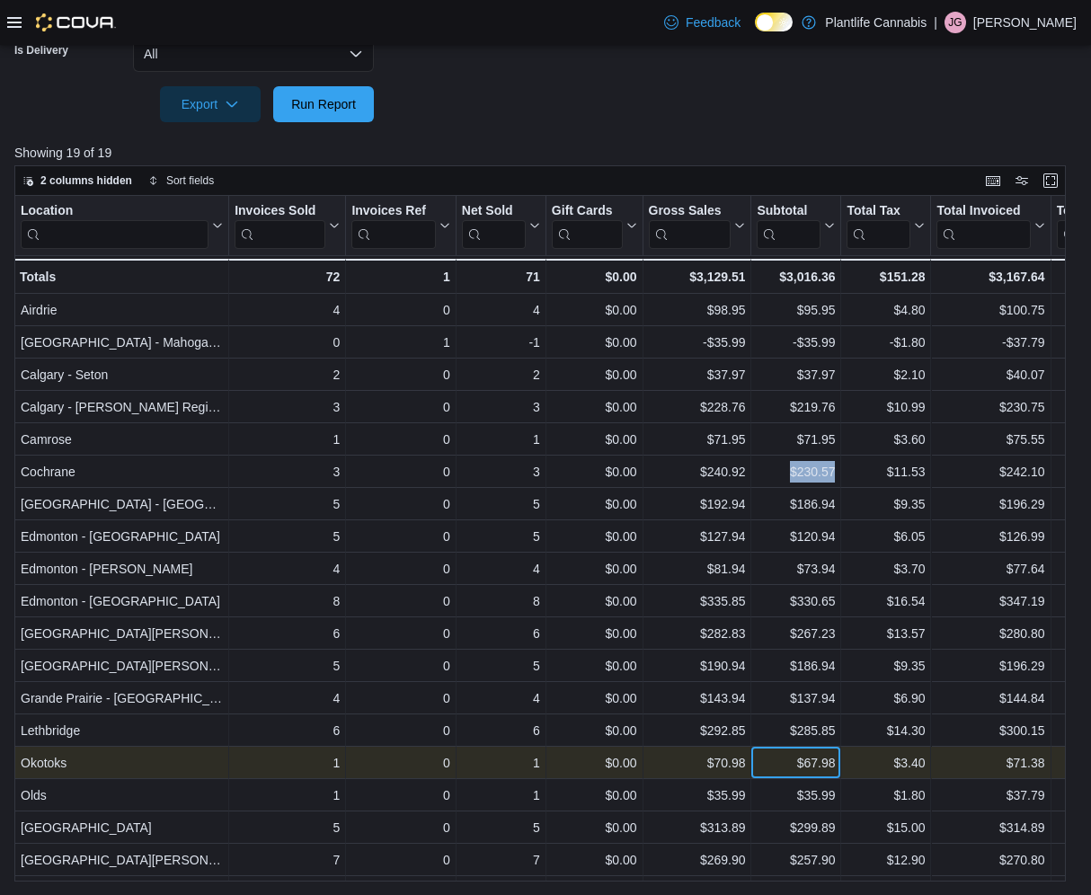
click at [783, 758] on div "$67.98" at bounding box center [796, 763] width 78 height 22
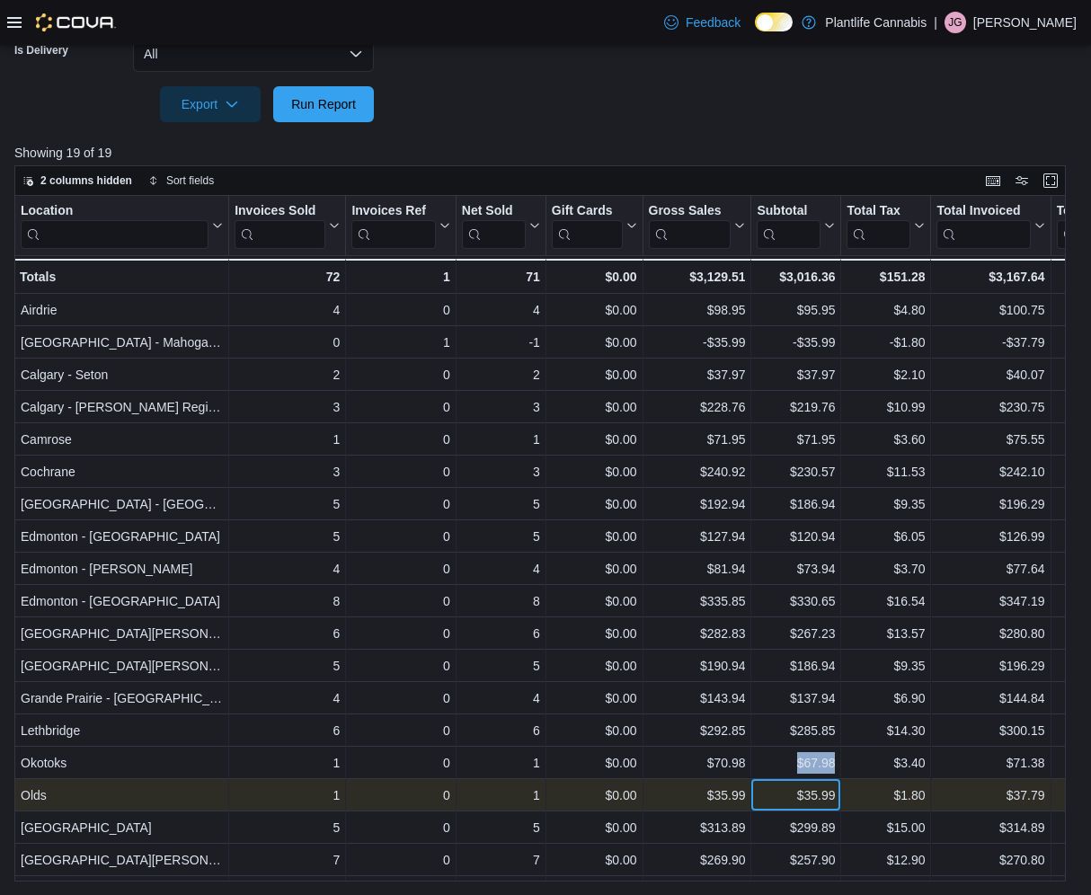
click at [776, 796] on div "$35.99" at bounding box center [796, 796] width 78 height 22
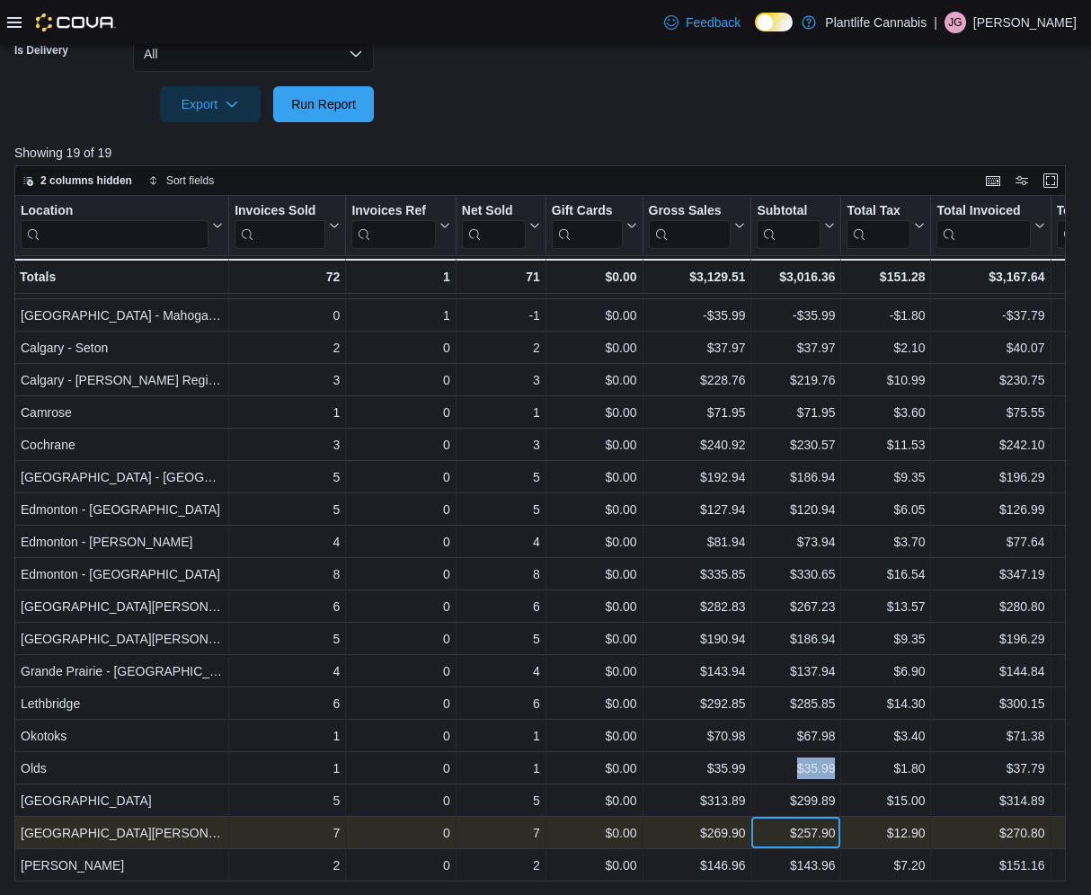
click at [780, 836] on div "$257.90" at bounding box center [796, 833] width 78 height 22
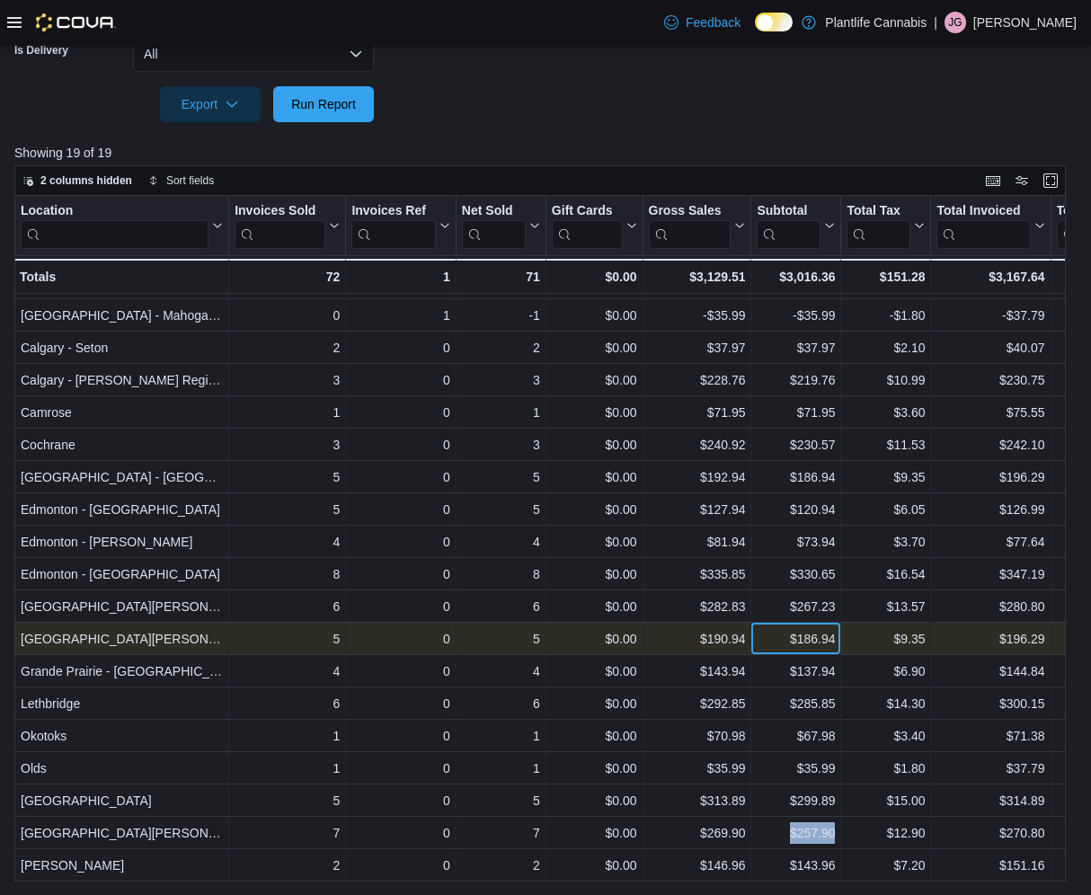
click at [780, 644] on div "$186.94" at bounding box center [796, 639] width 78 height 22
click at [779, 644] on div "$186.94" at bounding box center [796, 639] width 78 height 22
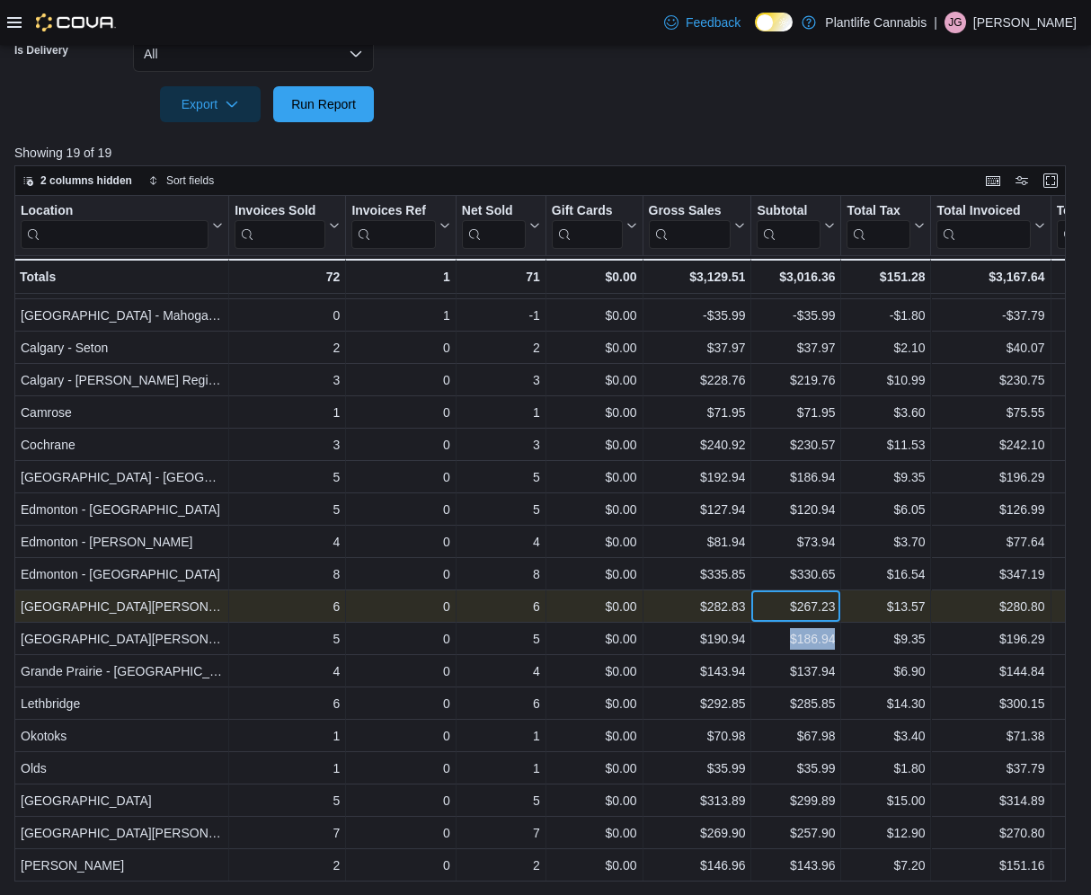
click at [770, 608] on div "$267.23" at bounding box center [796, 607] width 78 height 22
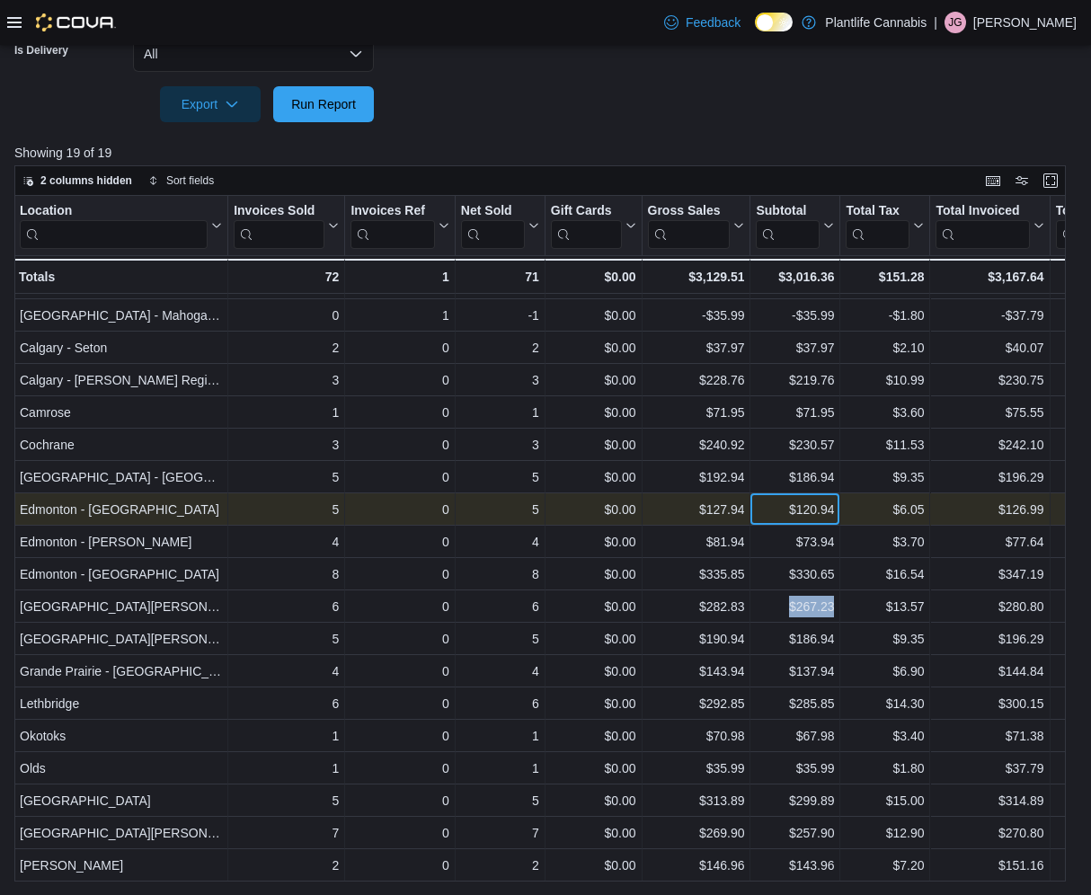
click at [779, 515] on div "$120.94" at bounding box center [795, 510] width 78 height 22
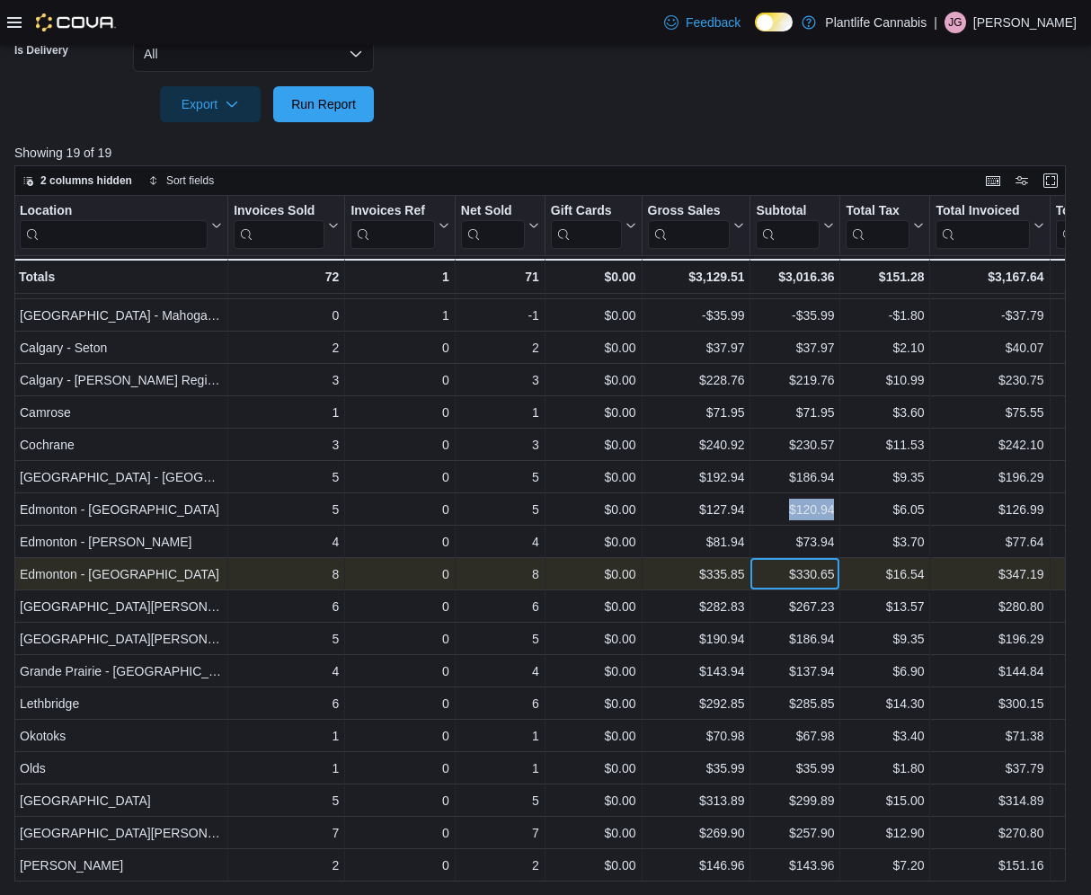
click at [775, 576] on div "$330.65" at bounding box center [795, 575] width 78 height 22
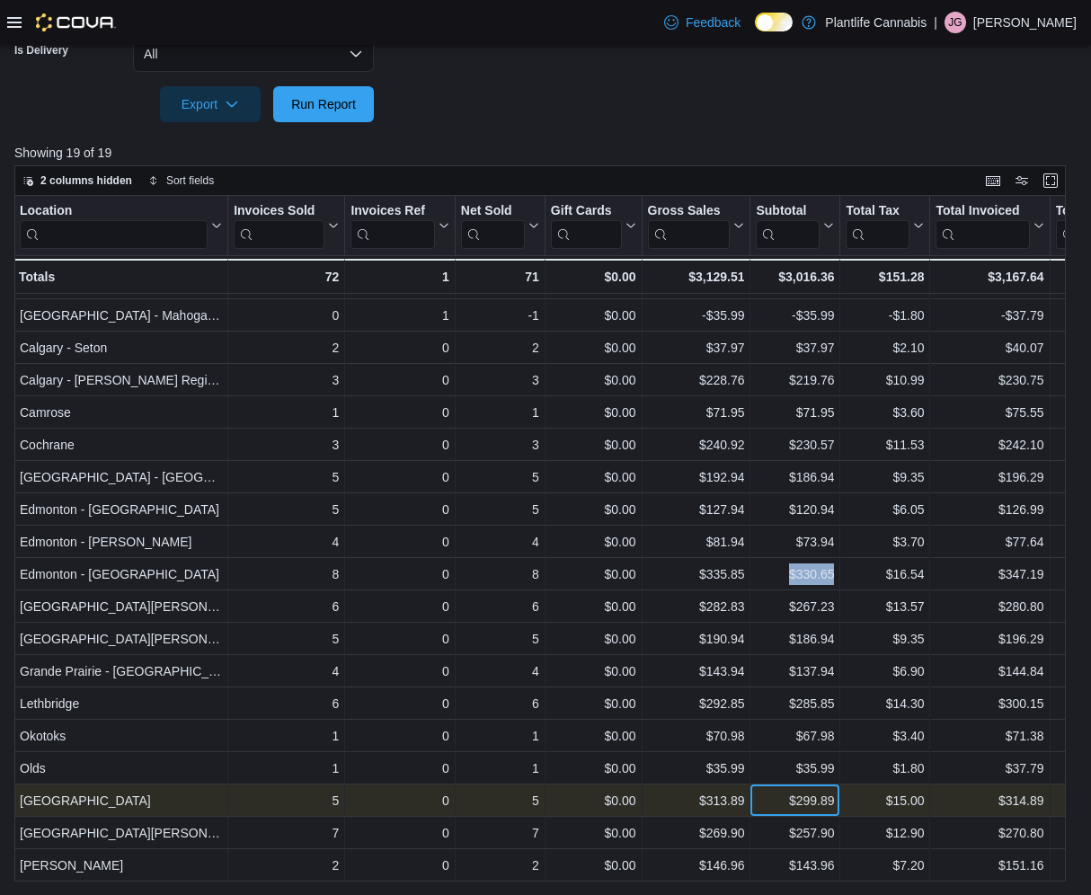
click at [771, 804] on div "$299.89" at bounding box center [795, 801] width 78 height 22
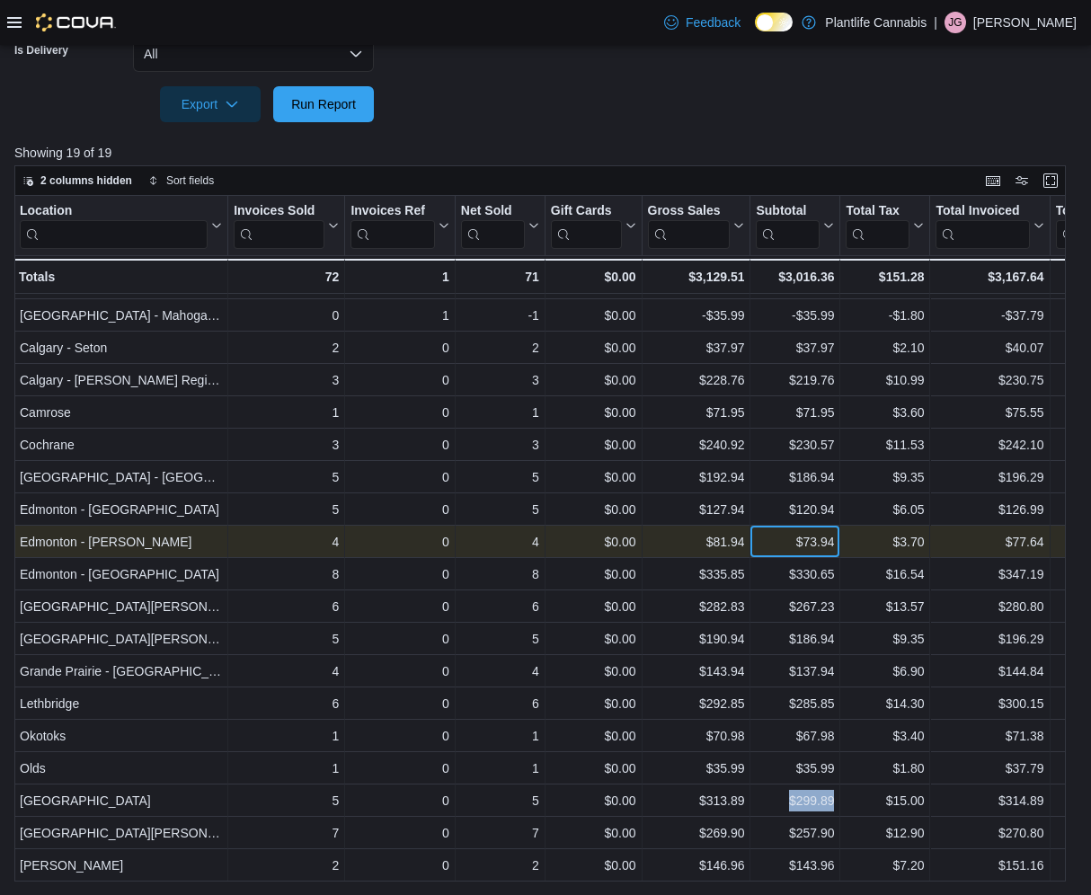
click at [785, 551] on div "$73.94" at bounding box center [795, 542] width 78 height 22
click at [786, 551] on div "$73.94" at bounding box center [795, 542] width 78 height 22
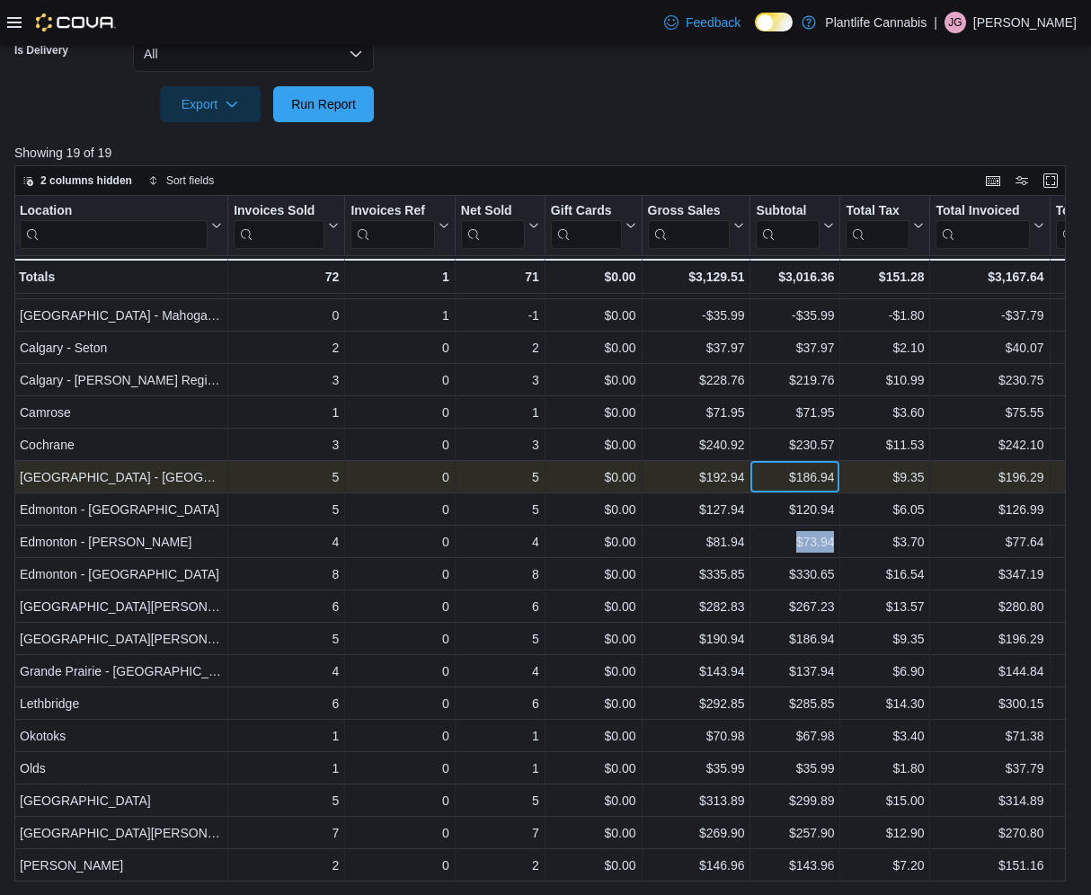
click at [772, 478] on div "$186.94" at bounding box center [795, 477] width 78 height 22
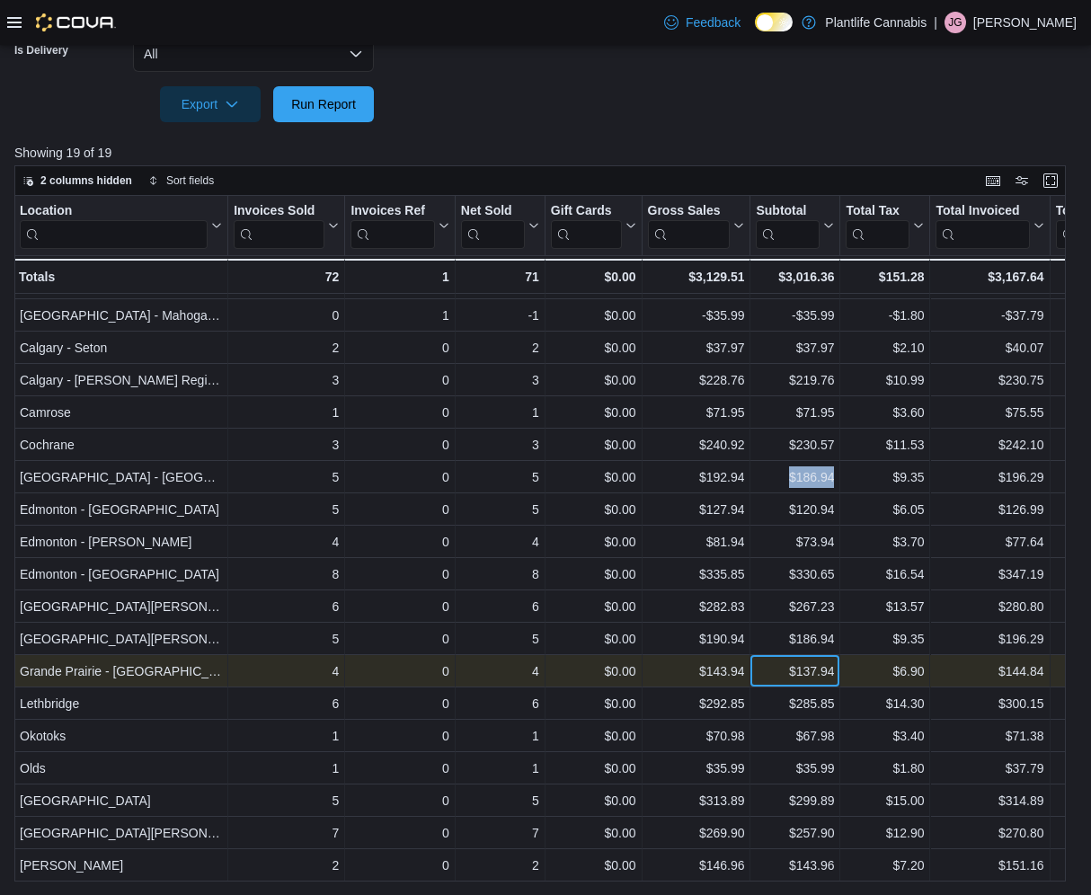
click at [773, 670] on div "$137.94" at bounding box center [795, 672] width 78 height 22
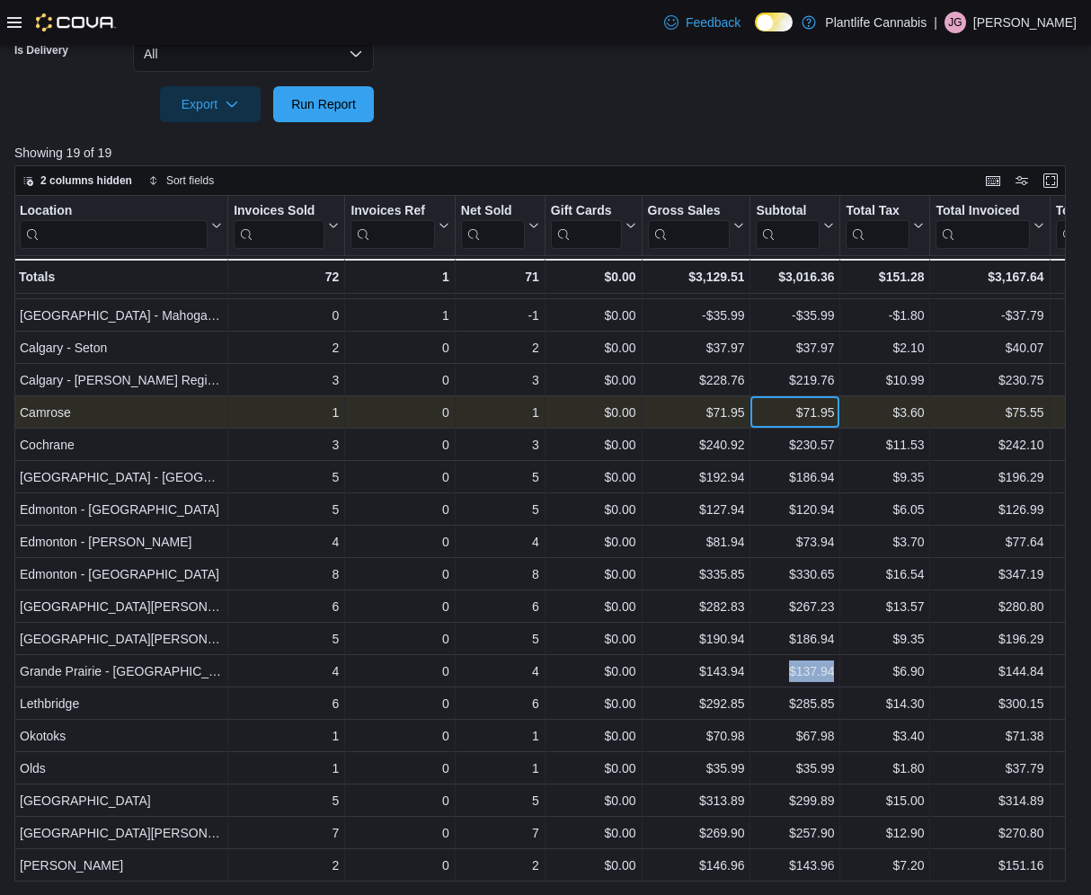
click at [778, 413] on div "$71.95" at bounding box center [795, 413] width 78 height 22
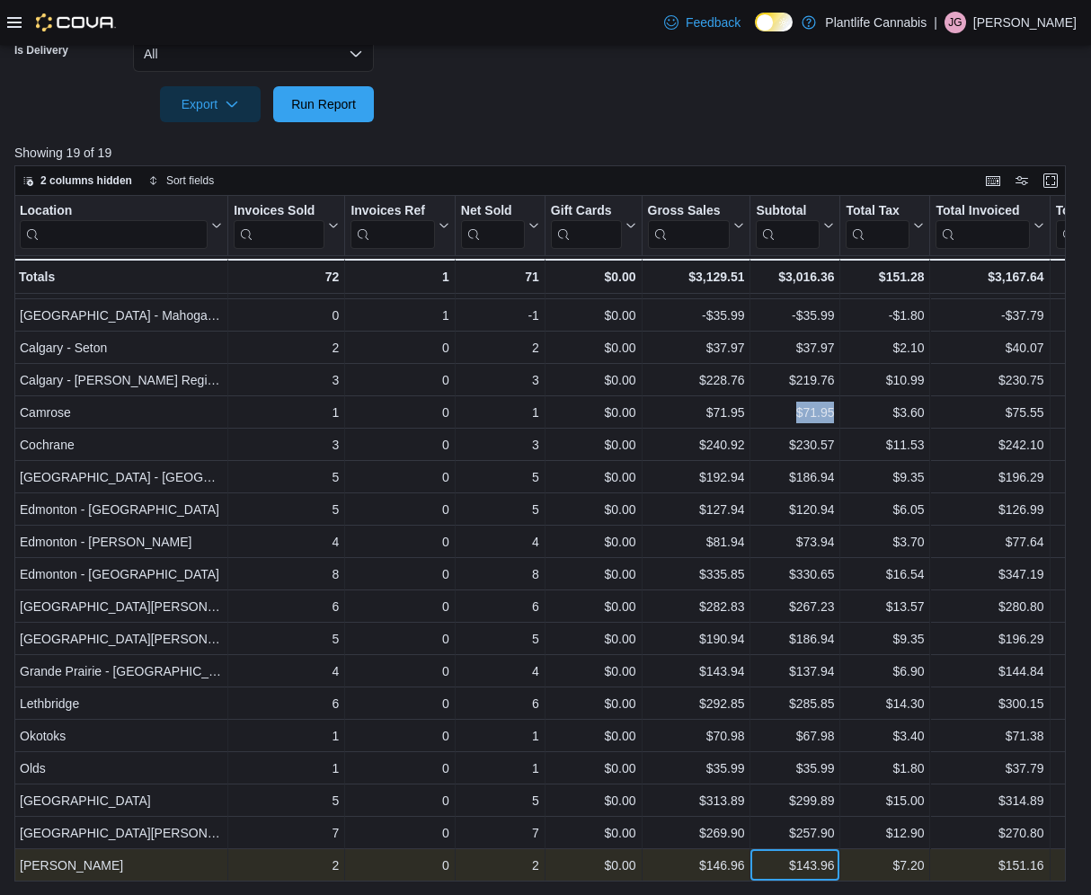
click at [778, 866] on div "$143.96" at bounding box center [795, 866] width 78 height 22
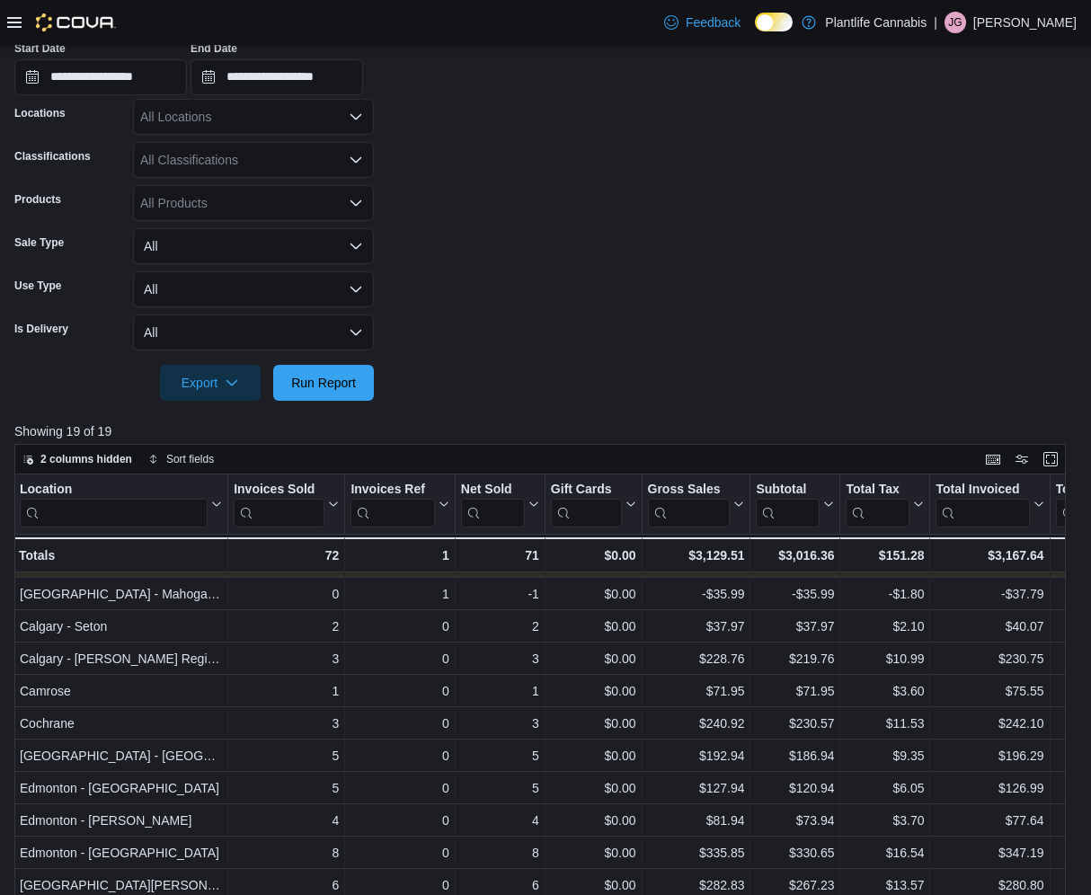
scroll to position [283, 0]
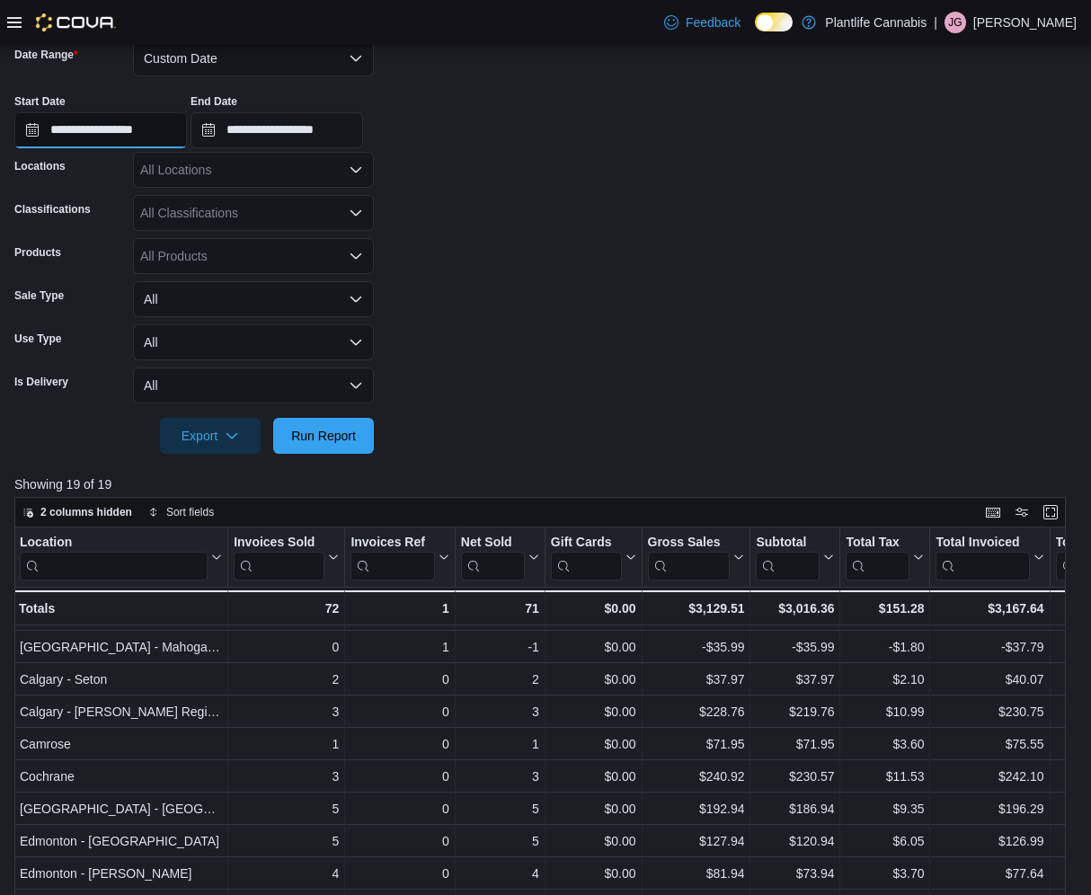
click at [81, 130] on input "**********" at bounding box center [100, 130] width 173 height 36
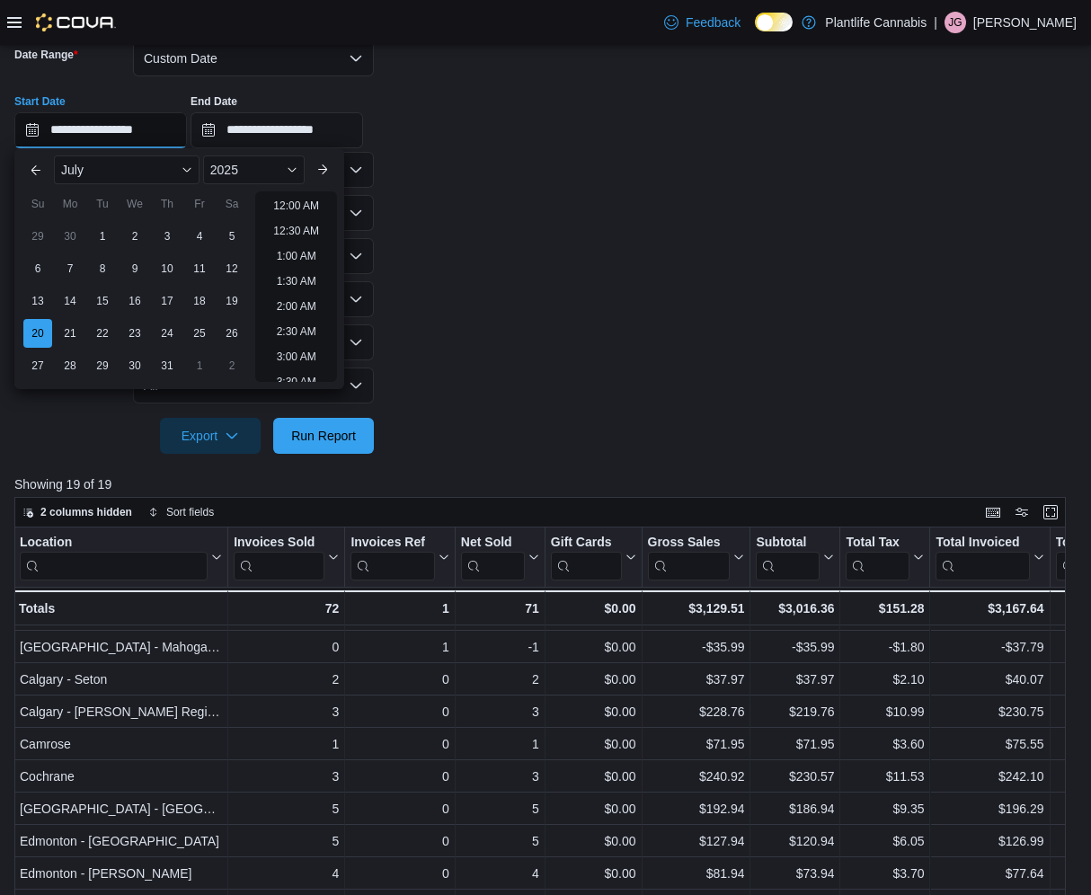
scroll to position [408, 0]
click at [70, 332] on div "21" at bounding box center [69, 332] width 31 height 31
type input "**********"
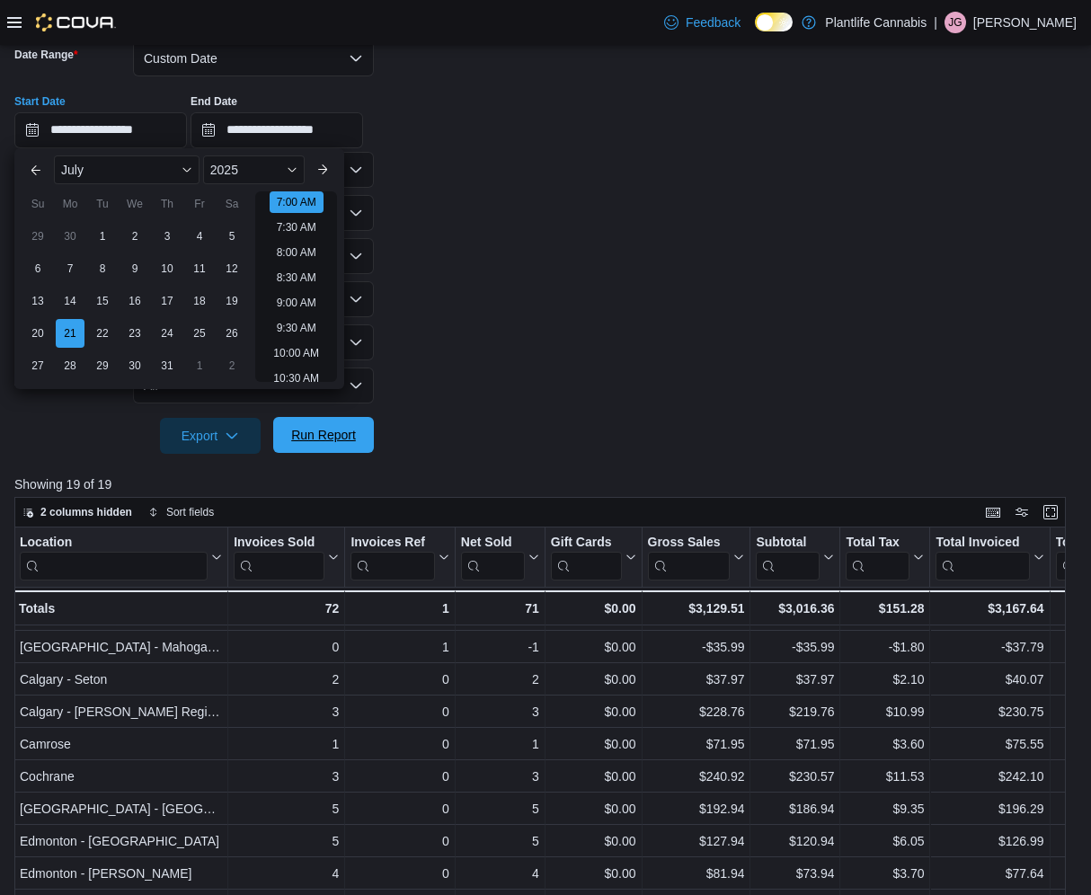
click at [309, 435] on span "Run Report" at bounding box center [323, 435] width 65 height 18
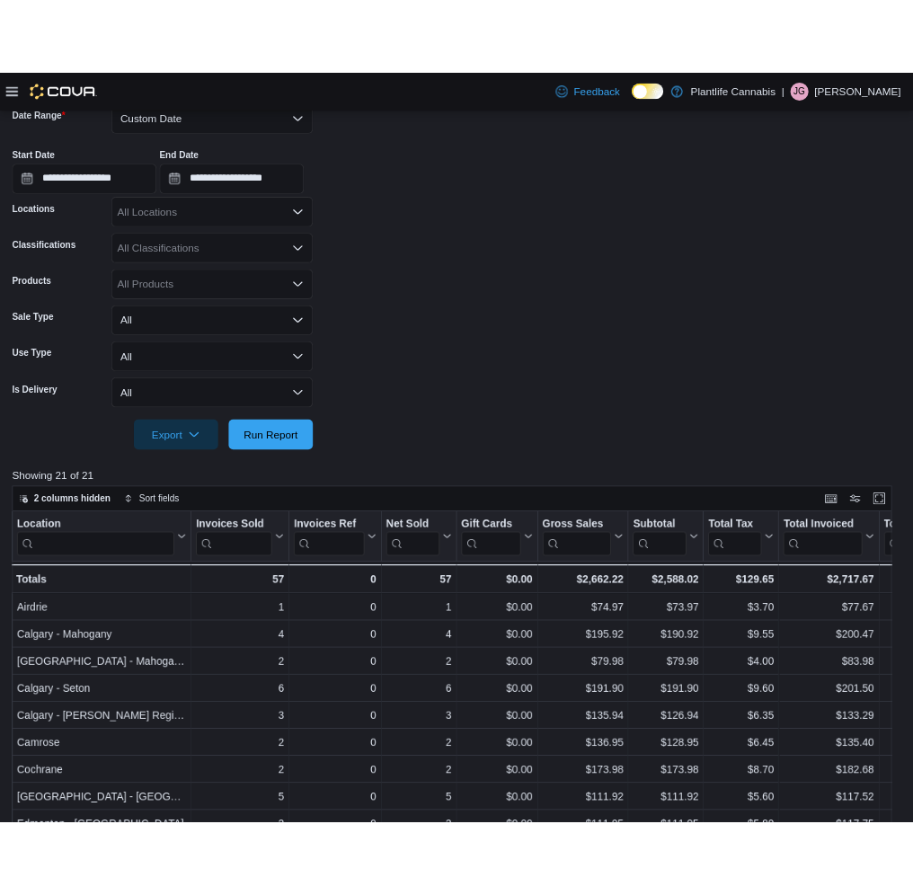
scroll to position [615, 0]
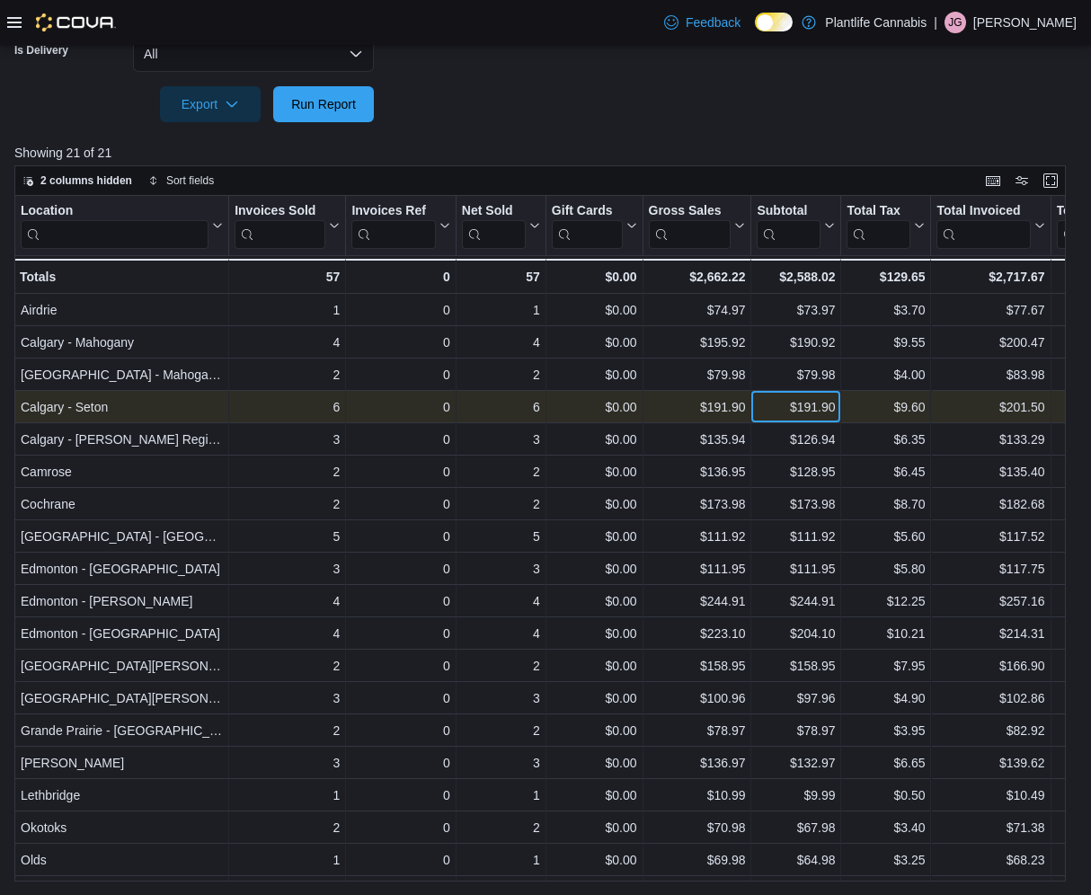
click at [775, 411] on div "$191.90" at bounding box center [796, 407] width 78 height 22
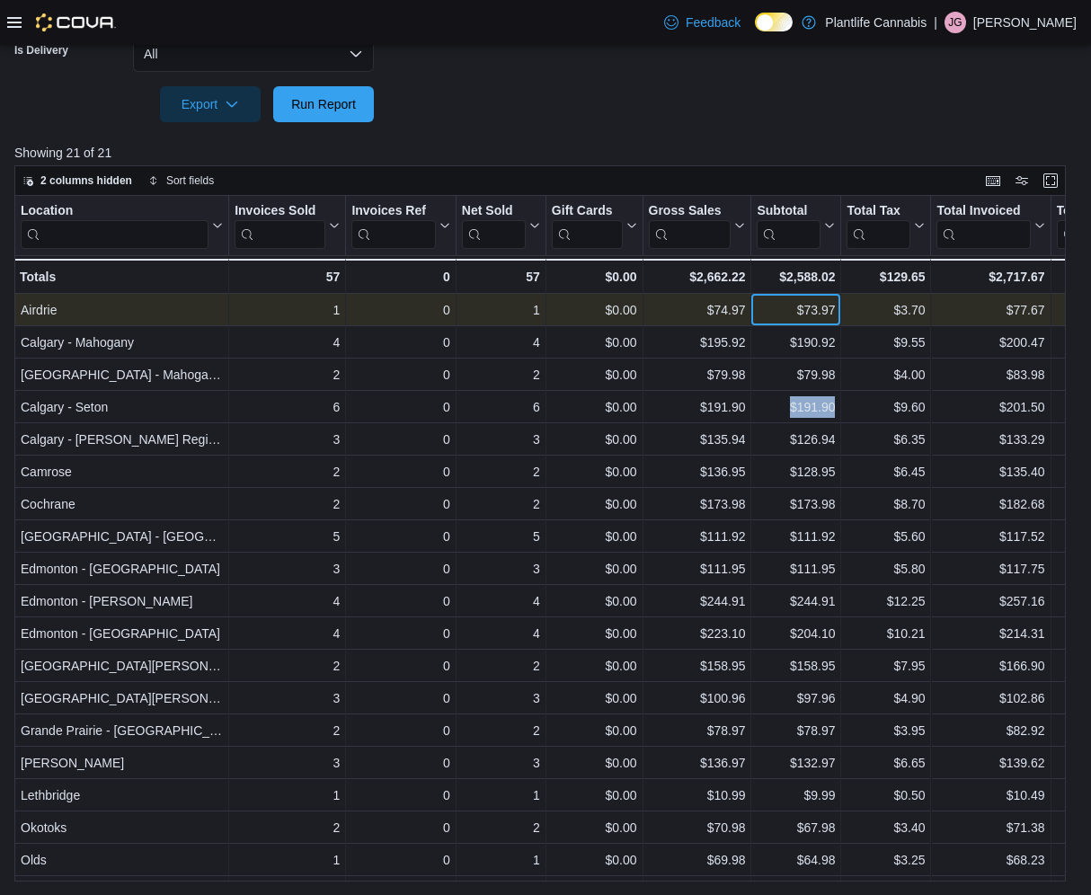
click at [779, 315] on div "$73.97" at bounding box center [796, 310] width 78 height 22
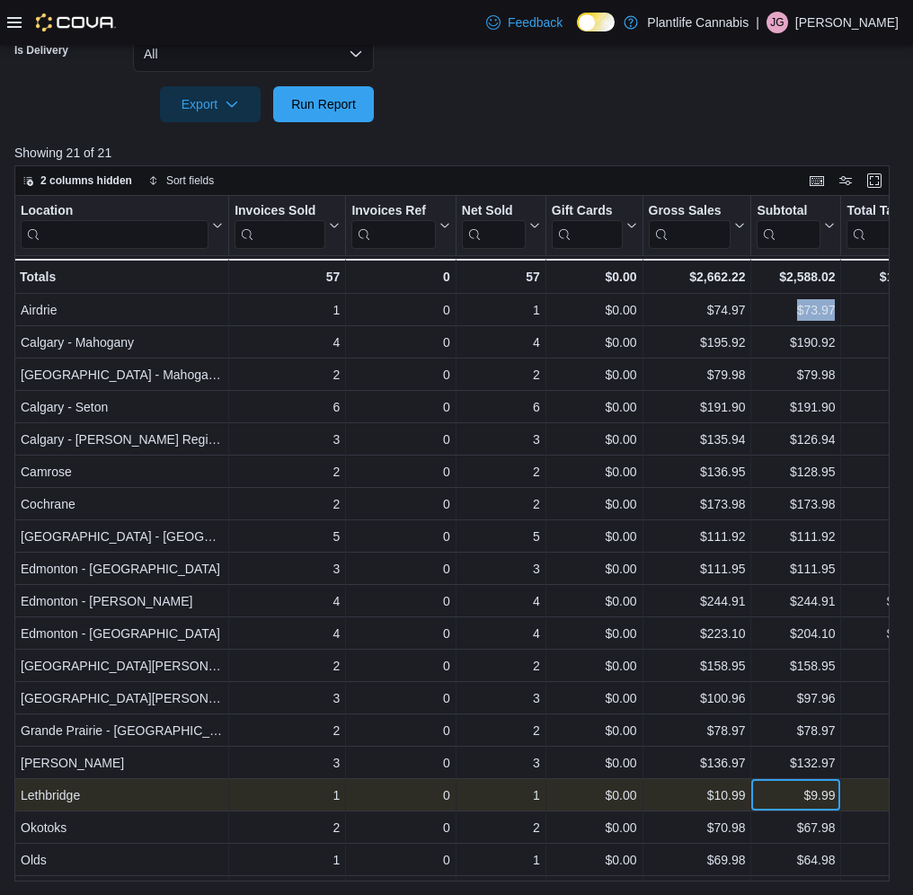
click at [783, 795] on div "$9.99" at bounding box center [796, 796] width 78 height 22
click at [782, 796] on div "$9.99" at bounding box center [796, 796] width 78 height 22
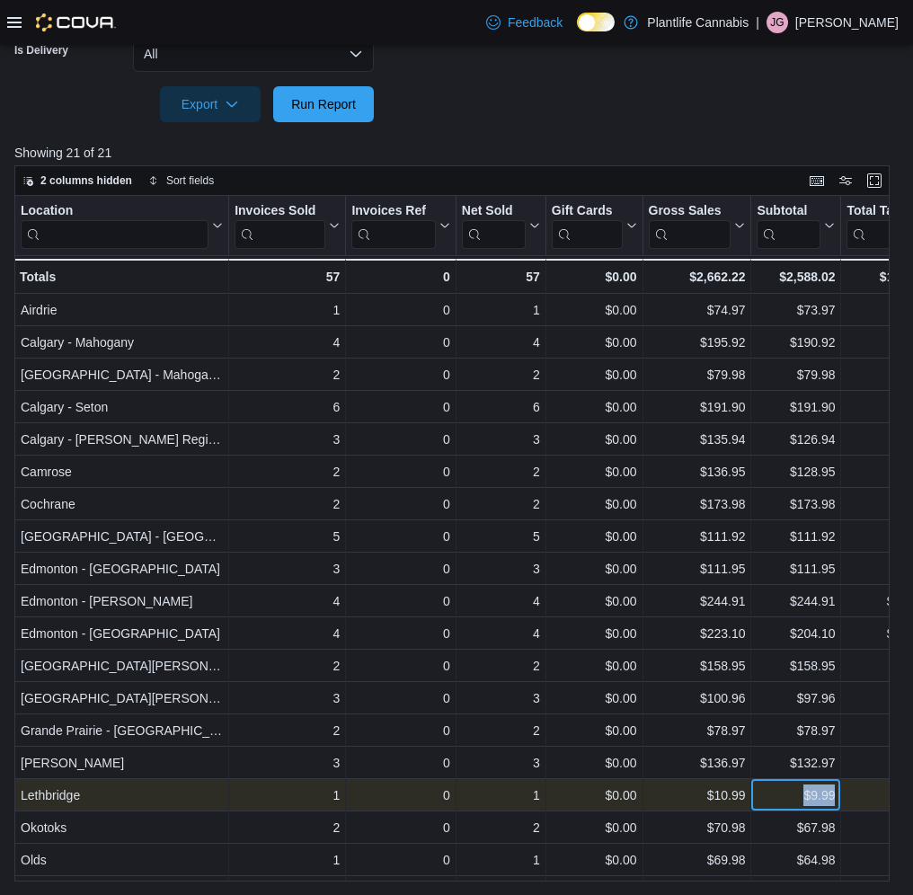
click at [782, 796] on div "$9.99" at bounding box center [796, 796] width 78 height 22
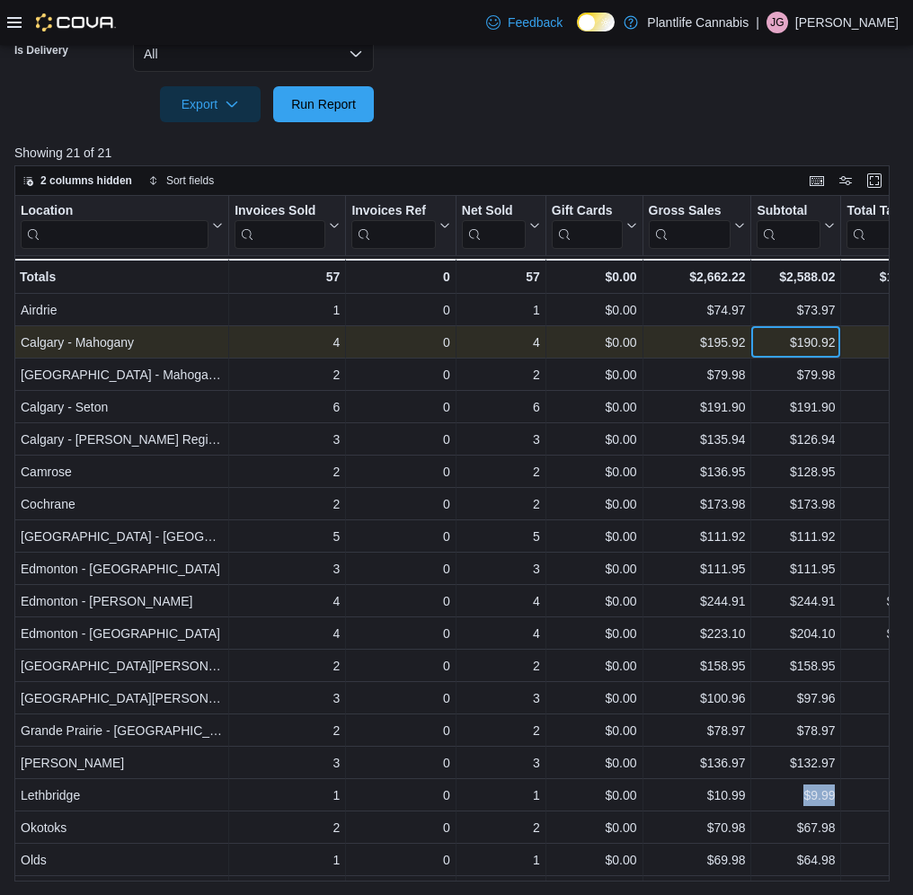
click at [769, 347] on div "$190.92" at bounding box center [796, 343] width 78 height 22
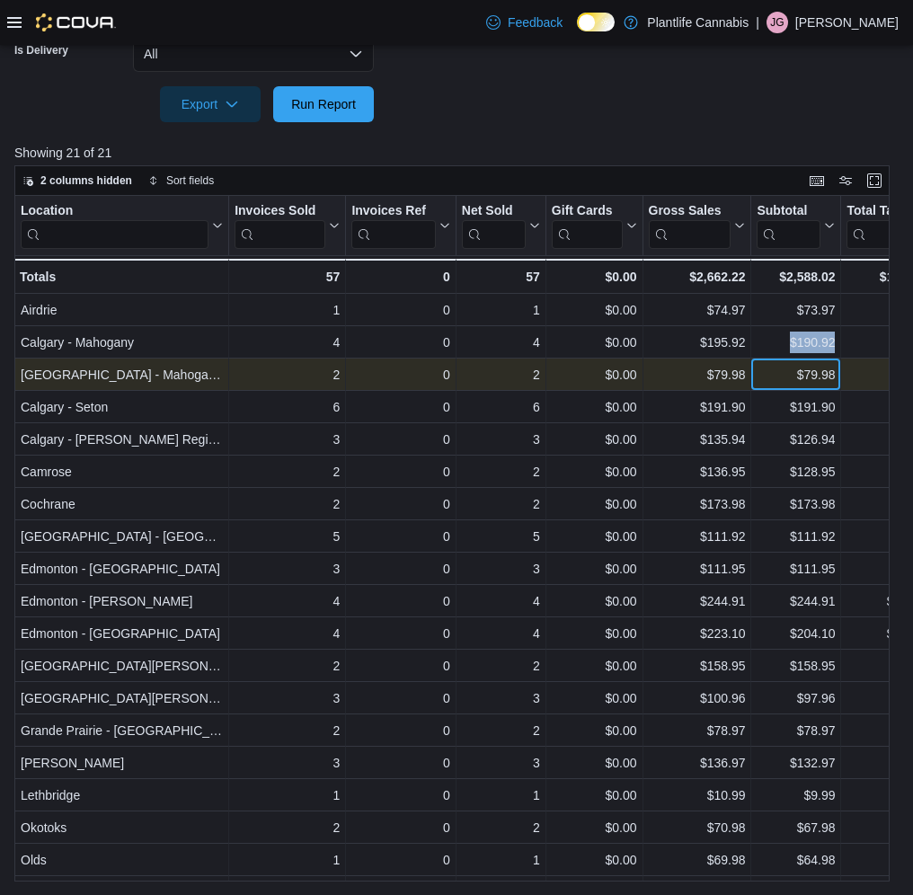
click at [781, 378] on div "$79.98" at bounding box center [796, 375] width 78 height 22
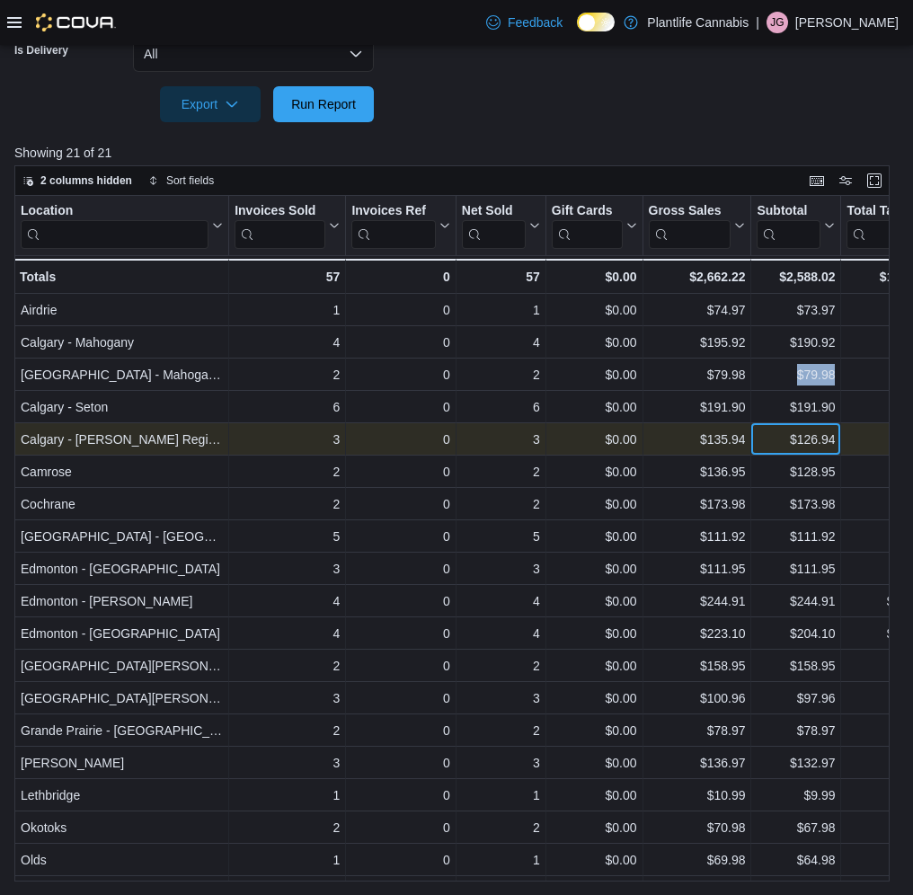
click at [775, 442] on div "$126.94" at bounding box center [796, 440] width 78 height 22
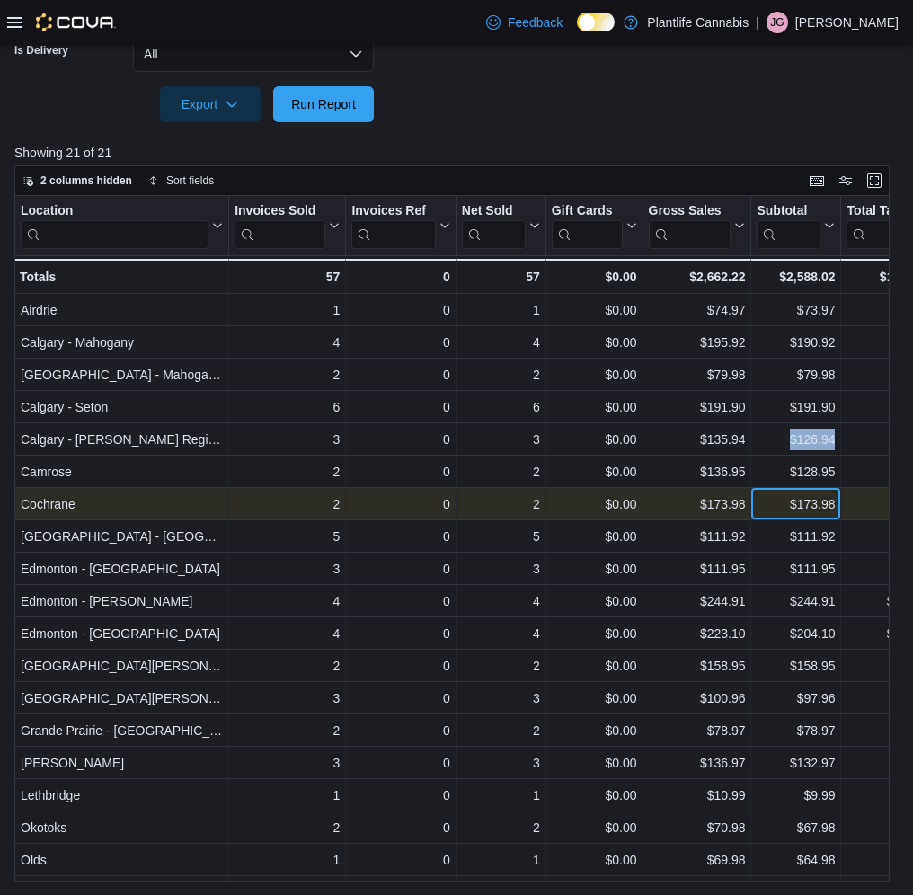
click at [774, 511] on div "$173.98" at bounding box center [796, 504] width 78 height 22
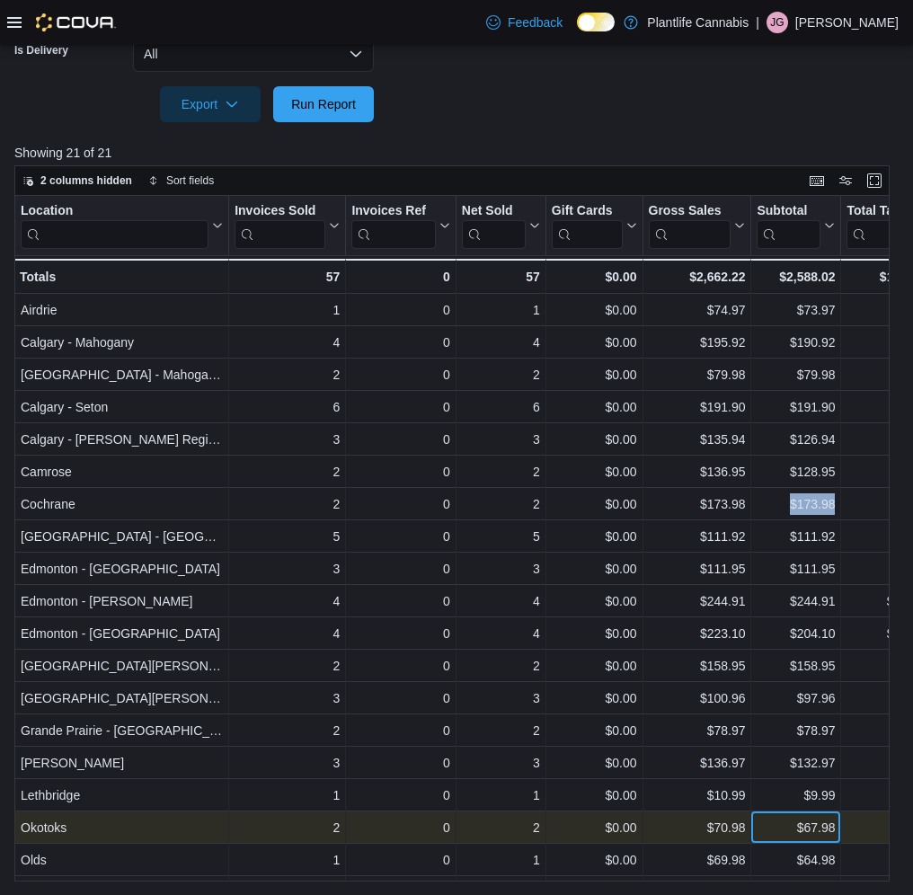
click at [768, 837] on div "$67.98" at bounding box center [796, 828] width 78 height 22
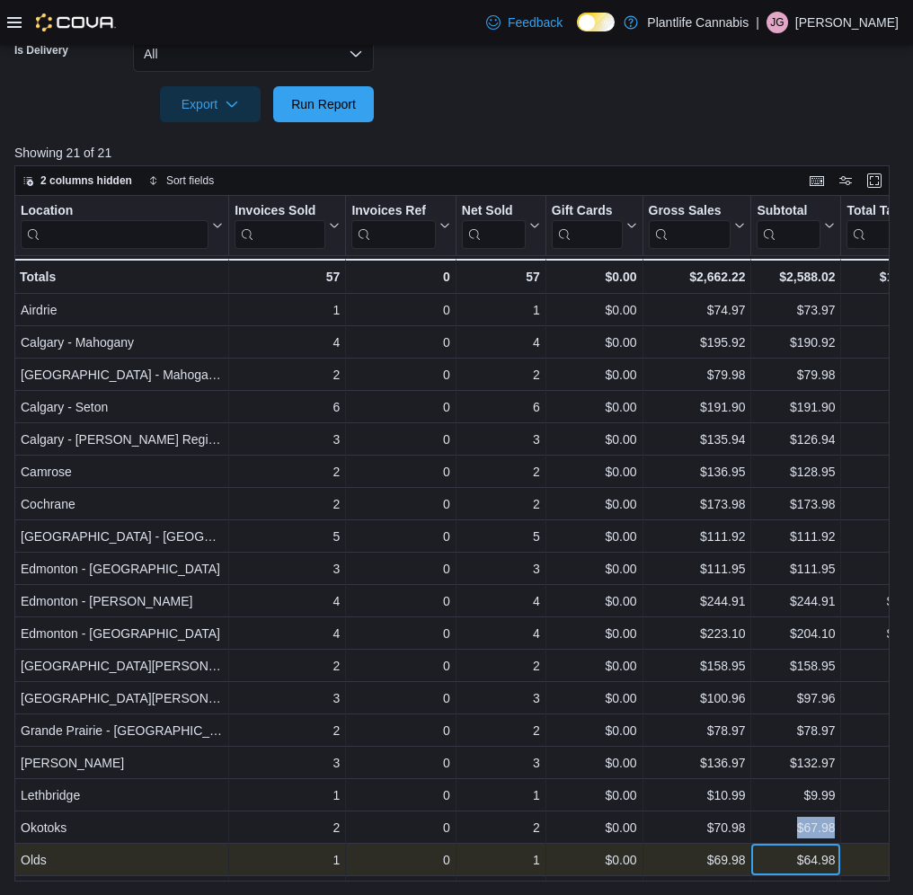
click at [777, 856] on div "$64.98" at bounding box center [796, 860] width 78 height 22
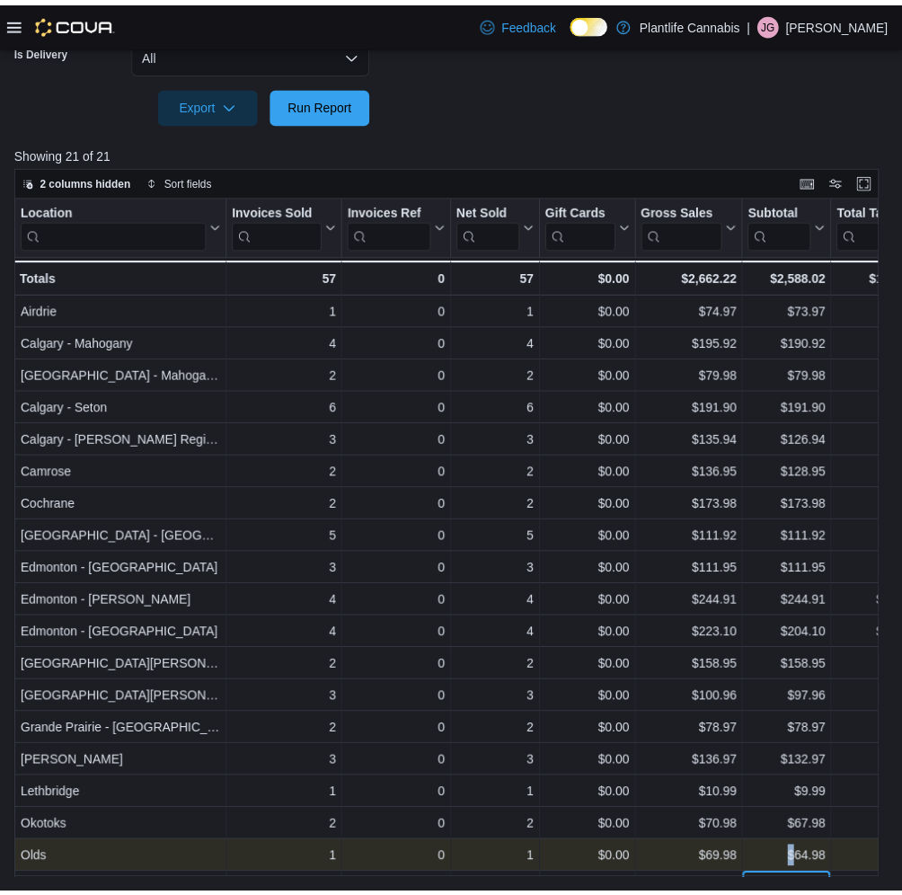
scroll to position [62, 0]
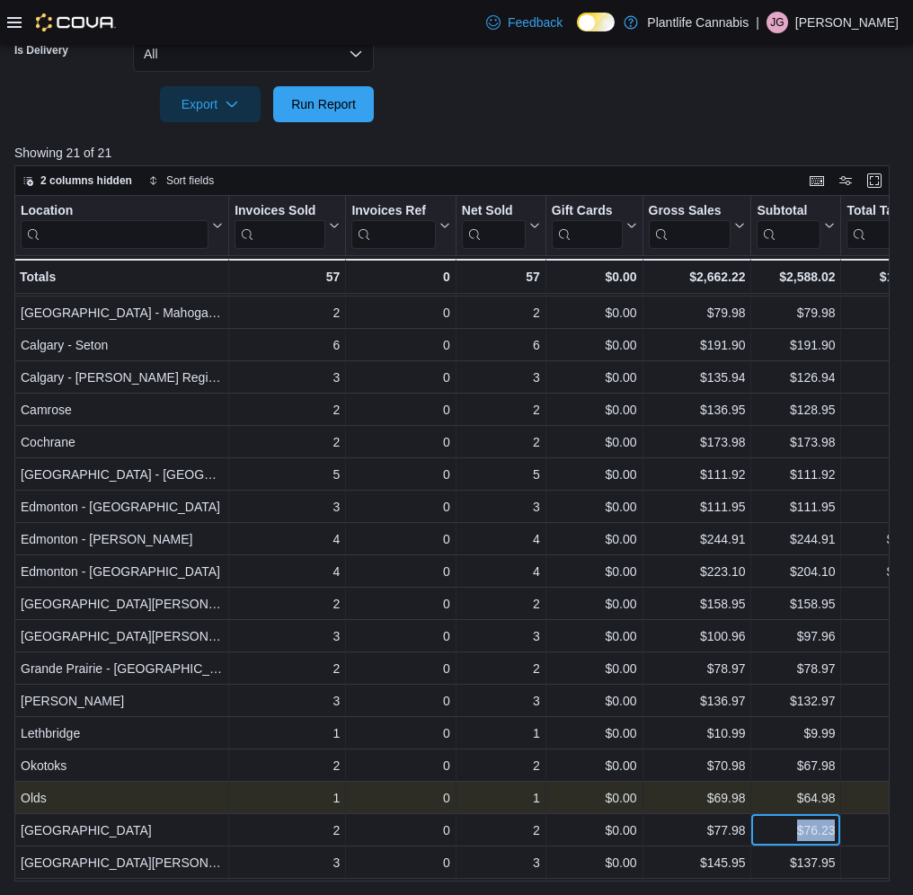
click at [773, 806] on div "$64.98" at bounding box center [796, 798] width 78 height 22
click at [780, 797] on div "$64.98" at bounding box center [796, 798] width 78 height 22
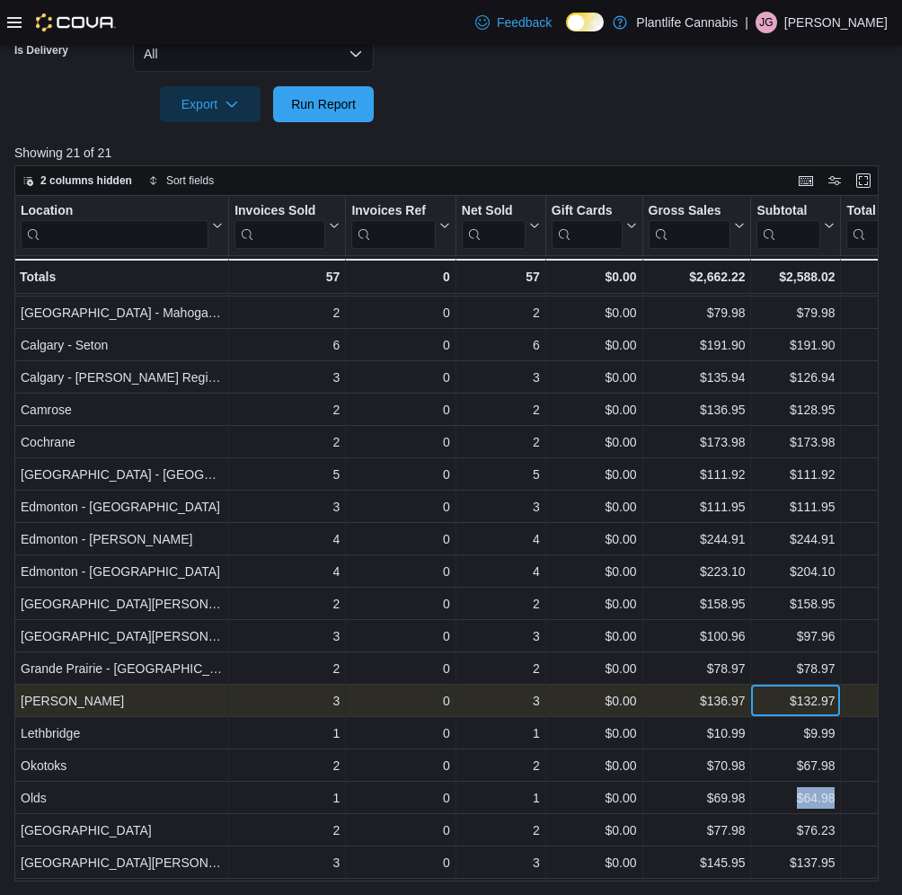
click at [777, 700] on div "$132.97" at bounding box center [796, 701] width 78 height 22
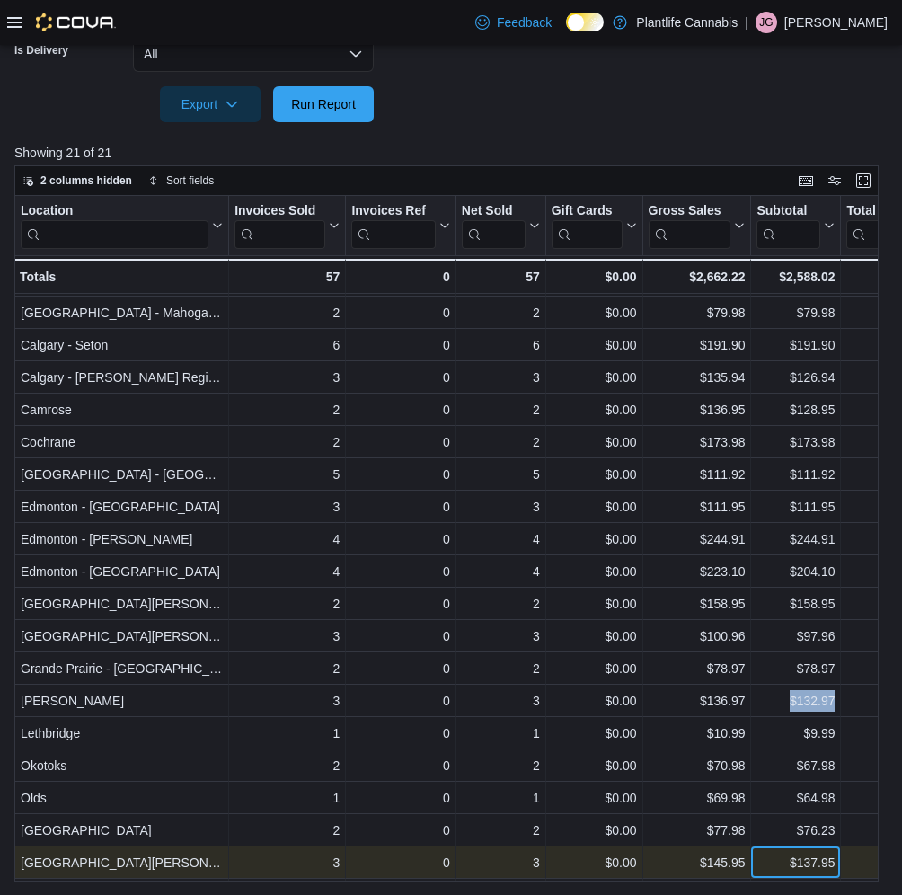
click at [781, 866] on div "$137.95" at bounding box center [796, 863] width 78 height 22
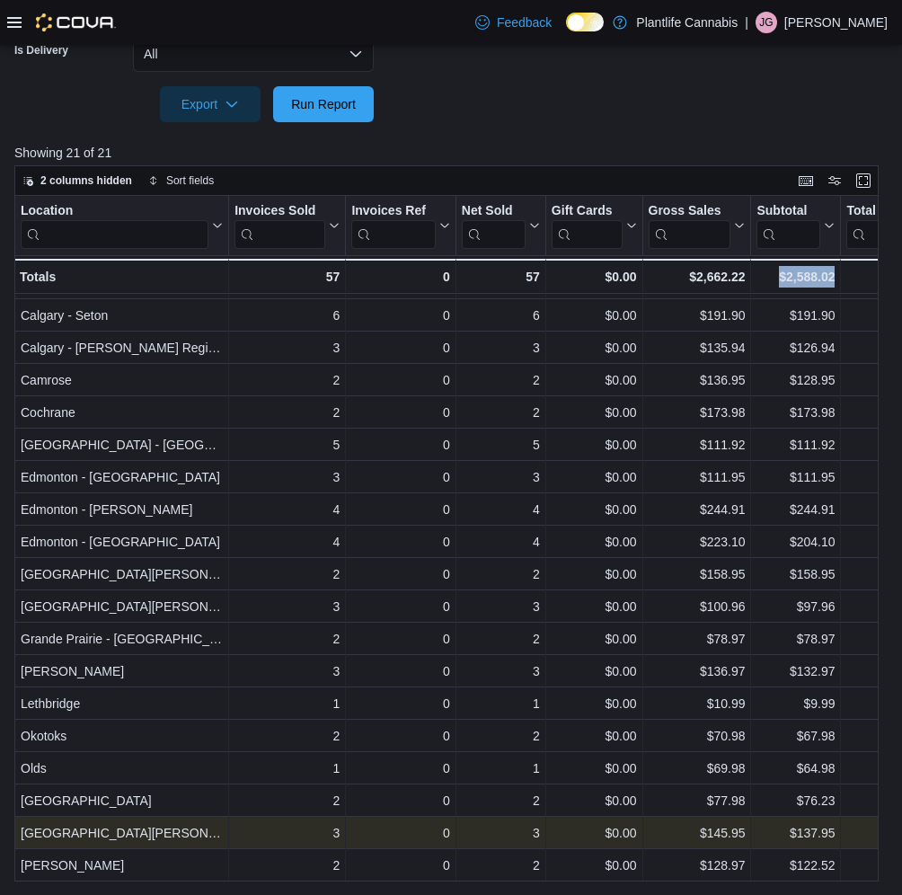
click at [781, 866] on div "Location Click to view column header actions Invoices Sold Click to view column…" at bounding box center [446, 539] width 865 height 686
click at [775, 834] on div "$137.95" at bounding box center [796, 833] width 78 height 22
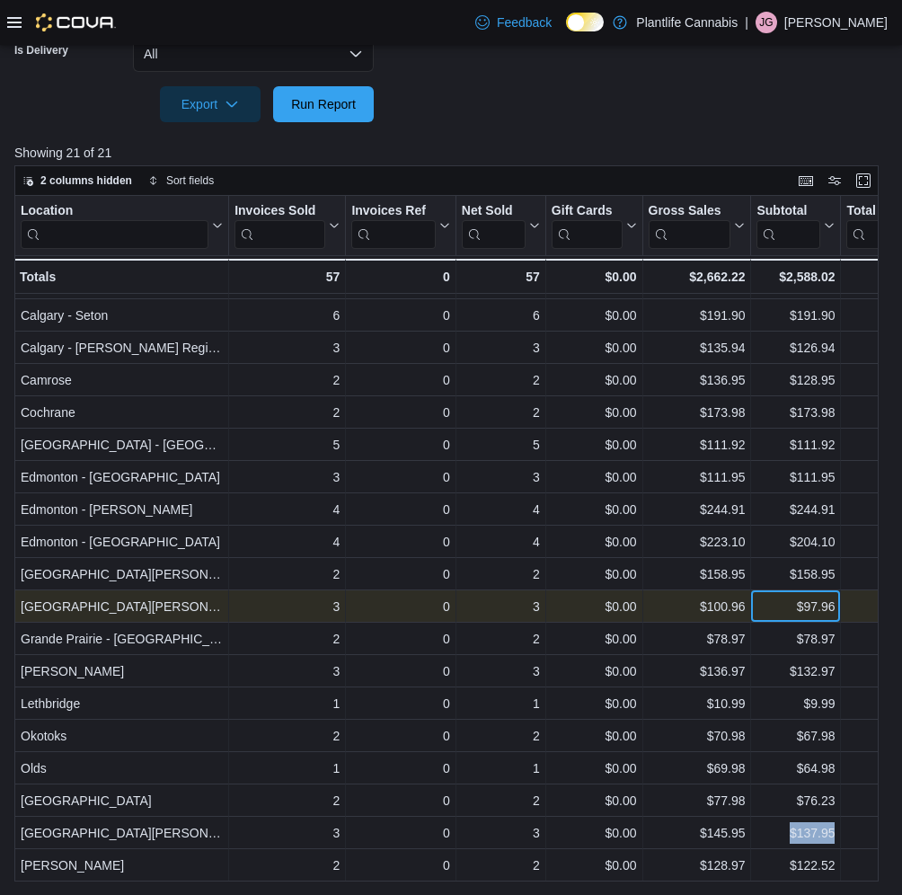
click at [773, 612] on div "$97.96" at bounding box center [796, 607] width 78 height 22
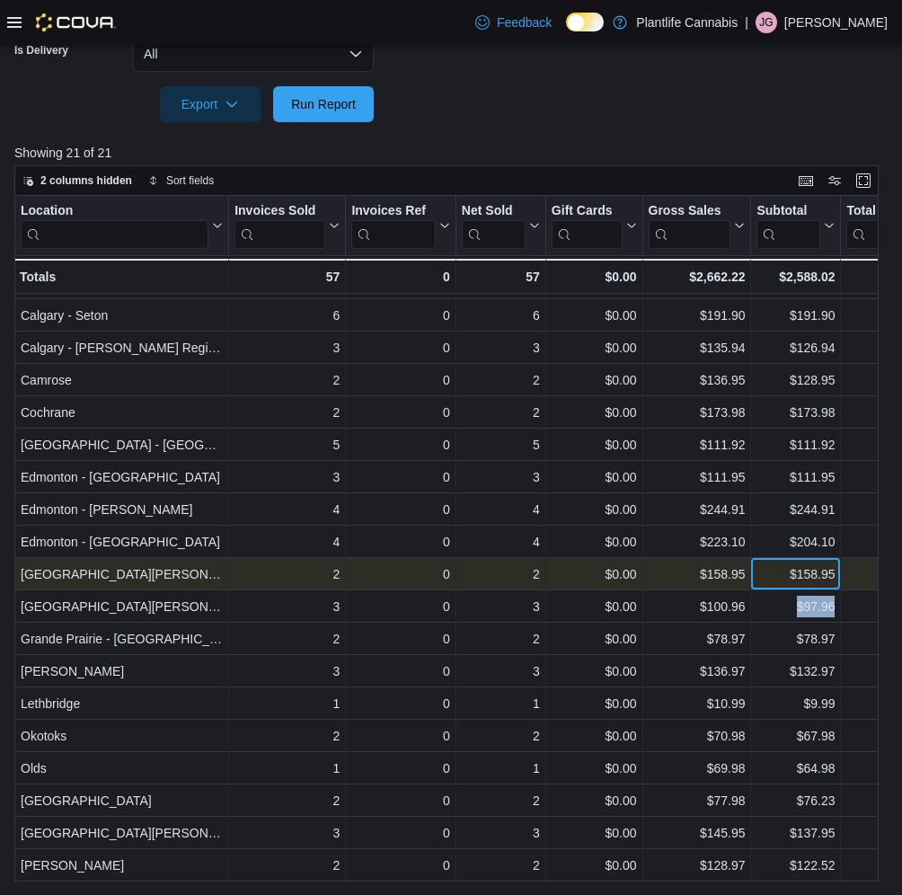
click at [776, 575] on div "$158.95" at bounding box center [796, 575] width 78 height 22
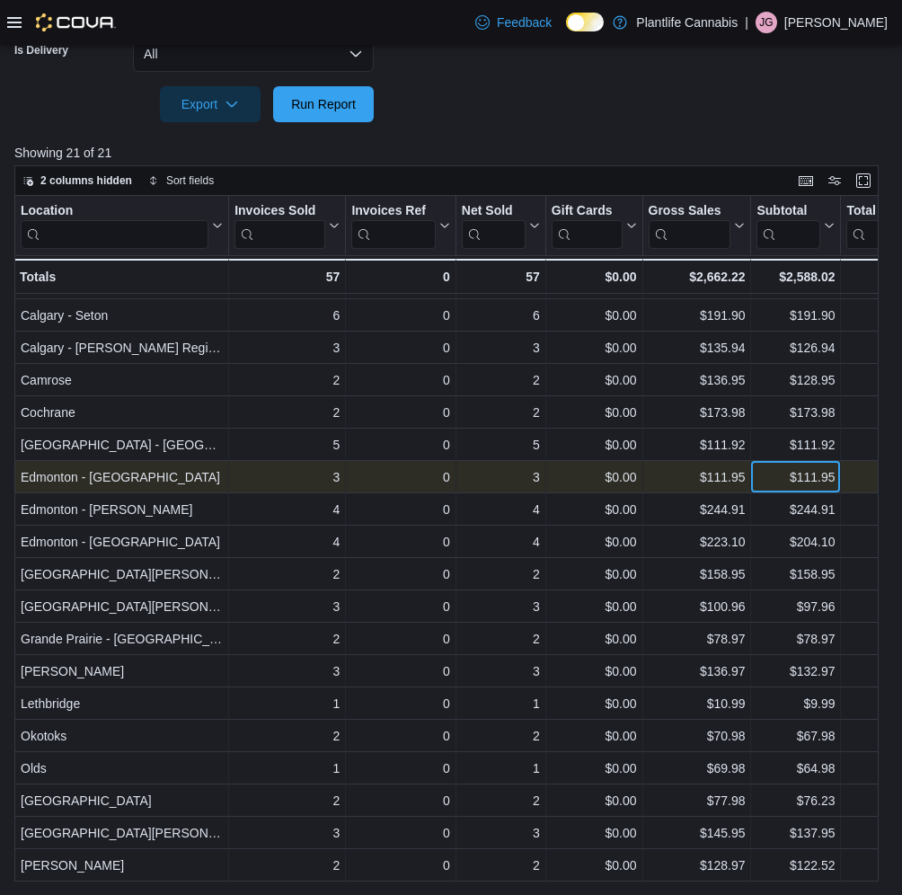
click at [769, 477] on div "$111.95" at bounding box center [796, 477] width 78 height 22
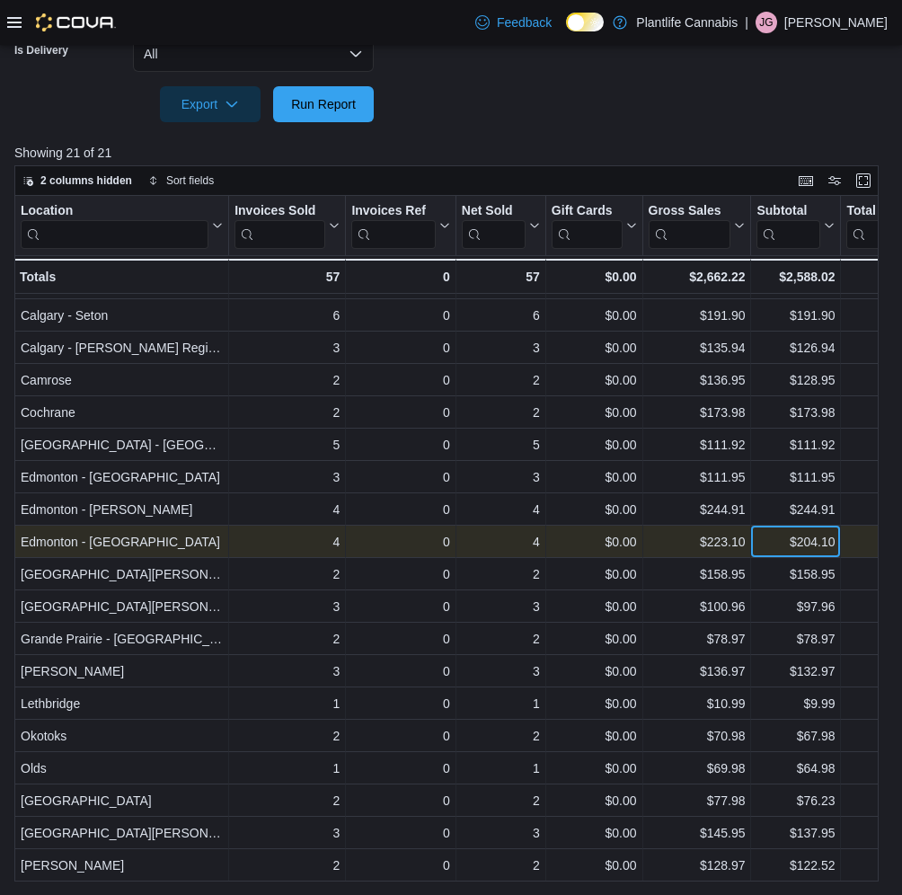
click at [777, 542] on div "$204.10" at bounding box center [796, 542] width 78 height 22
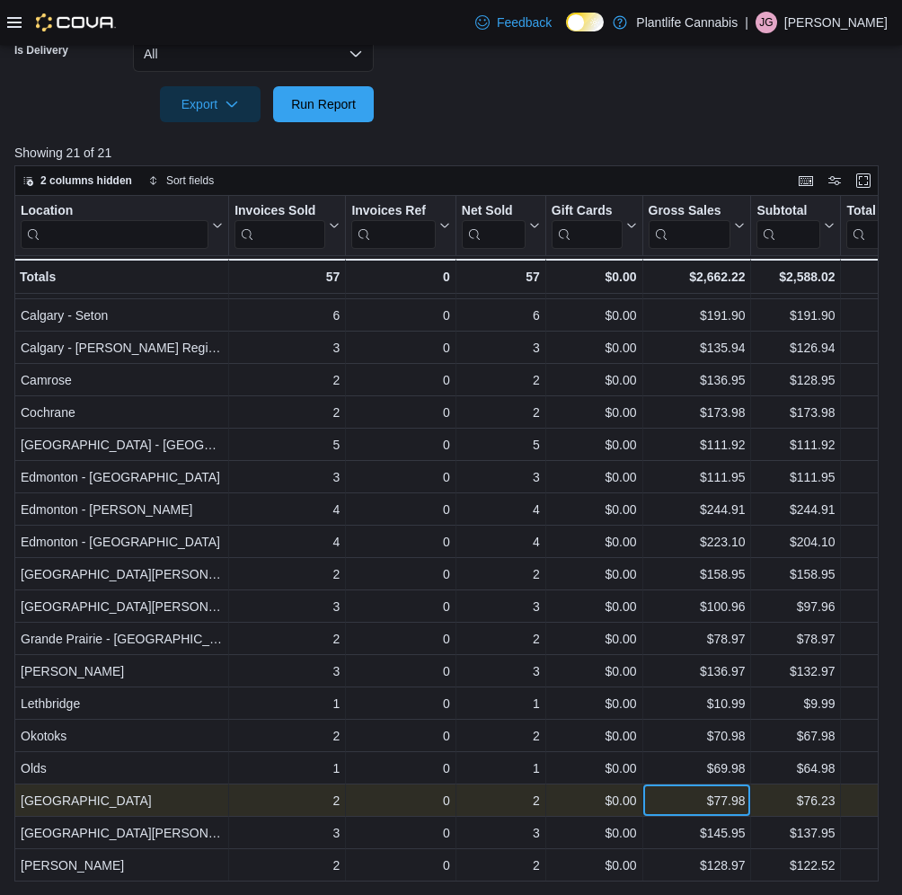
click at [688, 808] on div "$77.98" at bounding box center [697, 801] width 97 height 22
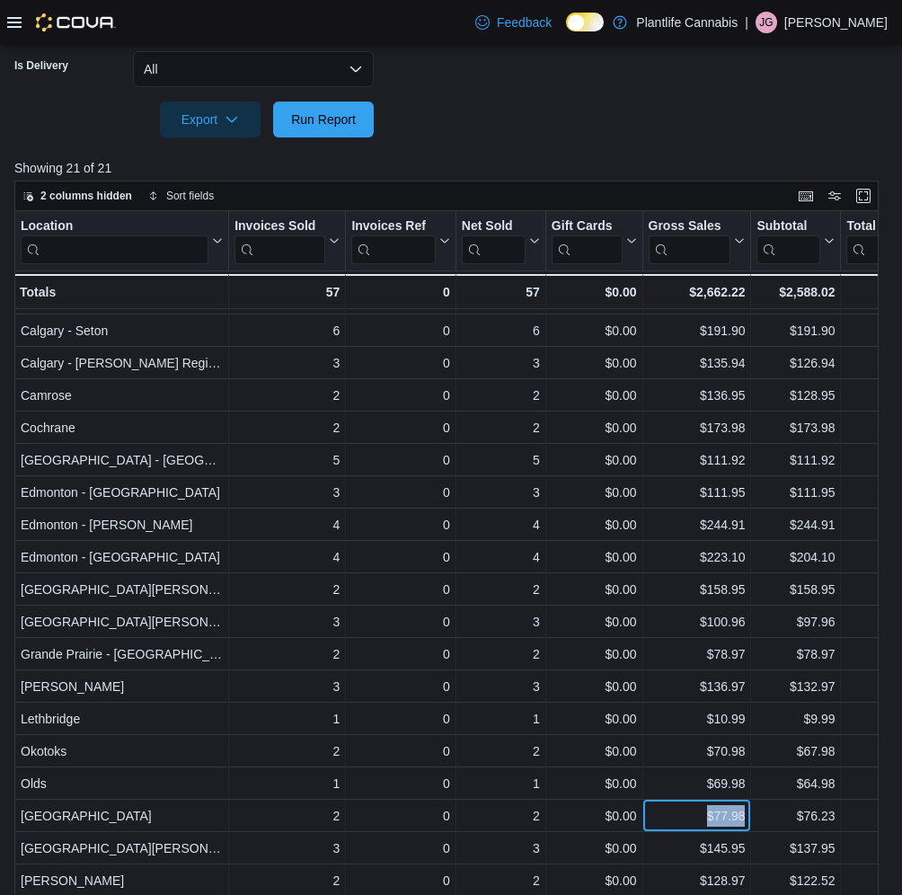
scroll to position [615, 0]
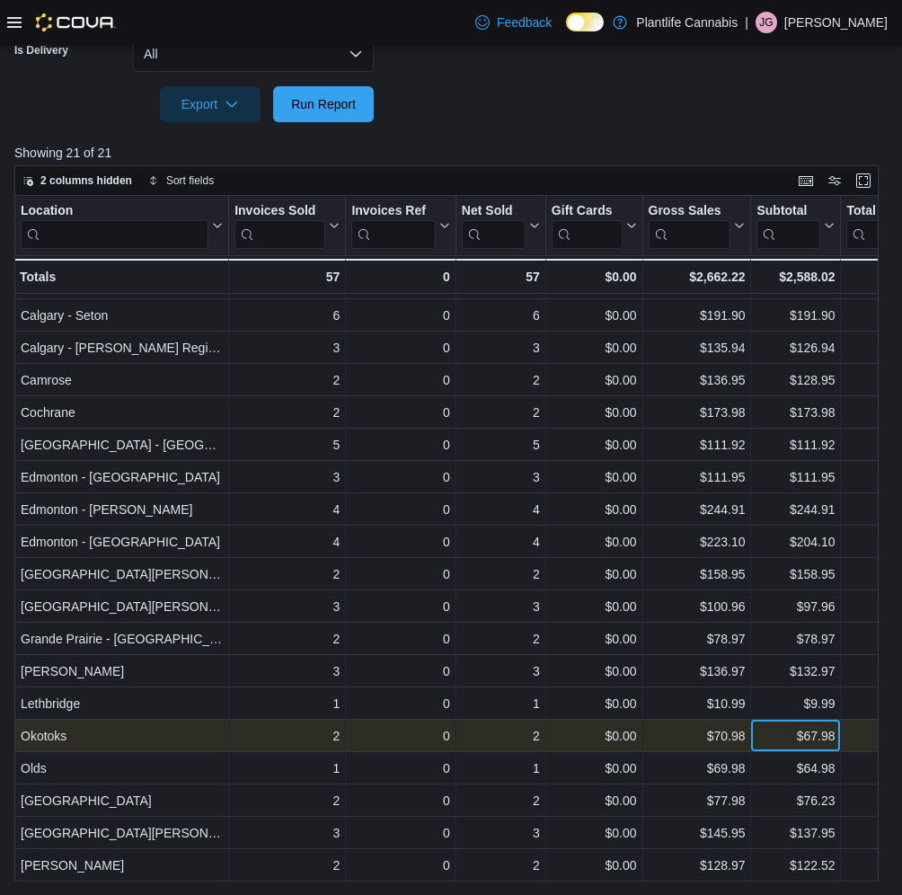
click at [772, 739] on div "$67.98" at bounding box center [796, 736] width 78 height 22
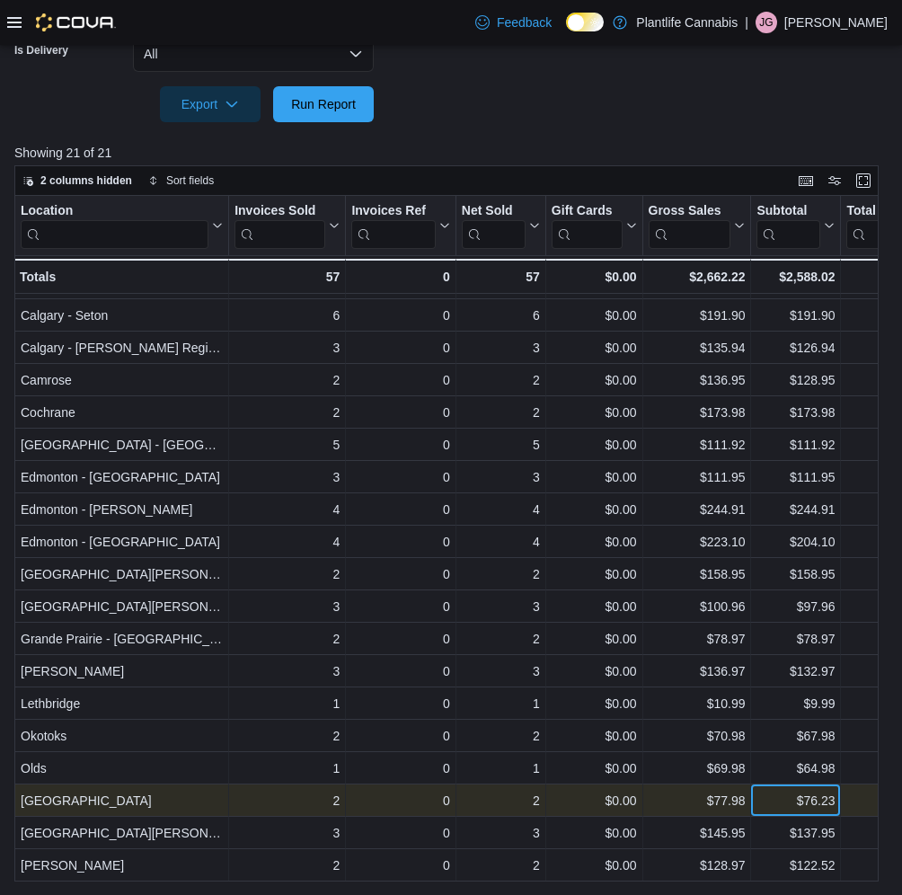
click at [791, 803] on div "$76.23" at bounding box center [796, 801] width 78 height 22
click at [790, 803] on div "$76.23" at bounding box center [796, 801] width 78 height 22
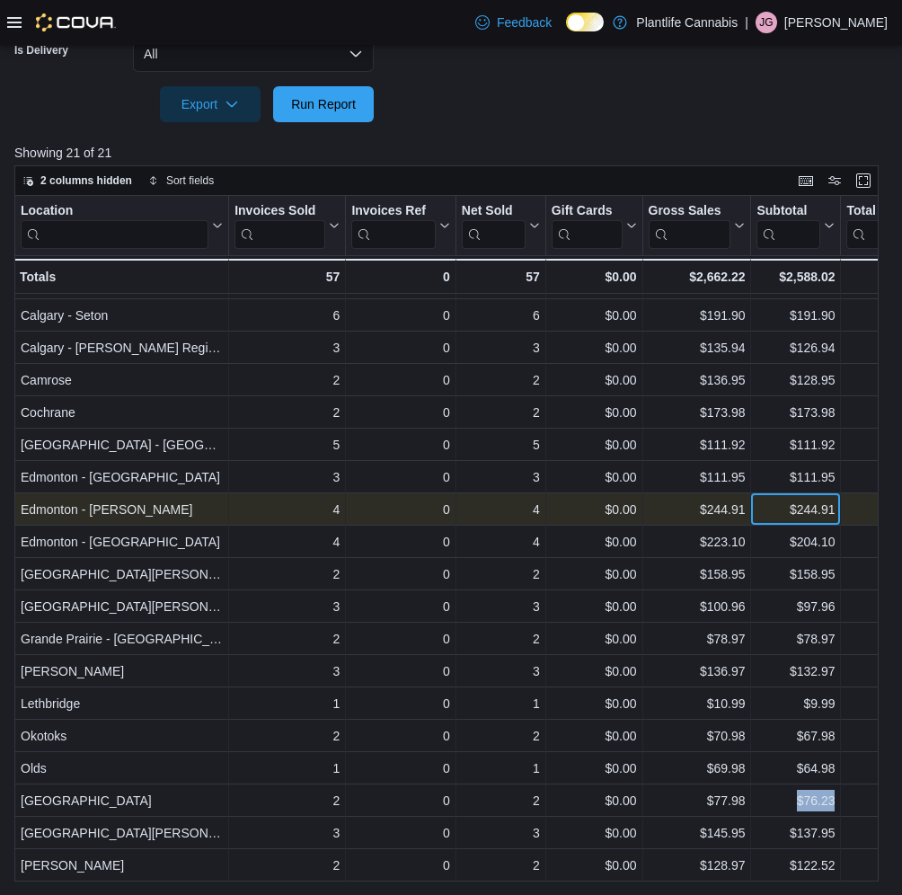
click at [781, 517] on div "$244.91" at bounding box center [796, 510] width 78 height 22
click at [774, 516] on div "$244.91" at bounding box center [796, 510] width 78 height 22
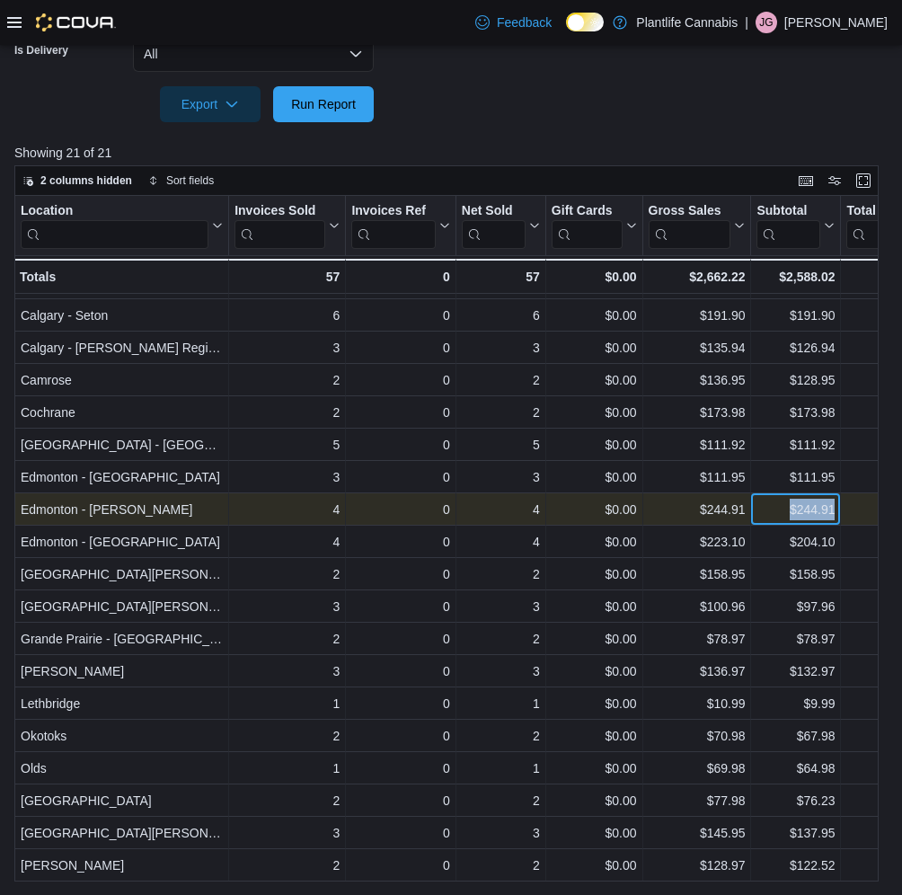
click at [774, 516] on div "$244.91" at bounding box center [796, 510] width 78 height 22
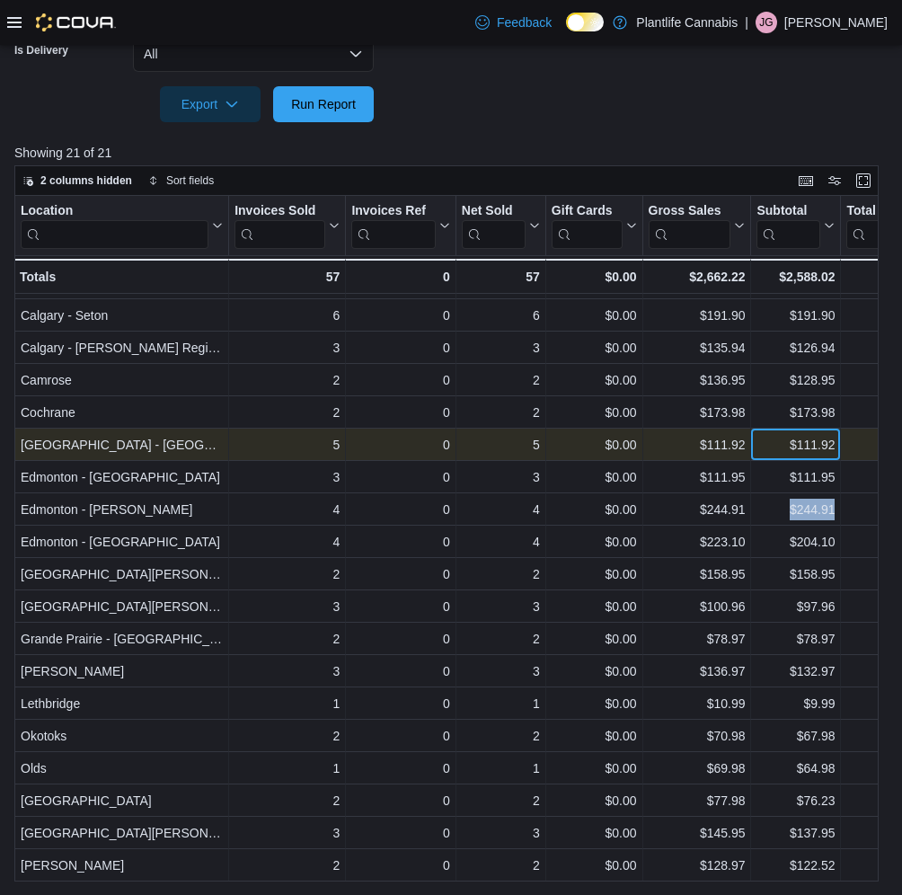
click at [774, 440] on div "$111.92" at bounding box center [796, 445] width 78 height 22
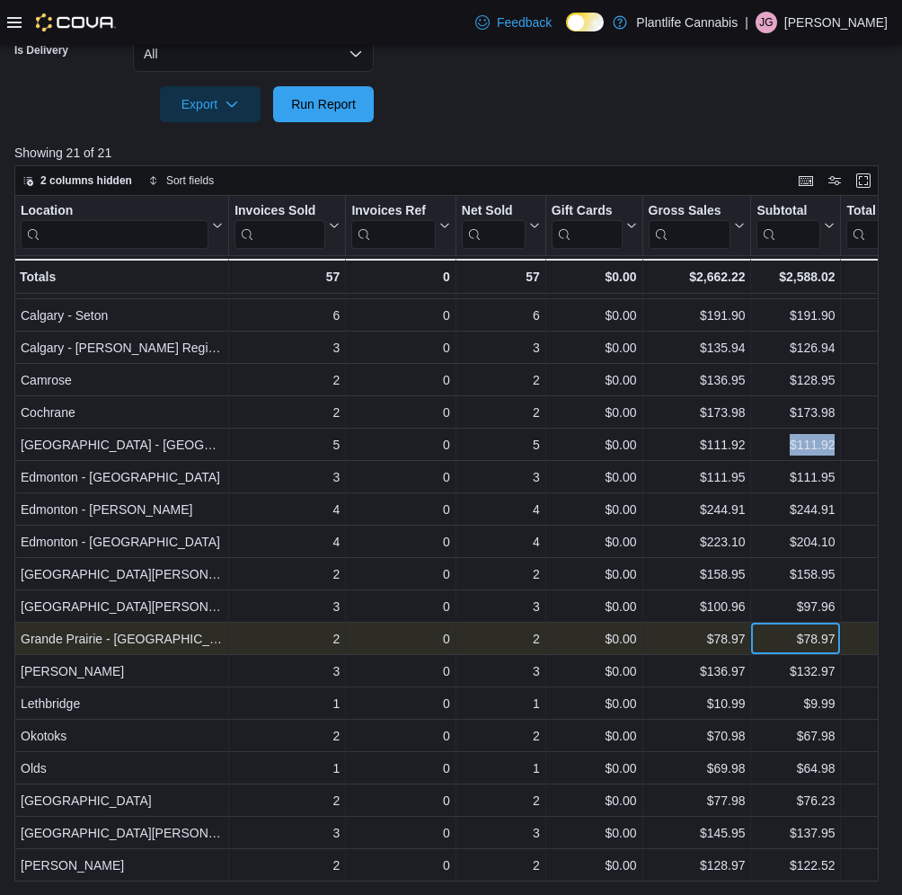
click at [778, 647] on div "$78.97" at bounding box center [796, 639] width 78 height 22
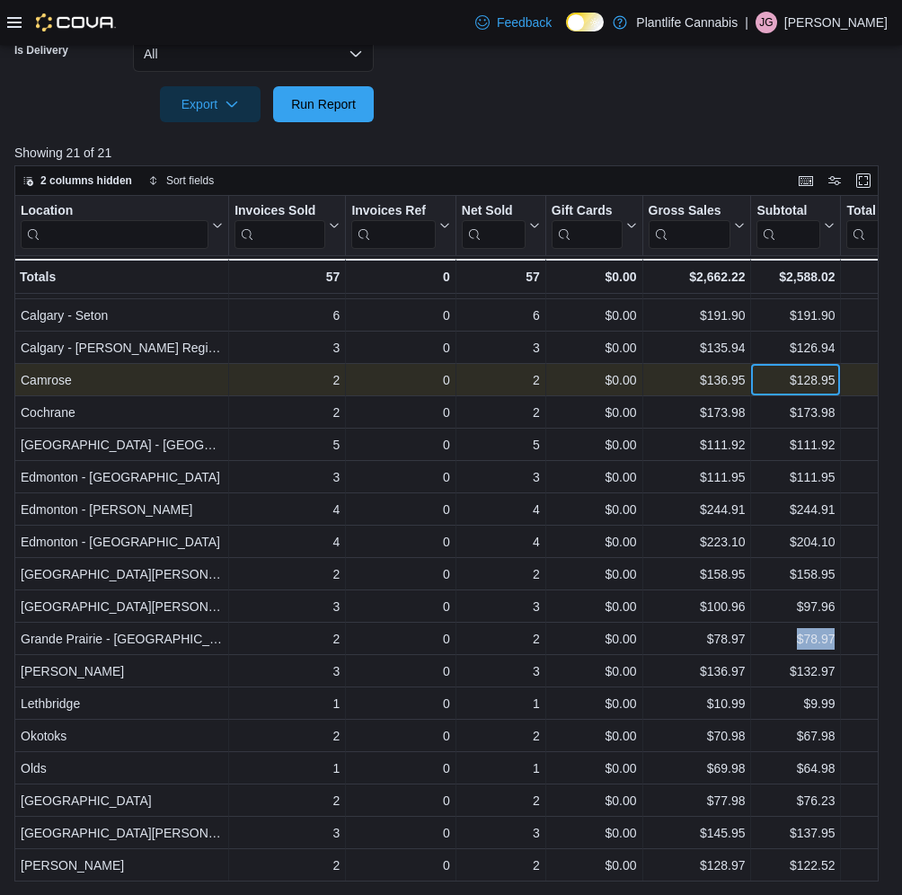
click at [779, 382] on div "$128.95" at bounding box center [796, 380] width 78 height 22
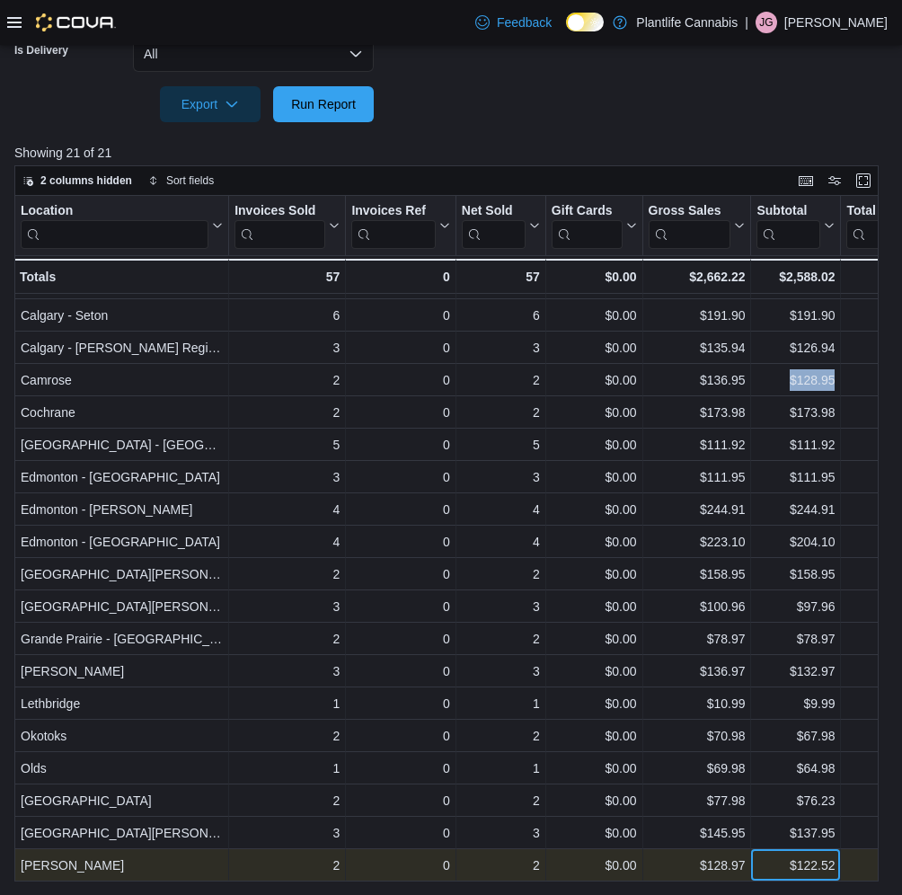
click at [778, 869] on div "$122.52" at bounding box center [796, 866] width 78 height 22
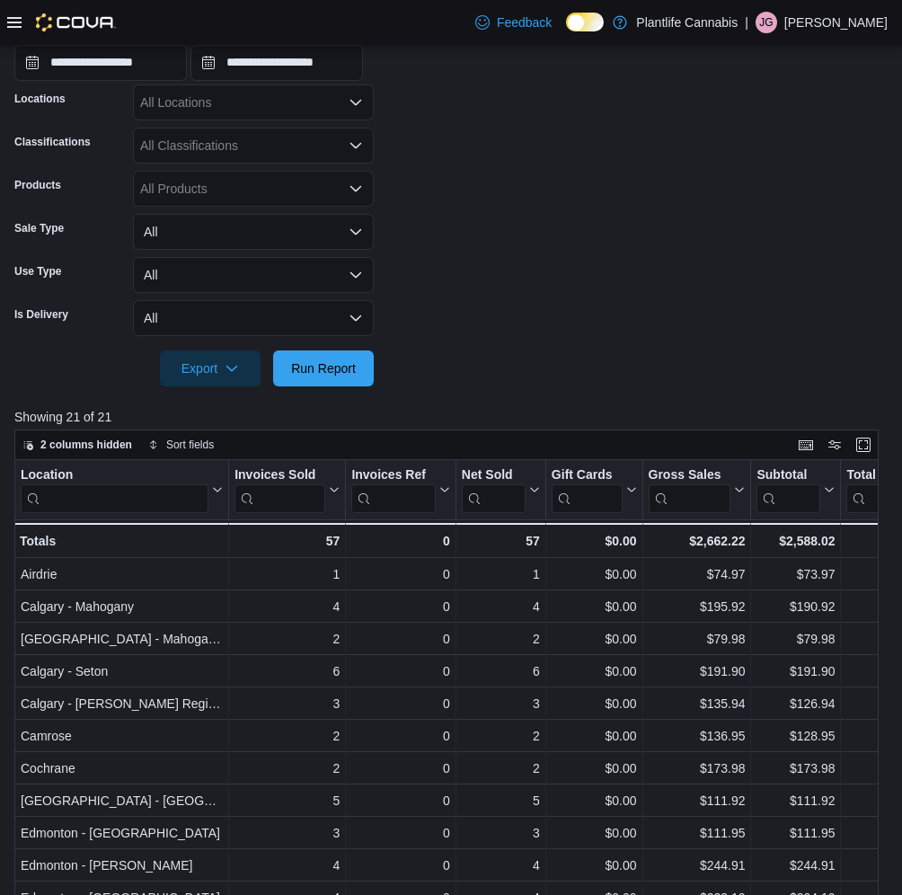
scroll to position [271, 0]
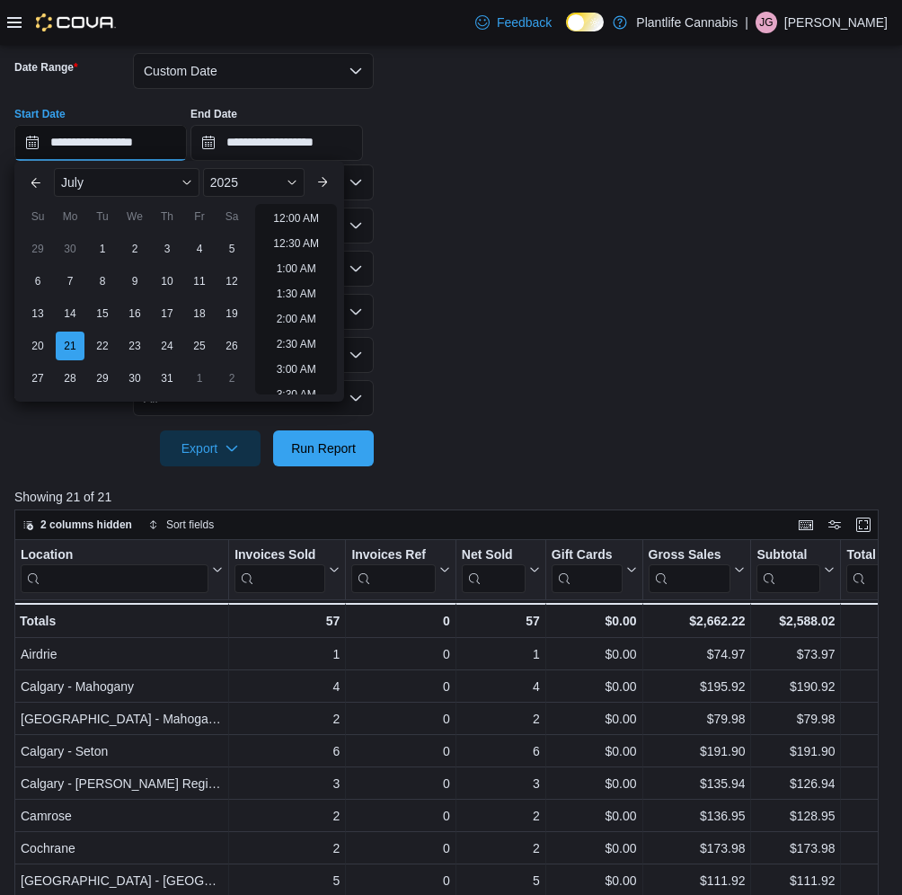
drag, startPoint x: 75, startPoint y: 141, endPoint x: 93, endPoint y: 152, distance: 21.0
click at [75, 141] on input "**********" at bounding box center [100, 143] width 173 height 36
click at [104, 343] on div "22" at bounding box center [101, 345] width 31 height 31
type input "**********"
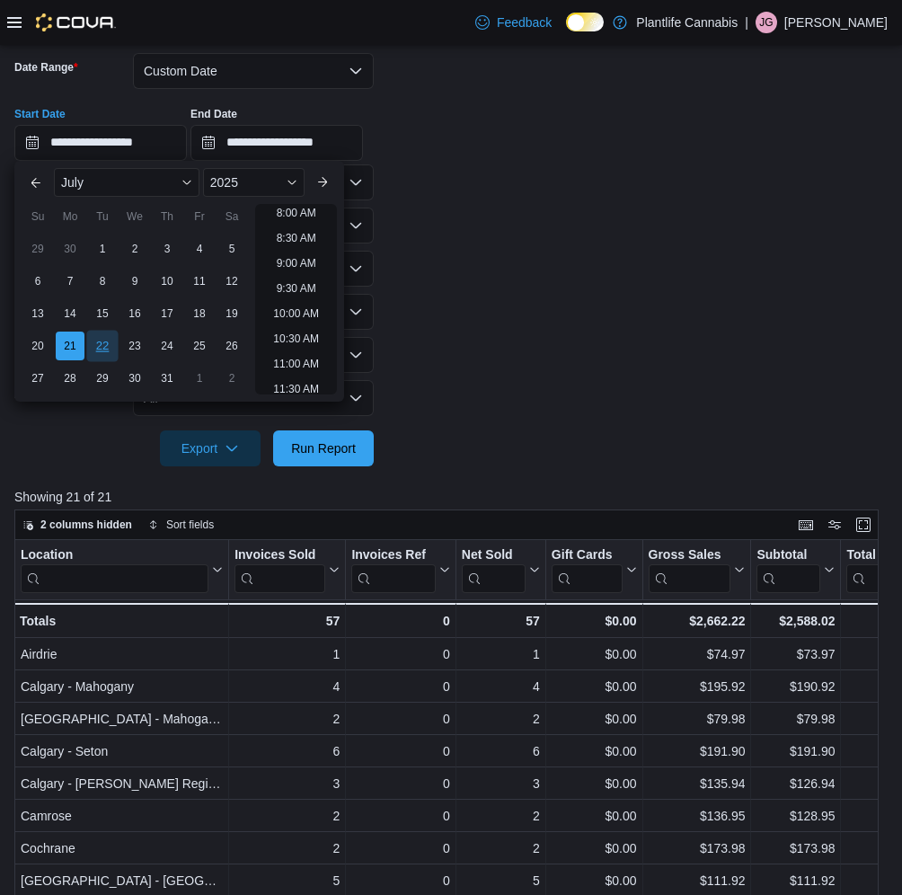
type input "**********"
click at [339, 458] on span "Run Report" at bounding box center [323, 448] width 79 height 36
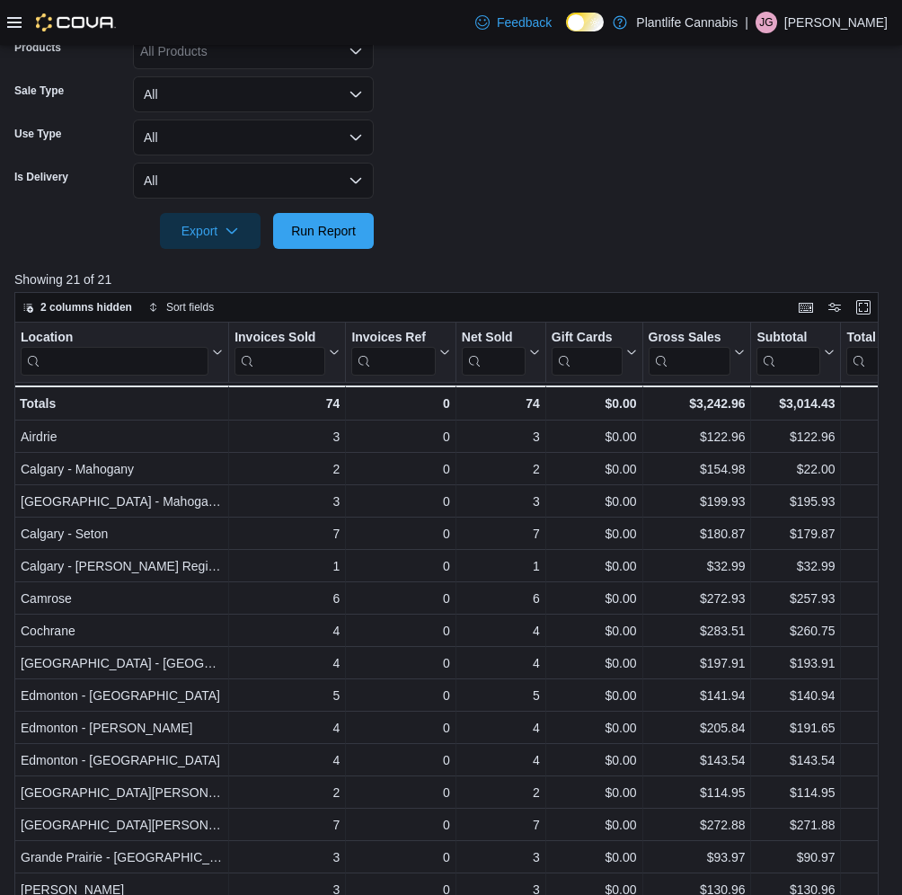
scroll to position [615, 0]
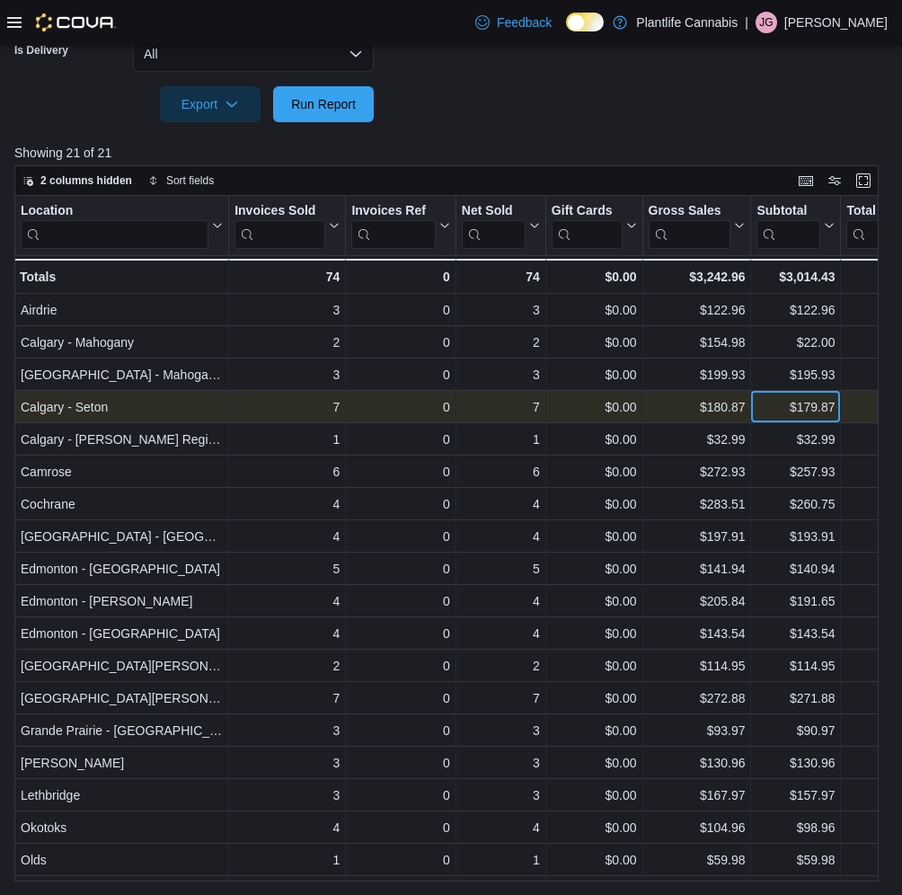
click at [785, 407] on div "$179.87" at bounding box center [796, 407] width 78 height 22
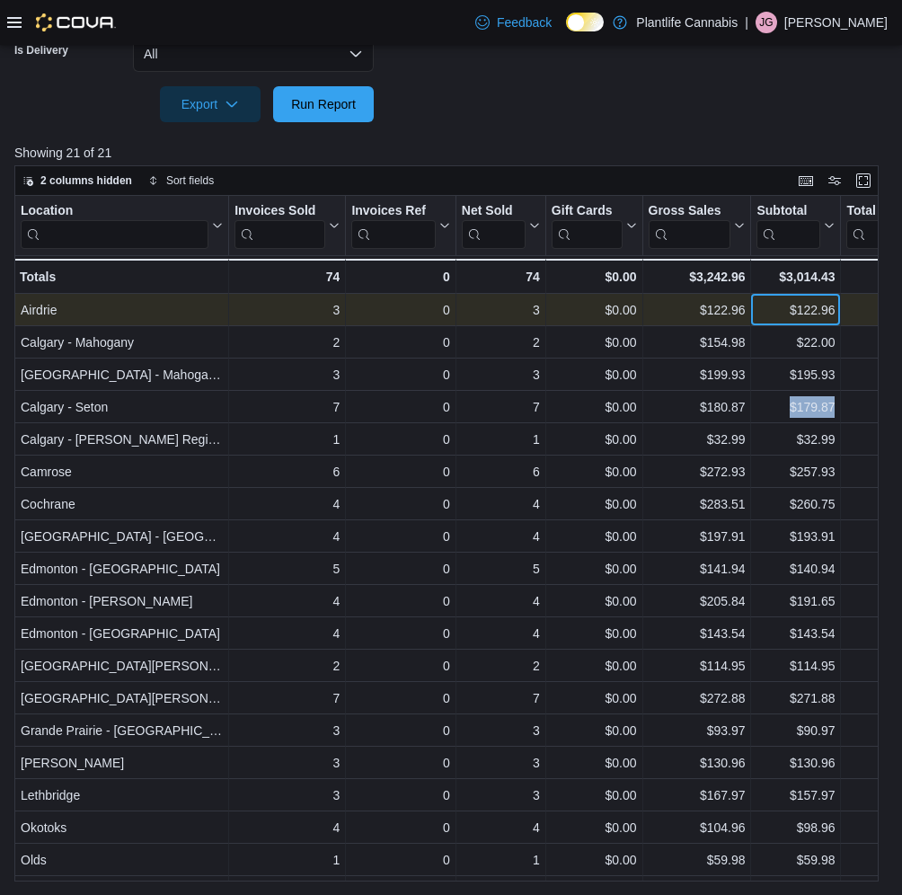
click at [769, 315] on div "$122.96" at bounding box center [796, 310] width 78 height 22
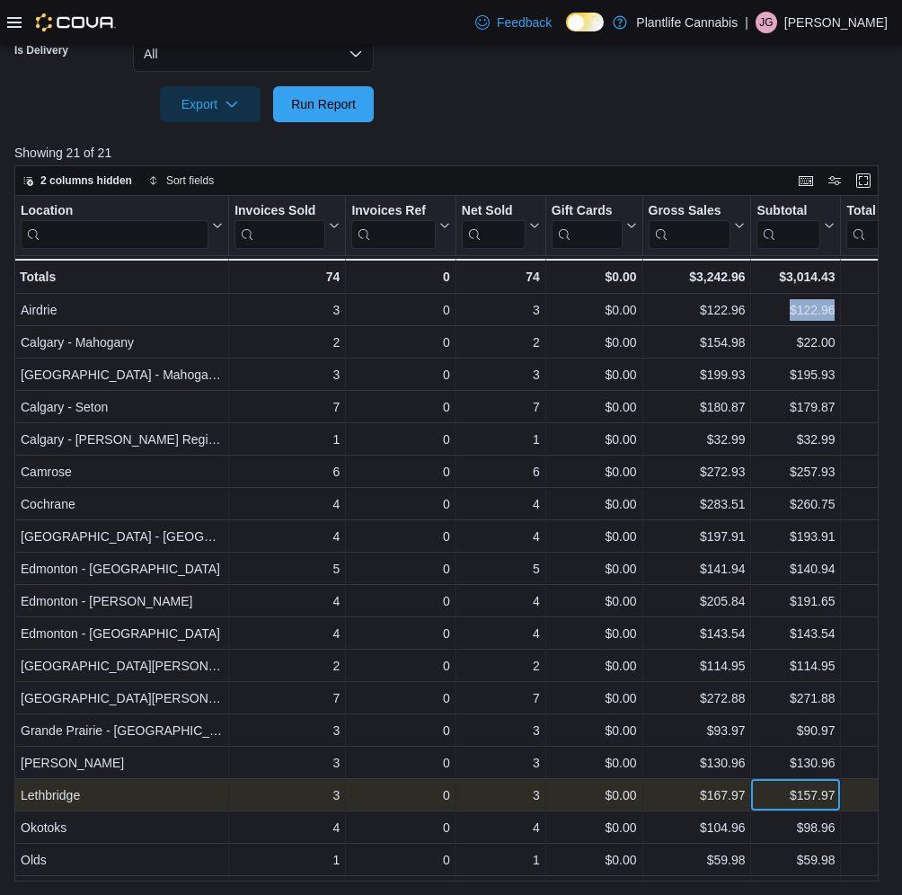
click at [777, 799] on div "$157.97" at bounding box center [796, 796] width 78 height 22
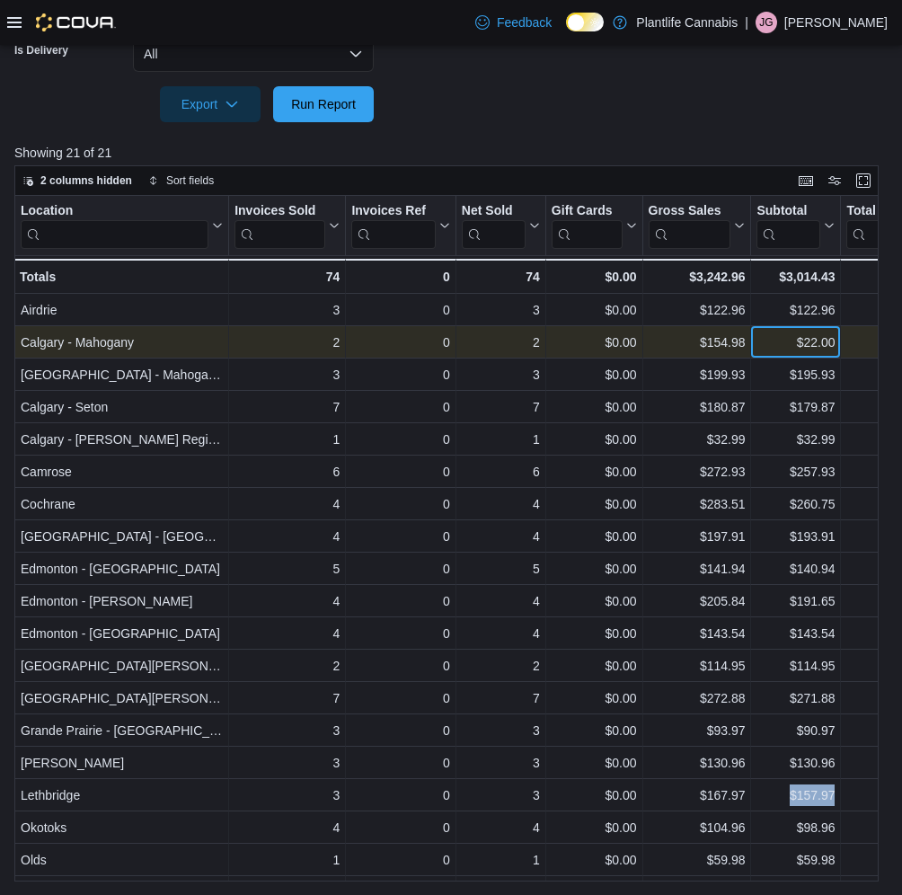
click at [768, 344] on div "$22.00" at bounding box center [796, 343] width 78 height 22
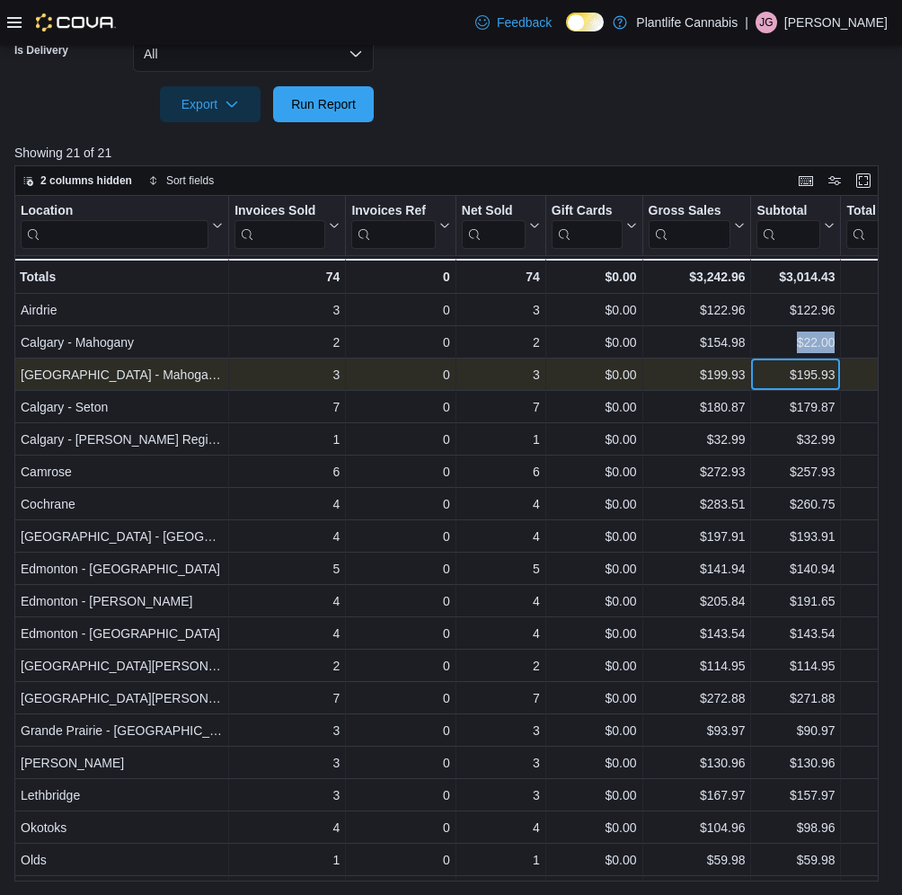
click at [767, 378] on div "$195.93" at bounding box center [796, 375] width 78 height 22
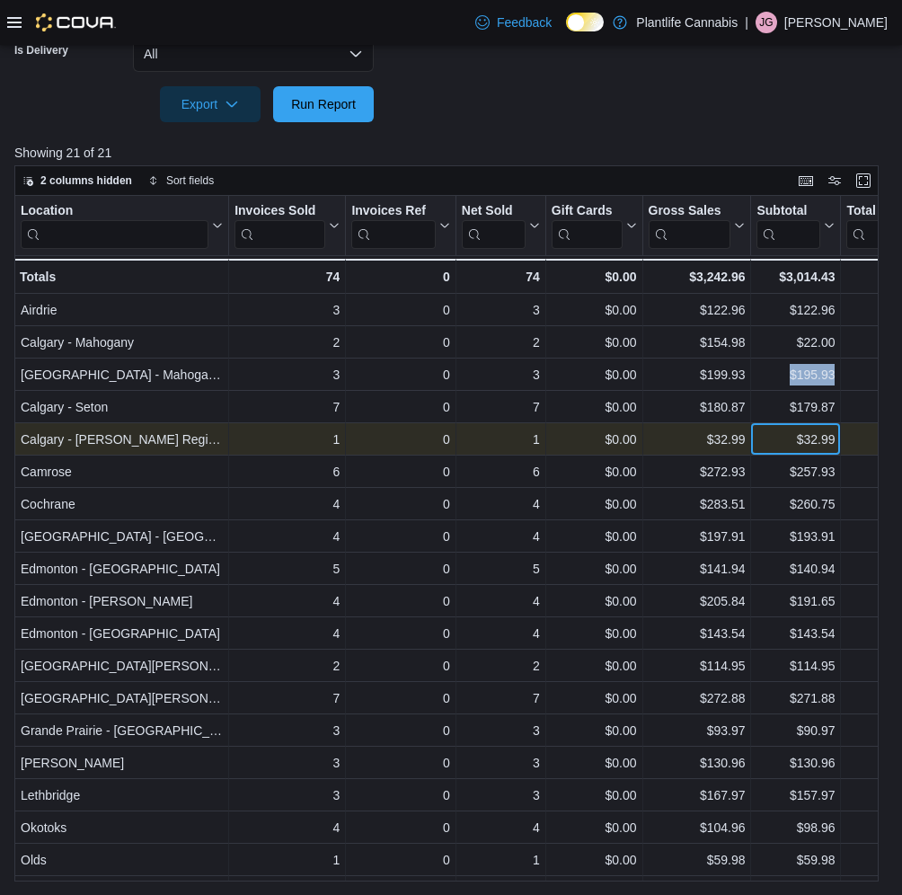
click at [779, 443] on div "$32.99" at bounding box center [796, 440] width 78 height 22
click at [778, 443] on div "$32.99" at bounding box center [796, 440] width 78 height 22
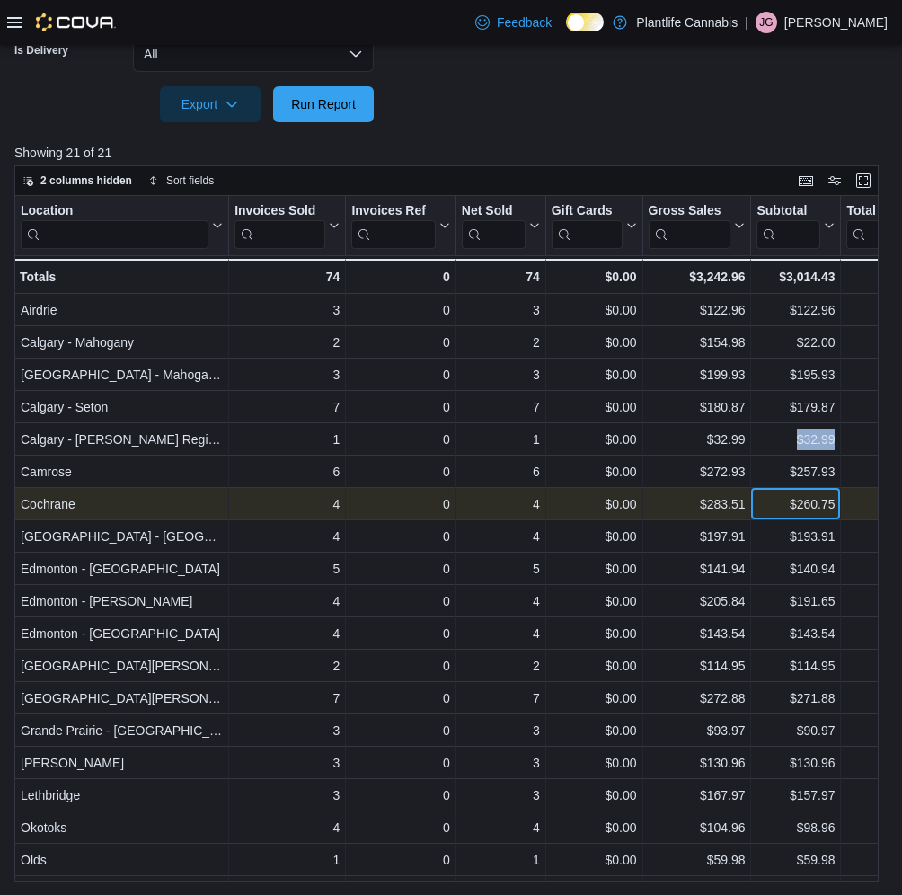
click at [770, 508] on div "$260.75" at bounding box center [796, 504] width 78 height 22
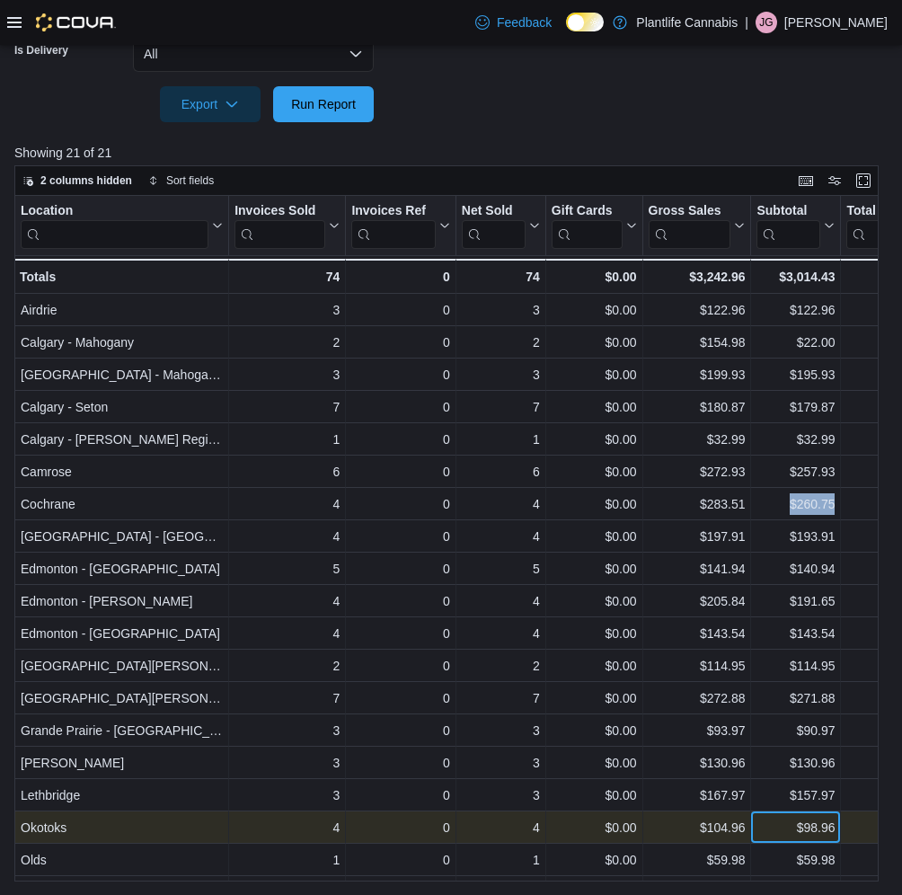
click at [777, 832] on div "$98.96" at bounding box center [796, 828] width 78 height 22
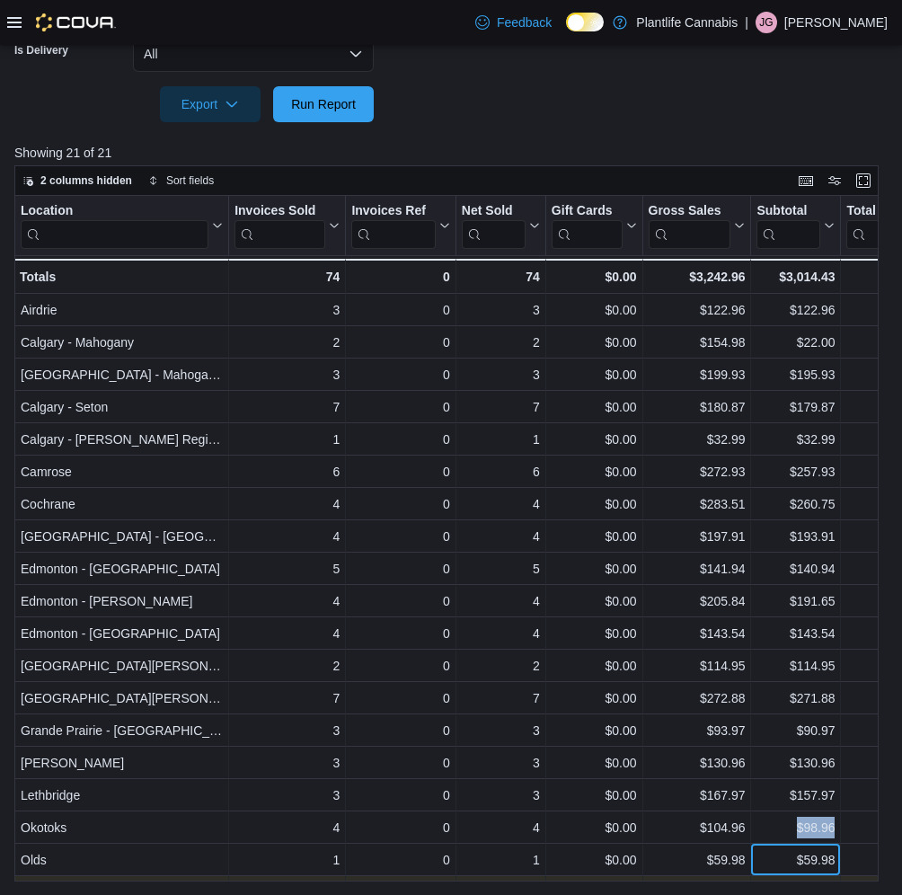
click at [777, 857] on div "$59.98" at bounding box center [796, 860] width 78 height 22
click at [777, 857] on div "Location Click to view column header actions Invoices Sold Click to view column…" at bounding box center [869, 584] width 1711 height 777
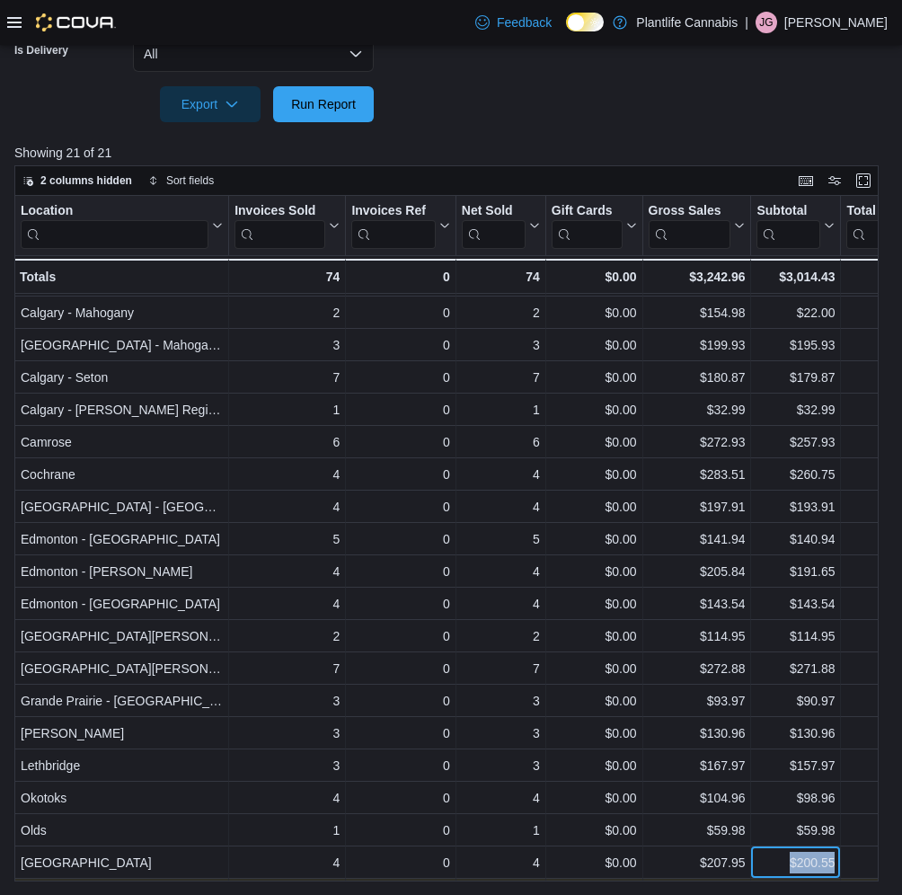
click at [778, 857] on div "Location Click to view column header actions Invoices Sold Click to view column…" at bounding box center [869, 554] width 1711 height 777
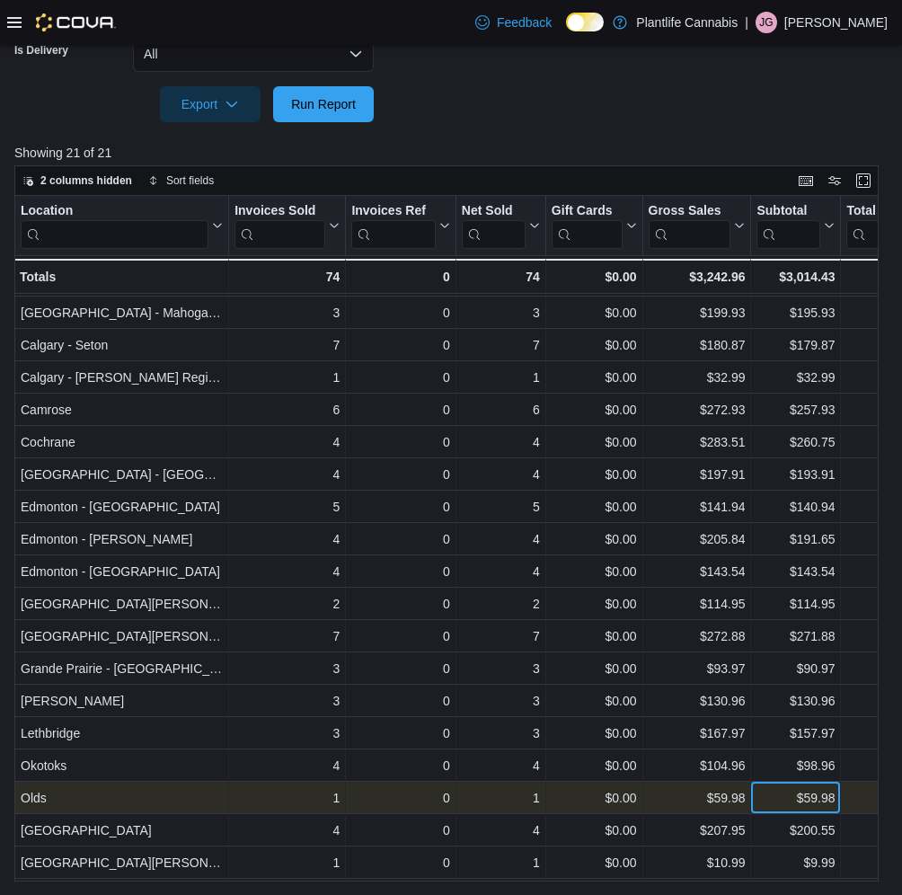
click at [763, 793] on div "$59.98" at bounding box center [796, 798] width 78 height 22
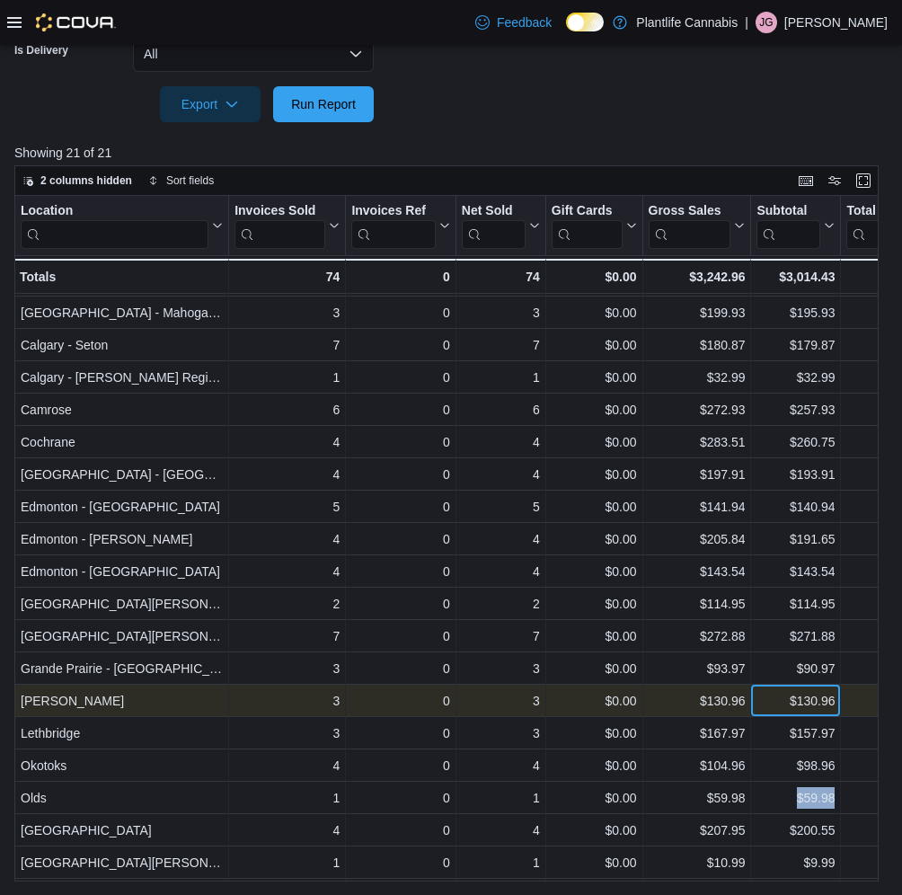
click at [775, 698] on div "$130.96" at bounding box center [796, 701] width 78 height 22
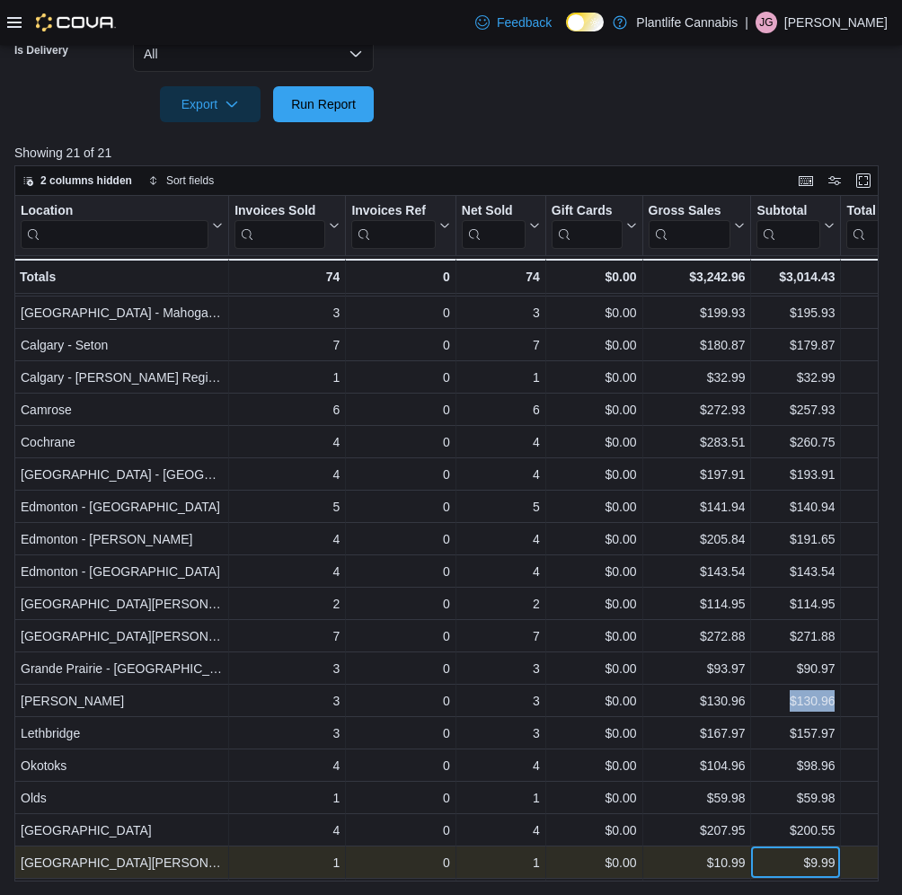
click at [791, 866] on div "$9.99" at bounding box center [796, 863] width 78 height 22
click at [791, 866] on div "Location Click to view column header actions Invoices Sold Click to view column…" at bounding box center [446, 539] width 865 height 686
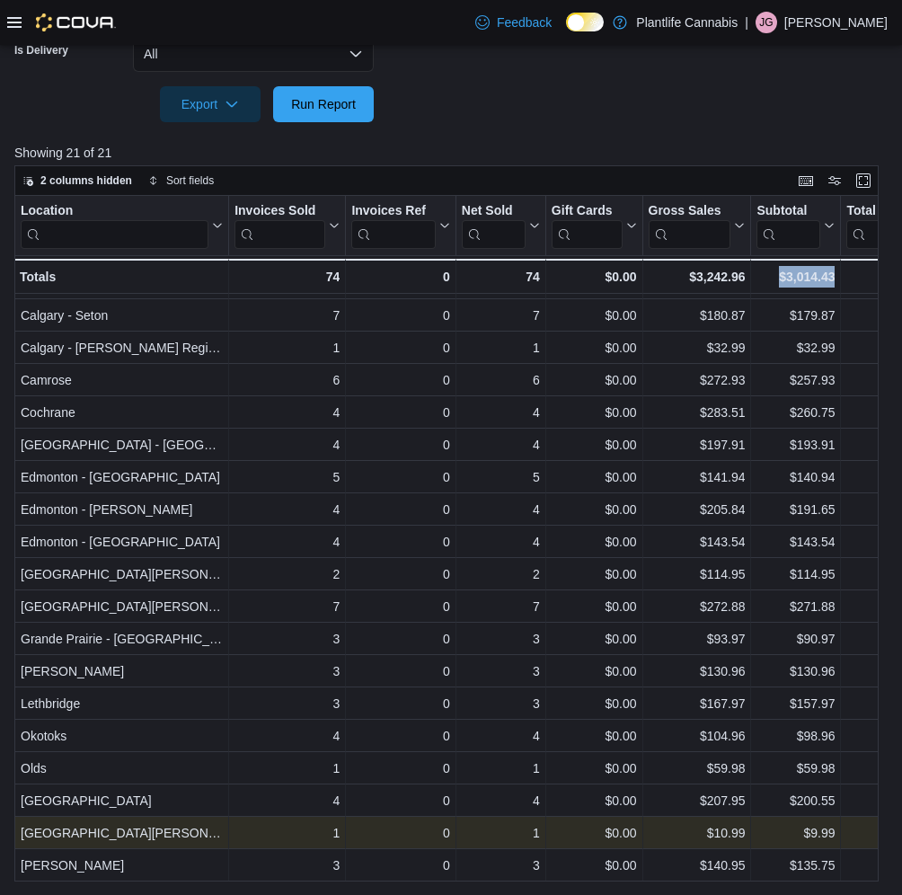
click at [791, 866] on div "Location Click to view column header actions Invoices Sold Click to view column…" at bounding box center [446, 539] width 865 height 686
click at [781, 844] on div "$9.99 - Subtotal, column 7, row 20" at bounding box center [796, 833] width 90 height 32
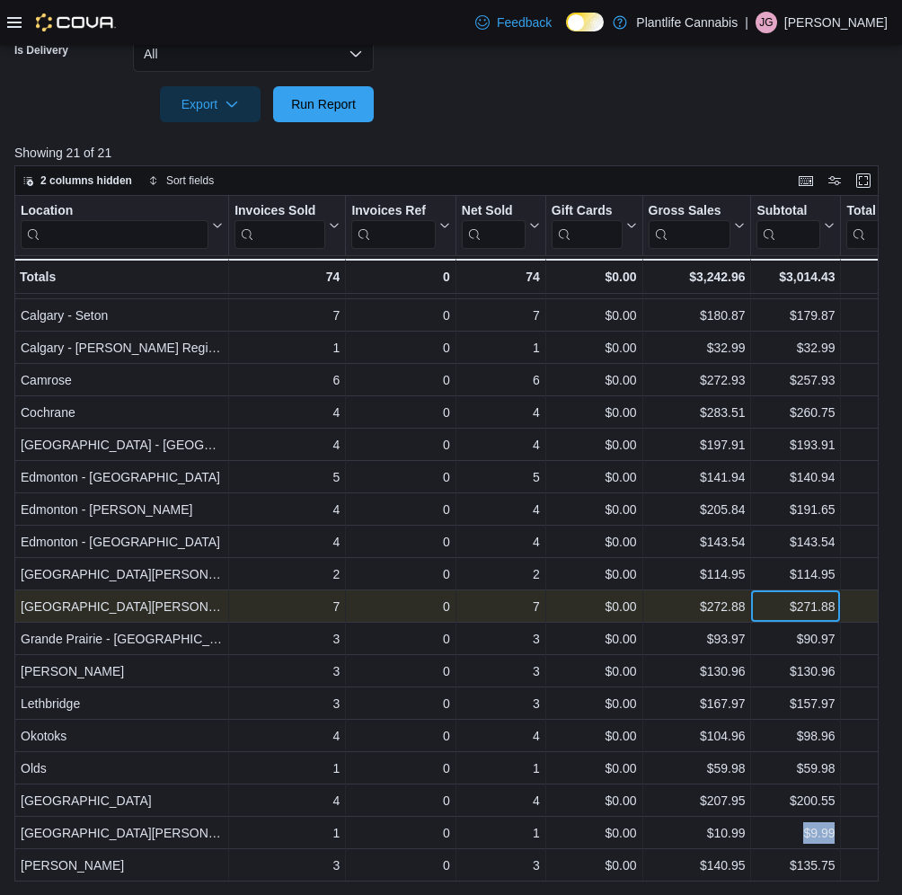
click at [771, 609] on div "$271.88" at bounding box center [796, 607] width 78 height 22
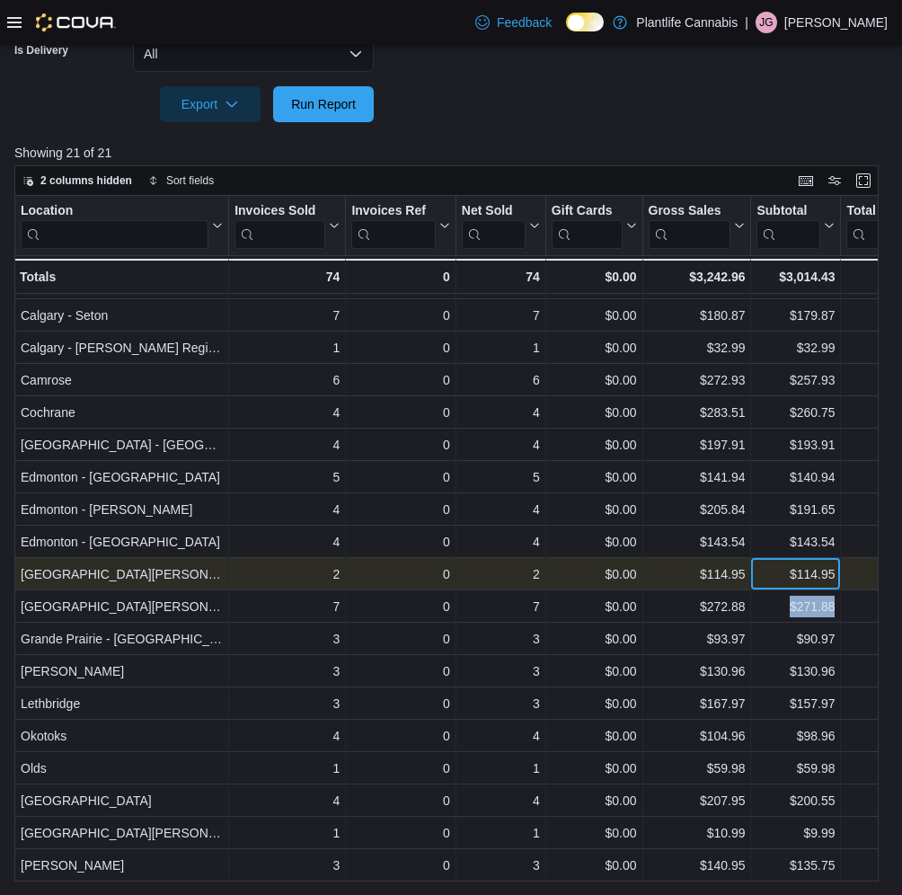
click at [768, 574] on div "$114.95" at bounding box center [796, 575] width 78 height 22
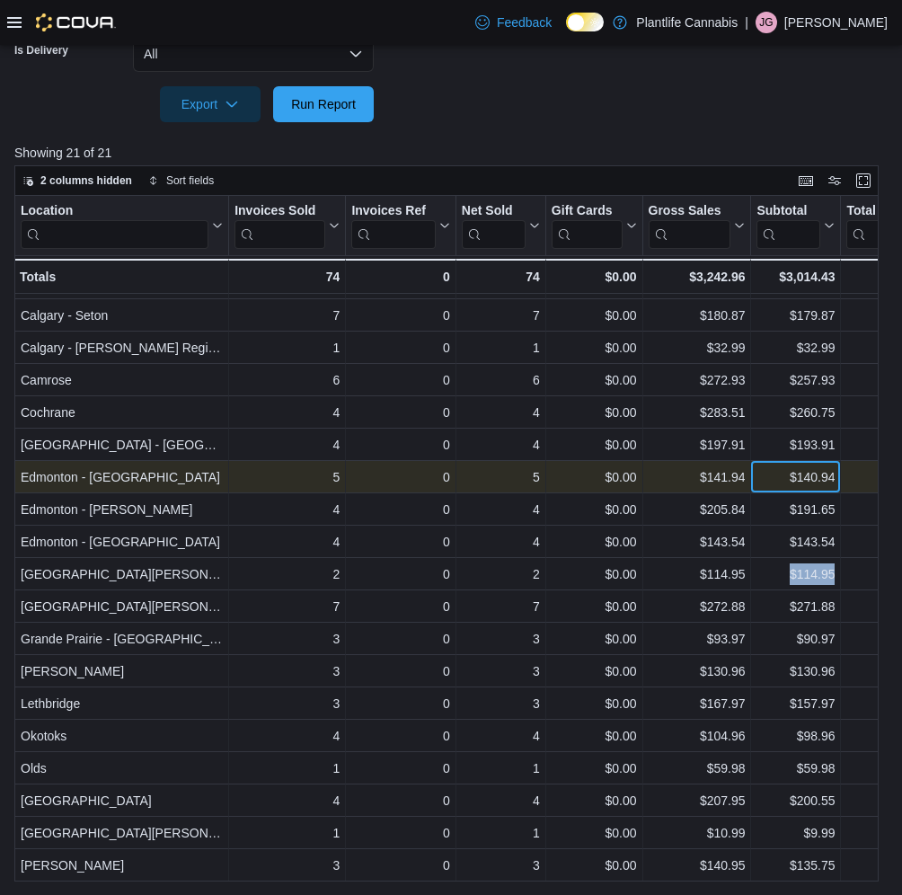
click at [779, 475] on div "$140.94" at bounding box center [796, 477] width 78 height 22
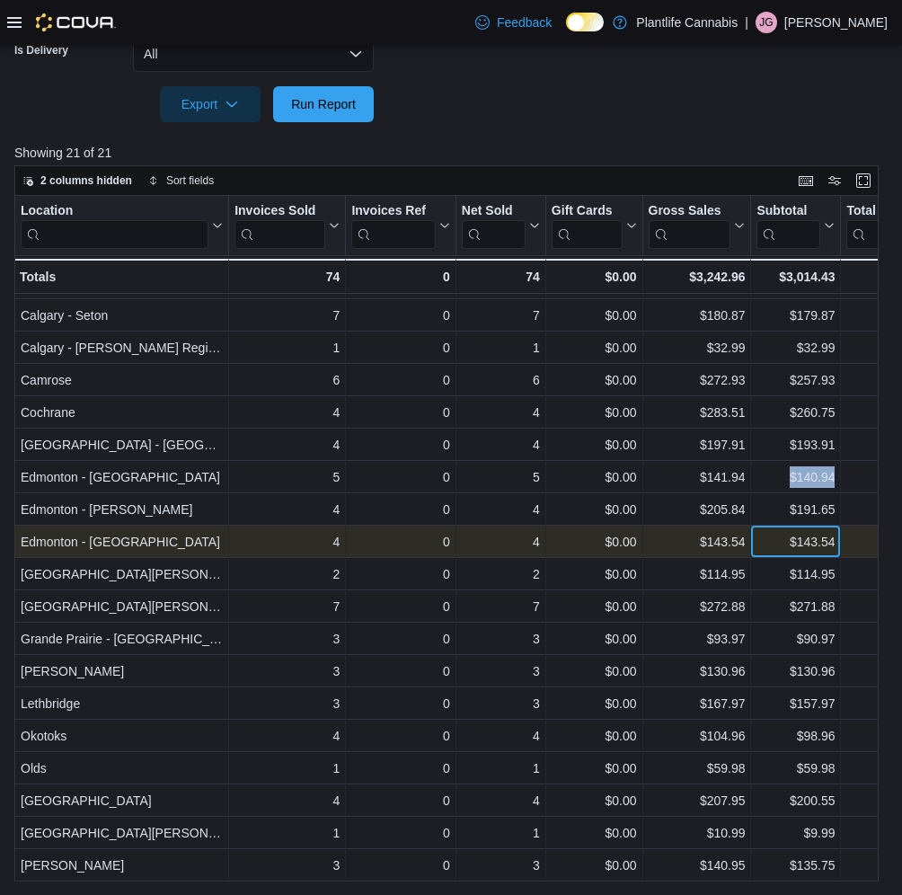
click at [779, 544] on div "$143.54" at bounding box center [796, 542] width 78 height 22
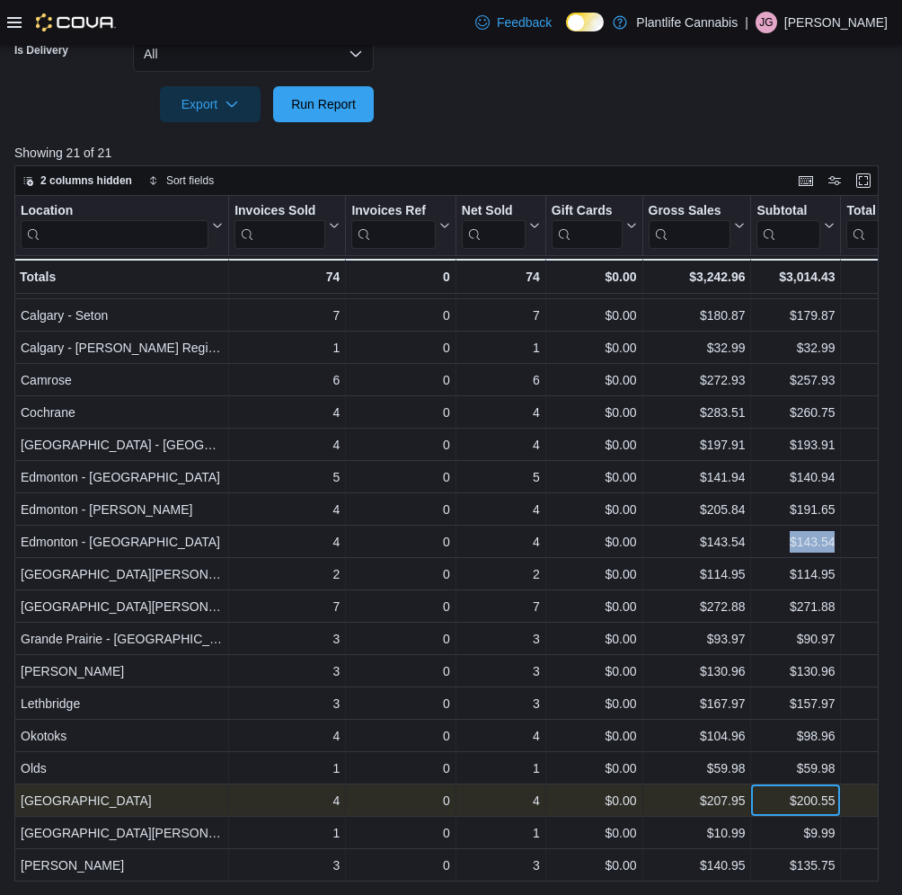
click at [768, 805] on div "$200.55" at bounding box center [796, 801] width 78 height 22
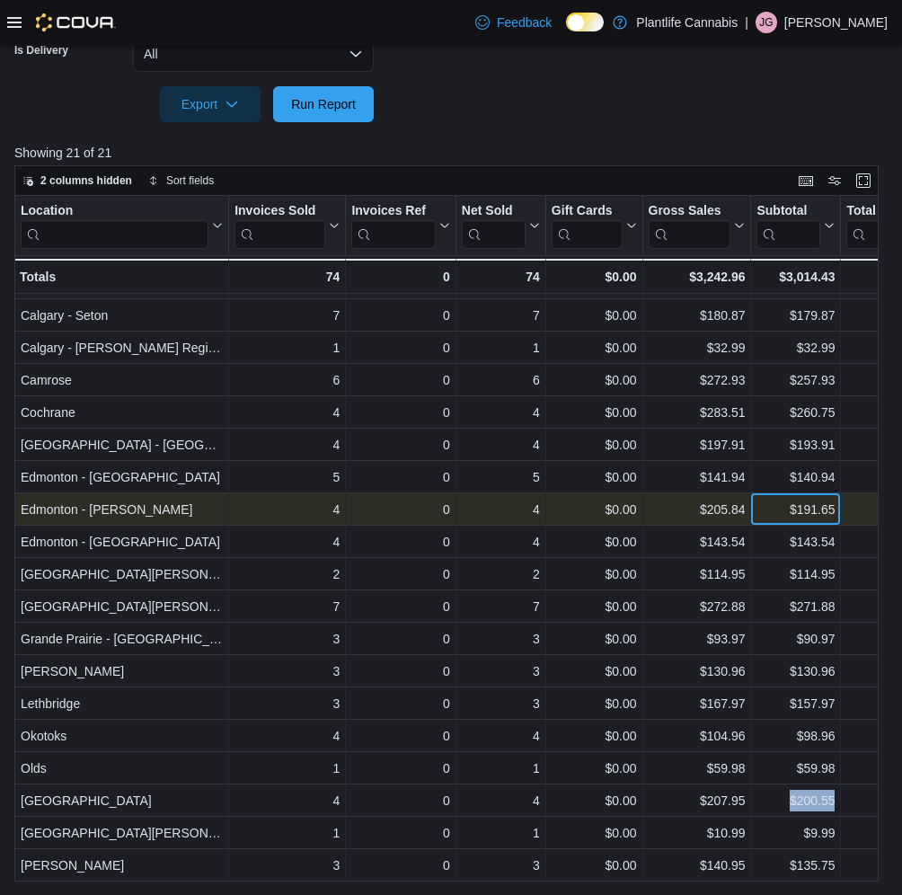
click at [766, 513] on div "$191.65" at bounding box center [796, 510] width 78 height 22
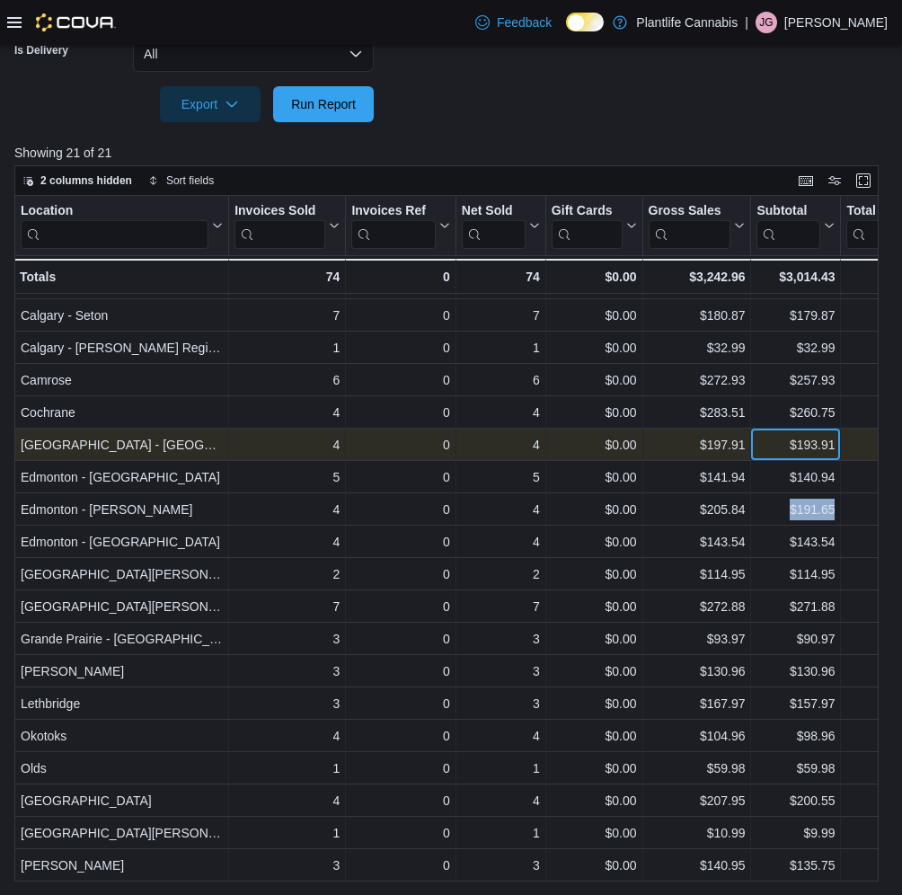
click at [780, 442] on div "$193.91" at bounding box center [796, 445] width 78 height 22
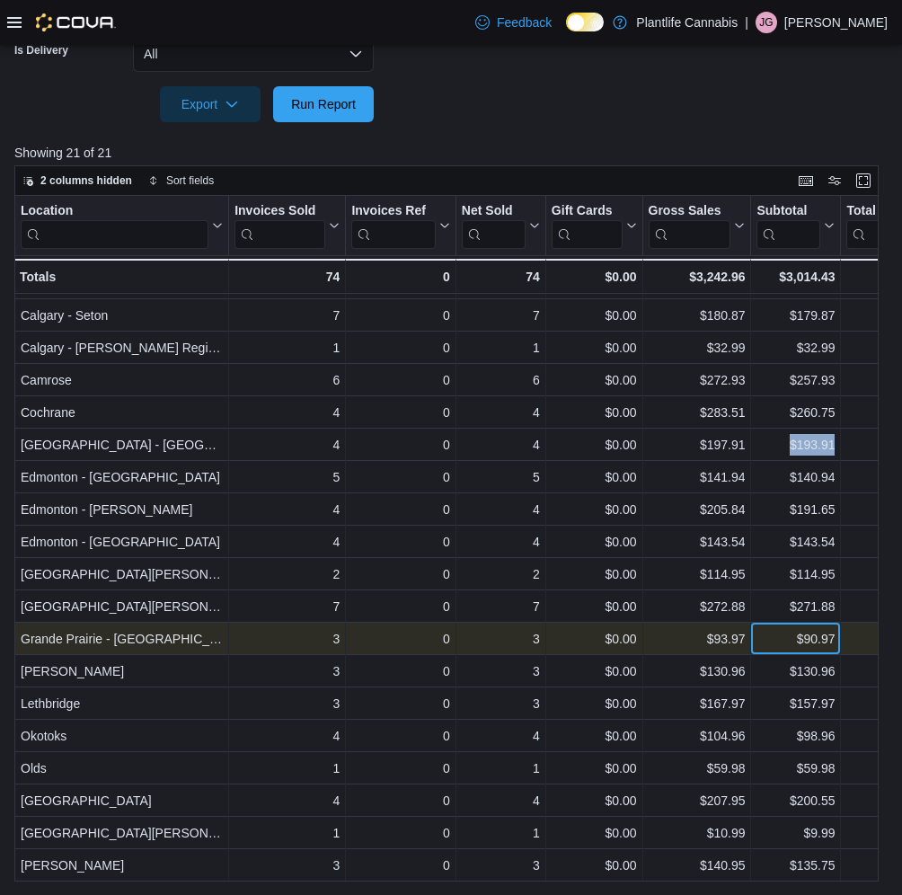
click at [792, 646] on div "$90.97" at bounding box center [796, 639] width 78 height 22
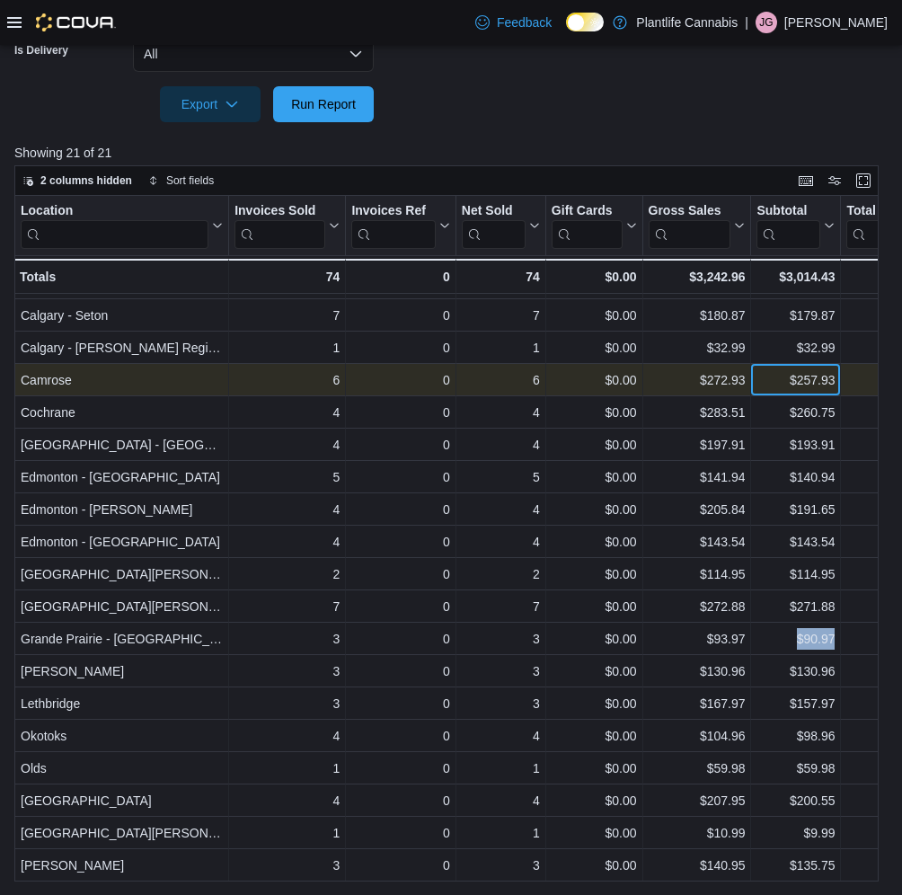
click at [790, 386] on div "$257.93" at bounding box center [796, 380] width 78 height 22
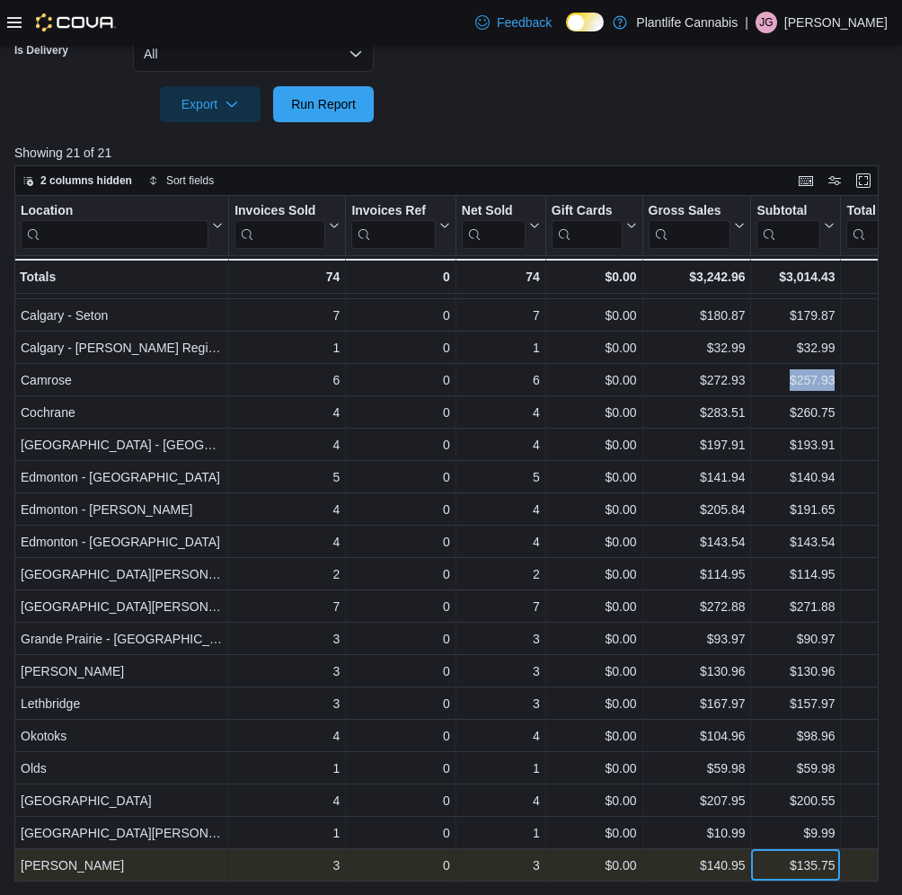
click at [780, 872] on div "$135.75" at bounding box center [796, 866] width 78 height 22
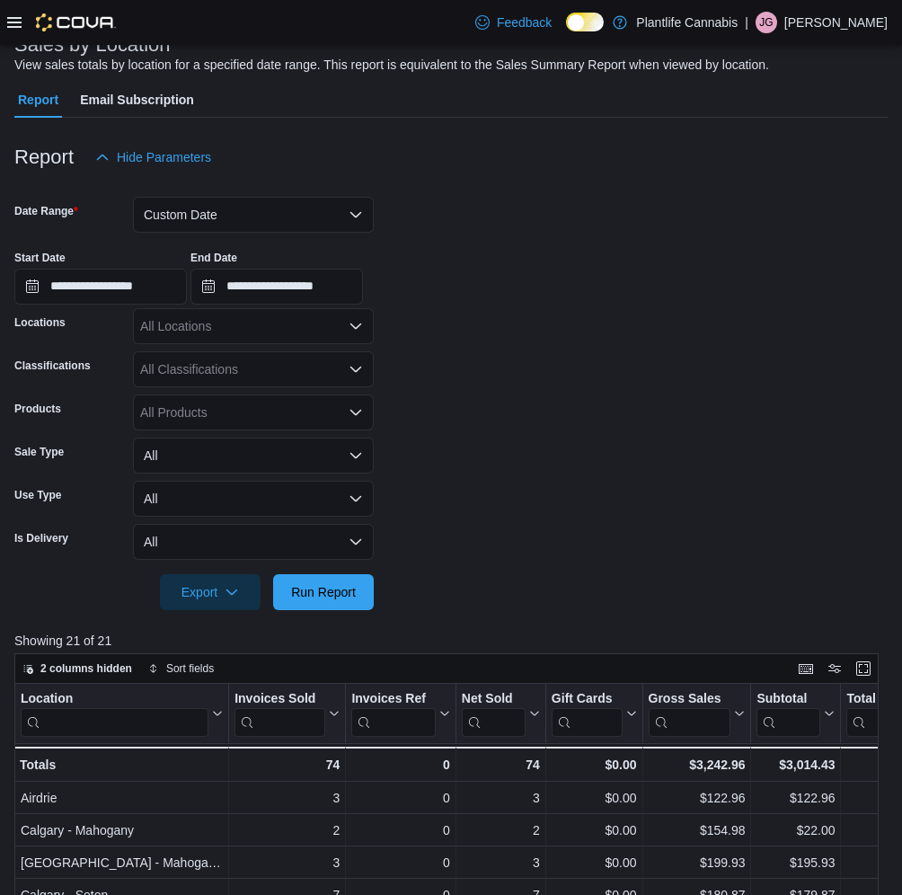
scroll to position [107, 0]
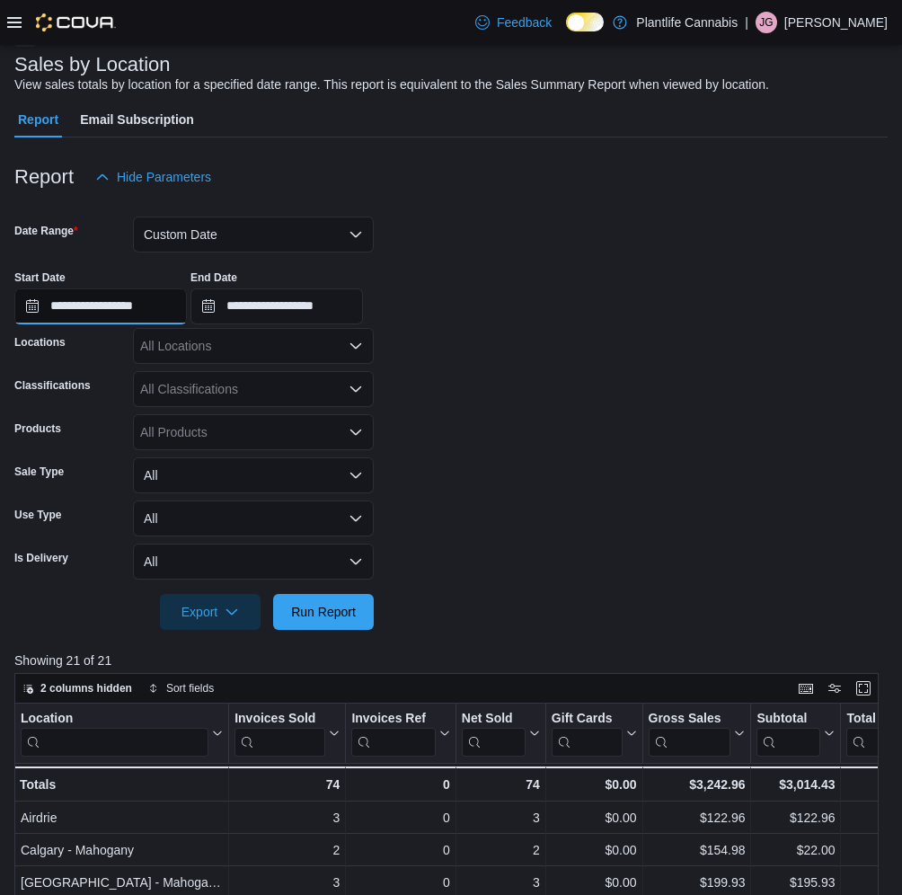
click at [70, 306] on input "**********" at bounding box center [100, 307] width 173 height 36
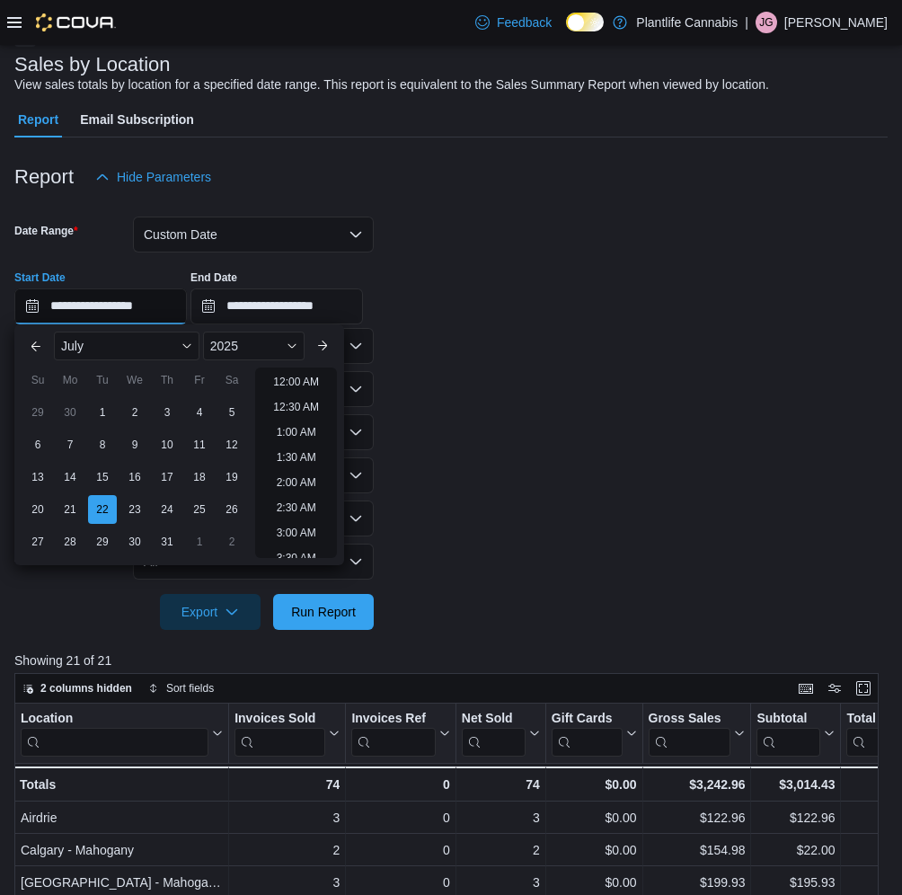
scroll to position [408, 0]
click at [130, 513] on div "23" at bounding box center [134, 508] width 31 height 31
type input "**********"
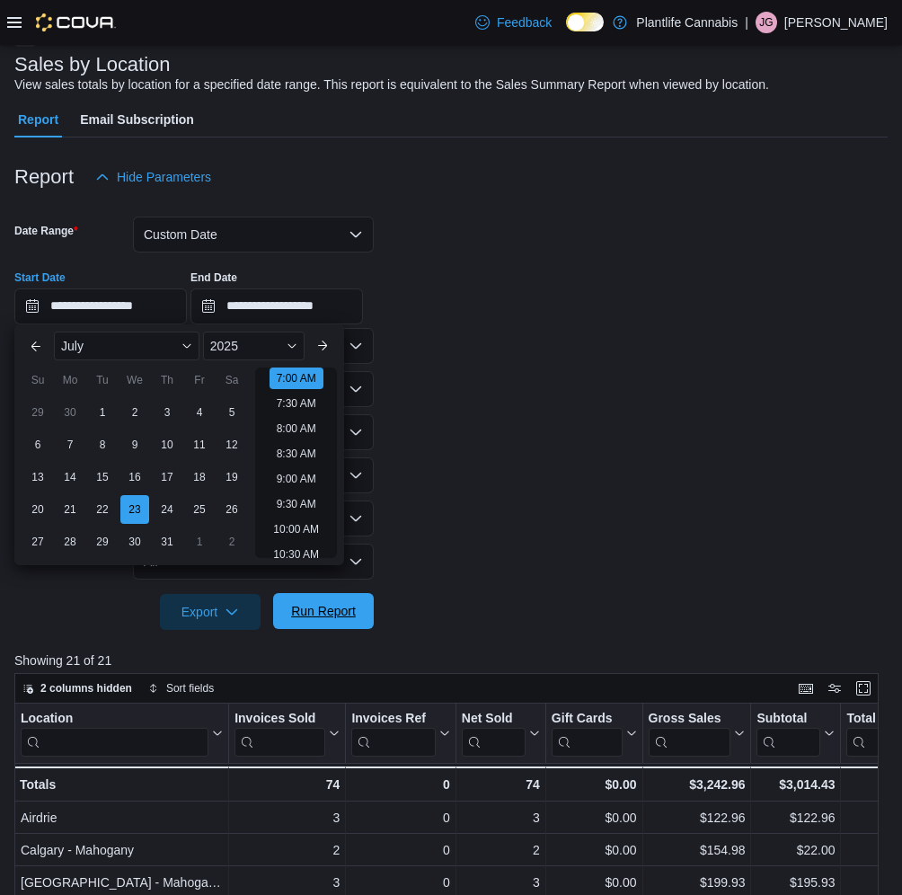
click at [317, 618] on span "Run Report" at bounding box center [323, 611] width 65 height 18
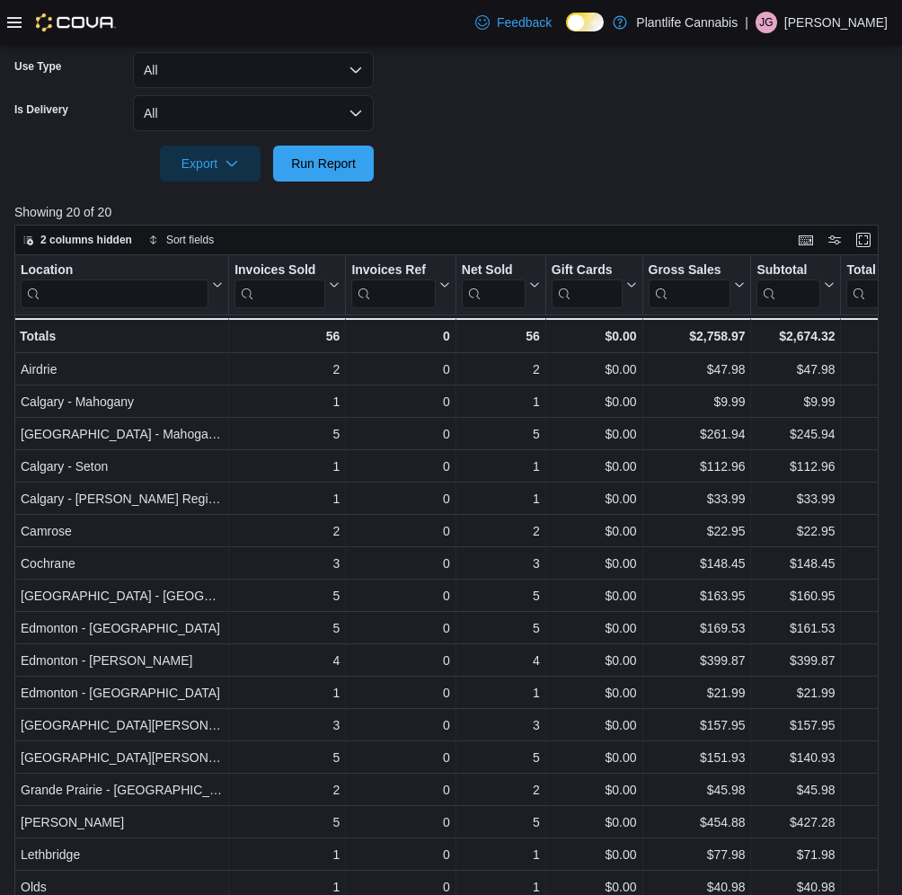
scroll to position [615, 0]
